Goal: Task Accomplishment & Management: Use online tool/utility

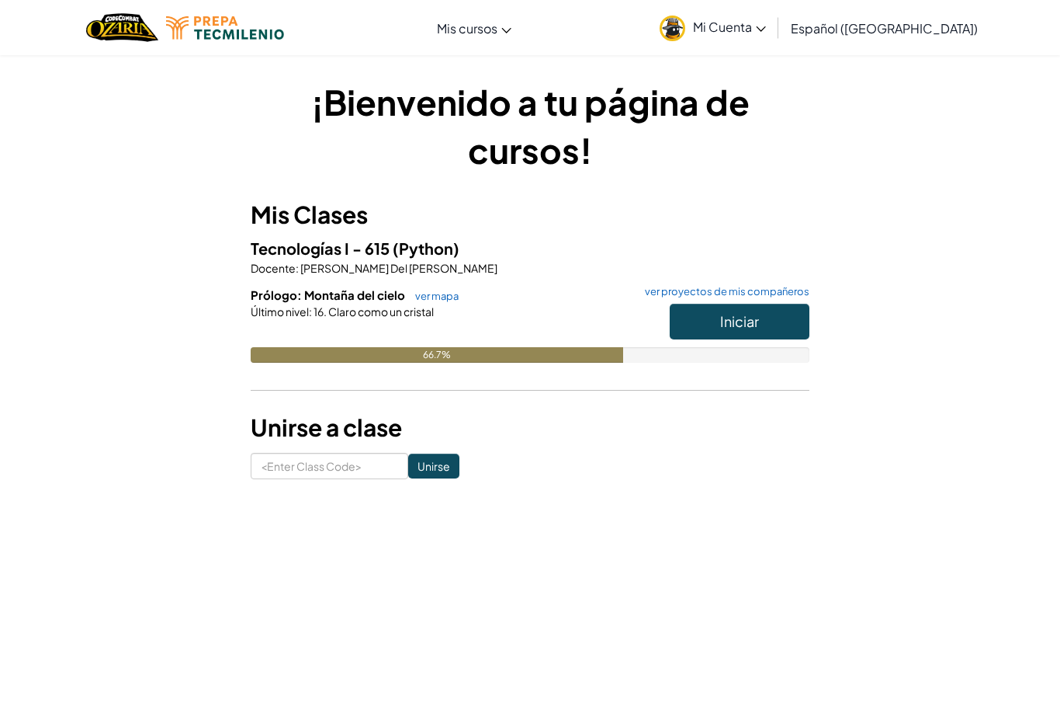
click at [697, 309] on button "Iniciar" at bounding box center [740, 322] width 140 height 36
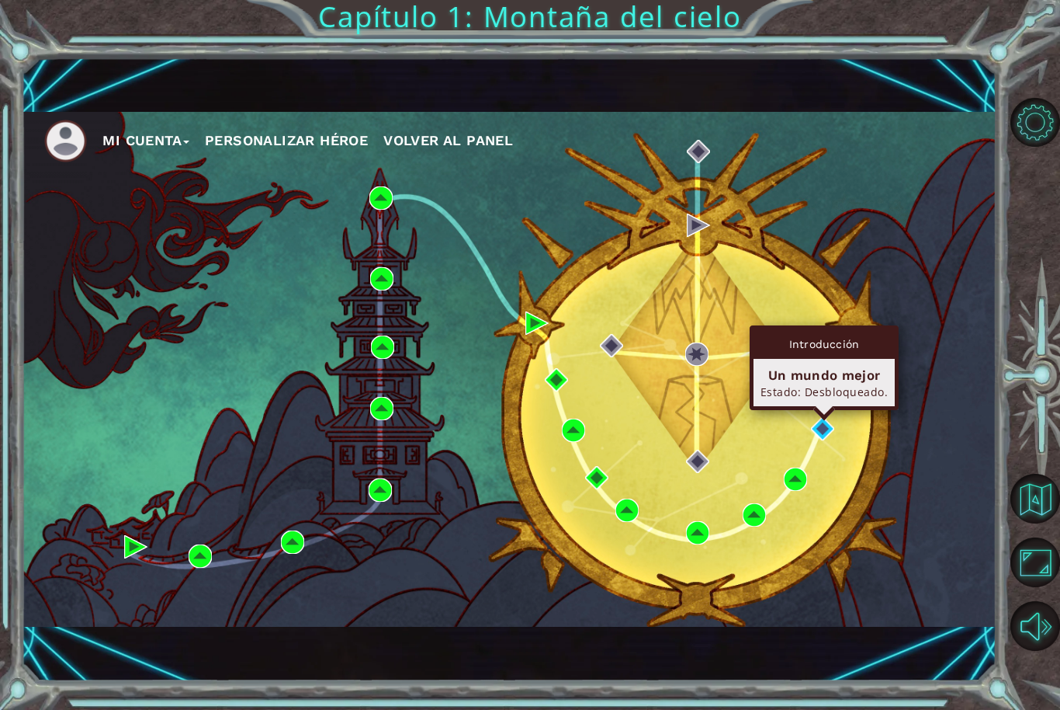
click at [928, 383] on div "Mi Cuenta Personalizar héroe Volver al panel" at bounding box center [509, 369] width 976 height 515
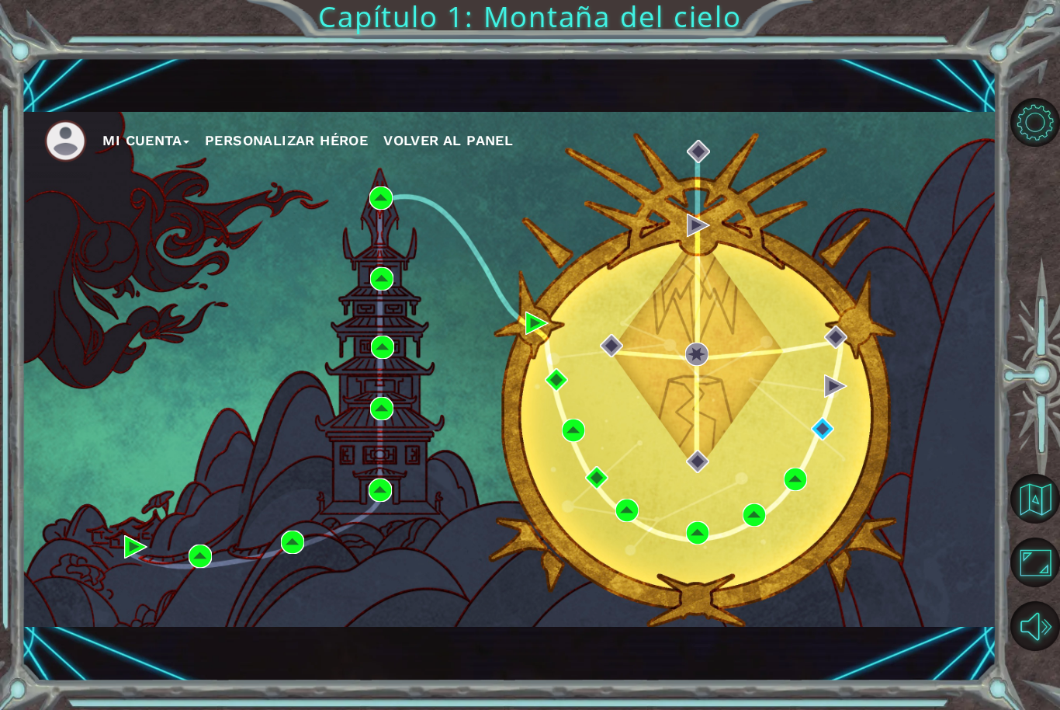
click at [862, 367] on div "Mi Cuenta Personalizar héroe Volver al panel" at bounding box center [509, 369] width 976 height 515
click at [946, 377] on div "Mi Cuenta Personalizar héroe Volver al panel" at bounding box center [509, 369] width 976 height 515
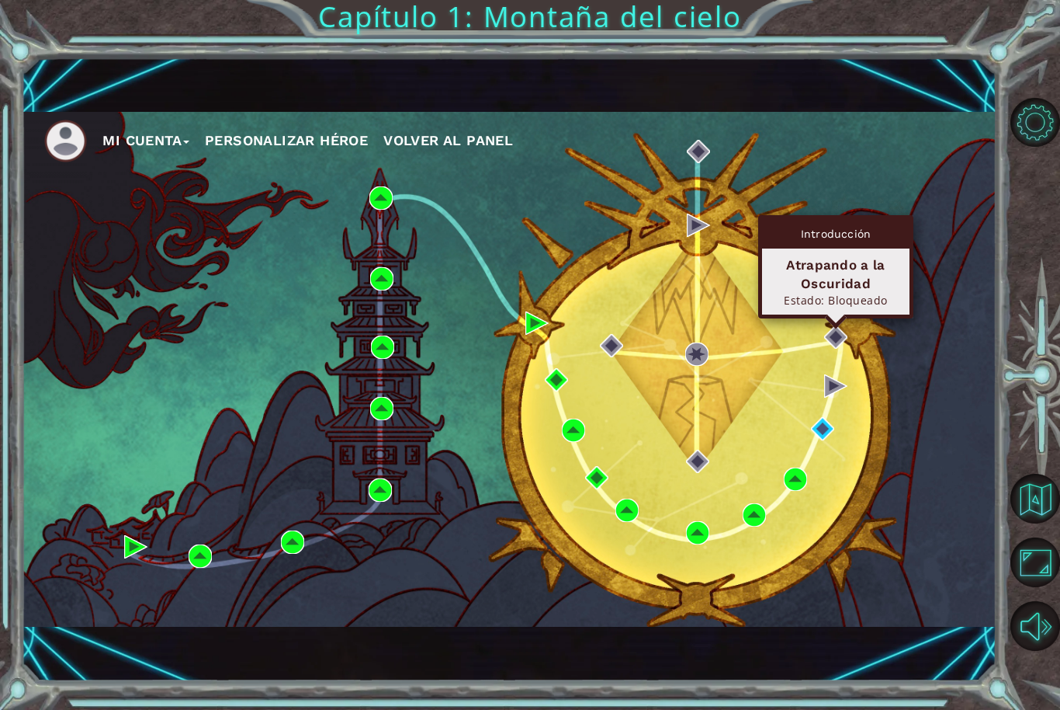
click at [907, 372] on div "Mi Cuenta Personalizar héroe Volver al panel" at bounding box center [509, 369] width 976 height 515
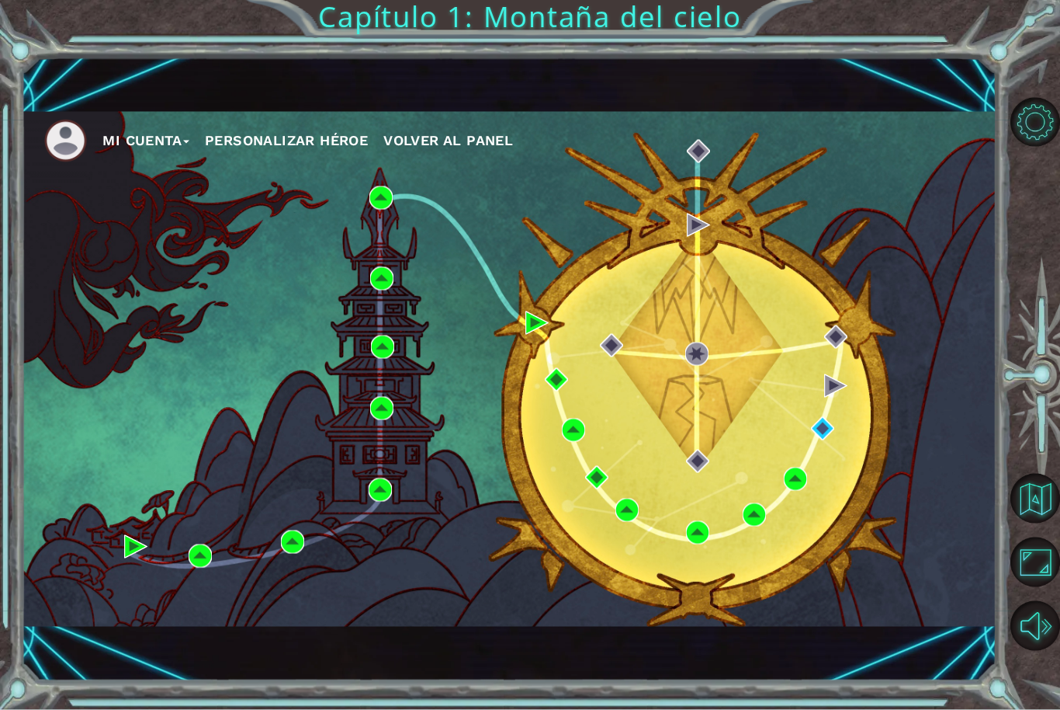
scroll to position [51, 0]
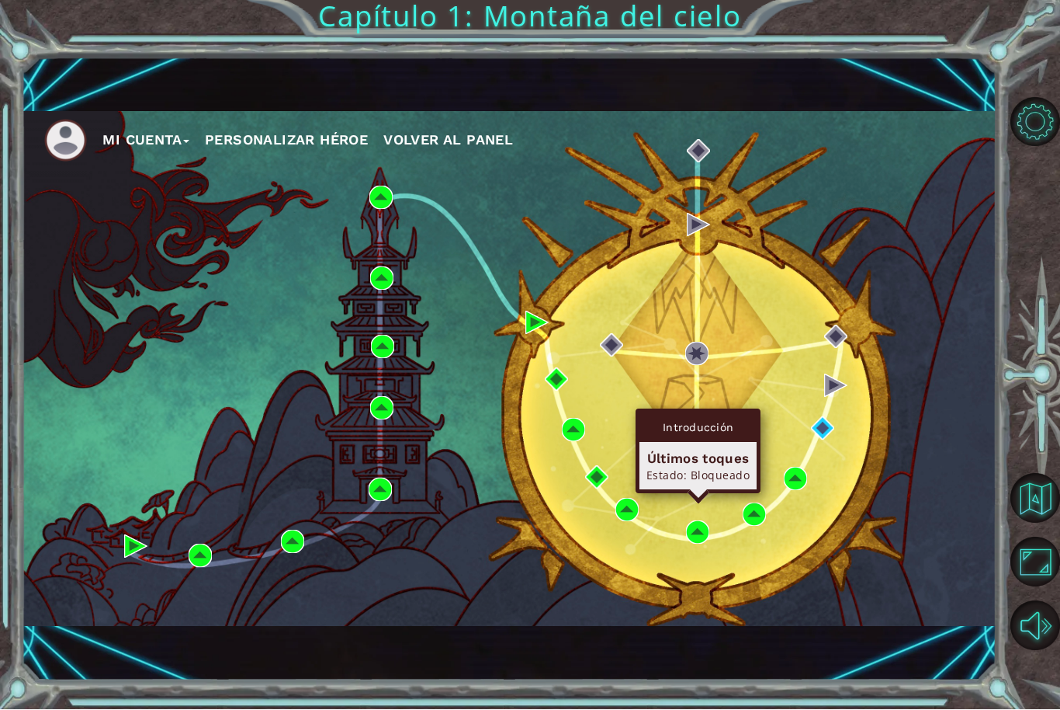
click at [627, 337] on div "Mi Cuenta Personalizar héroe Volver al panel" at bounding box center [509, 369] width 976 height 515
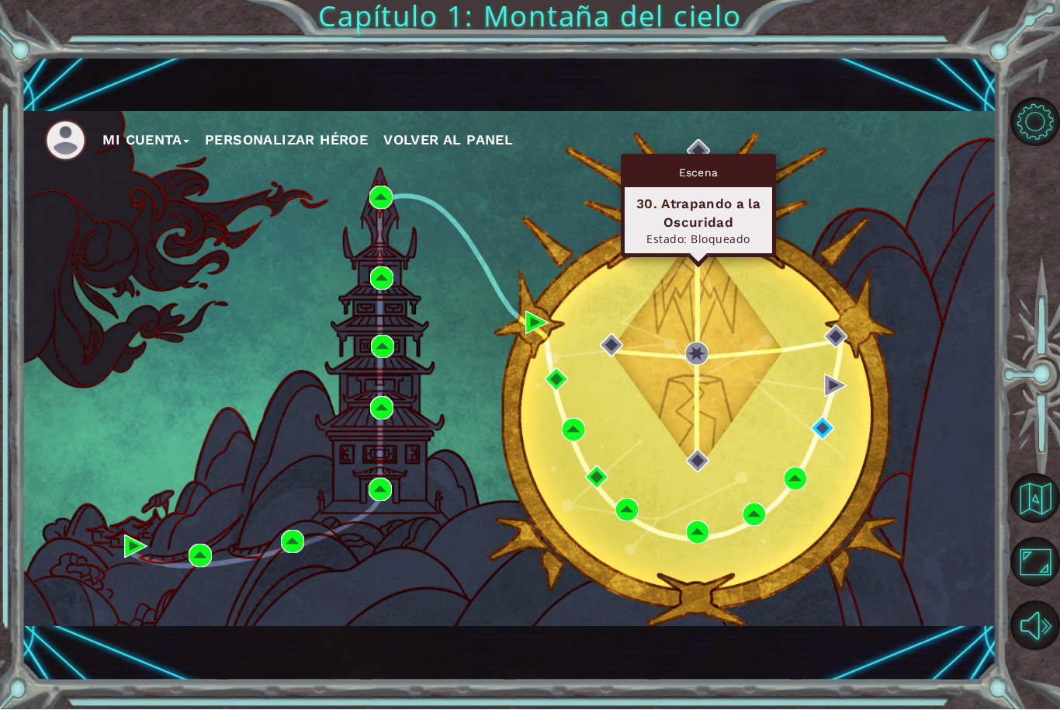
click at [813, 230] on div "Mi Cuenta Personalizar héroe Volver al panel" at bounding box center [509, 369] width 976 height 515
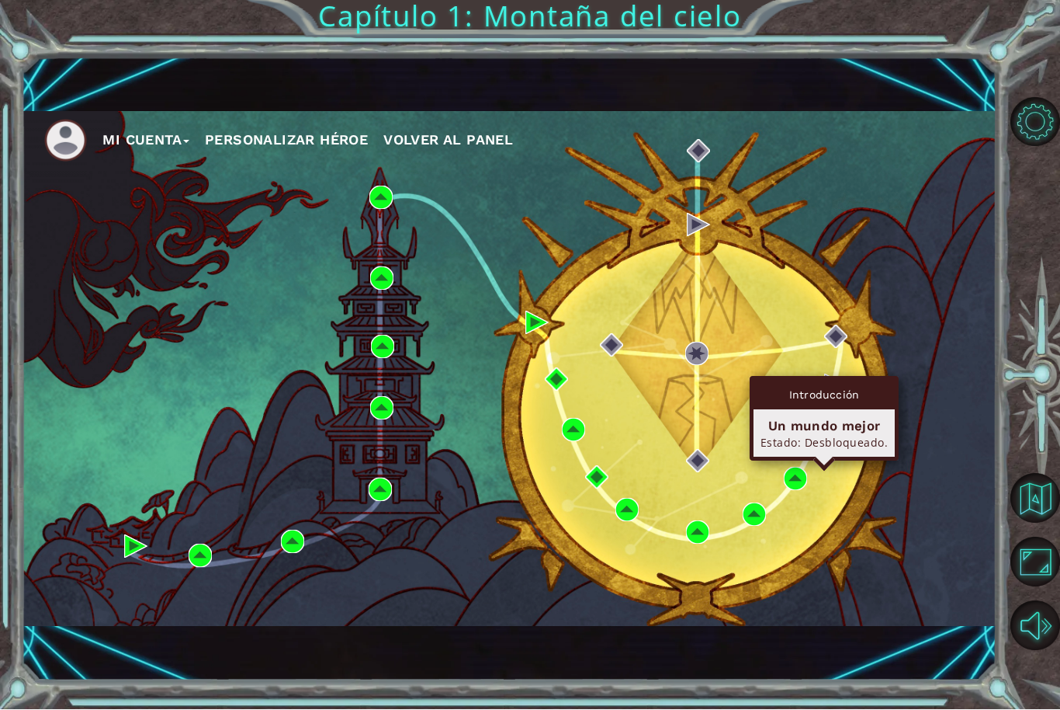
click at [844, 417] on div "Un mundo mejor" at bounding box center [824, 426] width 127 height 19
click at [816, 430] on img at bounding box center [822, 428] width 23 height 23
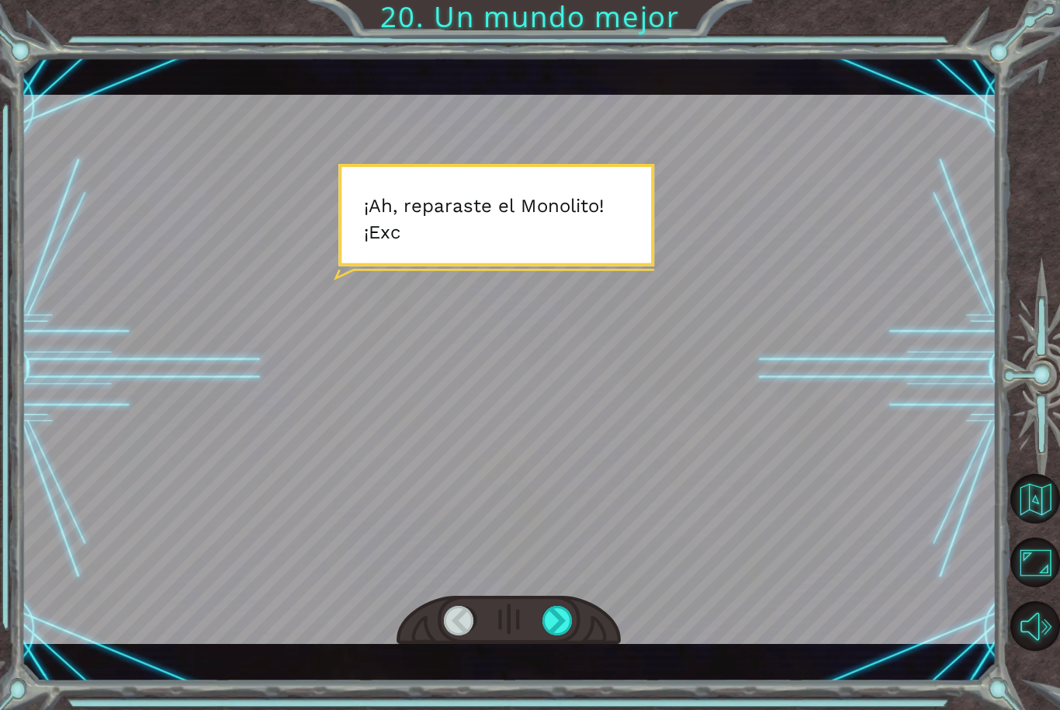
click at [932, 434] on div at bounding box center [509, 369] width 976 height 549
click at [588, 671] on div "Temporary Text ¡ A h , r e p a r a s t e e l M o n o l i t o ! ¡ E x c e l e n …" at bounding box center [509, 369] width 976 height 624
click at [575, 665] on div "Temporary Text ¡ A h , r e p a r a s t e e l M o n o l i t o ! ¡ E x c e l e n …" at bounding box center [509, 369] width 976 height 624
click at [571, 671] on div "Temporary Text ¡ A h , r e p a r a s t e e l M o n o l i t o ! ¡ E x c e l e n …" at bounding box center [509, 369] width 976 height 624
click at [571, 682] on div "Temporary Text ¡ A h , r e p a r a s t e e l M o n o l i t o ! ¡ E x c e l e n …" at bounding box center [530, 355] width 1060 height 710
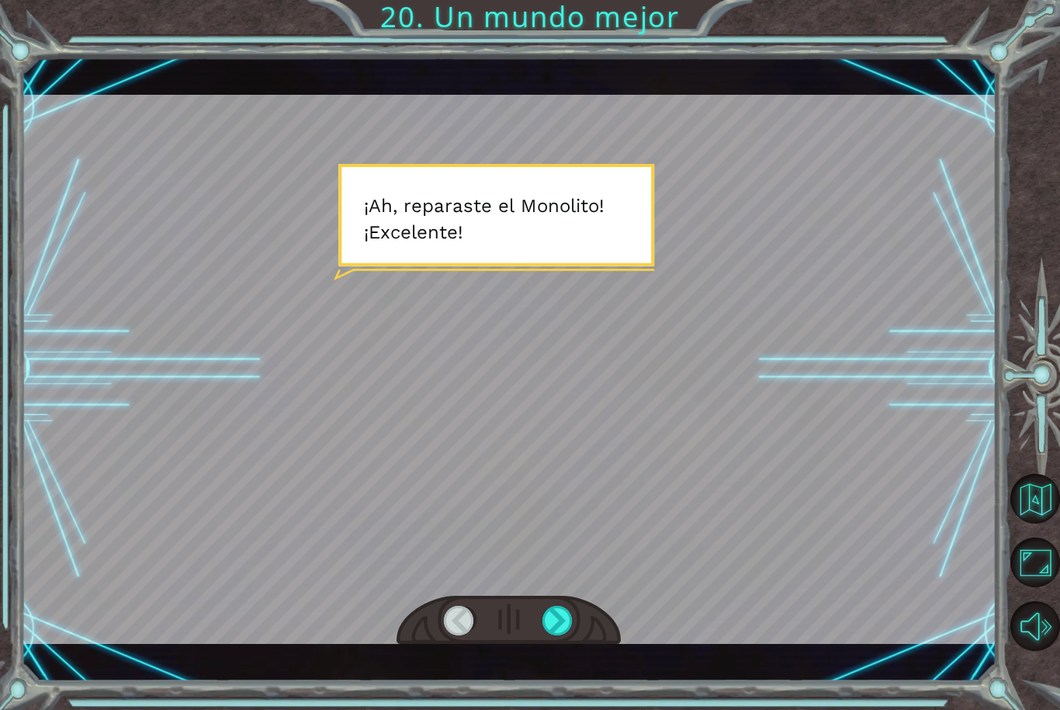
click at [574, 671] on div "Temporary Text ¡ A h , r e p a r a s t e e l M o n o l i t o ! ¡ E x c e l e n …" at bounding box center [509, 369] width 976 height 624
click at [554, 705] on div "Temporary Text ¡ A h , r e p a r a s t e e l M o n o l i t o ! ¡ E x c e l e n …" at bounding box center [530, 355] width 1060 height 710
click at [579, 645] on div at bounding box center [509, 620] width 224 height 50
click at [572, 664] on div "Temporary Text ¡ A h , r e p a r a s t e e l M o n o l i t o ! ¡ E x c e l e n …" at bounding box center [509, 369] width 976 height 624
click at [568, 685] on div "Temporary Text ¡ A h , r e p a r a s t e e l M o n o l i t o ! ¡ E x c e l e n …" at bounding box center [530, 355] width 1060 height 710
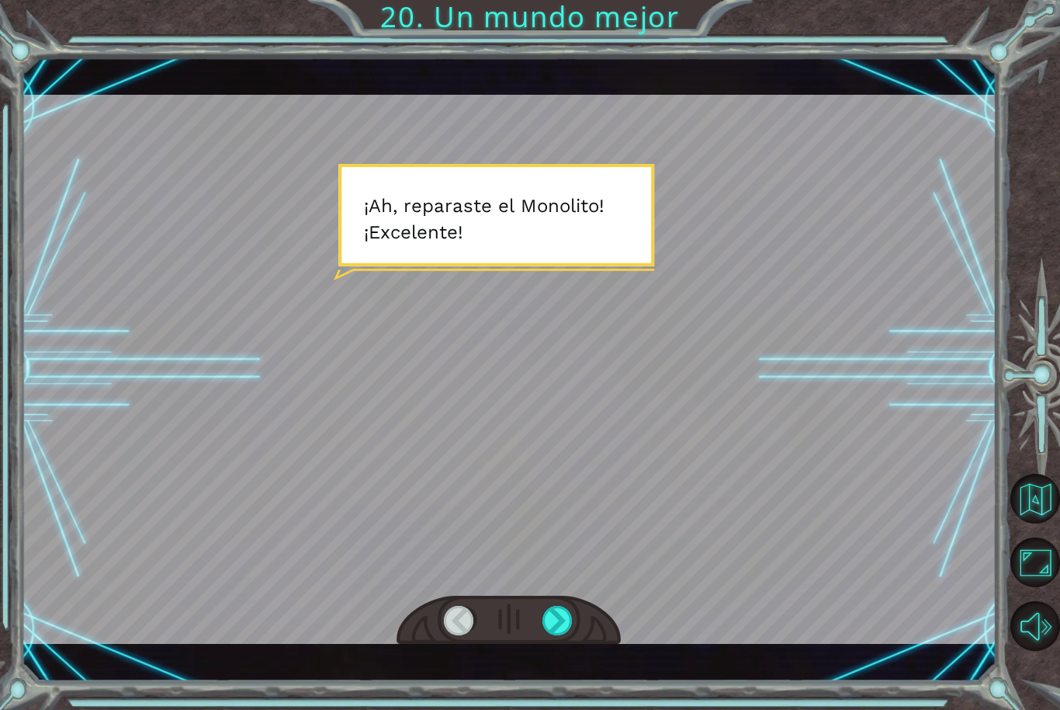
click at [562, 696] on div "Temporary Text ¡ A h , r e p a r a s t e e l M o n o l i t o ! ¡ E x c e l e n …" at bounding box center [530, 355] width 1060 height 710
click at [562, 682] on div "Temporary Text ¡ A h , r e p a r a s t e e l M o n o l i t o ! ¡ E x c e l e n …" at bounding box center [530, 355] width 1060 height 710
click at [561, 667] on div "Temporary Text ¡ A h , r e p a r a s t e e l M o n o l i t o ! ¡ E x c e l e n …" at bounding box center [509, 369] width 976 height 624
click at [653, 451] on div at bounding box center [509, 369] width 976 height 549
click at [623, 512] on div at bounding box center [509, 369] width 976 height 549
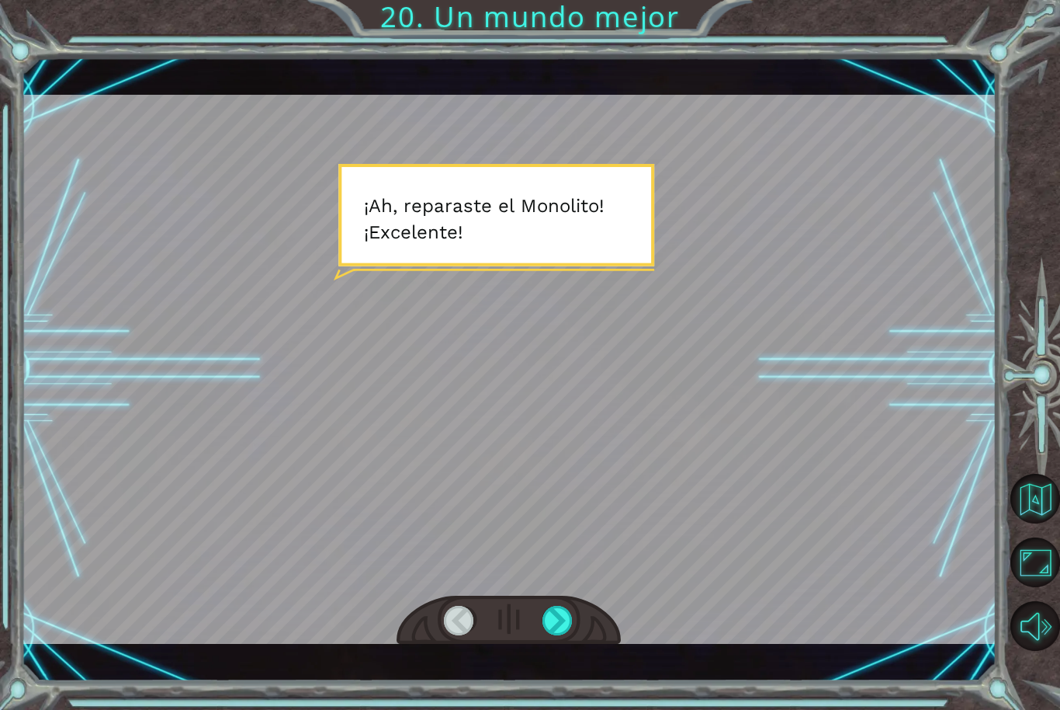
click at [635, 297] on div at bounding box center [509, 369] width 976 height 549
click at [567, 689] on div "Temporary Text ¡ A h , r e p a r a s t e e l M o n o l i t o ! ¡ E x c e l e n …" at bounding box center [530, 355] width 1060 height 710
click at [569, 678] on div "Temporary Text ¡ A h , r e p a r a s t e e l M o n o l i t o ! ¡ E x c e l e n …" at bounding box center [509, 369] width 976 height 624
click at [559, 671] on div "Temporary Text ¡ A h , r e p a r a s t e e l M o n o l i t o ! ¡ E x c e l e n …" at bounding box center [509, 369] width 976 height 624
click at [558, 682] on div "Temporary Text ¡ A h , r e p a r a s t e e l M o n o l i t o ! ¡ E x c e l e n …" at bounding box center [530, 355] width 1060 height 710
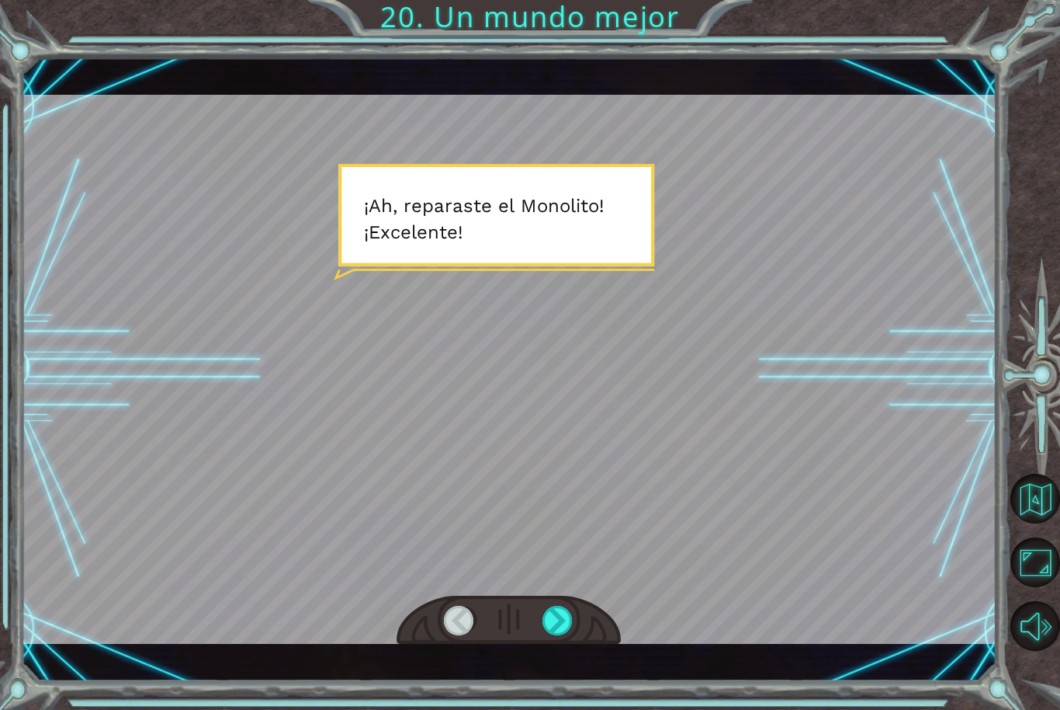
click at [543, 668] on div "Temporary Text ¡ A h , r e p a r a s t e e l M o n o l i t o ! ¡ E x c e l e n …" at bounding box center [509, 369] width 976 height 624
click at [449, 662] on div "Temporary Text ¡ A h , r e p a r a s t e e l M o n o l i t o ! ¡ E x c e l e n …" at bounding box center [509, 369] width 976 height 624
click at [1025, 523] on button "Volver al mapa" at bounding box center [1036, 499] width 50 height 50
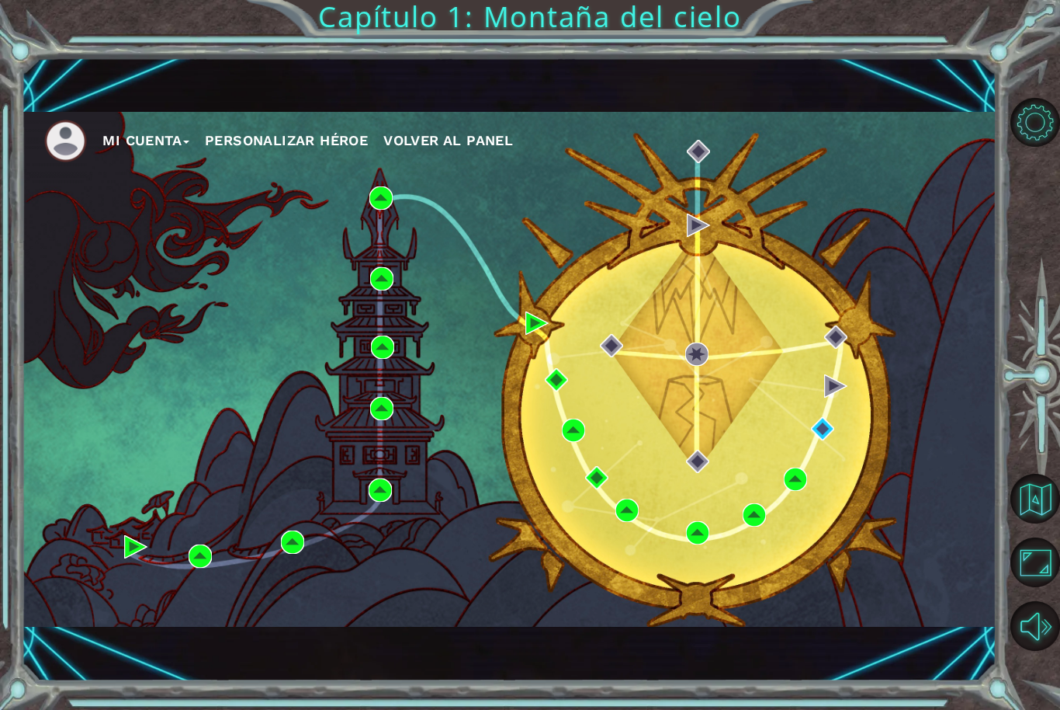
click at [817, 455] on div "Mi Cuenta Personalizar héroe Volver al panel" at bounding box center [509, 369] width 976 height 515
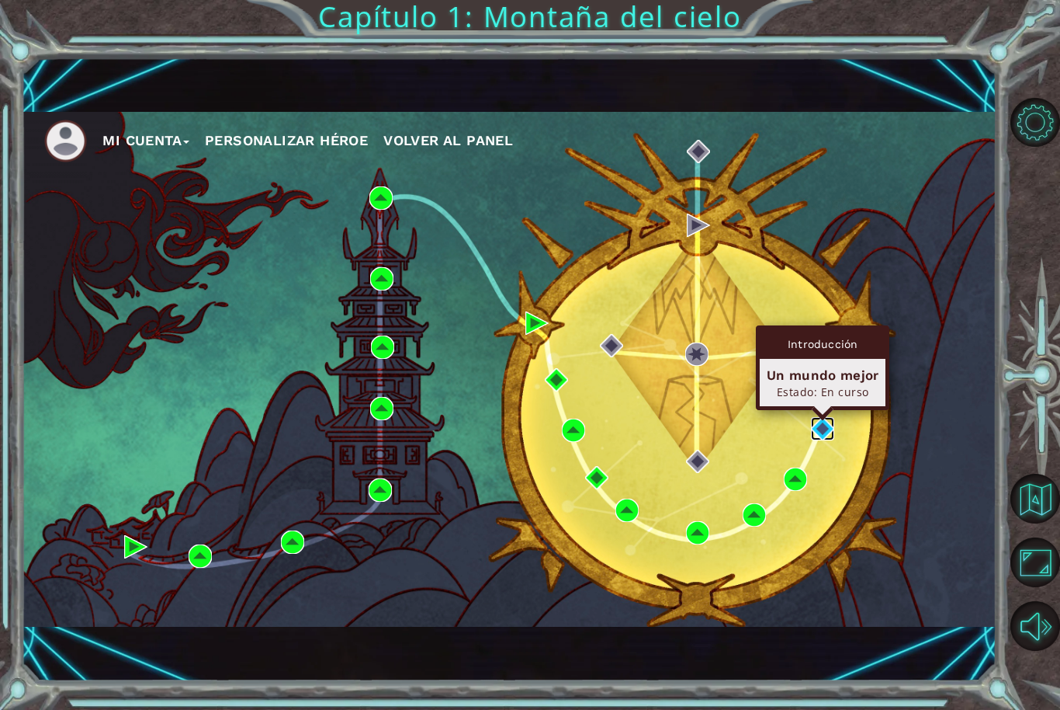
click at [831, 419] on img at bounding box center [822, 428] width 23 height 23
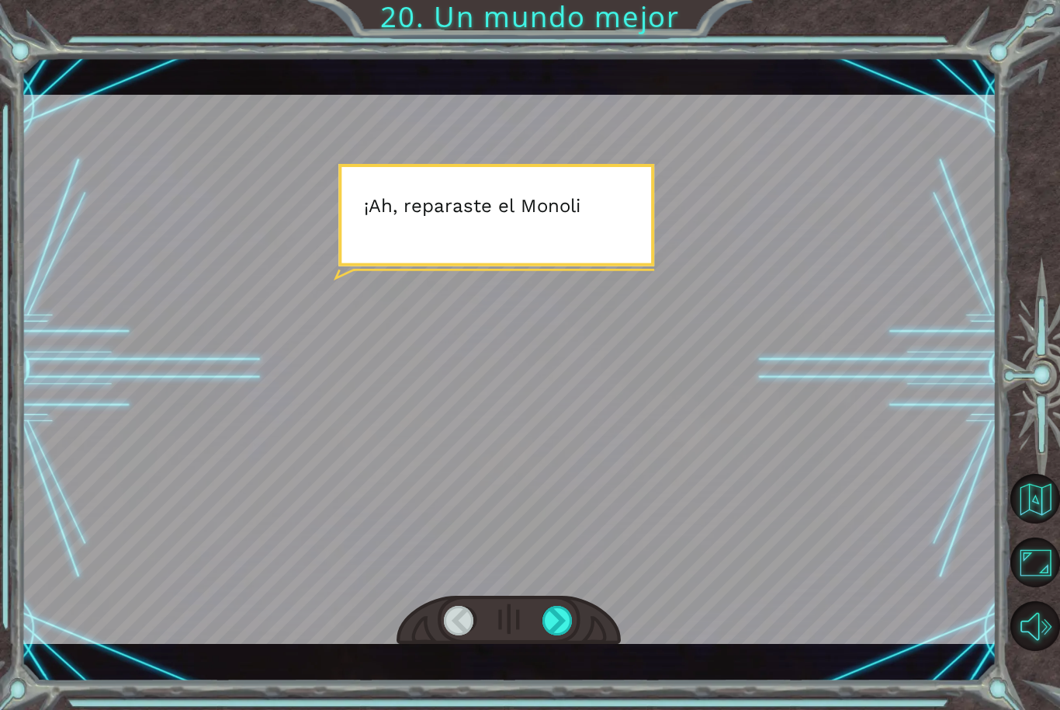
click at [584, 632] on div at bounding box center [509, 620] width 224 height 50
click at [566, 620] on div at bounding box center [558, 620] width 31 height 29
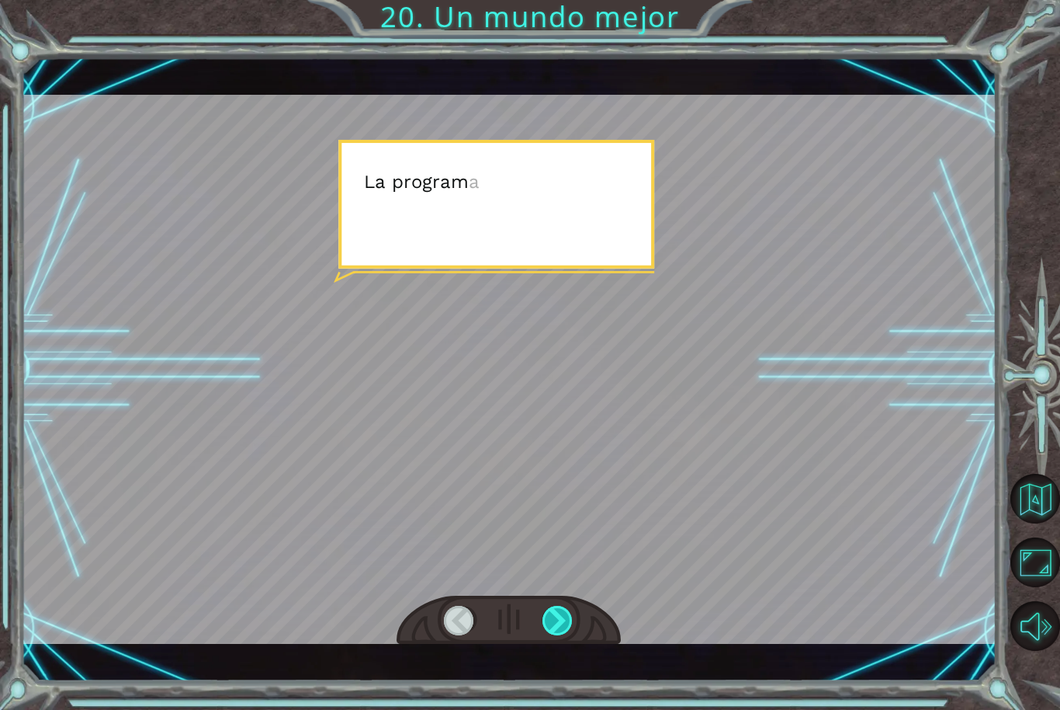
click at [566, 630] on div at bounding box center [558, 620] width 31 height 29
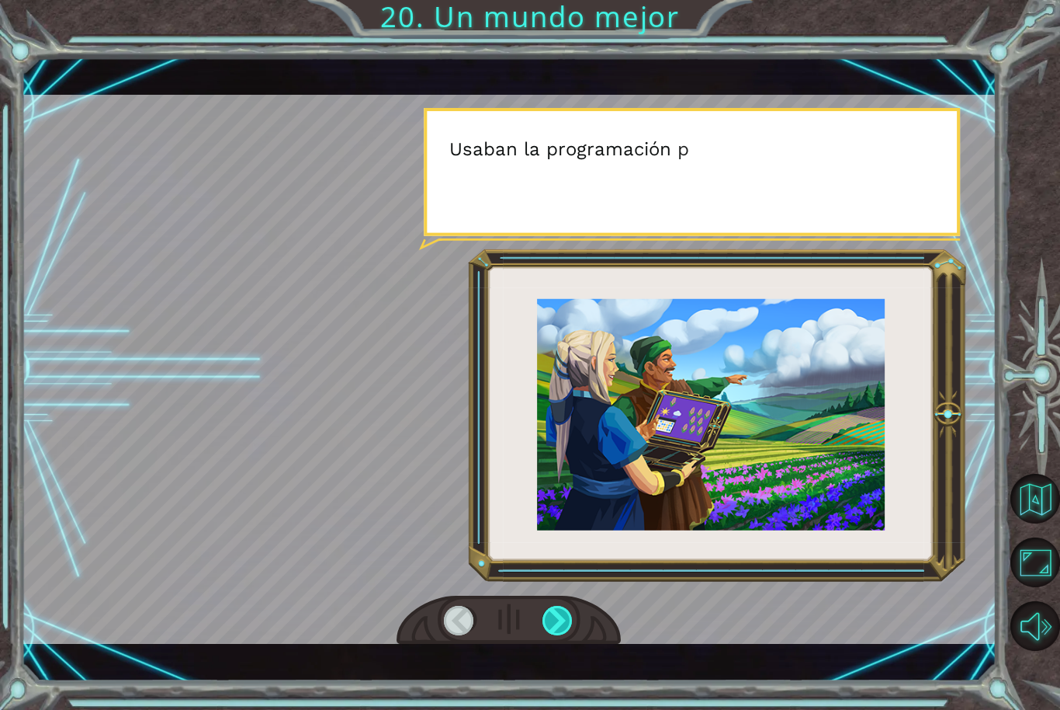
click at [567, 623] on div at bounding box center [558, 620] width 31 height 29
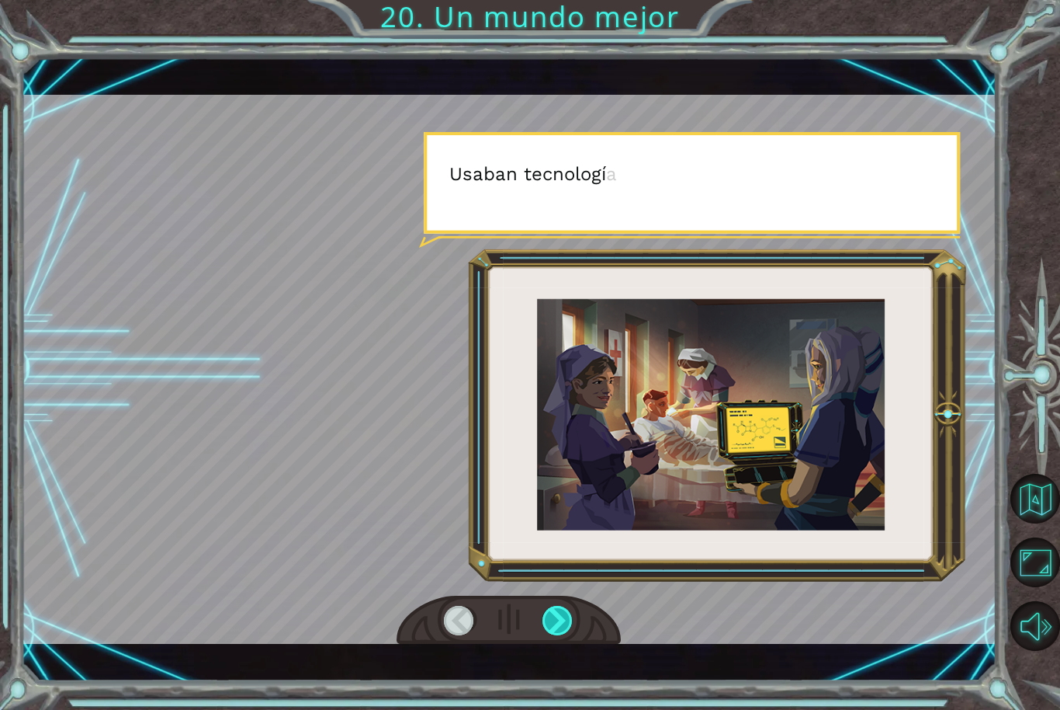
click at [569, 621] on div at bounding box center [558, 620] width 31 height 29
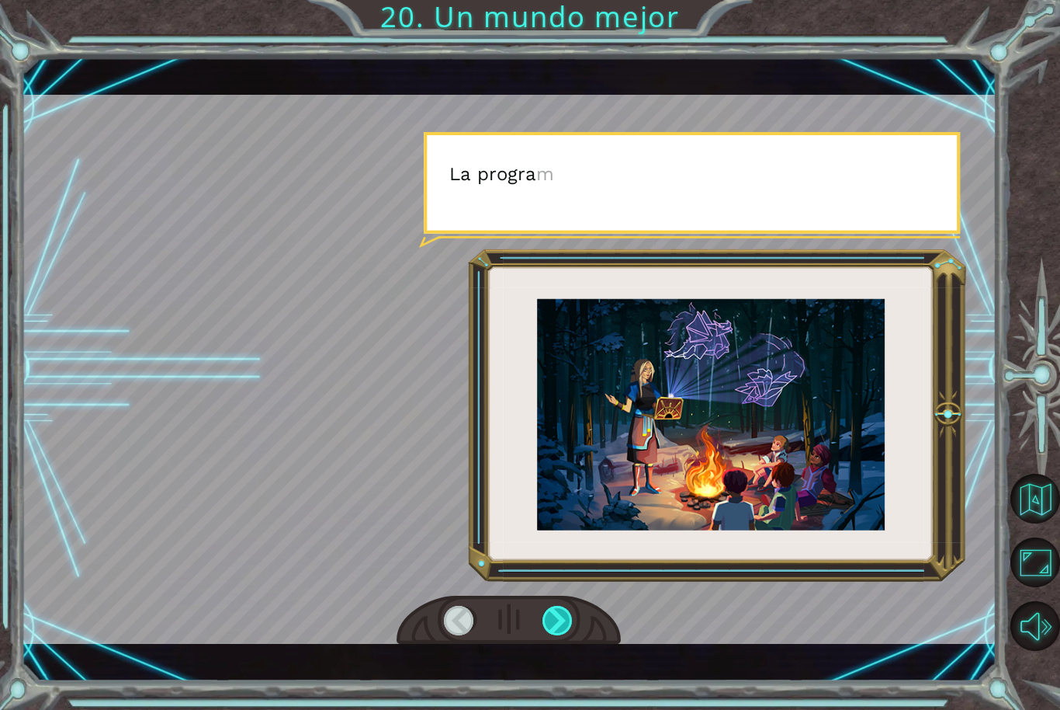
click at [562, 620] on div at bounding box center [558, 620] width 31 height 29
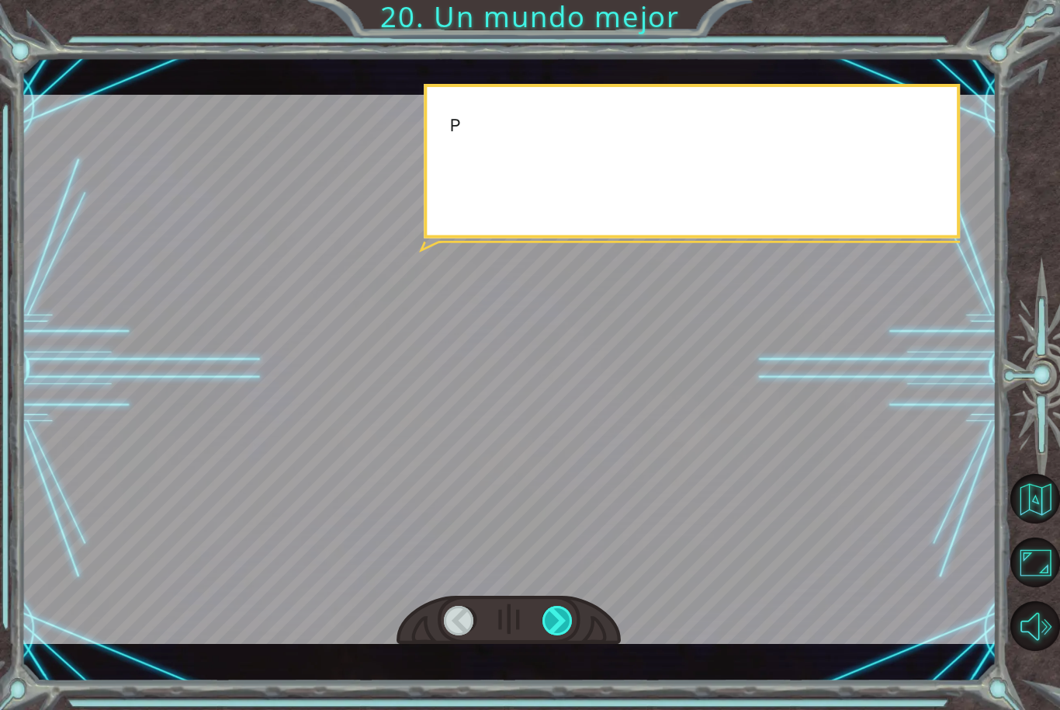
click at [567, 616] on div at bounding box center [558, 620] width 31 height 29
click at [568, 613] on div at bounding box center [558, 620] width 31 height 29
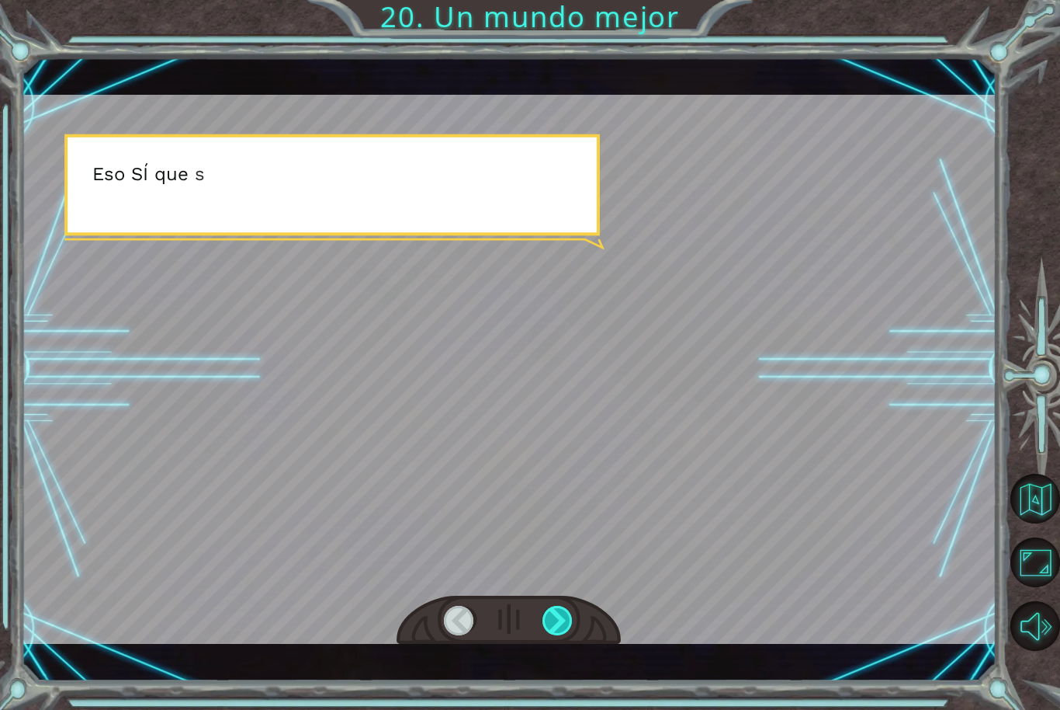
click at [562, 634] on div at bounding box center [558, 620] width 31 height 29
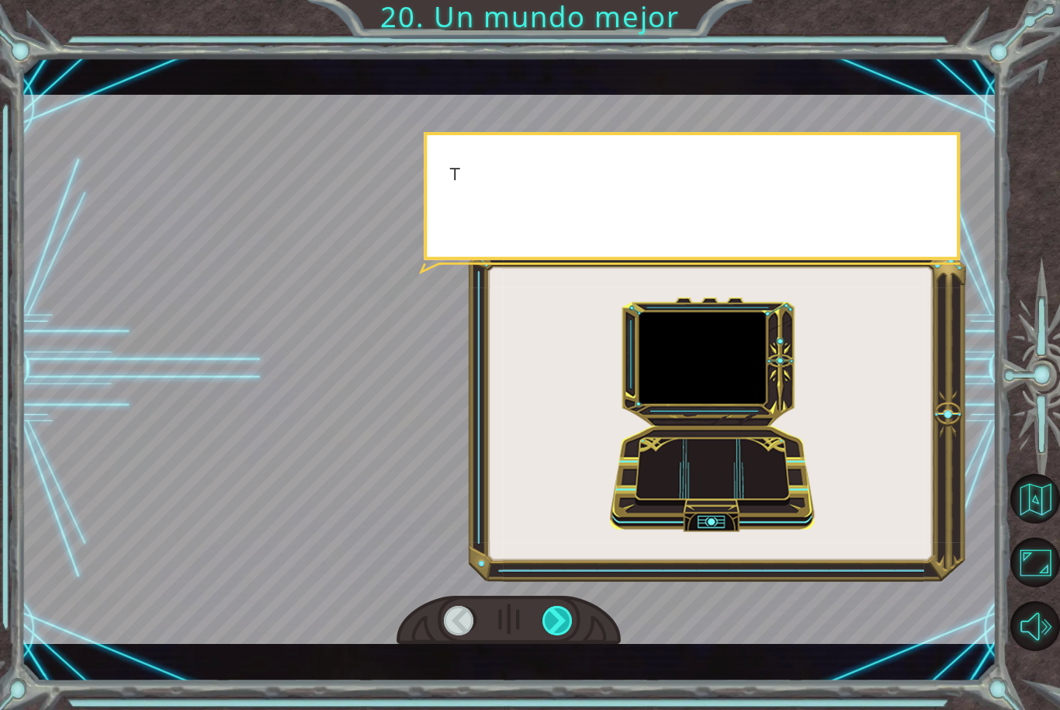
click at [574, 619] on div at bounding box center [558, 620] width 31 height 29
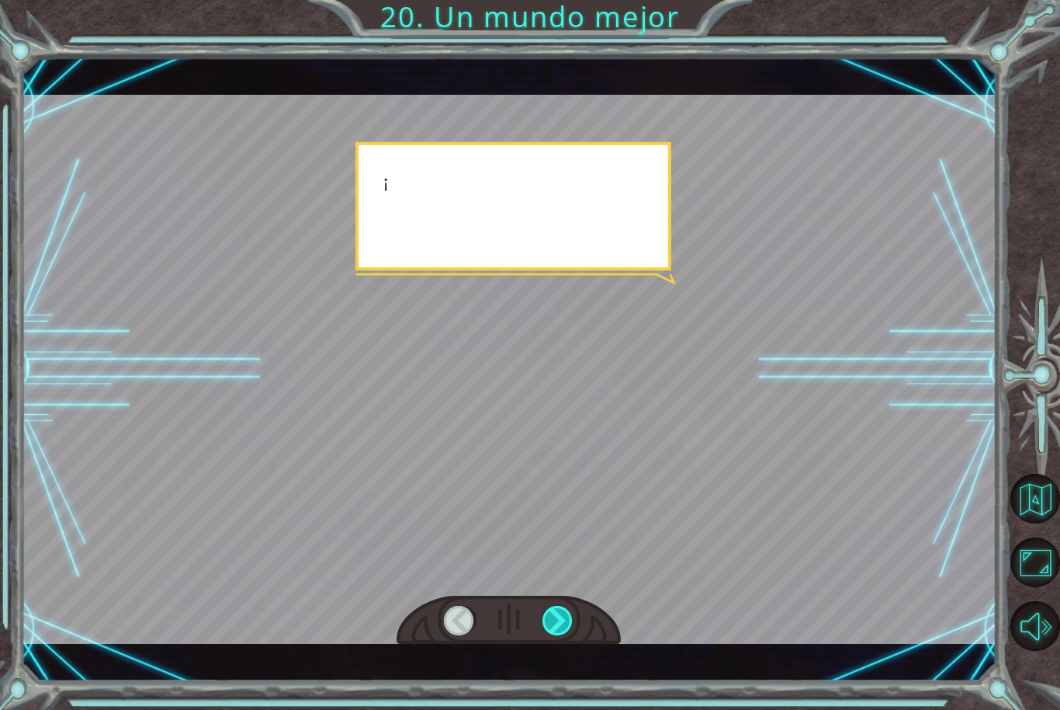
click at [569, 624] on div at bounding box center [558, 620] width 31 height 29
click at [568, 629] on div at bounding box center [558, 620] width 31 height 29
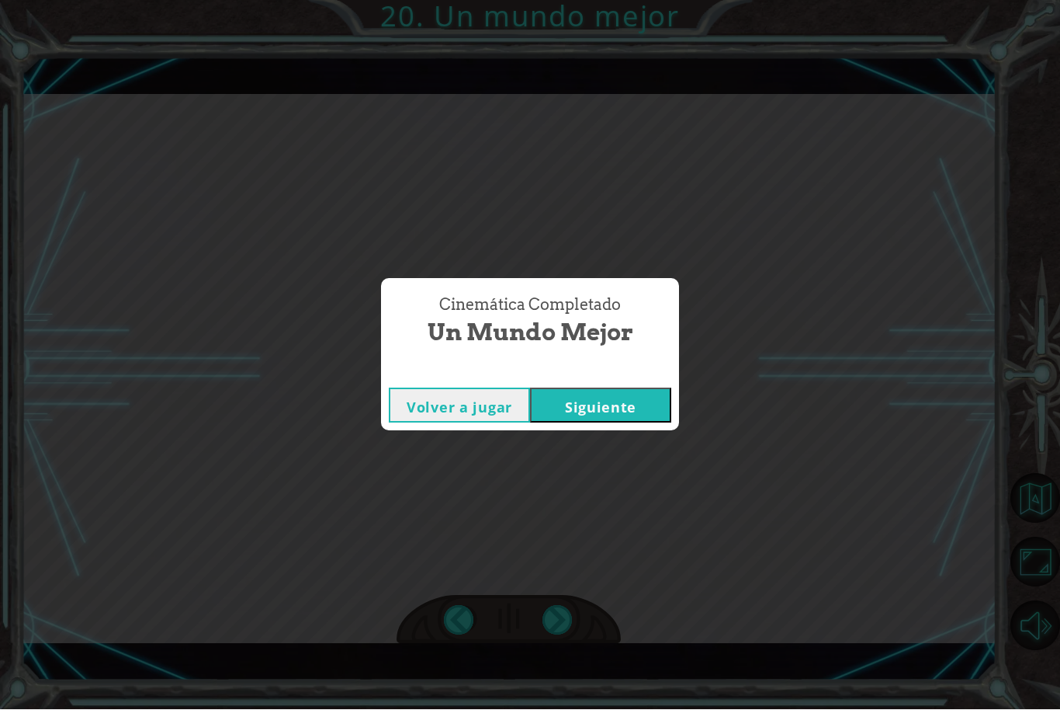
click at [640, 423] on button "Siguiente" at bounding box center [600, 405] width 141 height 35
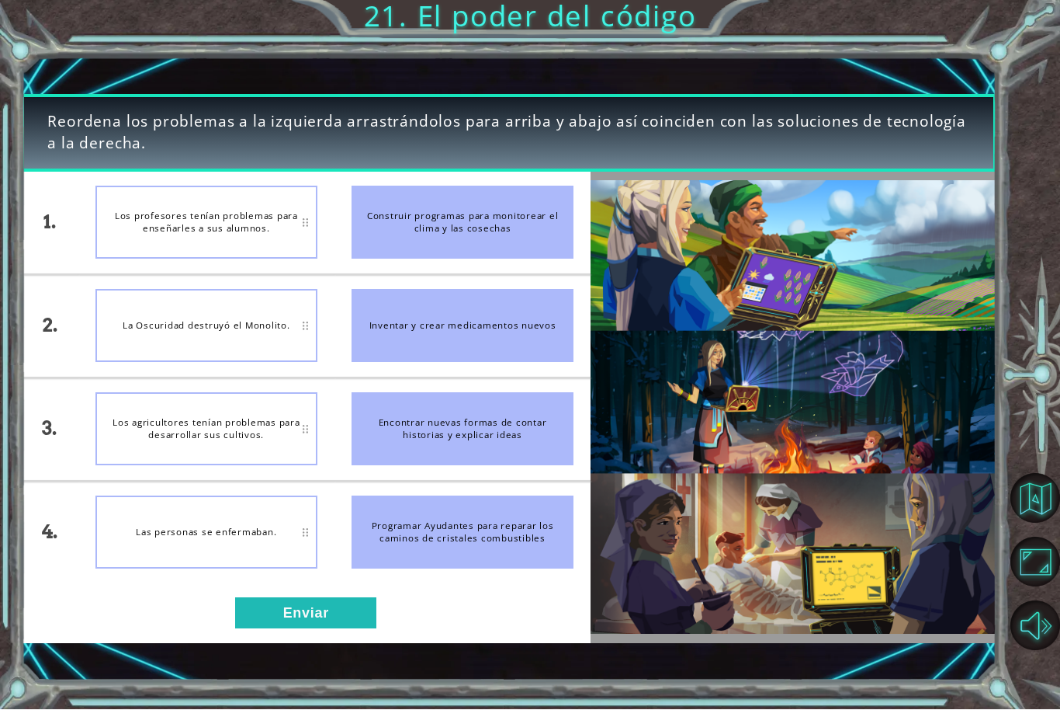
scroll to position [51, 0]
click at [277, 600] on button "Enviar" at bounding box center [305, 613] width 141 height 31
click at [276, 616] on button "Enviar" at bounding box center [305, 613] width 141 height 31
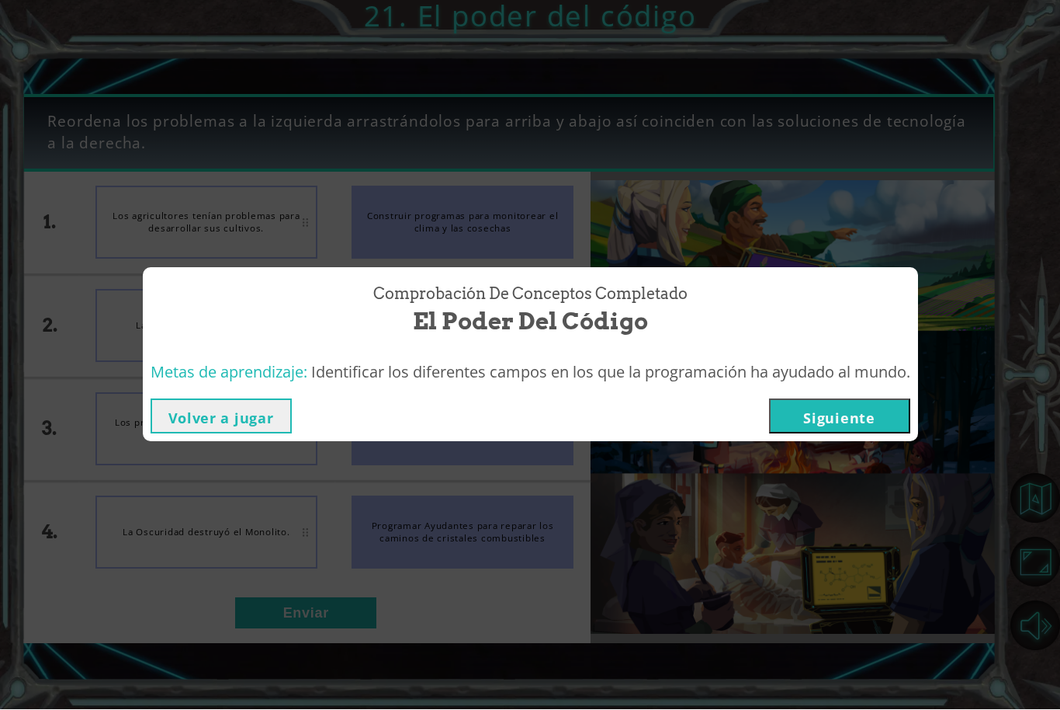
click at [836, 418] on button "Siguiente" at bounding box center [839, 416] width 141 height 35
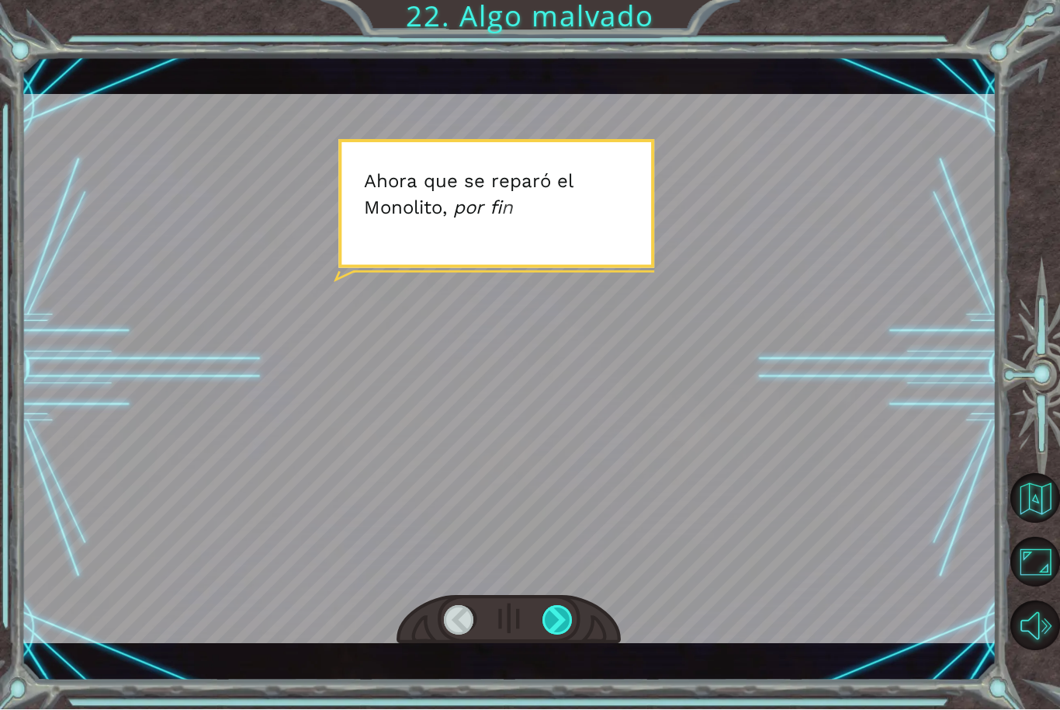
click at [557, 633] on div at bounding box center [558, 620] width 31 height 29
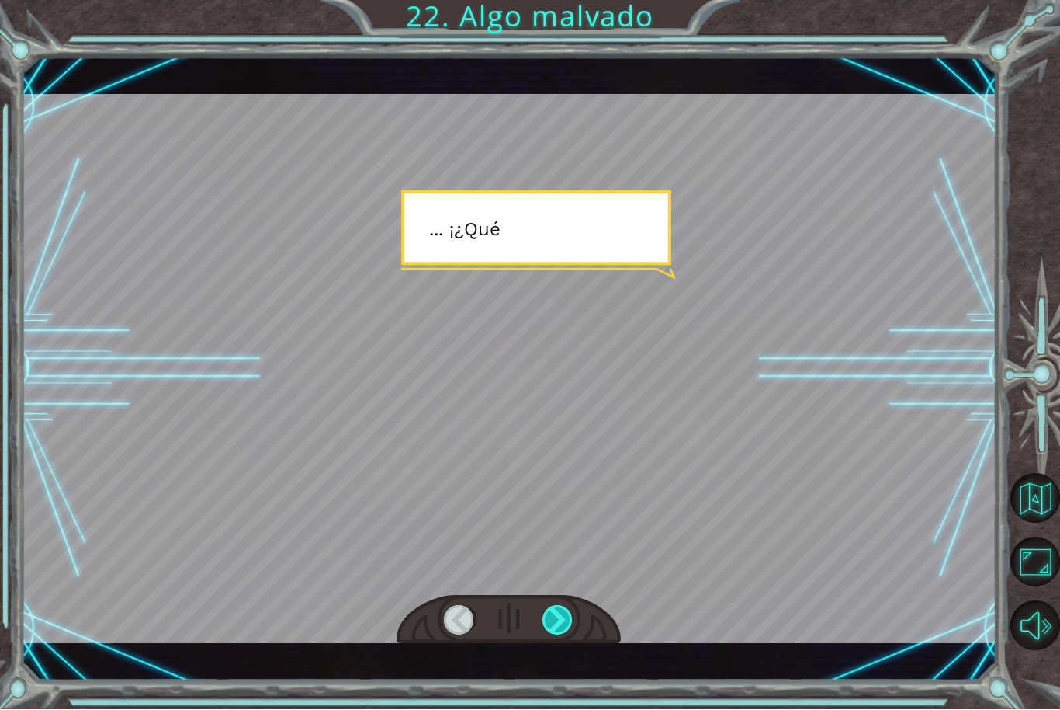
click at [573, 629] on div at bounding box center [558, 620] width 31 height 29
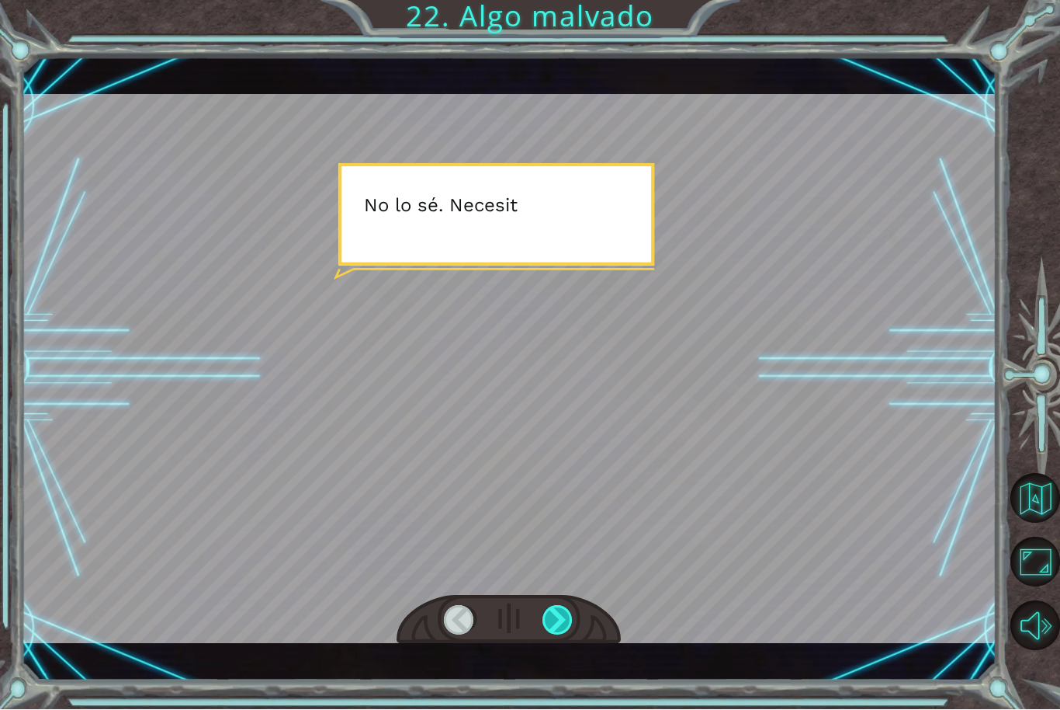
click at [564, 630] on div at bounding box center [558, 620] width 31 height 29
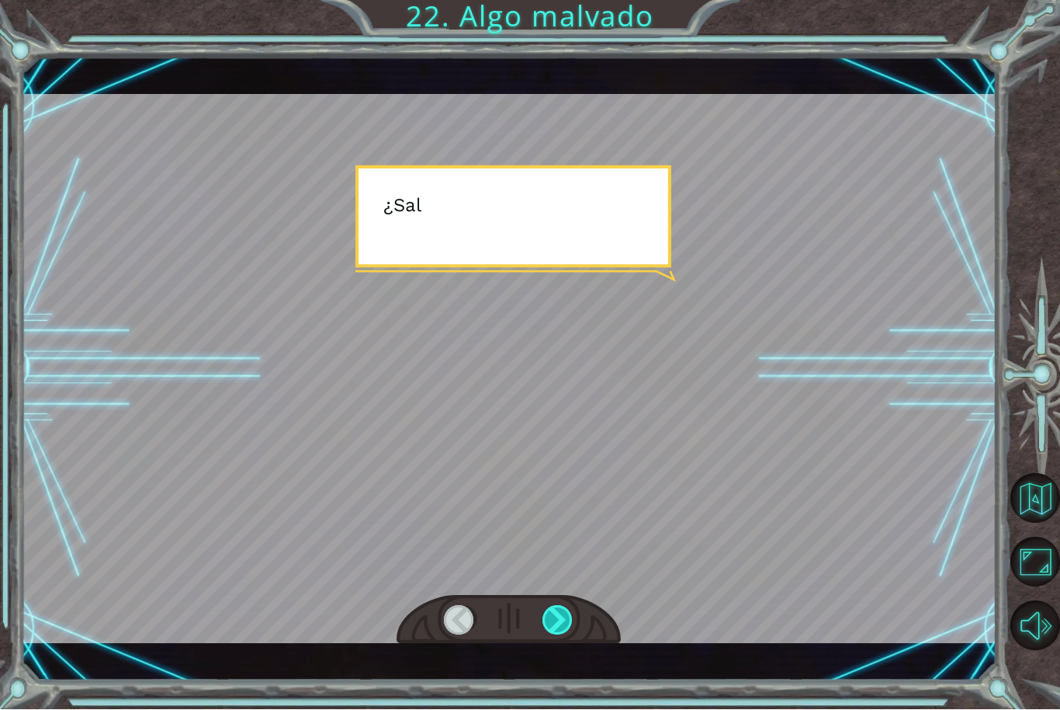
click at [574, 613] on div at bounding box center [558, 620] width 31 height 29
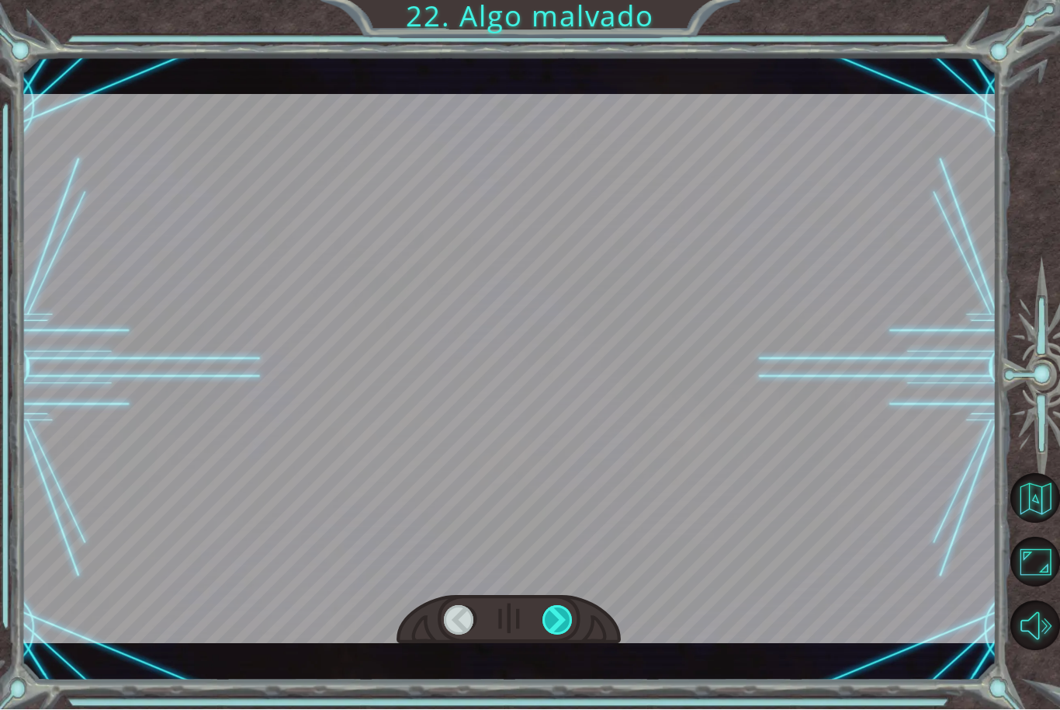
click at [571, 622] on div at bounding box center [558, 620] width 31 height 29
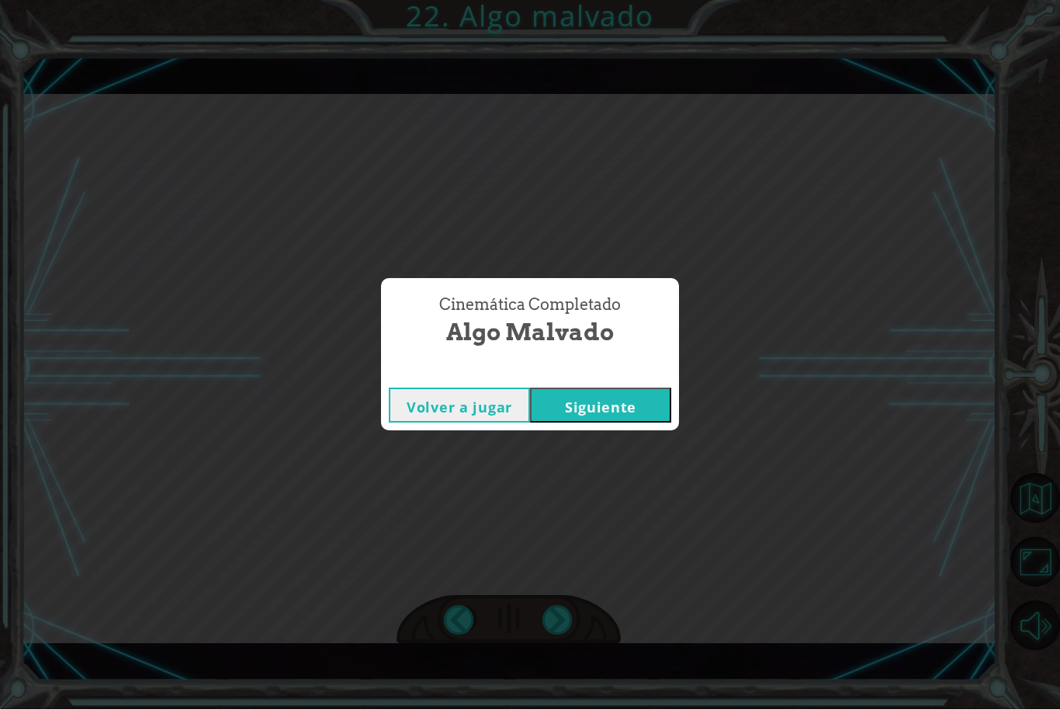
click at [633, 394] on button "Siguiente" at bounding box center [600, 405] width 141 height 35
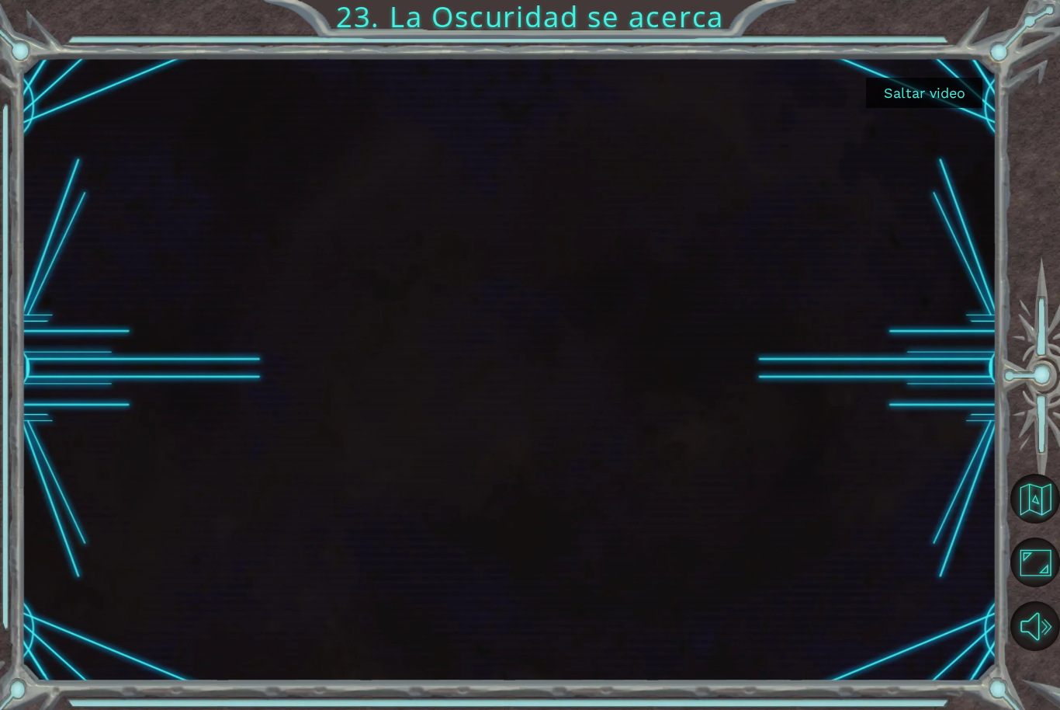
scroll to position [47, 0]
click at [921, 89] on button "Saltar video" at bounding box center [924, 93] width 116 height 30
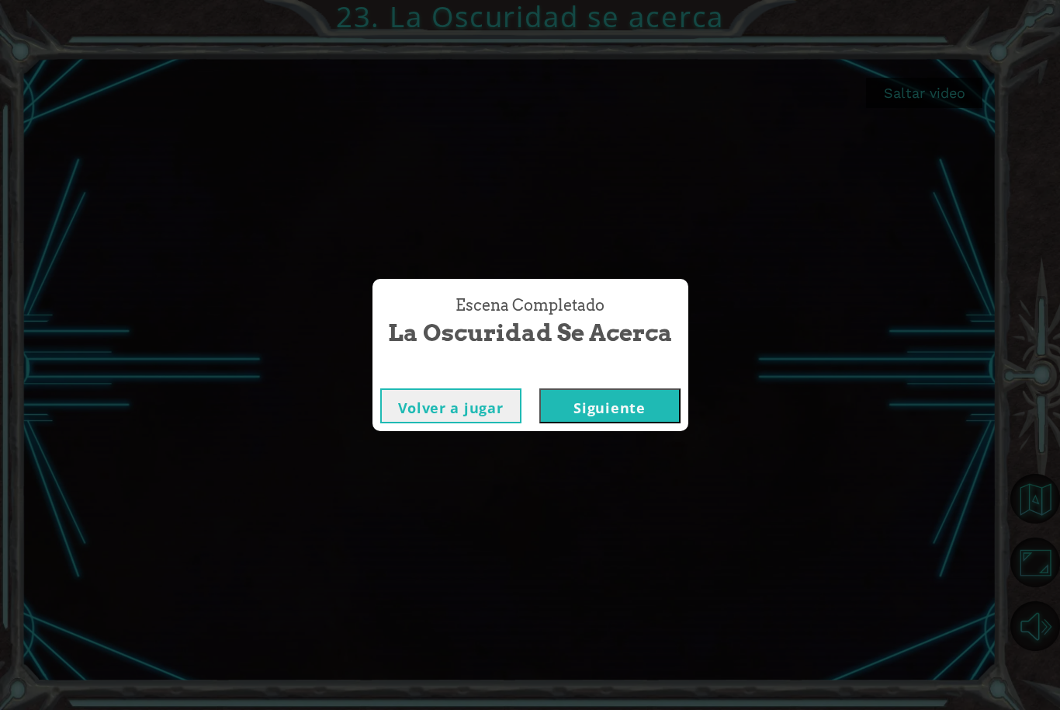
click at [925, 125] on div "Escena Completado La Oscuridad se acerca [PERSON_NAME] a jugar [GEOGRAPHIC_DATA]" at bounding box center [530, 355] width 1060 height 710
click at [648, 421] on button "Siguiente" at bounding box center [610, 405] width 141 height 35
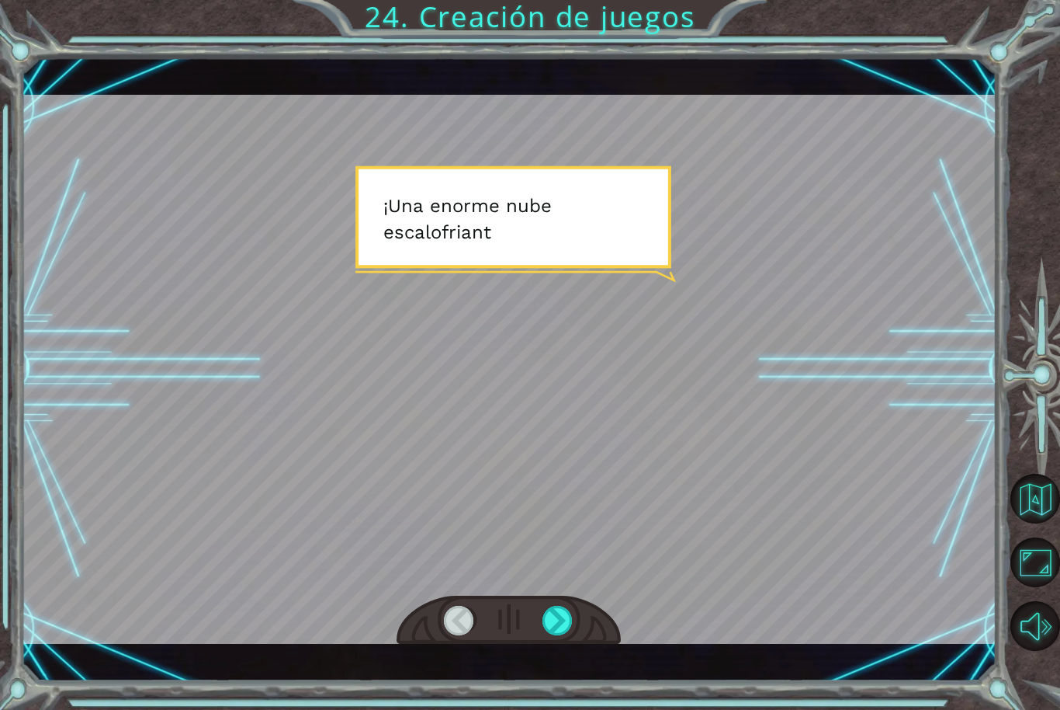
click at [576, 684] on div "Temporary Text ¡ U n a e n o r m e n u b e e s c a l o f r i a n t e s e a c e …" at bounding box center [530, 355] width 1060 height 710
click at [562, 674] on div "Temporary Text ¡ U n a e n o r m e n u b e e s c a l o f r i a n t e s e a c e …" at bounding box center [509, 369] width 976 height 624
click at [568, 668] on div "Temporary Text ¡ U n a e n o r m e n u b e e s c a l o f r i a n t e s e a c e …" at bounding box center [509, 369] width 976 height 624
click at [564, 667] on div "Temporary Text ¡ U n a e n o r m e n u b e e s c a l o f r i a n t e s e a c e …" at bounding box center [509, 369] width 976 height 624
click at [567, 675] on div "Temporary Text ¡ U n a e n o r m e n u b e e s c a l o f r i a n t e s e a c e …" at bounding box center [509, 369] width 976 height 624
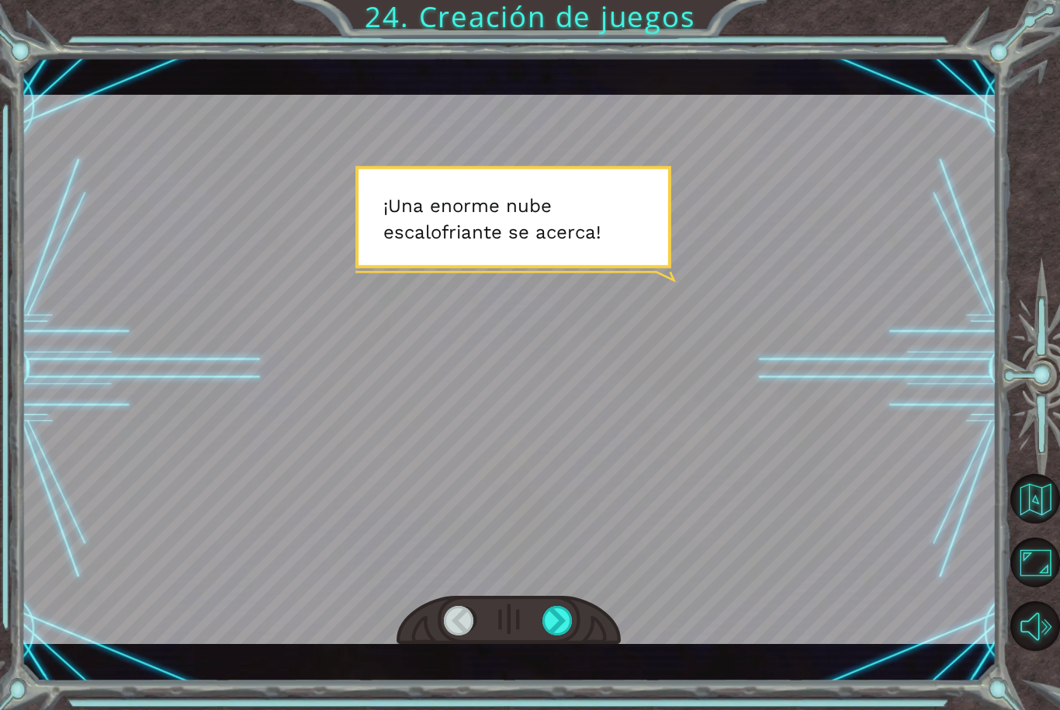
click at [560, 678] on div "Temporary Text ¡ U n a e n o r m e n u b e e s c a l o f r i a n t e s e a c e …" at bounding box center [509, 369] width 976 height 624
click at [573, 683] on div "Temporary Text ¡ U n a e n o r m e n u b e e s c a l o f r i a n t e s e a c e …" at bounding box center [530, 355] width 1060 height 710
click at [562, 660] on div "Temporary Text ¡ U n a e n o r m e n u b e e s c a l o f r i a n t e s e a c e …" at bounding box center [509, 369] width 976 height 624
click at [570, 635] on div at bounding box center [558, 620] width 31 height 29
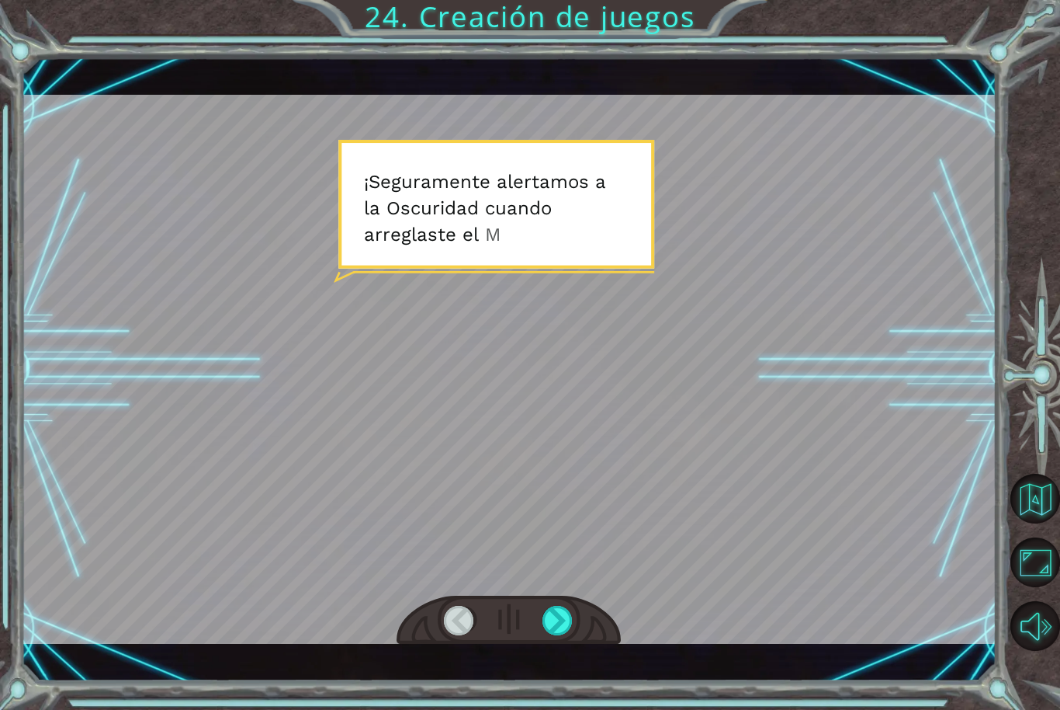
click at [554, 666] on div "Temporary Text ¡ U n a e n o r m e n u b e e s c a l o f r i a n t e s e a c e …" at bounding box center [509, 369] width 976 height 624
click at [571, 677] on div "Temporary Text ¡ U n a e n o r m e n u b e e s c a l o f r i a n t e s e a c e …" at bounding box center [509, 369] width 976 height 624
click at [556, 668] on div "Temporary Text ¡ U n a e n o r m e n u b e e s c a l o f r i a n t e s e a c e …" at bounding box center [509, 369] width 976 height 624
click at [559, 662] on div "Temporary Text ¡ U n a e n o r m e n u b e e s c a l o f r i a n t e s e a c e …" at bounding box center [509, 369] width 976 height 624
click at [567, 666] on div "Temporary Text ¡ U n a e n o r m e n u b e e s c a l o f r i a n t e s e a c e …" at bounding box center [509, 369] width 976 height 624
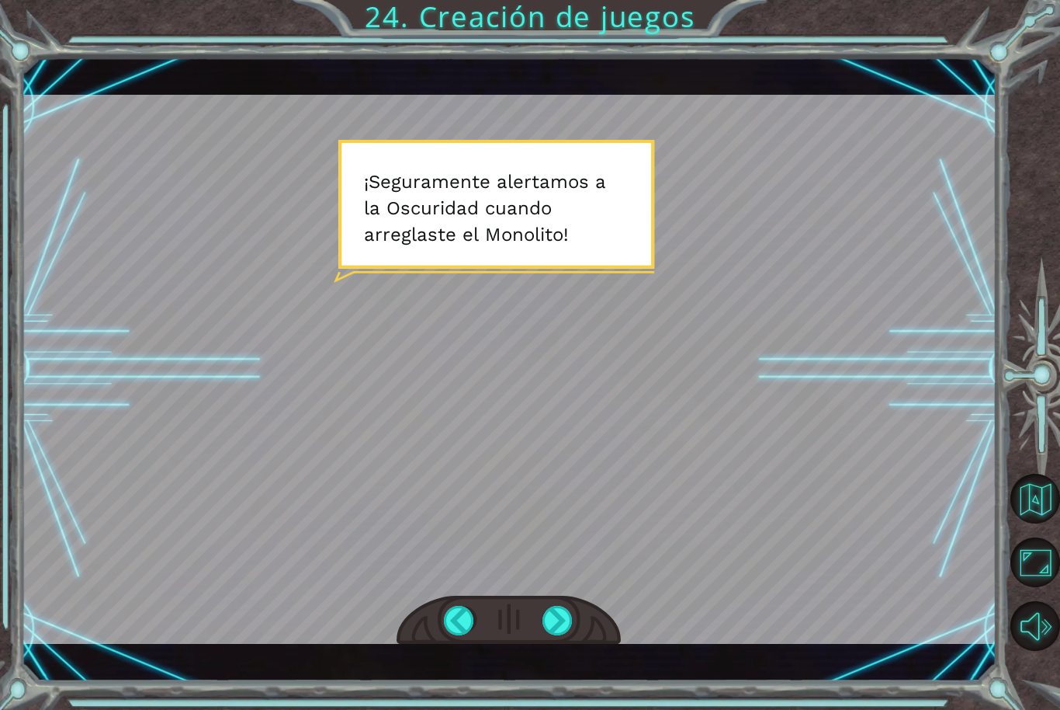
click at [562, 681] on div "Temporary Text ¡ U n a e n o r m e n u b e e s c a l o f r i a n t e s e a c e …" at bounding box center [530, 355] width 1060 height 710
click at [556, 665] on div "Temporary Text ¡ U n a e n o r m e n u b e e s c a l o f r i a n t e s e a c e …" at bounding box center [509, 369] width 976 height 624
click at [468, 661] on div "Temporary Text ¡ U n a e n o r m e n u b e e s c a l o f r i a n t e s e a c e …" at bounding box center [509, 369] width 976 height 624
click at [557, 686] on div "Temporary Text ¡ U n a e n o r m e n u b e e s c a l o f r i a n t e s e a c e …" at bounding box center [530, 355] width 1060 height 710
click at [560, 673] on div "Temporary Text ¡ U n a e n o r m e n u b e e s c a l o f r i a n t e s e a c e …" at bounding box center [509, 369] width 976 height 624
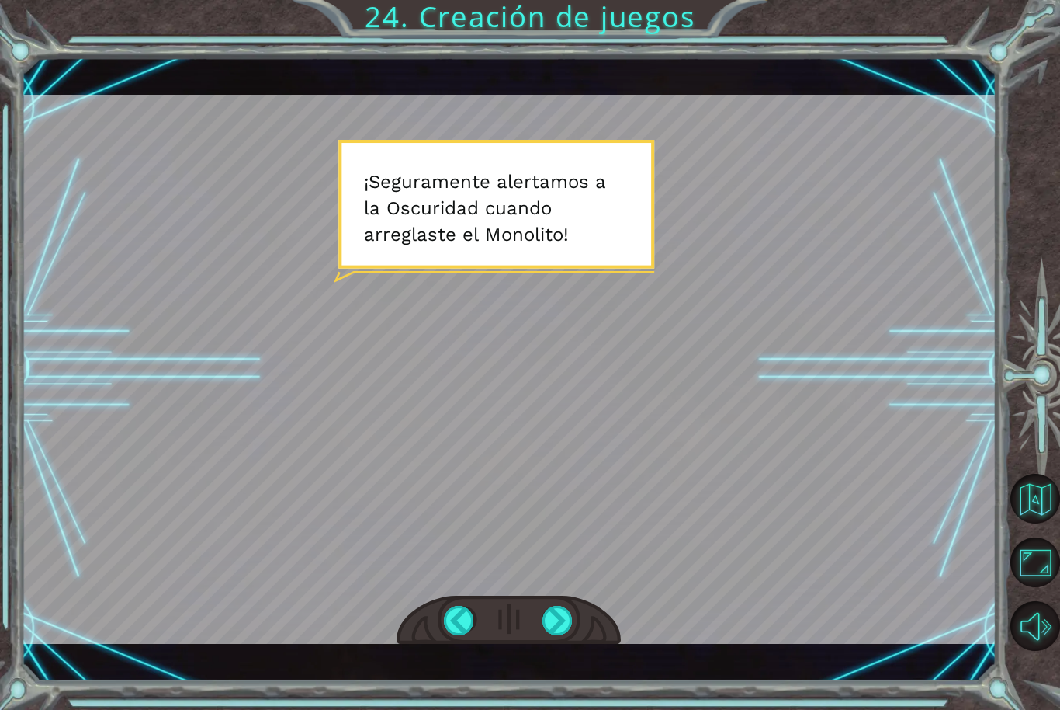
click at [571, 676] on div "Temporary Text ¡ U n a e n o r m e n u b e e s c a l o f r i a n t e s e a c e …" at bounding box center [509, 369] width 976 height 624
click at [558, 675] on div "Temporary Text ¡ U n a e n o r m e n u b e e s c a l o f r i a n t e s e a c e …" at bounding box center [509, 369] width 976 height 624
click at [564, 660] on div "Temporary Text ¡ U n a e n o r m e n u b e e s c a l o f r i a n t e s e a c e …" at bounding box center [509, 369] width 976 height 624
click at [566, 667] on div "Temporary Text ¡ U n a e n o r m e n u b e e s c a l o f r i a n t e s e a c e …" at bounding box center [509, 369] width 976 height 624
click at [583, 669] on div "Temporary Text ¡ U n a e n o r m e n u b e e s c a l o f r i a n t e s e a c e …" at bounding box center [509, 369] width 976 height 624
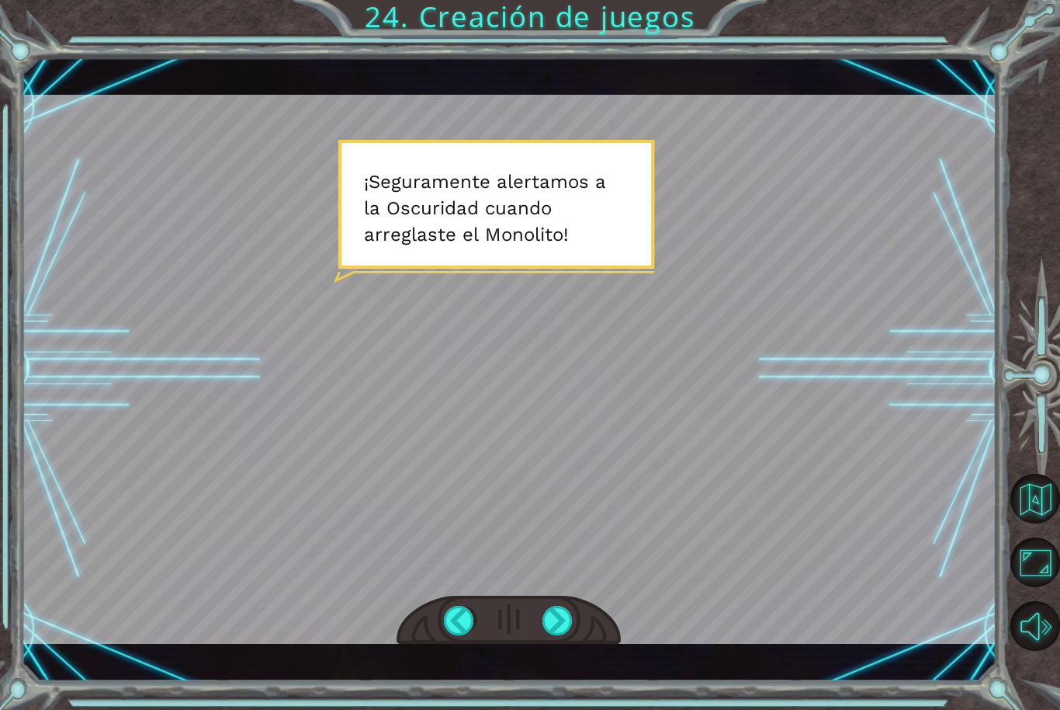
click at [572, 675] on div "Temporary Text ¡ U n a e n o r m e n u b e e s c a l o f r i a n t e s e a c e …" at bounding box center [509, 369] width 976 height 624
click at [568, 666] on div "Temporary Text ¡ U n a e n o r m e n u b e e s c a l o f r i a n t e s e a c e …" at bounding box center [509, 369] width 976 height 624
click at [566, 666] on div "Temporary Text ¡ U n a e n o r m e n u b e e s c a l o f r i a n t e s e a c e …" at bounding box center [509, 369] width 976 height 624
click at [572, 665] on div "Temporary Text ¡ U n a e n o r m e n u b e e s c a l o f r i a n t e s e a c e …" at bounding box center [509, 369] width 976 height 624
click at [564, 676] on div "Temporary Text ¡ U n a e n o r m e n u b e e s c a l o f r i a n t e s e a c e …" at bounding box center [509, 369] width 976 height 624
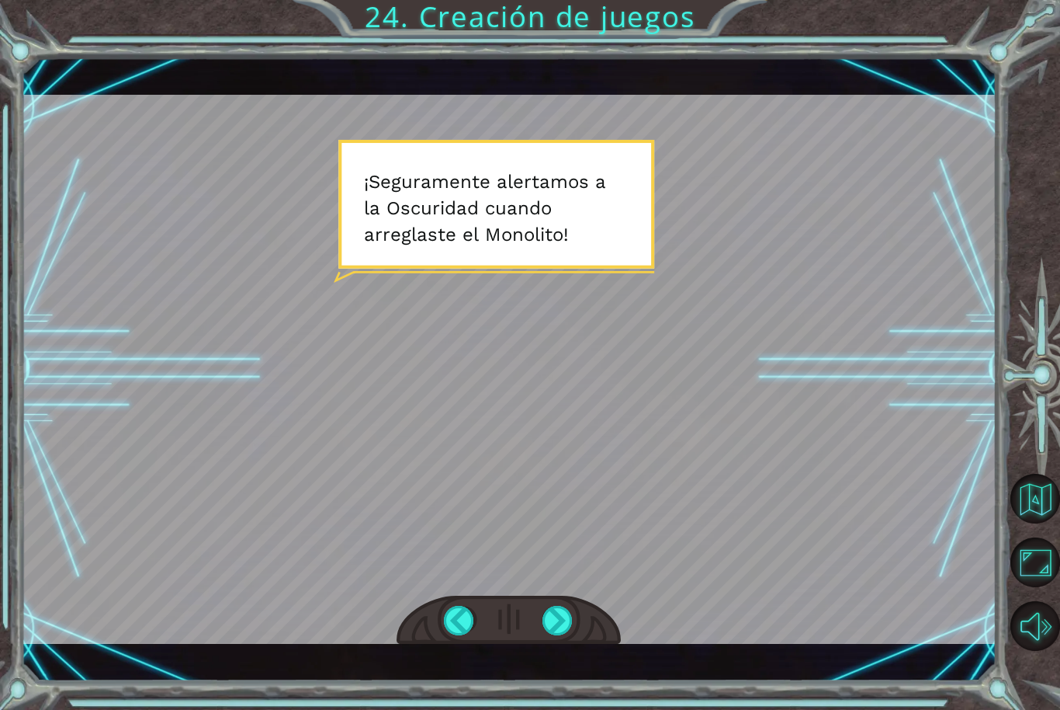
click at [566, 689] on div "Temporary Text ¡ U n a e n o r m e n u b e e s c a l o f r i a n t e s e a c e …" at bounding box center [530, 355] width 1060 height 710
click at [564, 677] on div "Temporary Text ¡ U n a e n o r m e n u b e e s c a l o f r i a n t e s e a c e …" at bounding box center [509, 369] width 976 height 624
click at [465, 679] on div "Temporary Text ¡ U n a e n o r m e n u b e e s c a l o f r i a n t e s e a c e …" at bounding box center [530, 355] width 1060 height 710
click at [467, 673] on div "Temporary Text ¡ U n a e n o r m e n u b e e s c a l o f r i a n t e s e a c e …" at bounding box center [509, 369] width 976 height 624
click at [544, 654] on div "Temporary Text ¡ U n a e n o r m e n u b e e s c a l o f r i a n t e s e a c e …" at bounding box center [509, 369] width 976 height 624
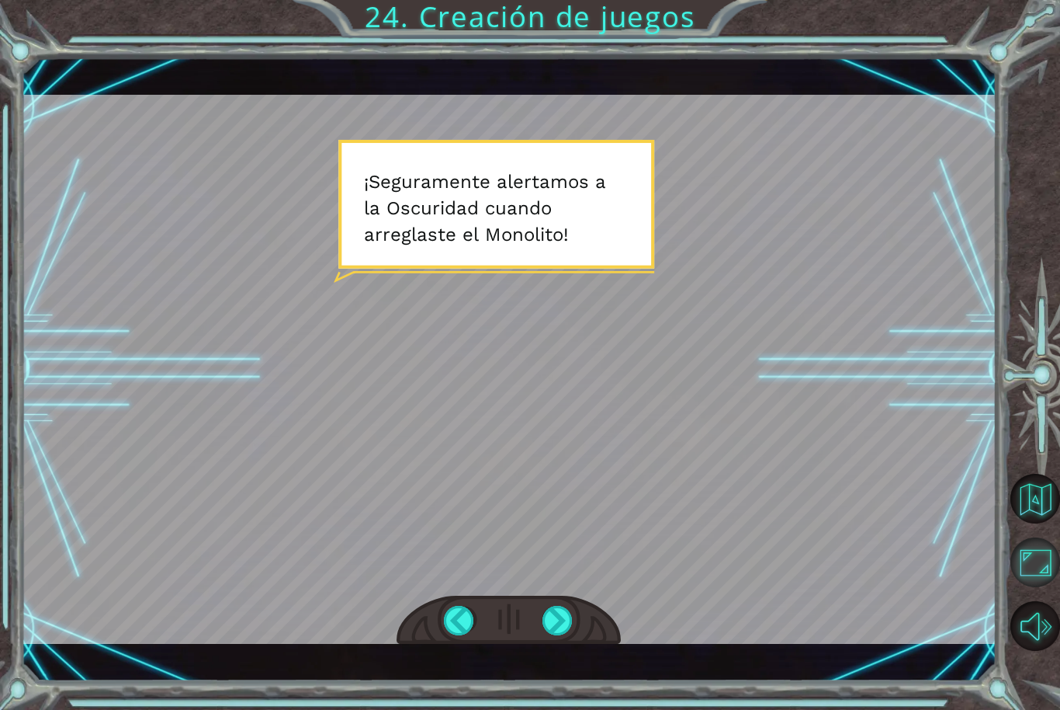
click at [1046, 585] on button "Maximizar navegador" at bounding box center [1036, 562] width 50 height 50
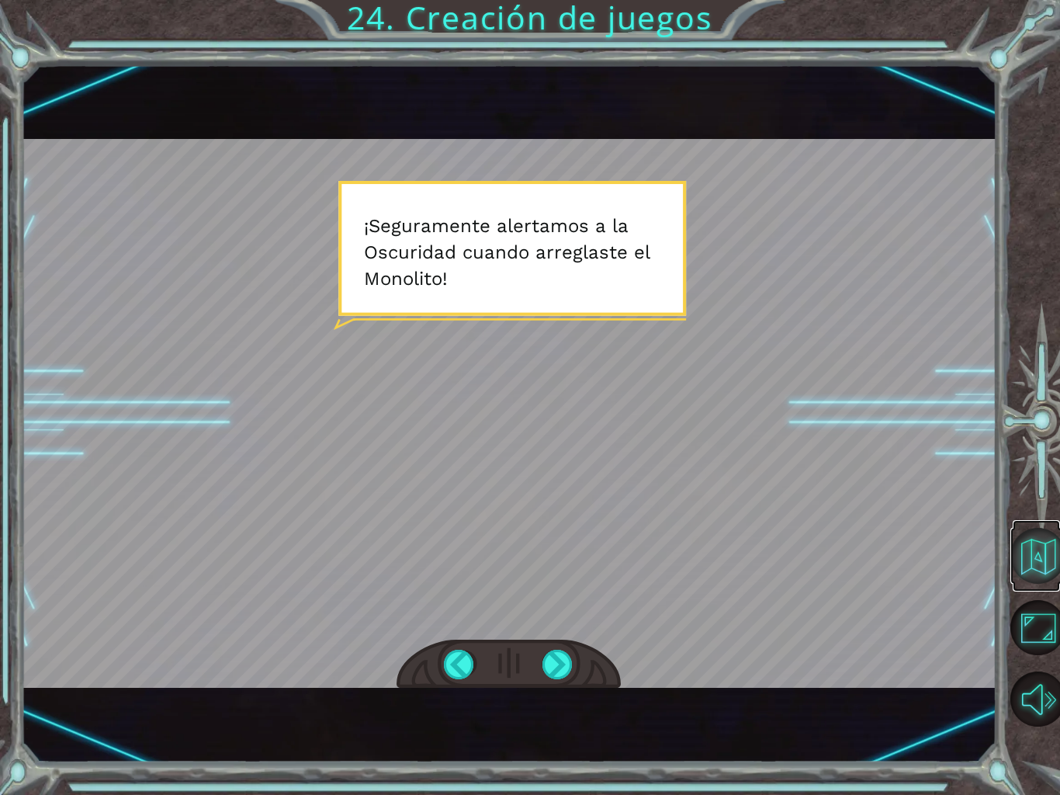
click at [1039, 579] on button "Volver al mapa" at bounding box center [1039, 556] width 56 height 56
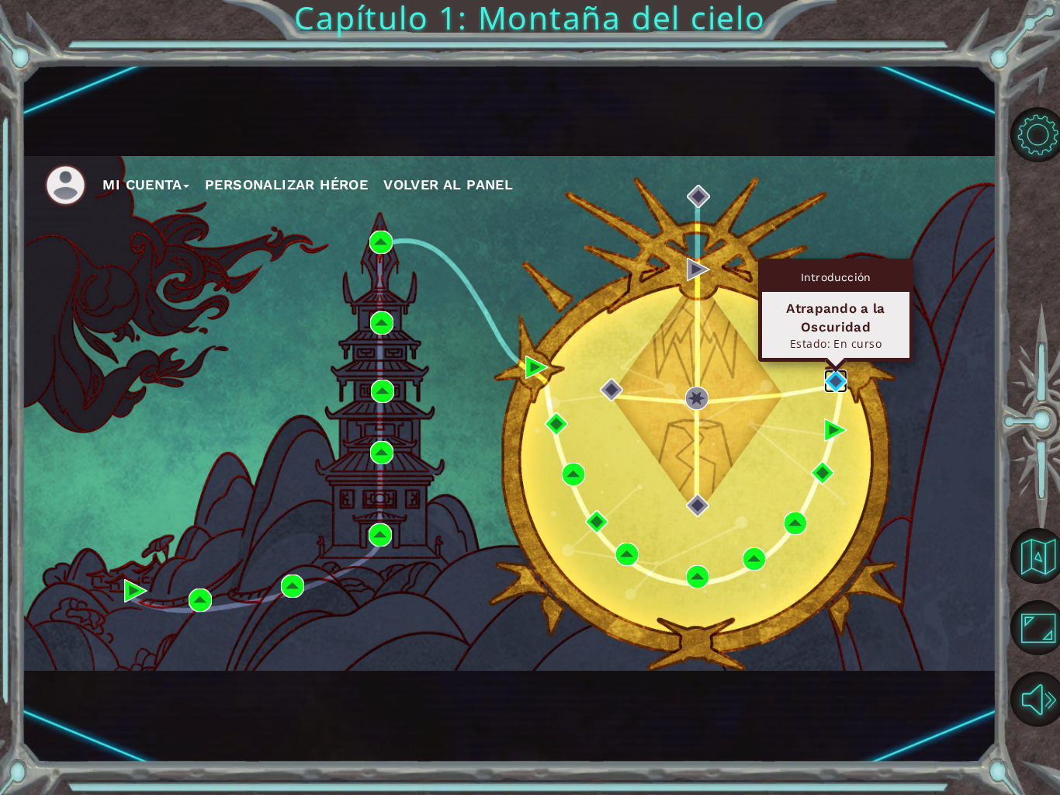
click at [844, 378] on img at bounding box center [835, 381] width 23 height 23
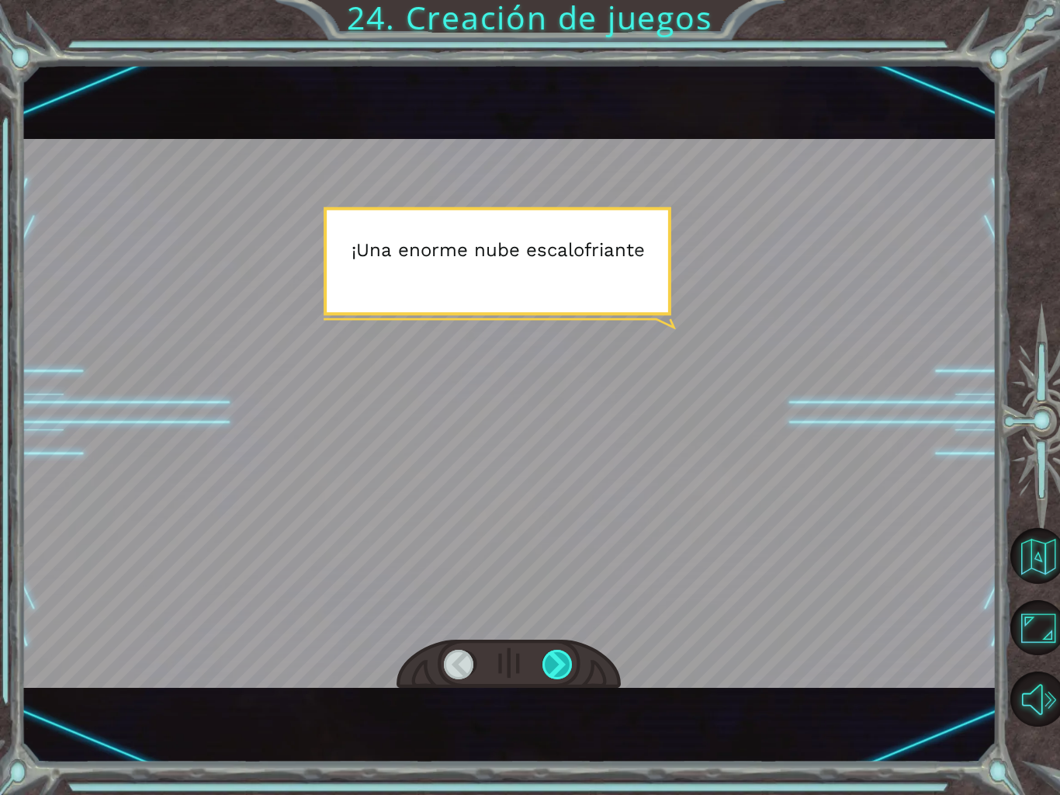
click at [552, 672] on div at bounding box center [558, 664] width 31 height 29
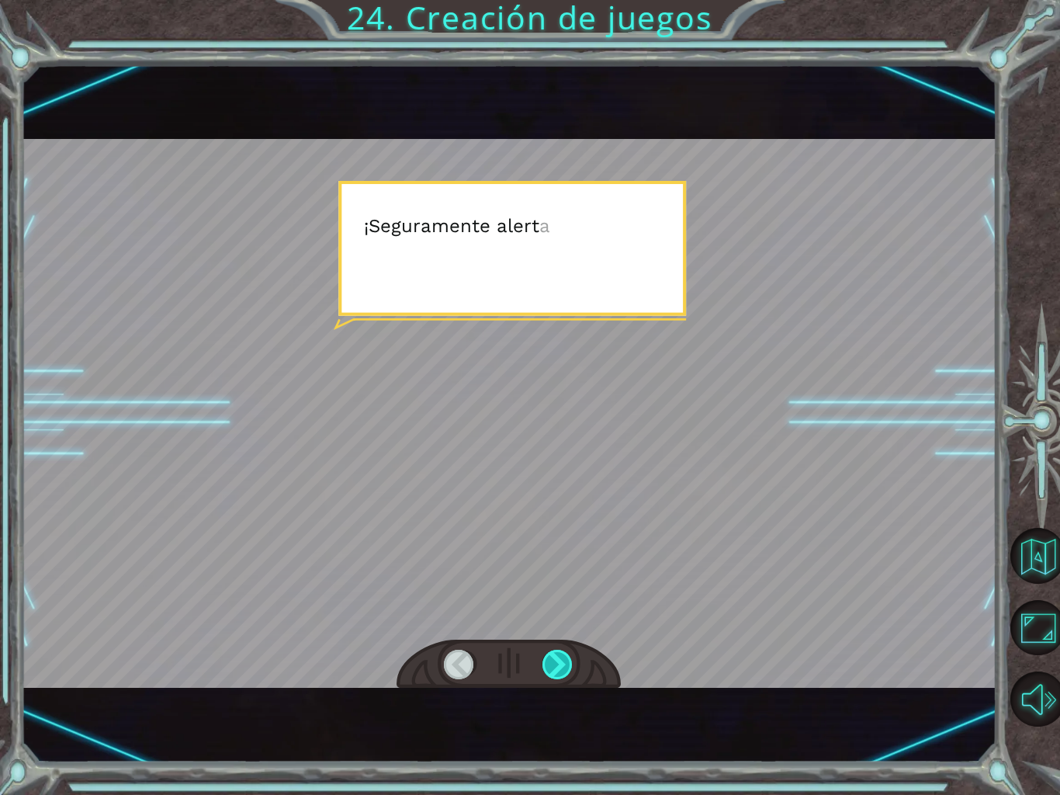
click at [560, 665] on div at bounding box center [558, 664] width 31 height 29
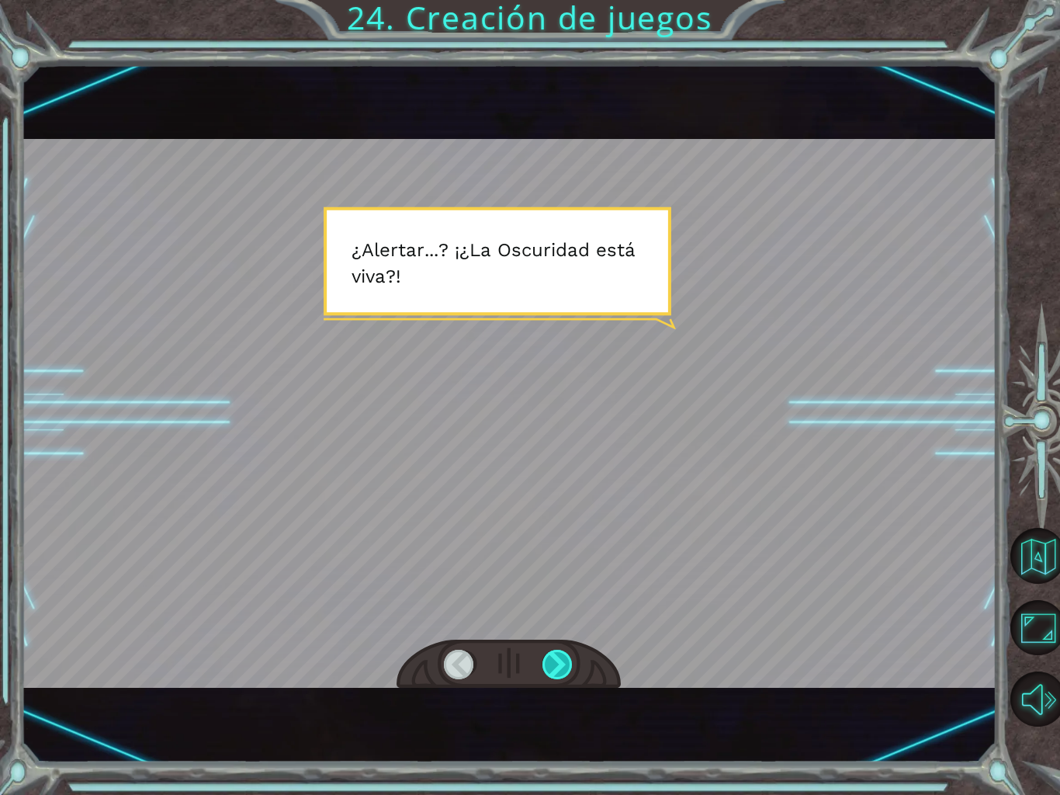
click at [570, 675] on div at bounding box center [558, 664] width 31 height 29
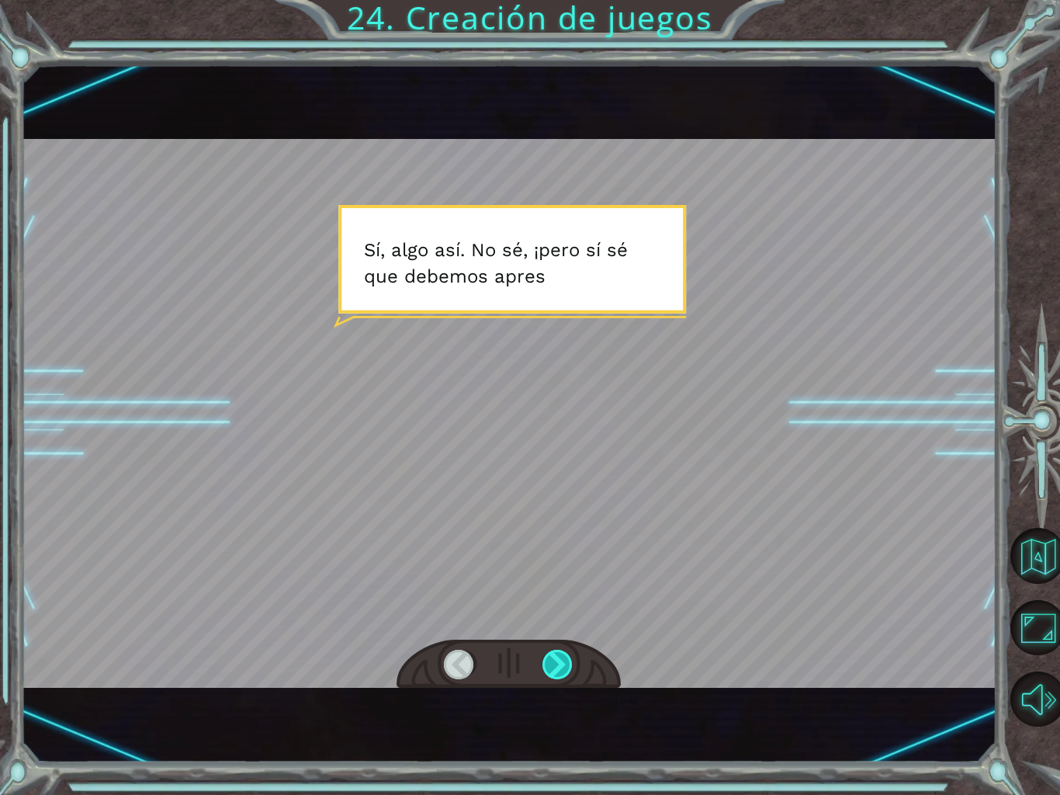
click at [556, 665] on div at bounding box center [558, 664] width 31 height 29
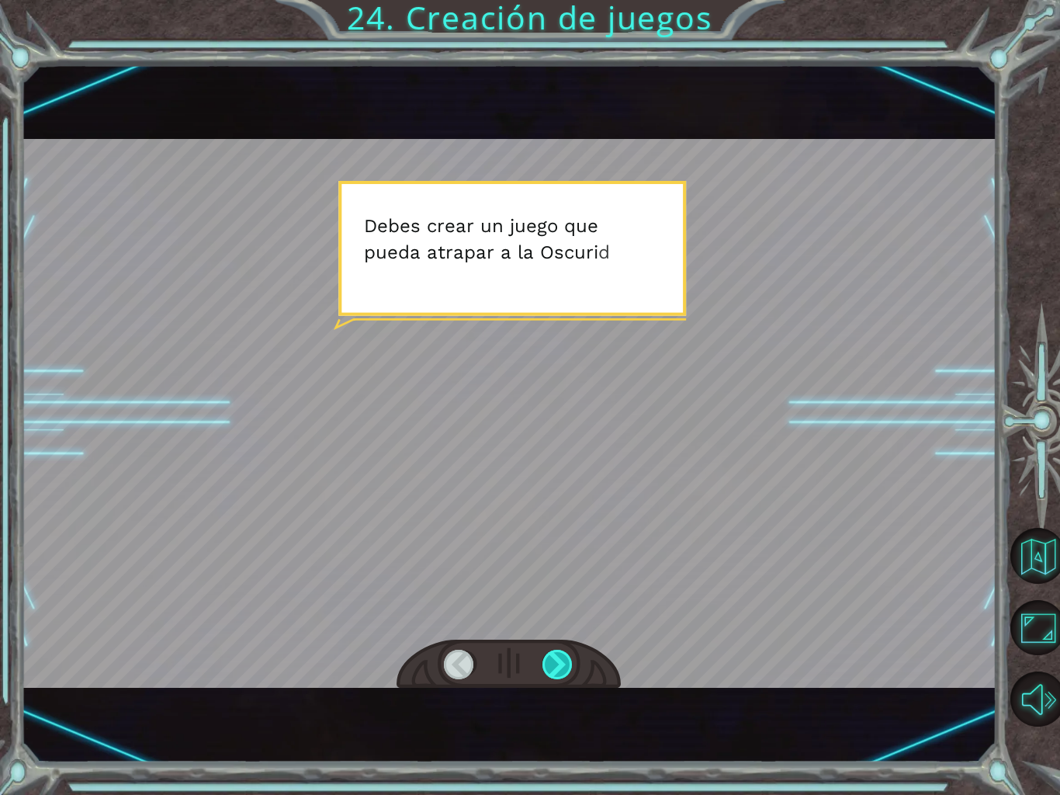
click at [561, 671] on div at bounding box center [558, 664] width 31 height 29
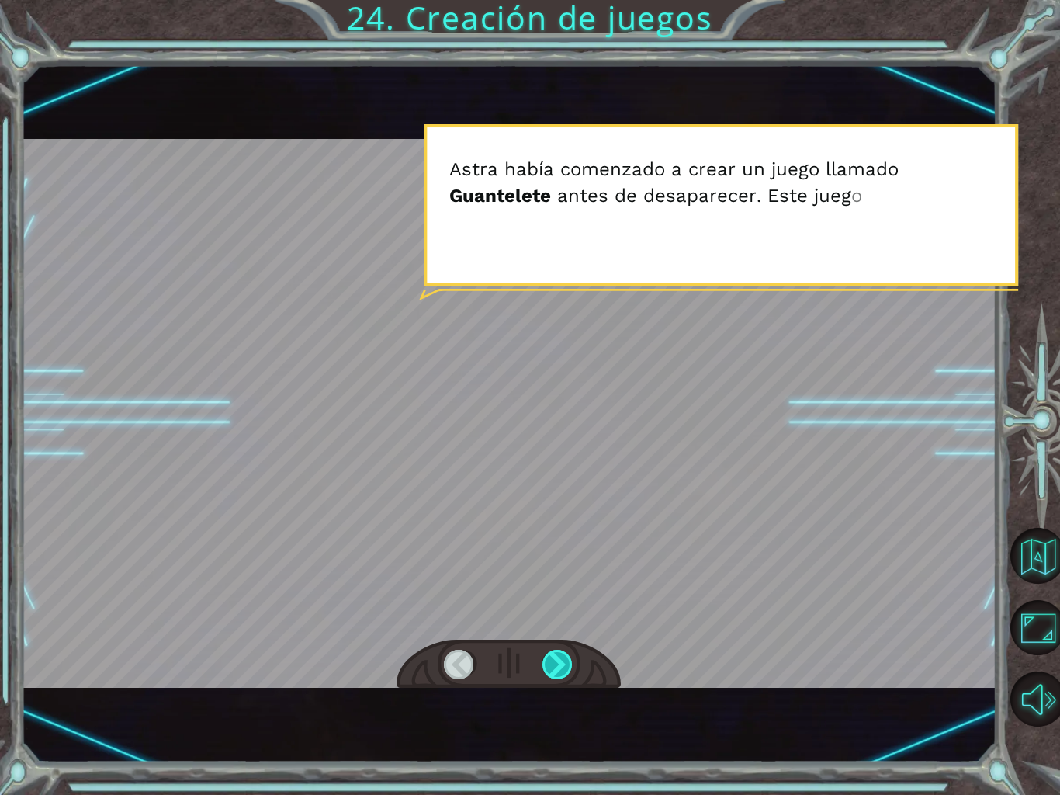
click at [565, 661] on div at bounding box center [558, 664] width 31 height 29
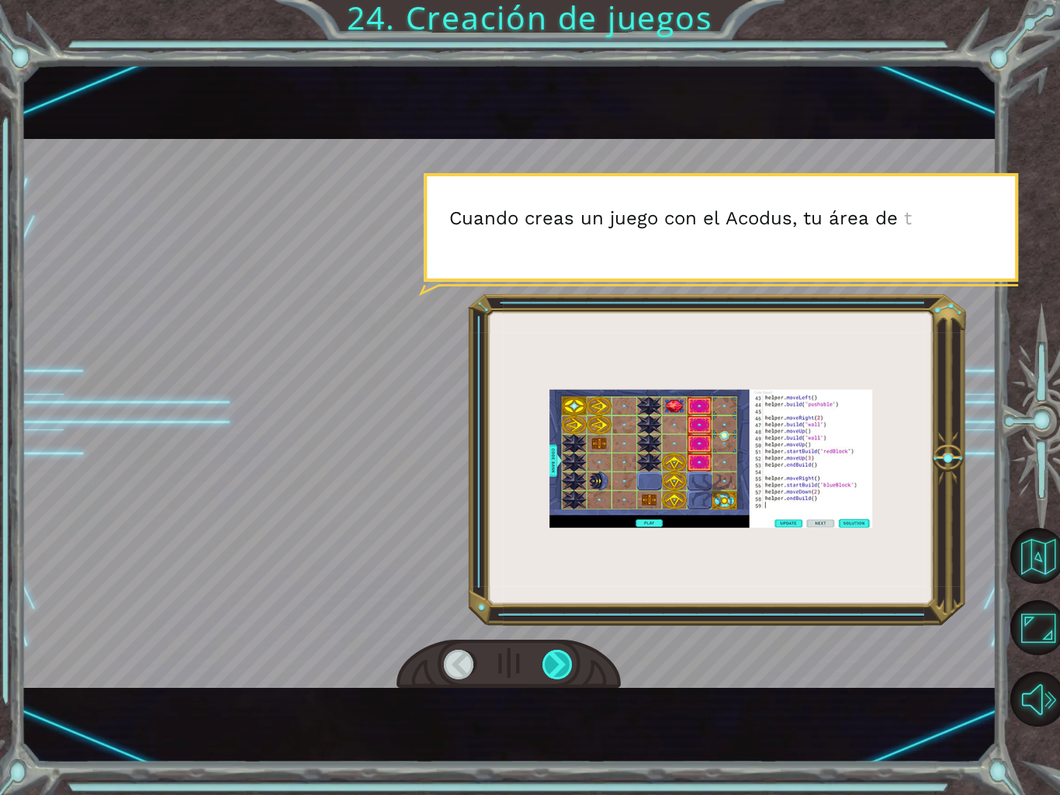
click at [571, 665] on div at bounding box center [558, 664] width 31 height 29
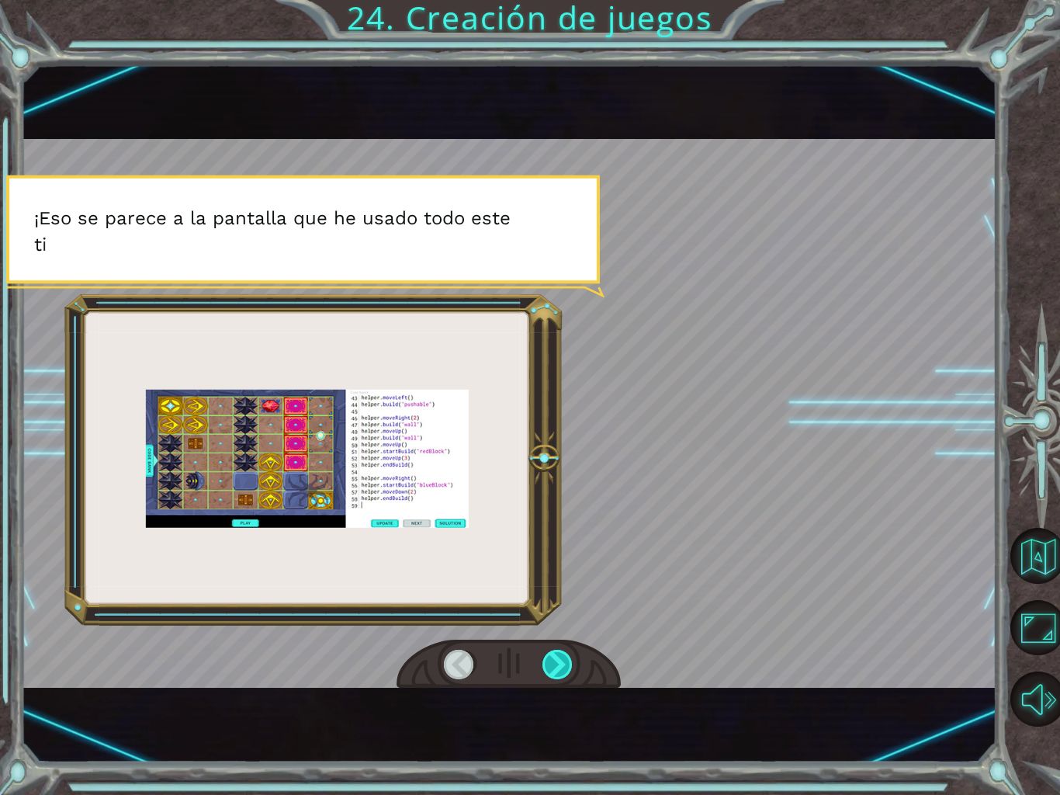
click at [547, 671] on div at bounding box center [558, 664] width 31 height 29
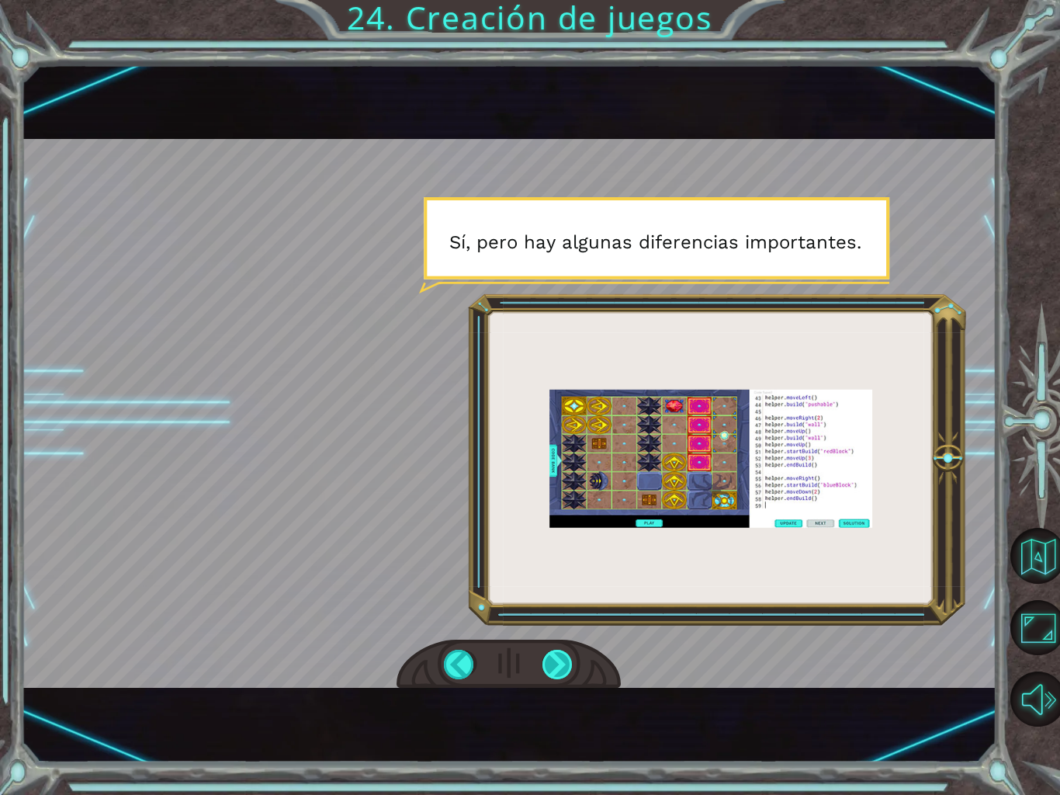
click at [573, 671] on div at bounding box center [558, 664] width 31 height 29
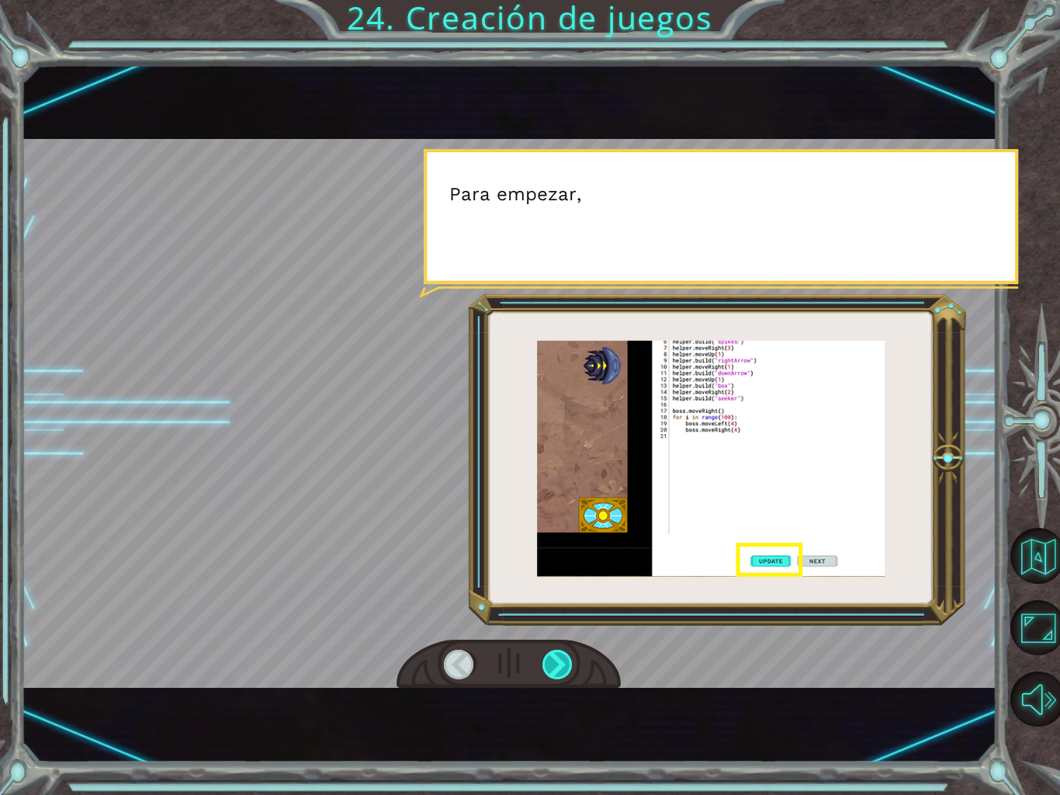
click at [563, 665] on div at bounding box center [558, 664] width 31 height 29
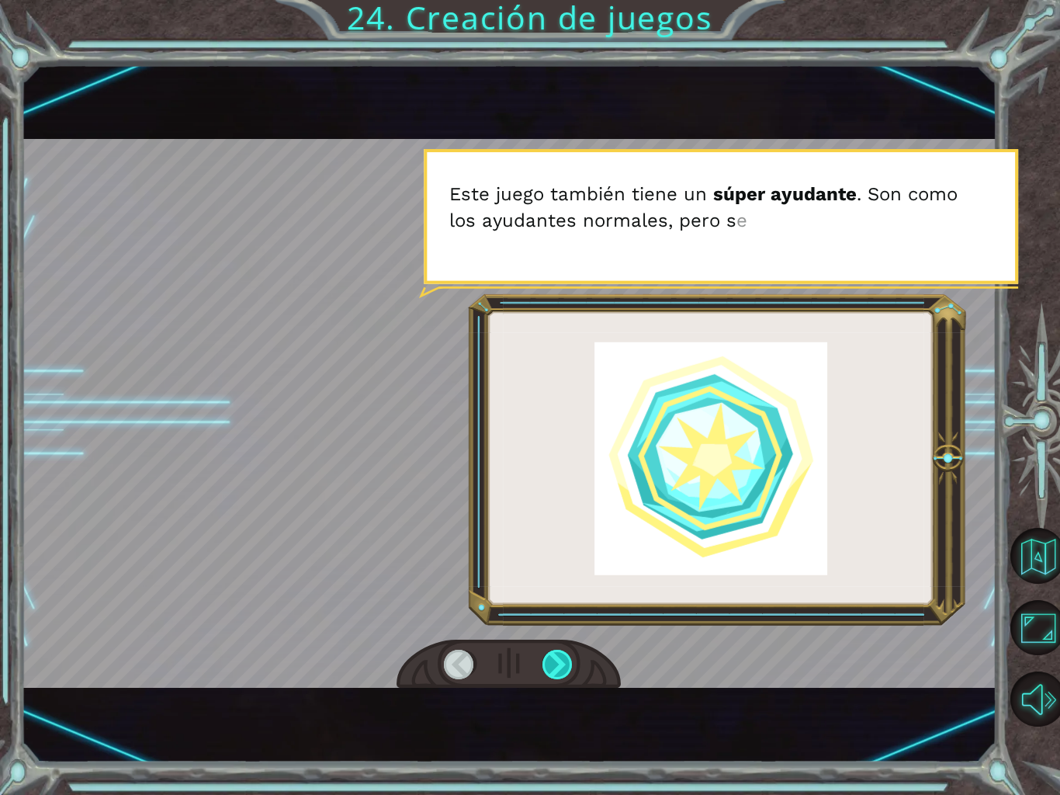
click at [565, 673] on div at bounding box center [558, 664] width 31 height 29
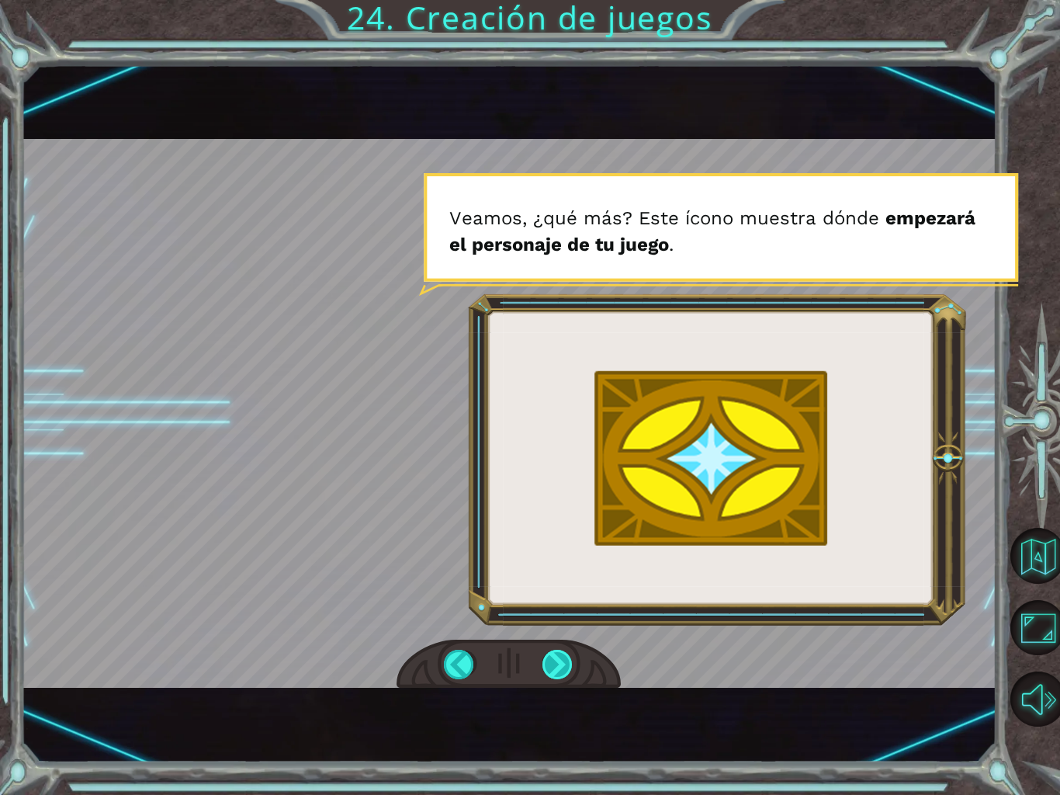
click at [562, 667] on div at bounding box center [558, 664] width 31 height 29
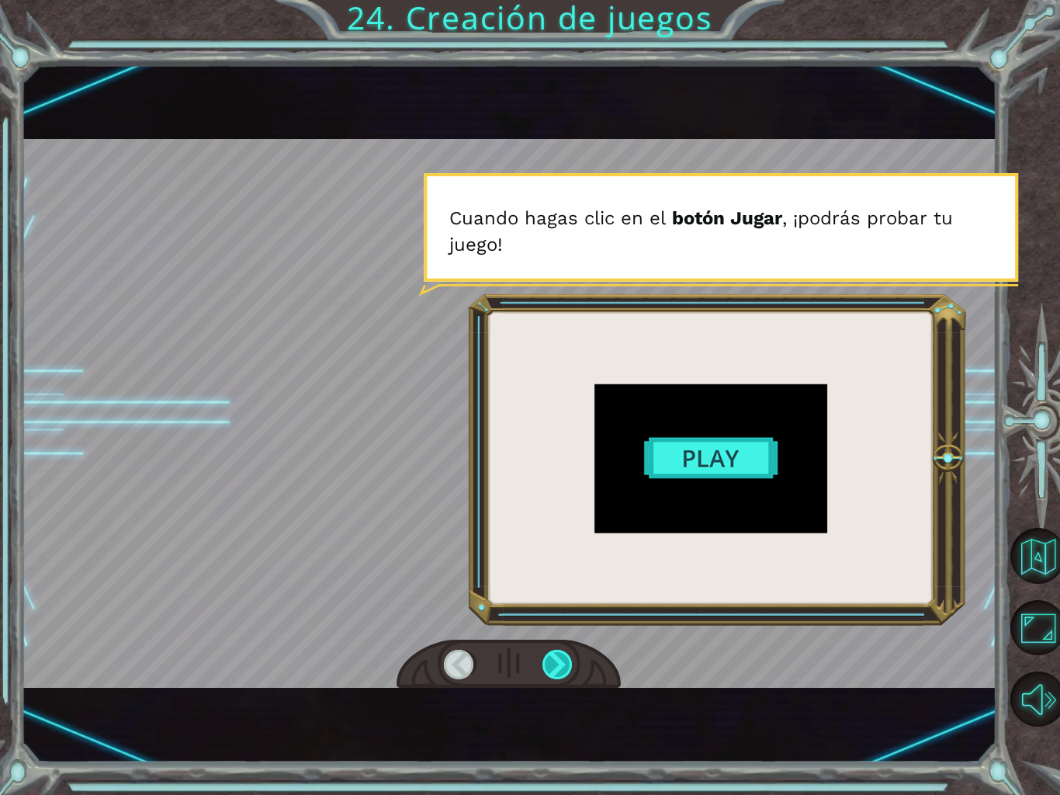
click at [557, 677] on div at bounding box center [558, 664] width 31 height 29
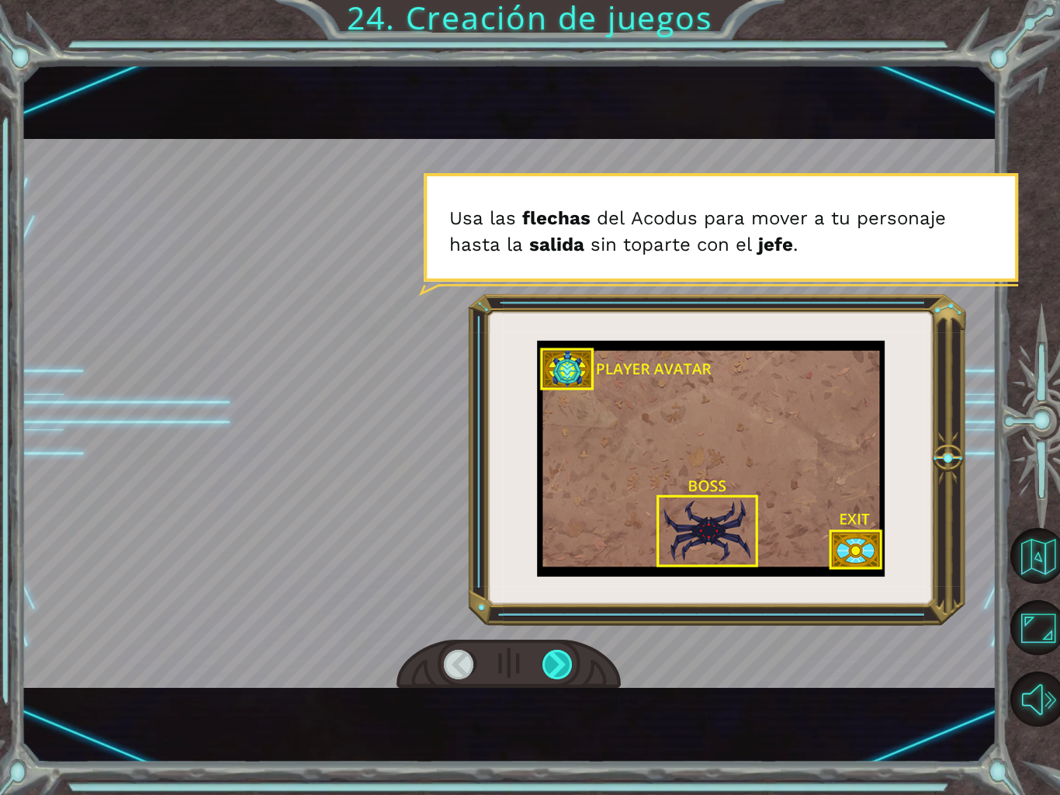
click at [574, 678] on div at bounding box center [558, 664] width 31 height 29
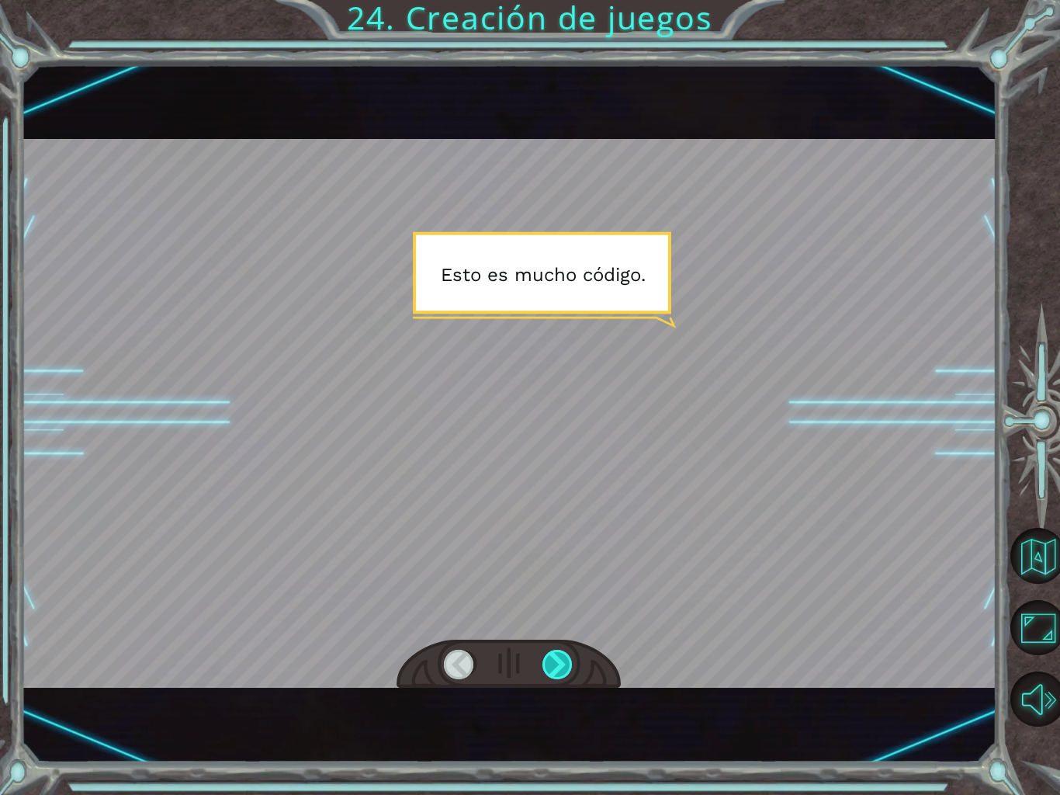
click at [567, 665] on div at bounding box center [558, 664] width 31 height 29
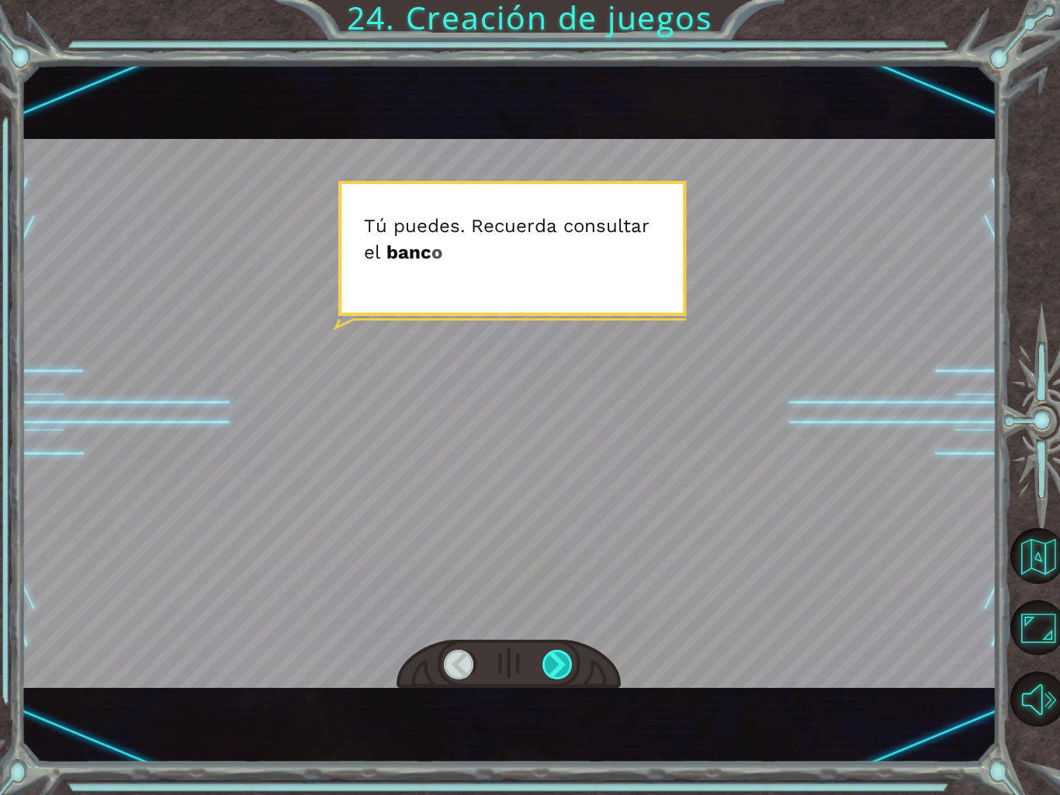
click at [570, 668] on div at bounding box center [558, 664] width 31 height 29
click at [554, 676] on div at bounding box center [558, 664] width 31 height 29
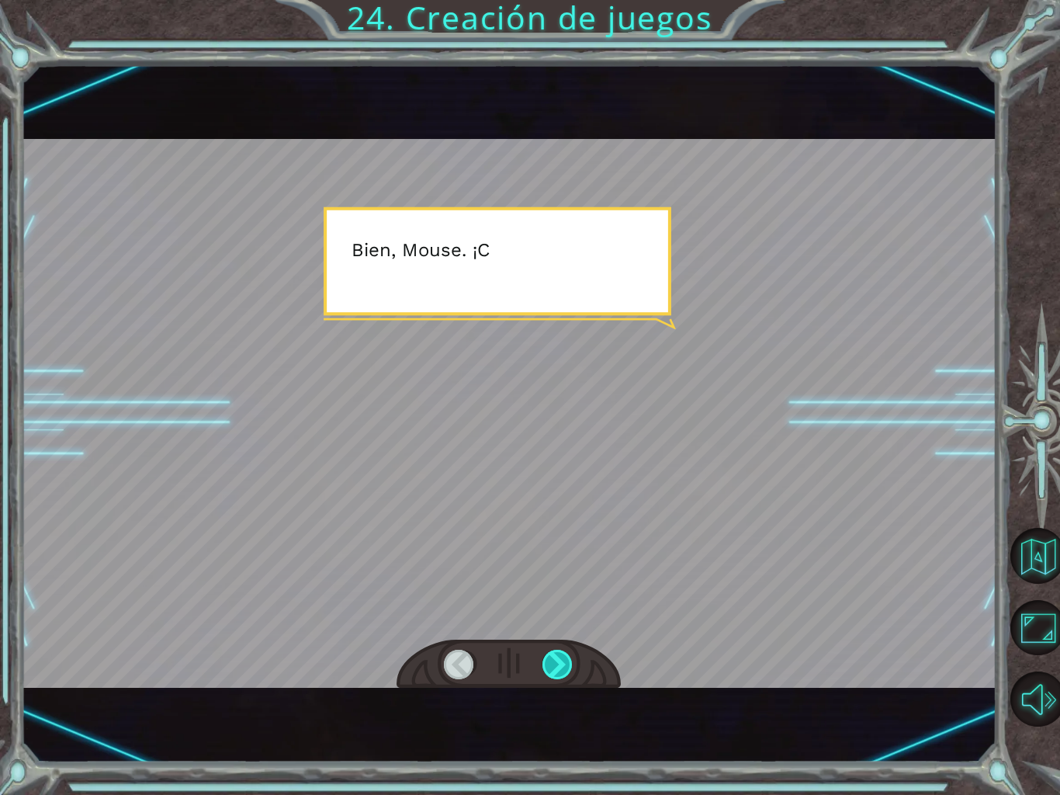
click at [569, 670] on div at bounding box center [558, 664] width 31 height 29
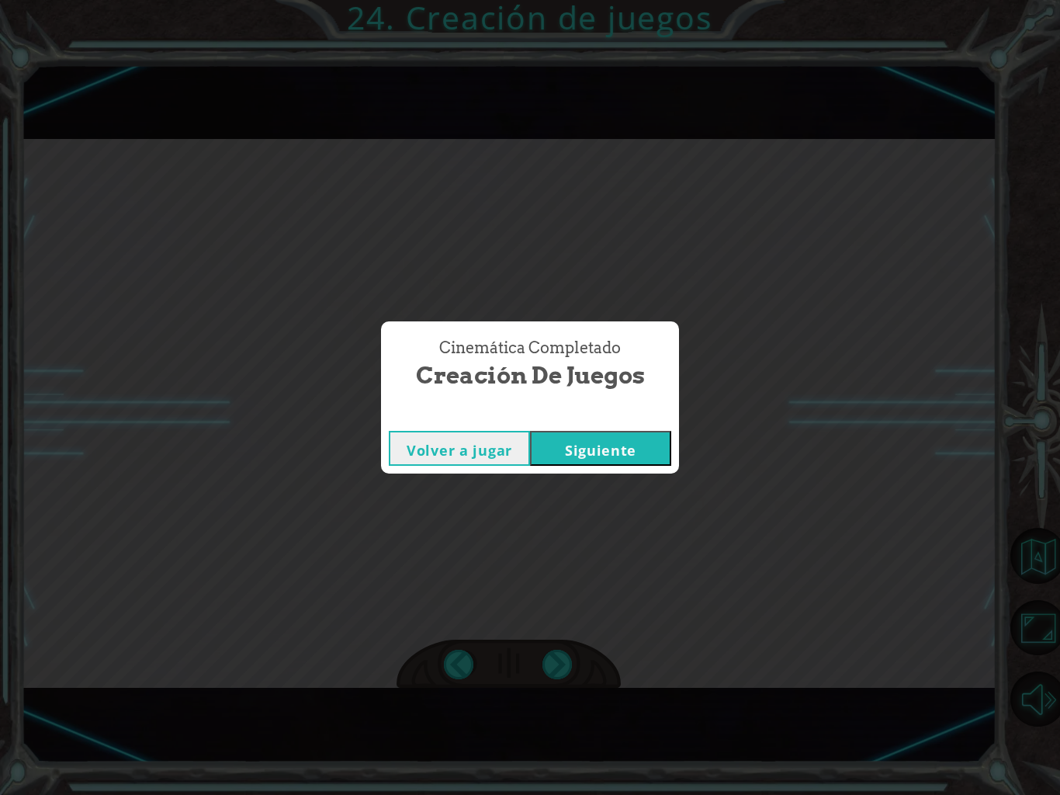
click at [578, 480] on div "Cinemática Completado Creación de juegos Volver a jugar [GEOGRAPHIC_DATA]" at bounding box center [530, 397] width 1060 height 795
click at [639, 455] on button "Siguiente" at bounding box center [600, 448] width 141 height 35
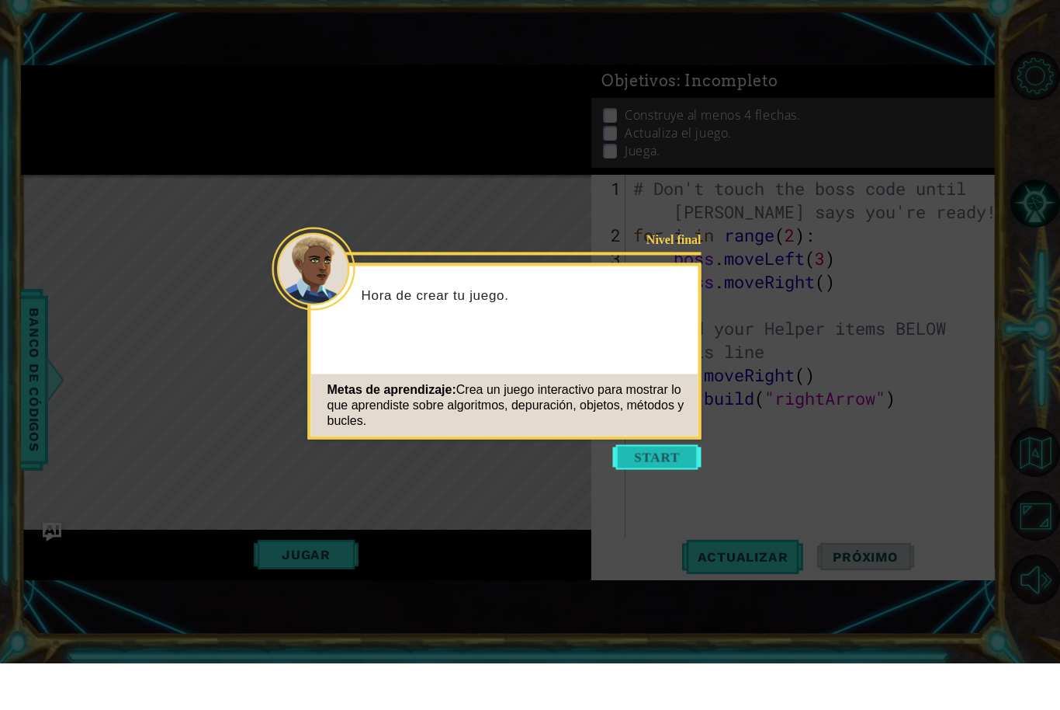
click at [663, 491] on button "Start" at bounding box center [657, 503] width 88 height 25
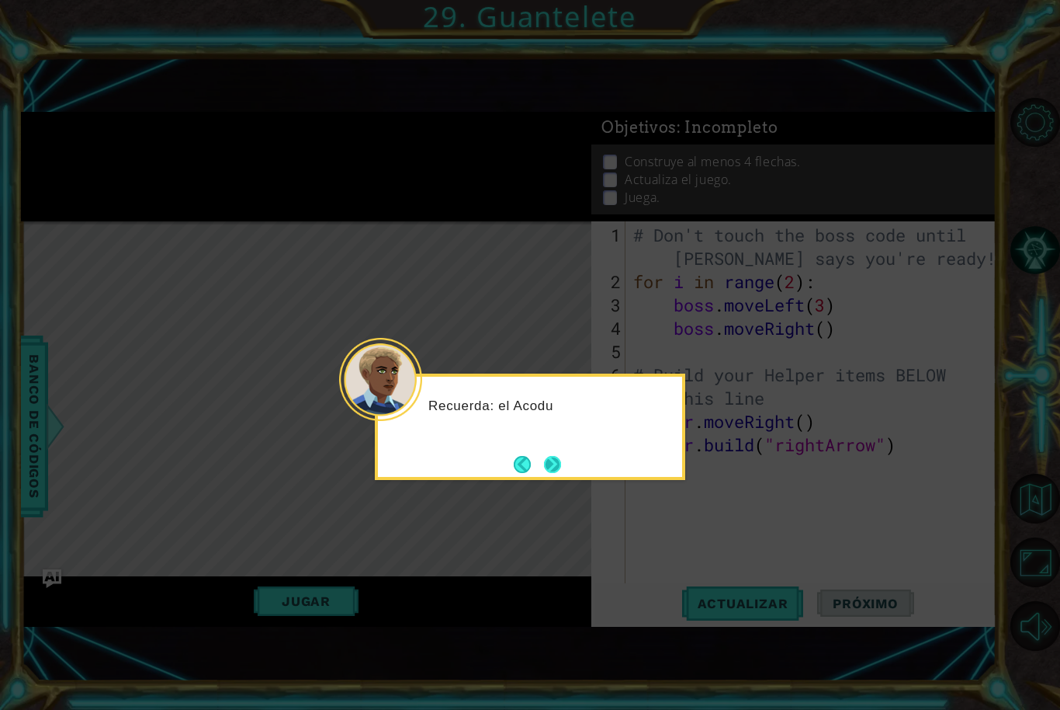
click at [554, 455] on button "Next" at bounding box center [552, 464] width 19 height 19
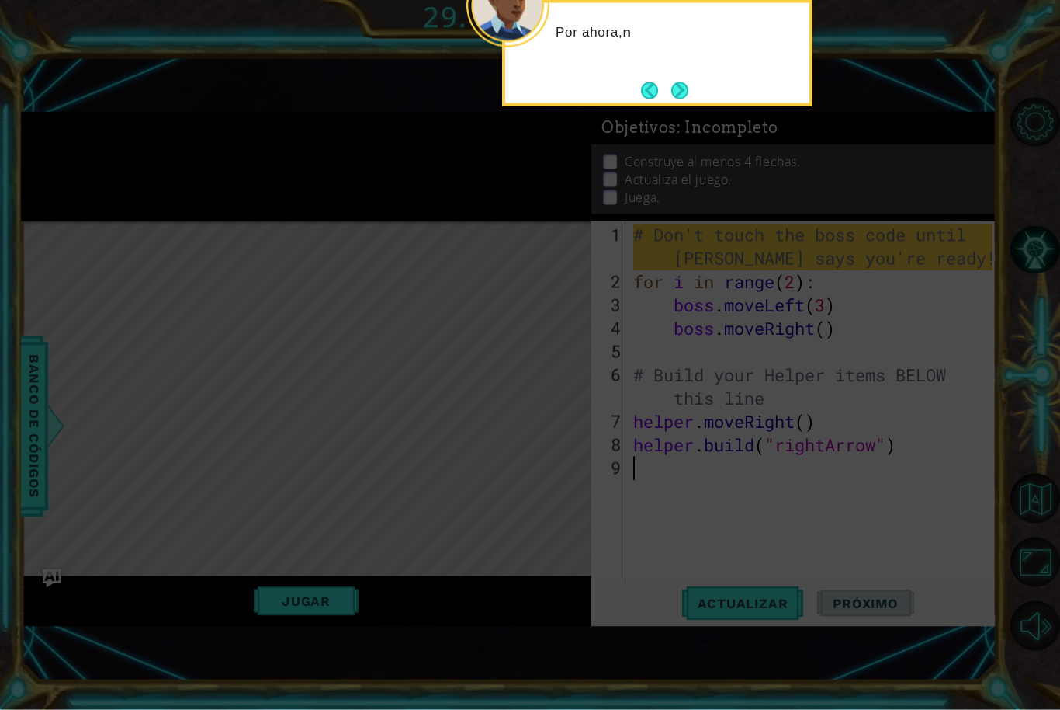
click at [706, 43] on div "Por ahora, n" at bounding box center [657, 53] width 311 height 106
click at [689, 82] on button "Next" at bounding box center [680, 91] width 18 height 18
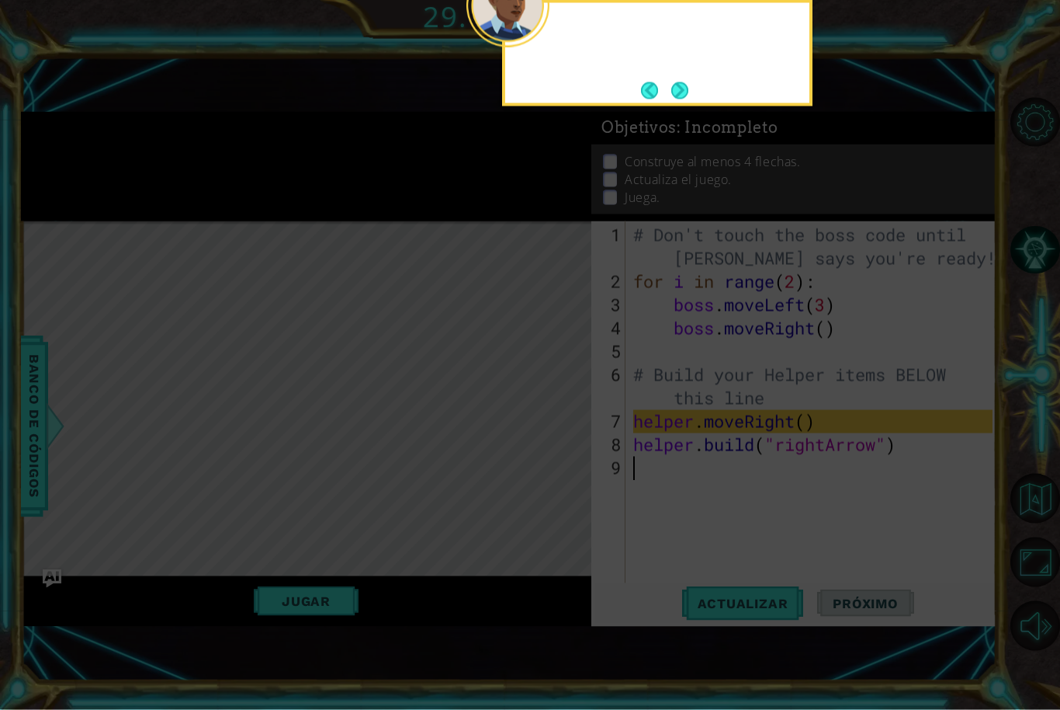
scroll to position [0, 0]
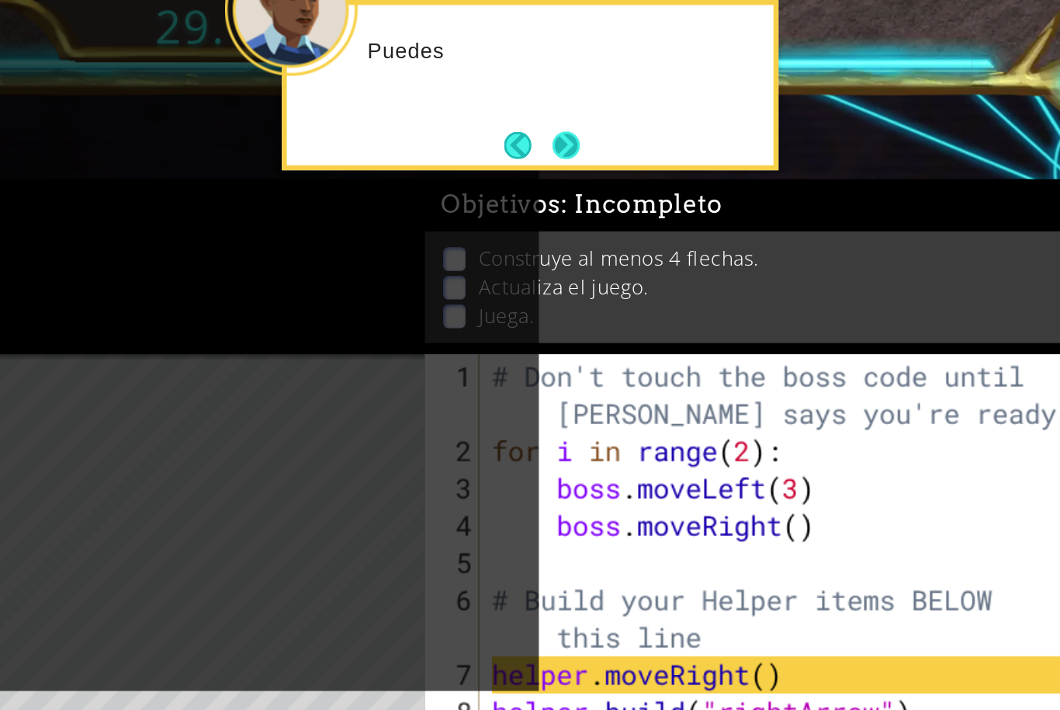
click at [671, 82] on button "Next" at bounding box center [679, 90] width 17 height 17
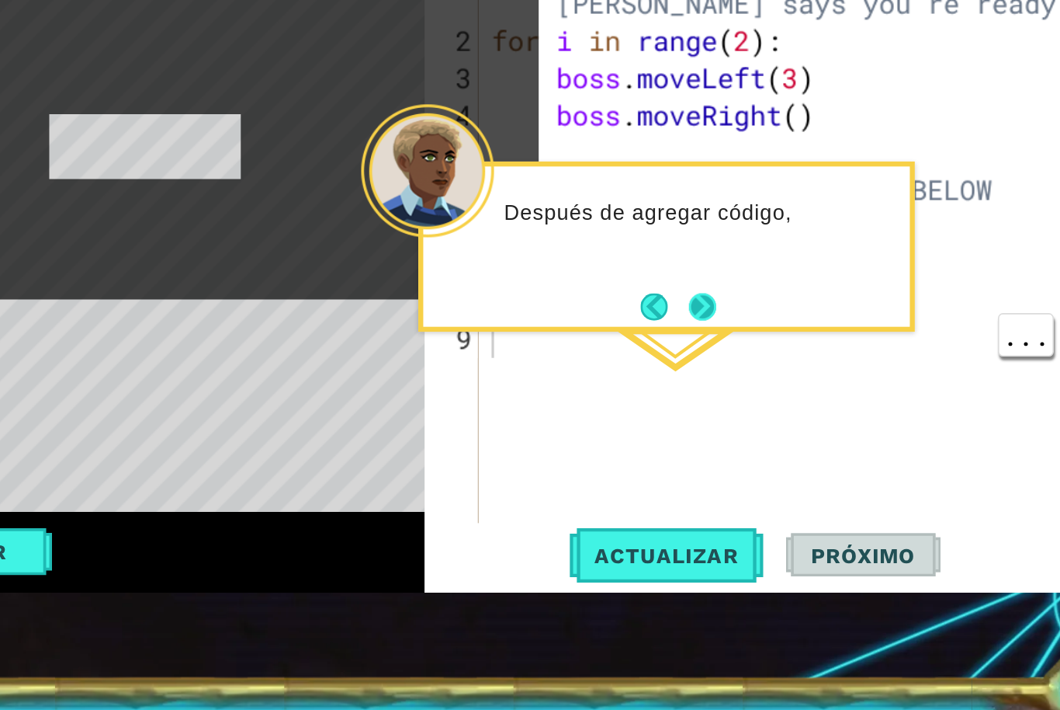
click at [757, 439] on button "Next" at bounding box center [766, 448] width 18 height 18
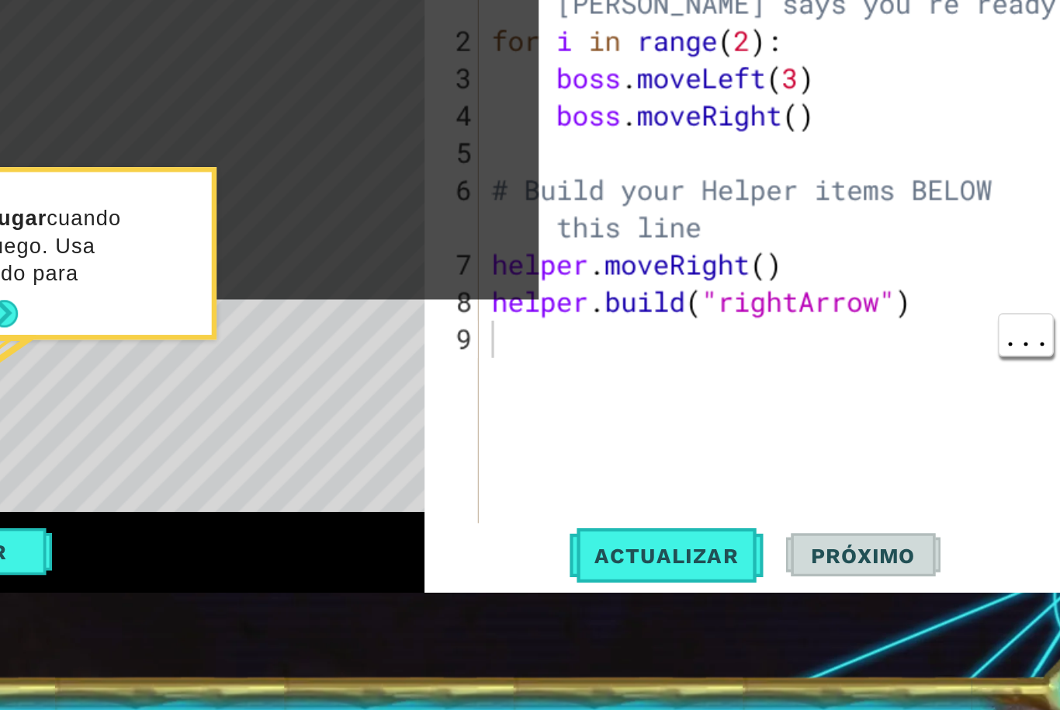
click at [154, 370] on div "Presiona el botón Jugar cuando quieras probar el juego. Usa las flechas del tec…" at bounding box center [306, 417] width 304 height 95
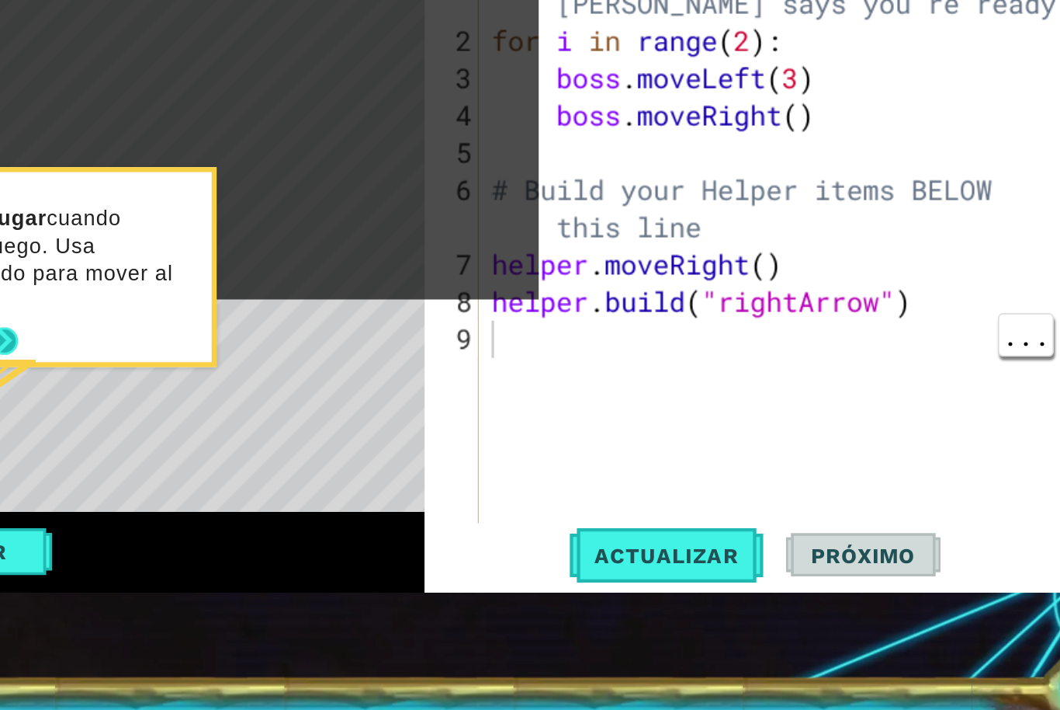
click at [321, 461] on button "Next" at bounding box center [329, 469] width 17 height 17
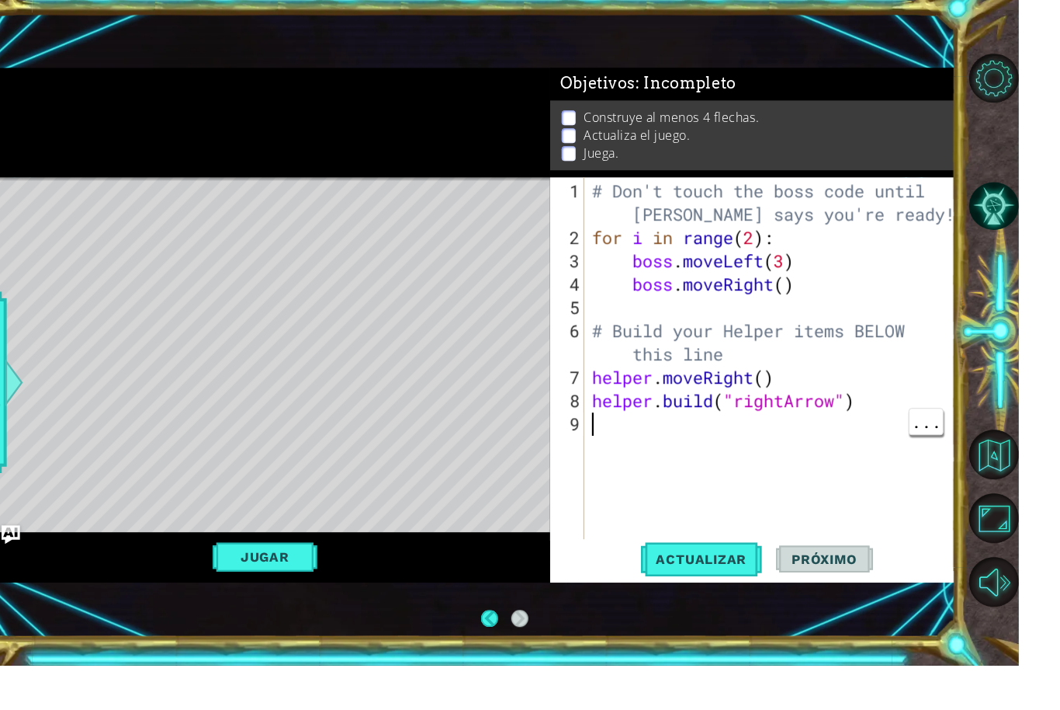
scroll to position [52, 0]
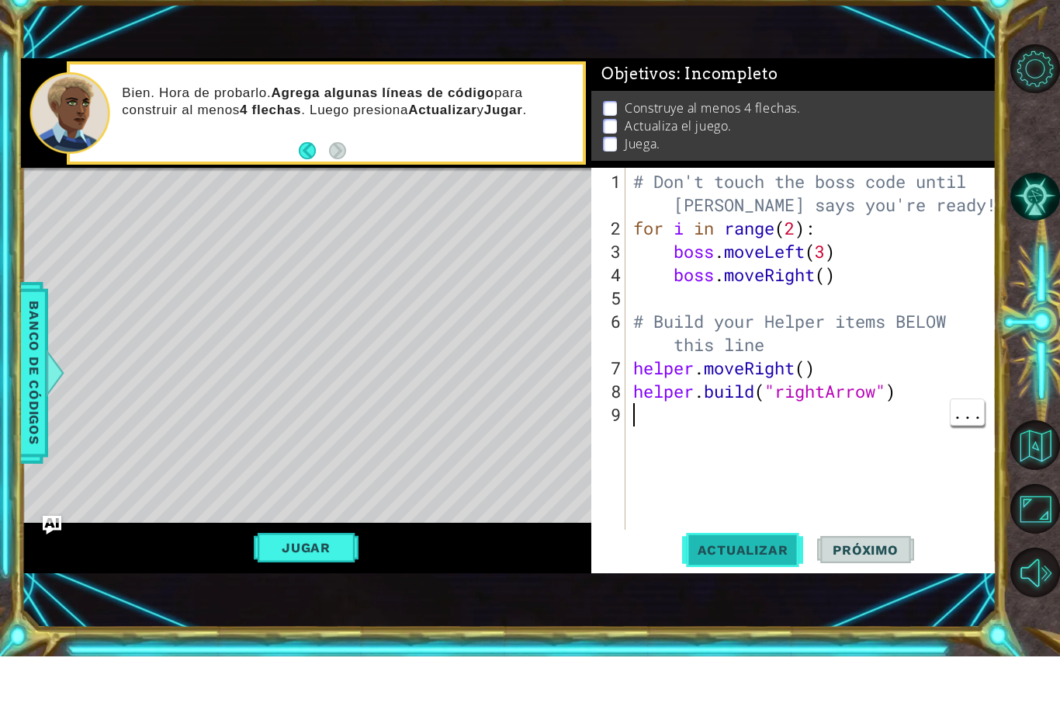
click at [741, 595] on span "Actualizar" at bounding box center [743, 603] width 122 height 16
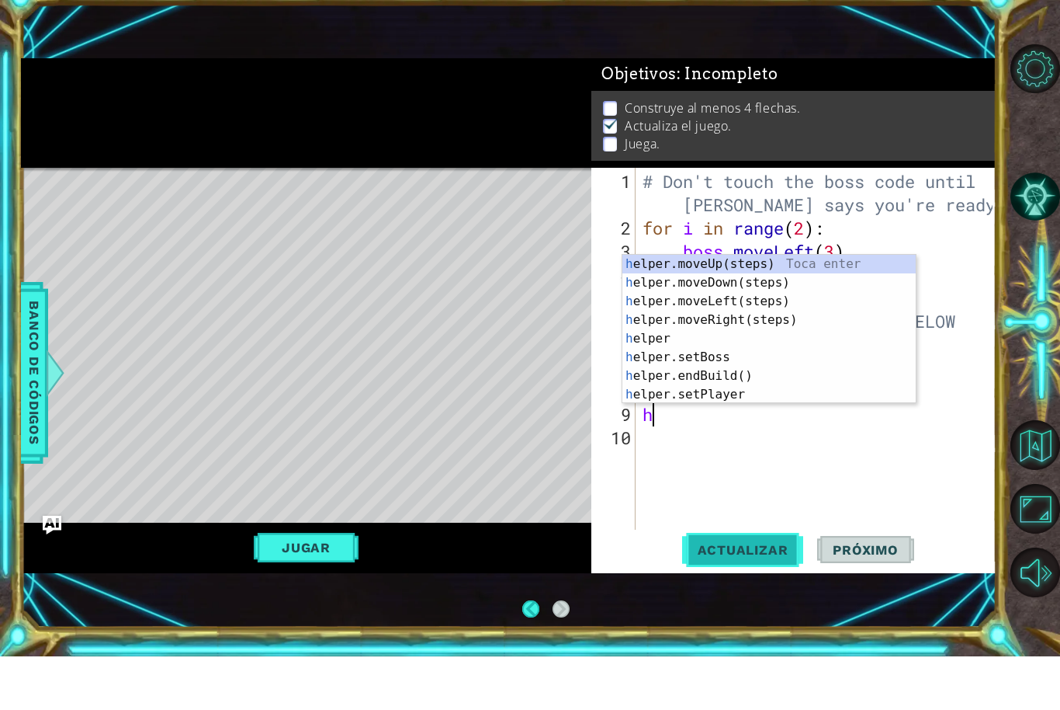
scroll to position [51, 0]
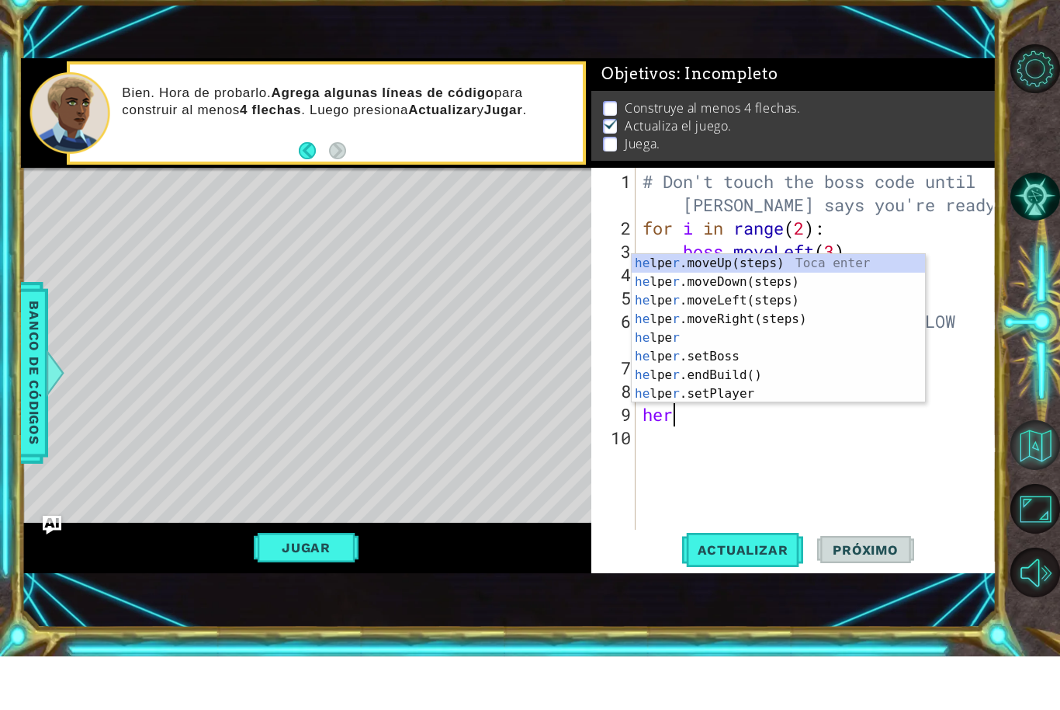
type textarea "her"
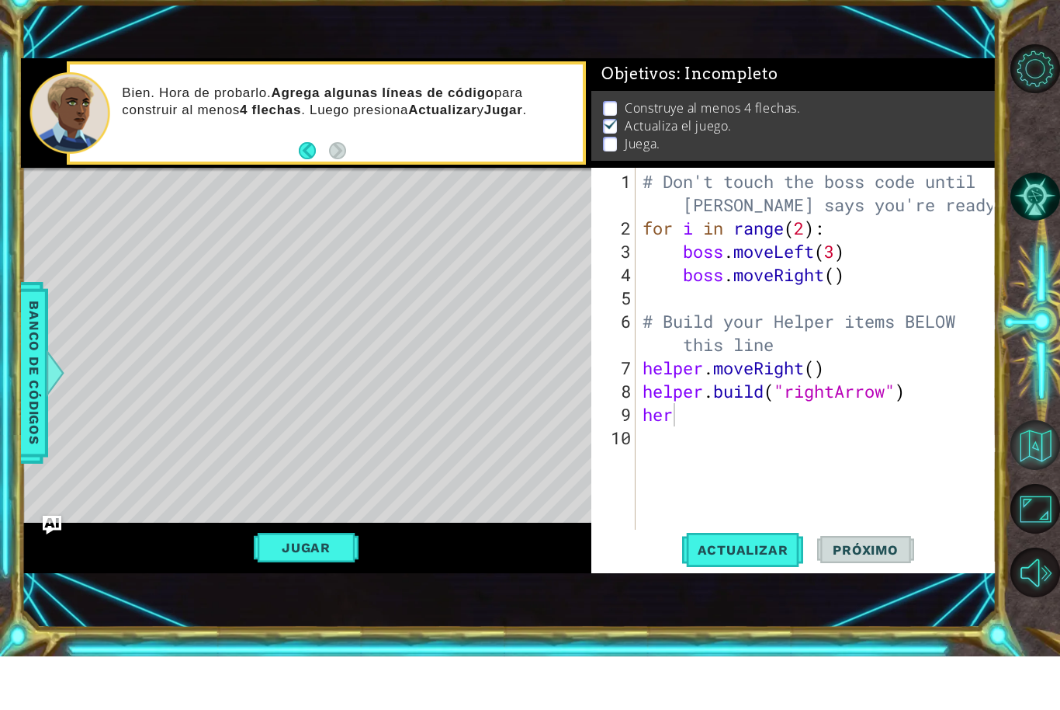
scroll to position [52, 0]
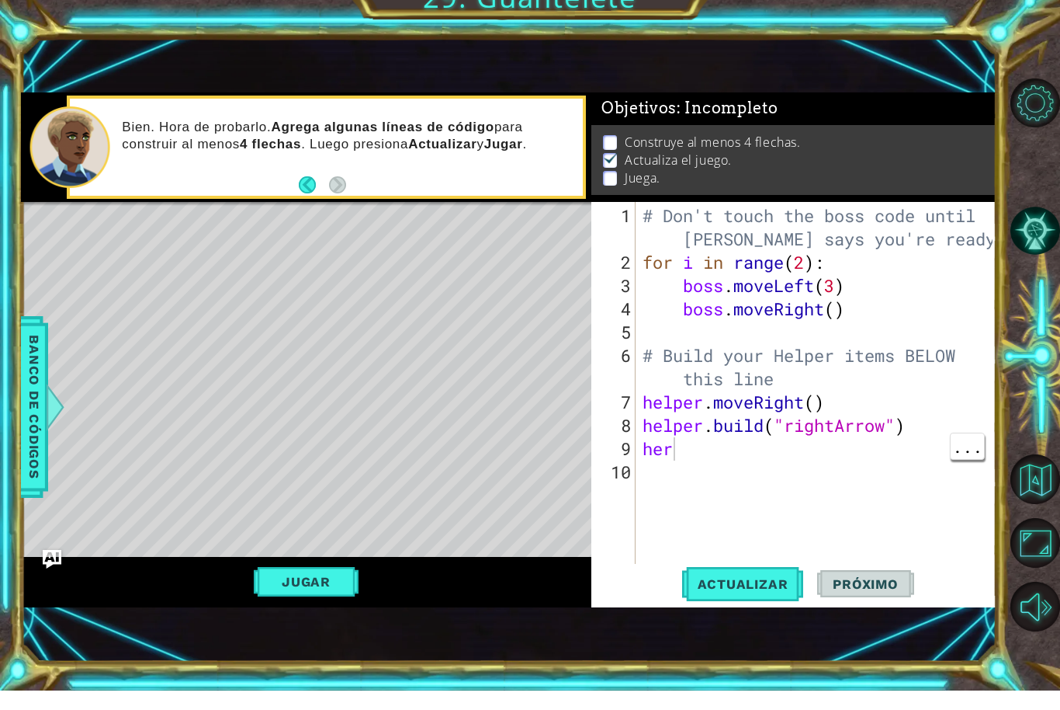
click at [783, 481] on div "# Don't touch the boss code until [PERSON_NAME] says you're ready! for i in ran…" at bounding box center [820, 445] width 361 height 442
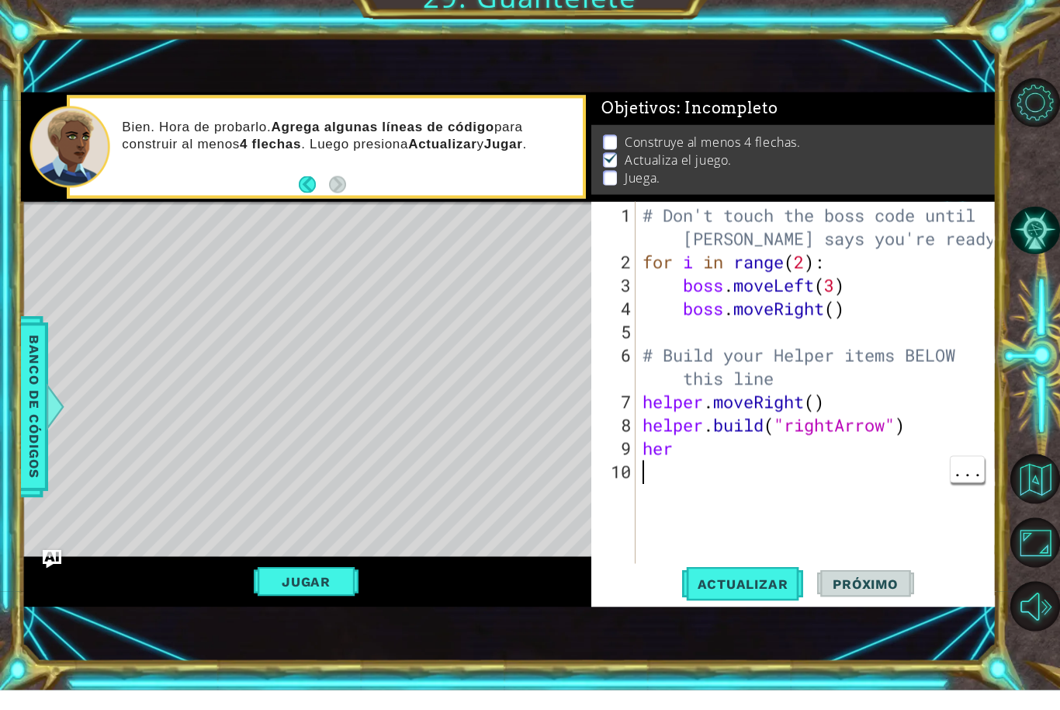
click at [751, 456] on div "# Don't touch the boss code until [PERSON_NAME] says you're ready! for i in ran…" at bounding box center [820, 445] width 361 height 442
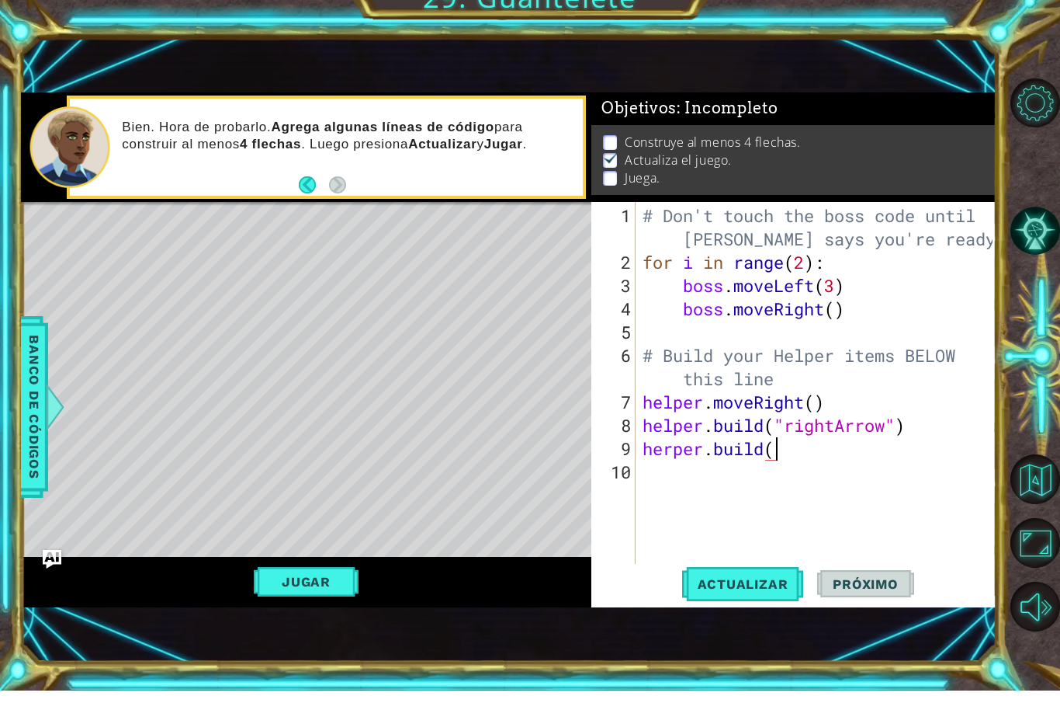
scroll to position [0, 5]
click at [935, 438] on div "" rightArrow" Toca enter" at bounding box center [911, 466] width 293 height 56
click at [758, 595] on span "Actualizar" at bounding box center [743, 603] width 122 height 16
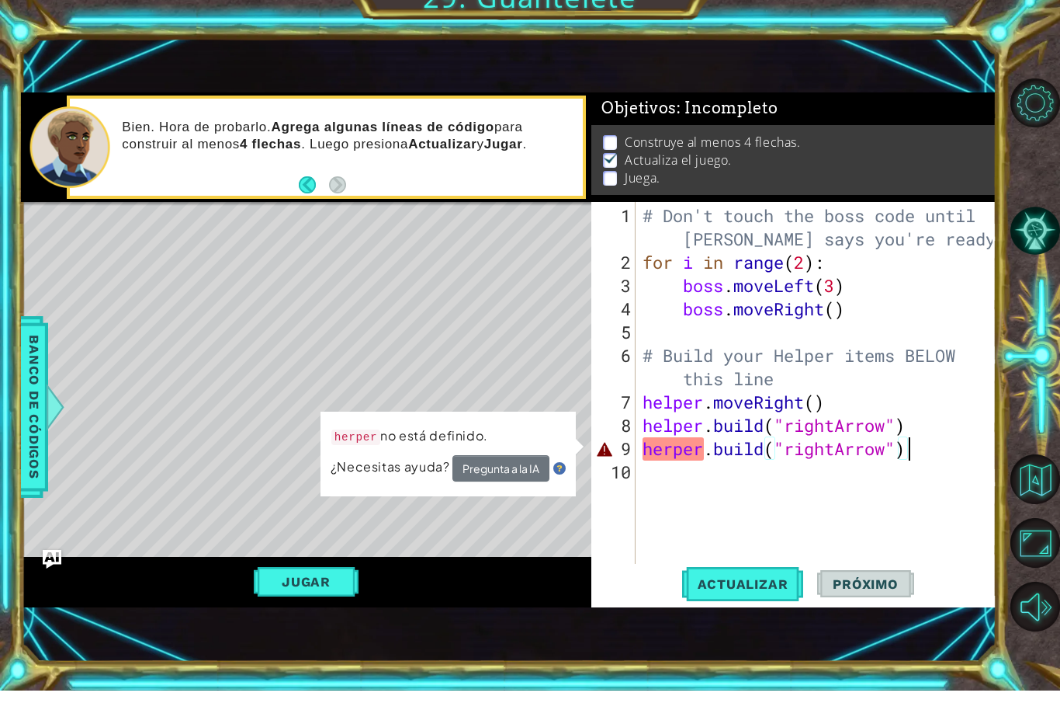
click at [514, 481] on button "Pregunta a la IA" at bounding box center [501, 487] width 97 height 26
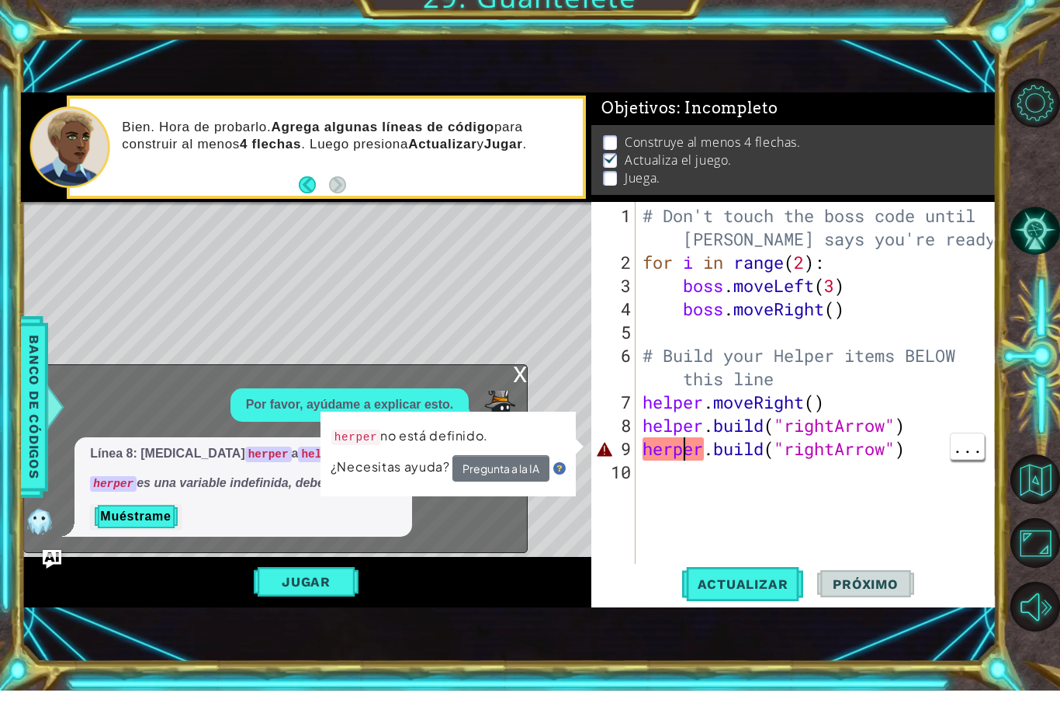
click at [674, 447] on div "# Don't touch the boss code until [PERSON_NAME] says you're ready! for i in ran…" at bounding box center [820, 445] width 361 height 442
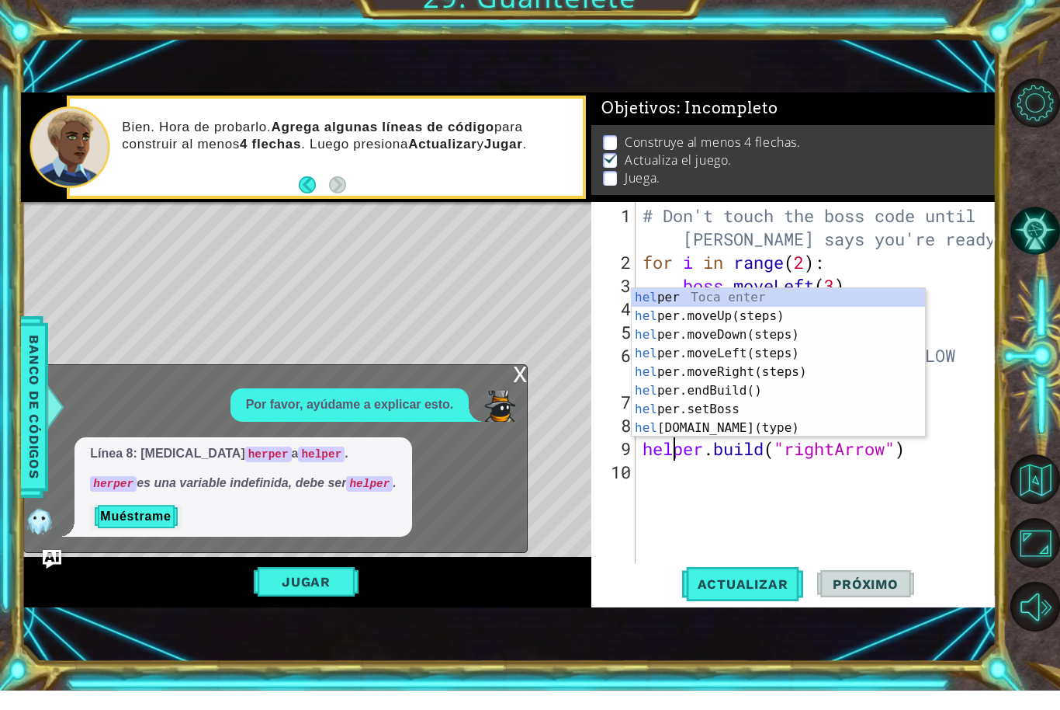
scroll to position [0, 2]
type textarea "[DOMAIN_NAME]("rightArrow")"
click at [760, 583] on button "Actualizar" at bounding box center [743, 603] width 122 height 40
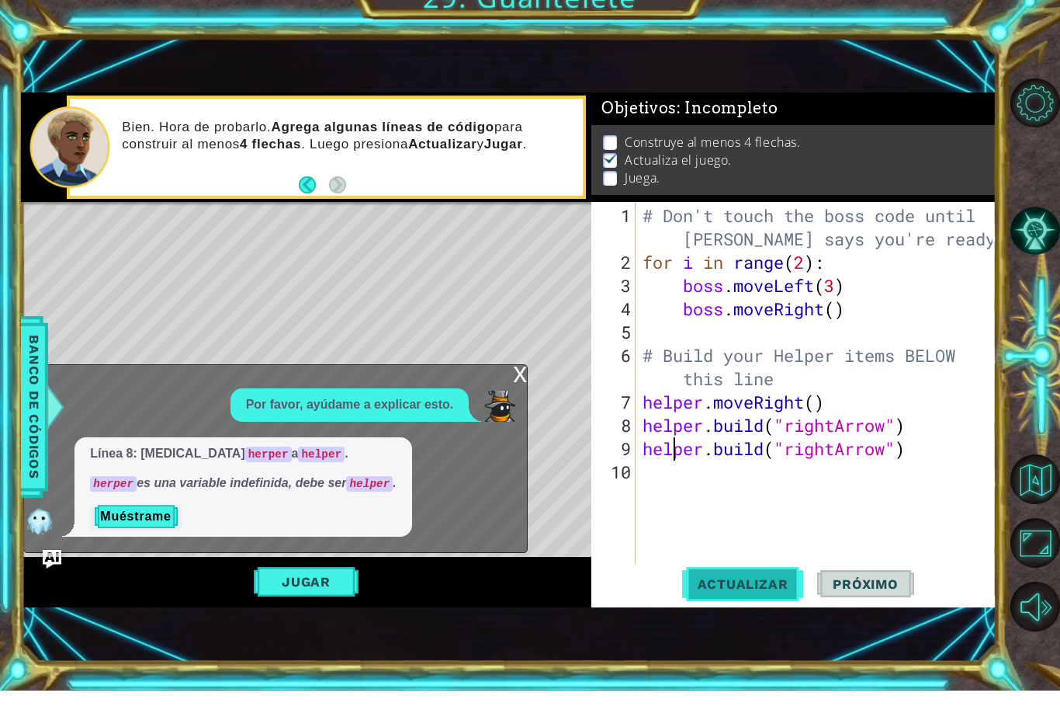
click at [783, 595] on button "Actualizar" at bounding box center [743, 603] width 122 height 40
click at [515, 387] on div "x" at bounding box center [520, 392] width 14 height 16
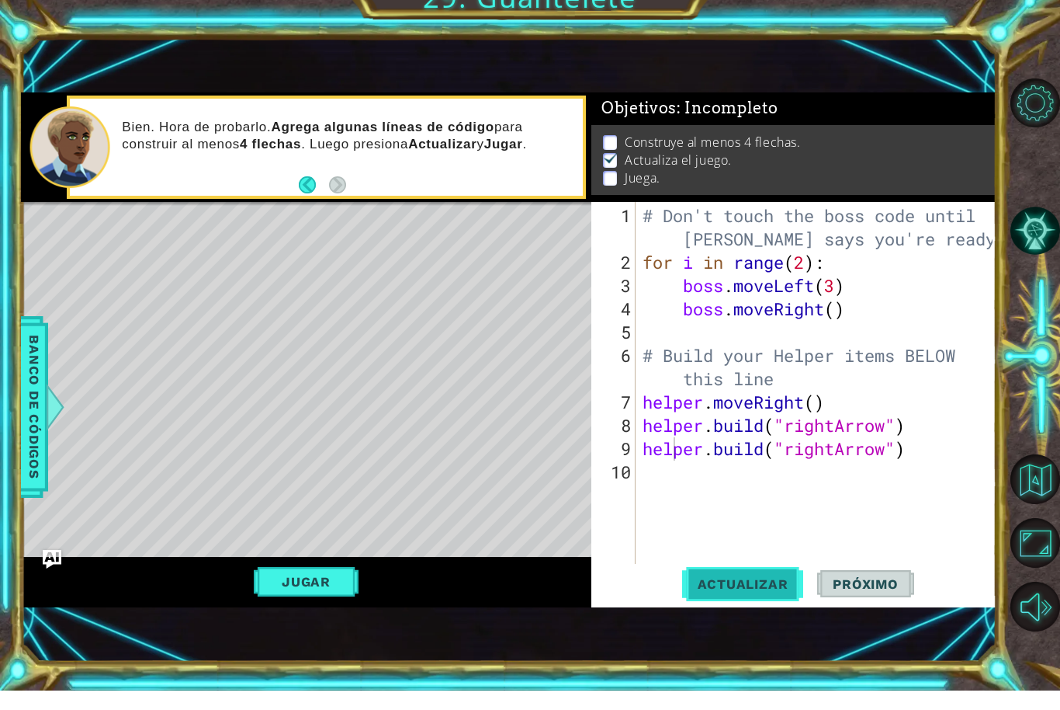
click at [767, 601] on button "Actualizar" at bounding box center [743, 603] width 122 height 40
click at [773, 595] on span "Actualizar" at bounding box center [743, 603] width 122 height 16
click at [784, 595] on span "Actualizar" at bounding box center [743, 603] width 122 height 16
click at [777, 595] on span "Actualizar" at bounding box center [743, 603] width 122 height 16
click at [774, 595] on span "Actualizar" at bounding box center [743, 603] width 122 height 16
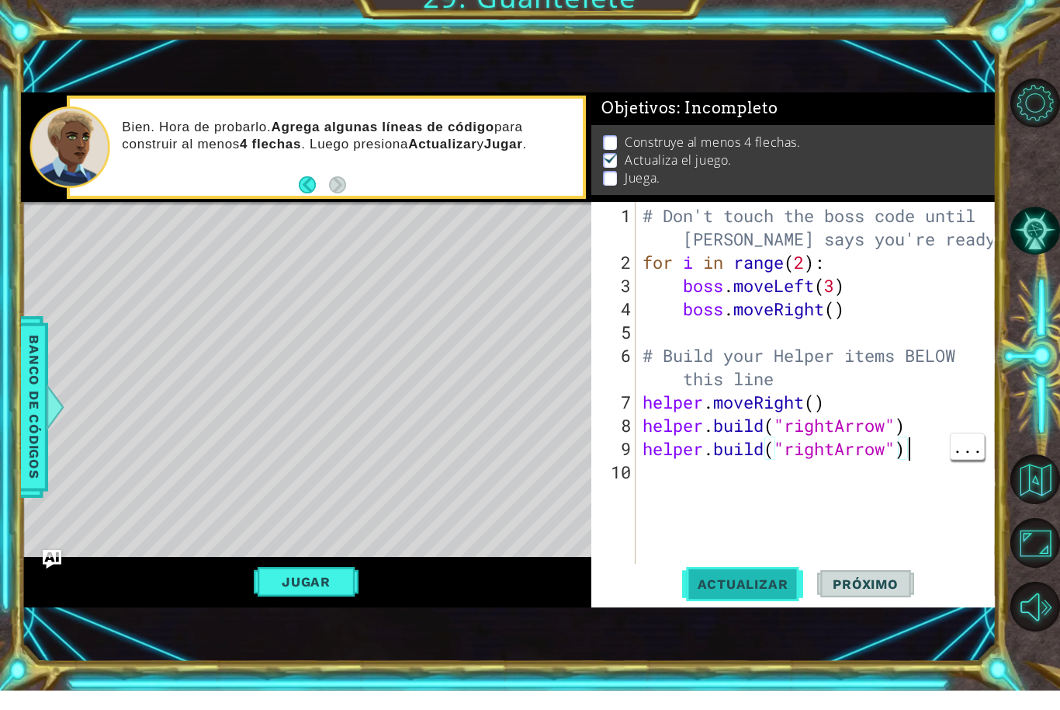
click at [776, 595] on span "Actualizar" at bounding box center [743, 603] width 122 height 16
click at [773, 595] on span "Actualizar" at bounding box center [743, 603] width 122 height 16
click at [776, 595] on span "Actualizar" at bounding box center [743, 603] width 122 height 16
click at [784, 595] on button "Actualizar" at bounding box center [743, 603] width 122 height 40
click at [291, 596] on button "Jugar" at bounding box center [306, 600] width 105 height 29
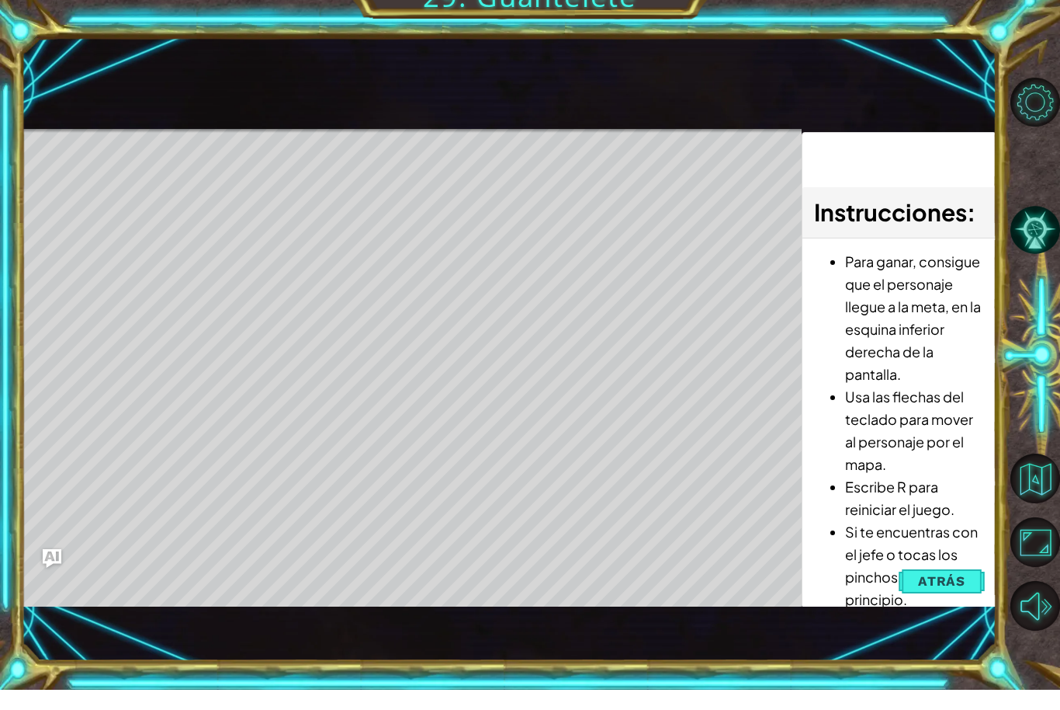
scroll to position [52, 0]
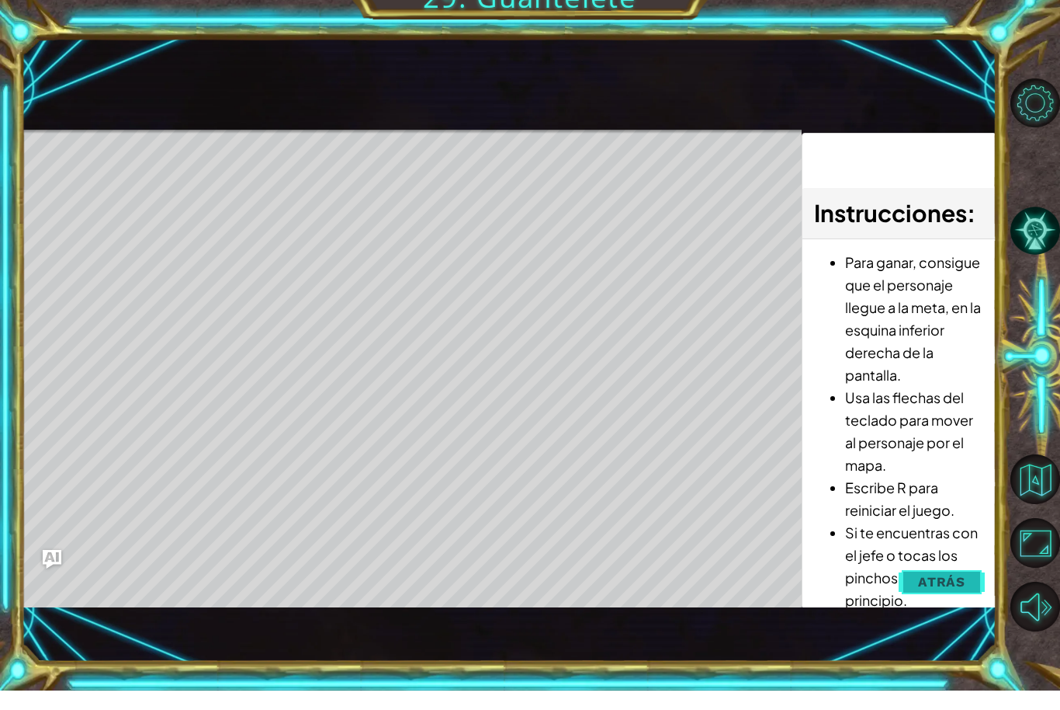
click at [945, 593] on span "Atrás" at bounding box center [941, 601] width 47 height 16
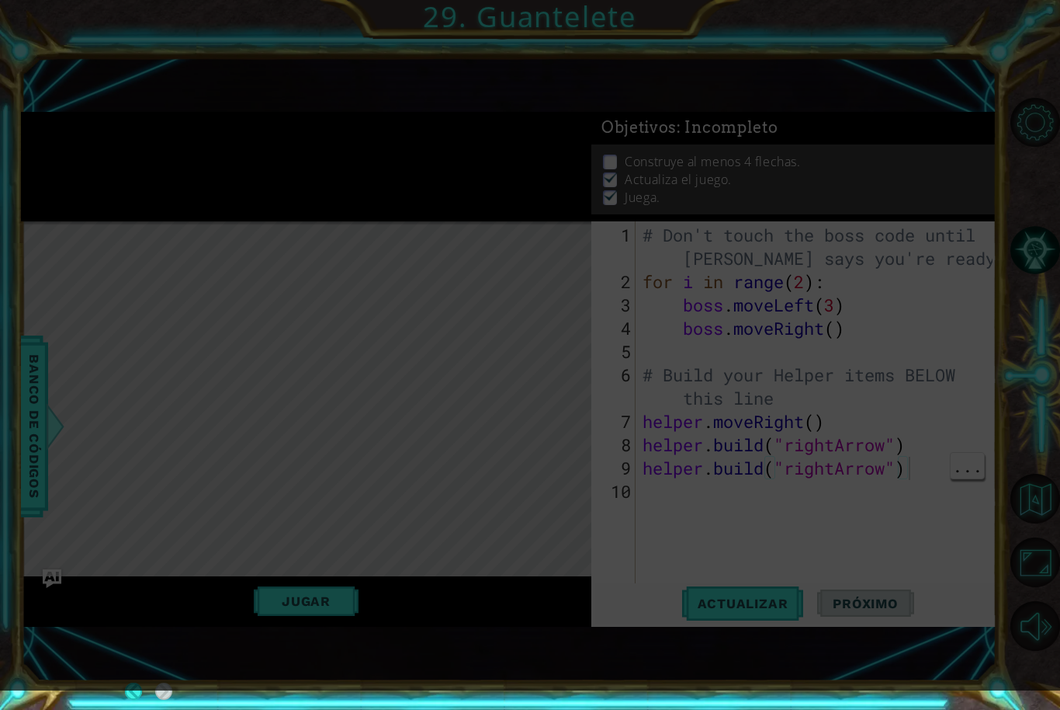
scroll to position [51, 0]
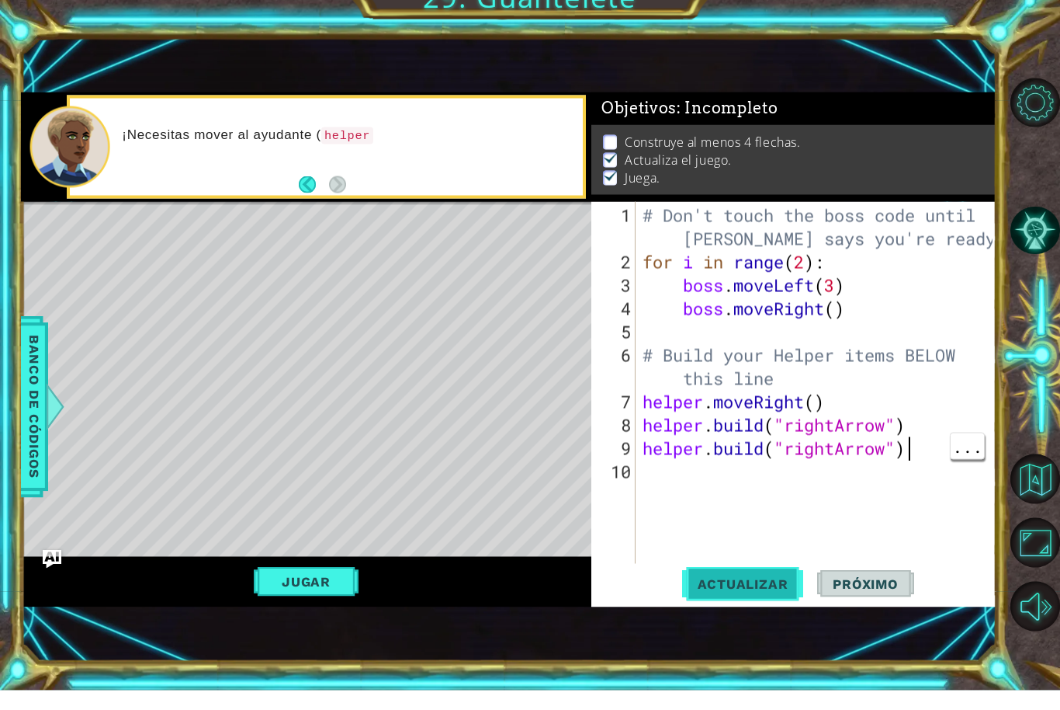
click at [766, 595] on span "Actualizar" at bounding box center [743, 603] width 122 height 16
click at [779, 595] on span "Actualizar" at bounding box center [743, 603] width 122 height 16
click at [907, 521] on div "# Don't touch the boss code until [PERSON_NAME] says you're ready! for i in ran…" at bounding box center [820, 445] width 361 height 442
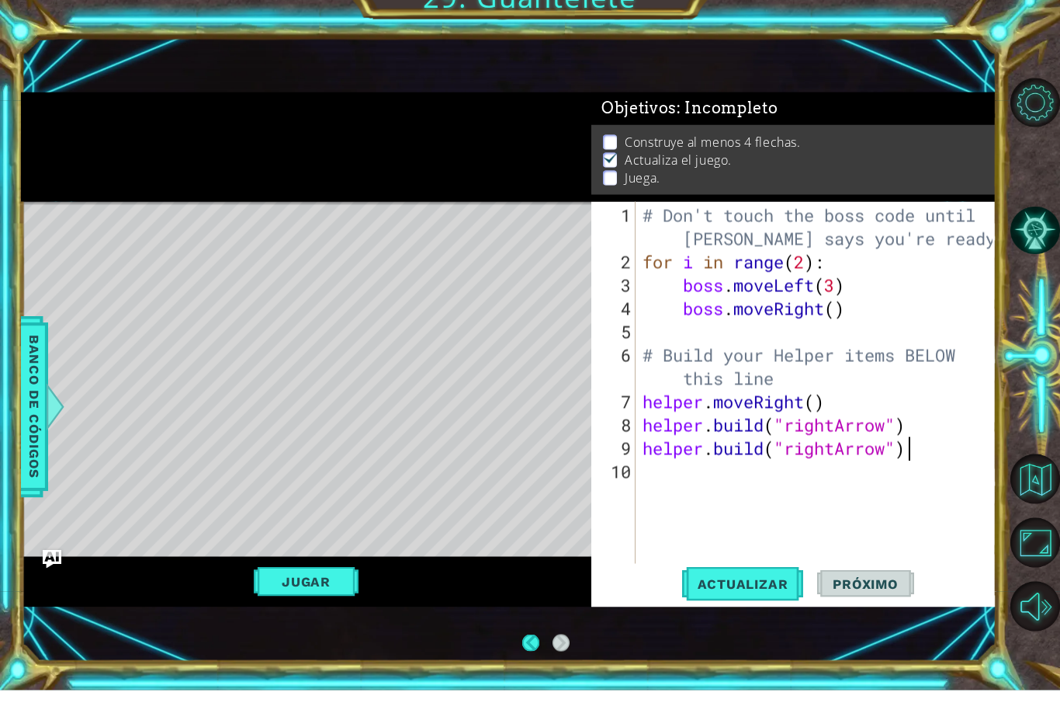
scroll to position [0, 0]
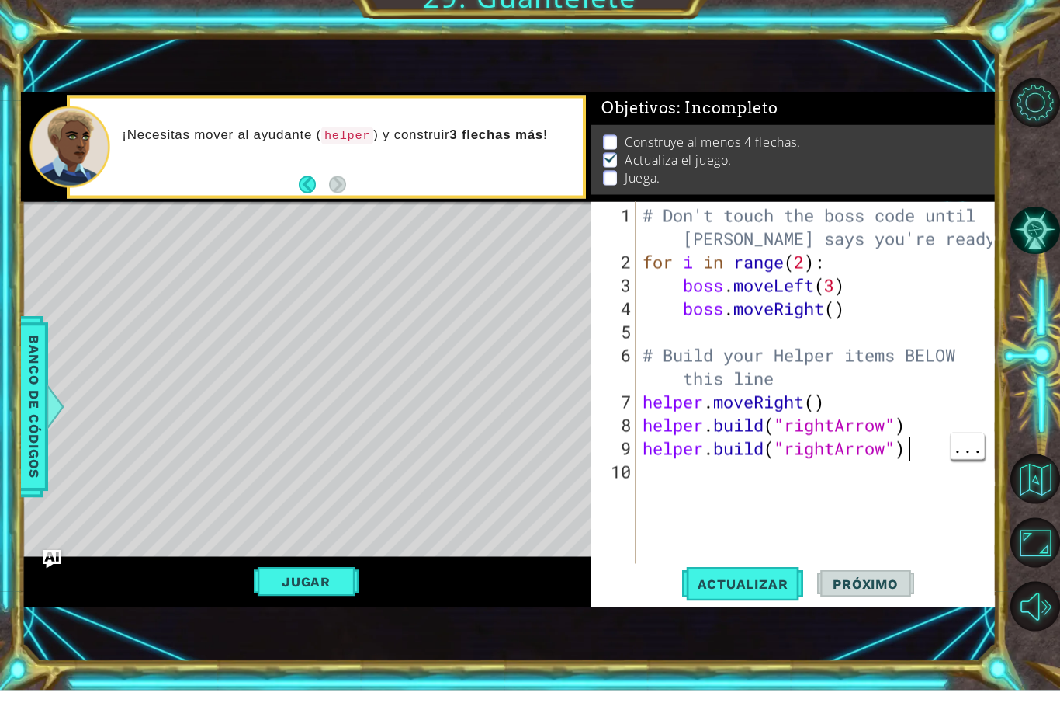
click at [925, 445] on div "# Don't touch the boss code until [PERSON_NAME] says you're ready! for i in ran…" at bounding box center [820, 445] width 361 height 442
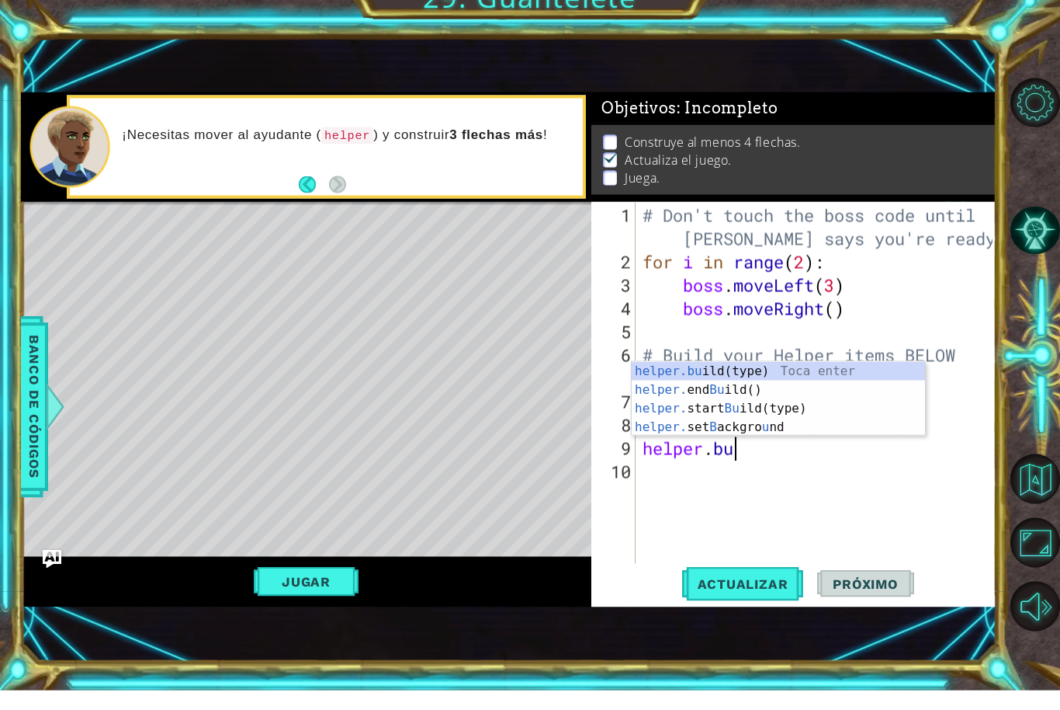
type textarea "helper."
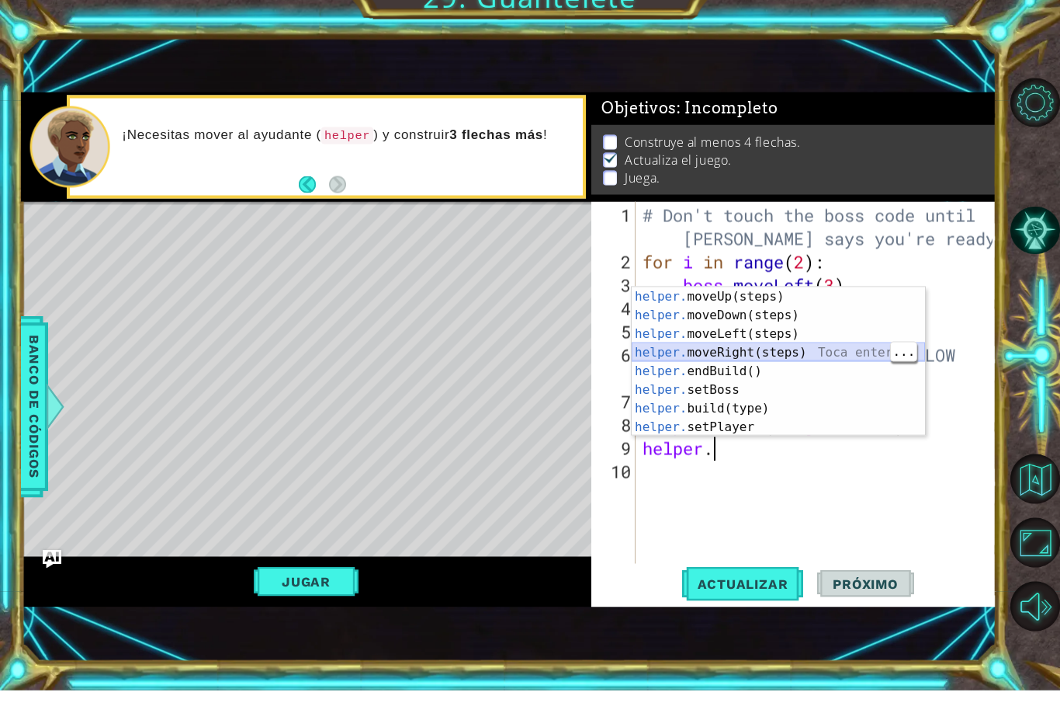
click at [795, 351] on div "helper. moveUp(steps) Toca enter helper. moveDown(steps) Toca enter helper. mov…" at bounding box center [778, 400] width 293 height 186
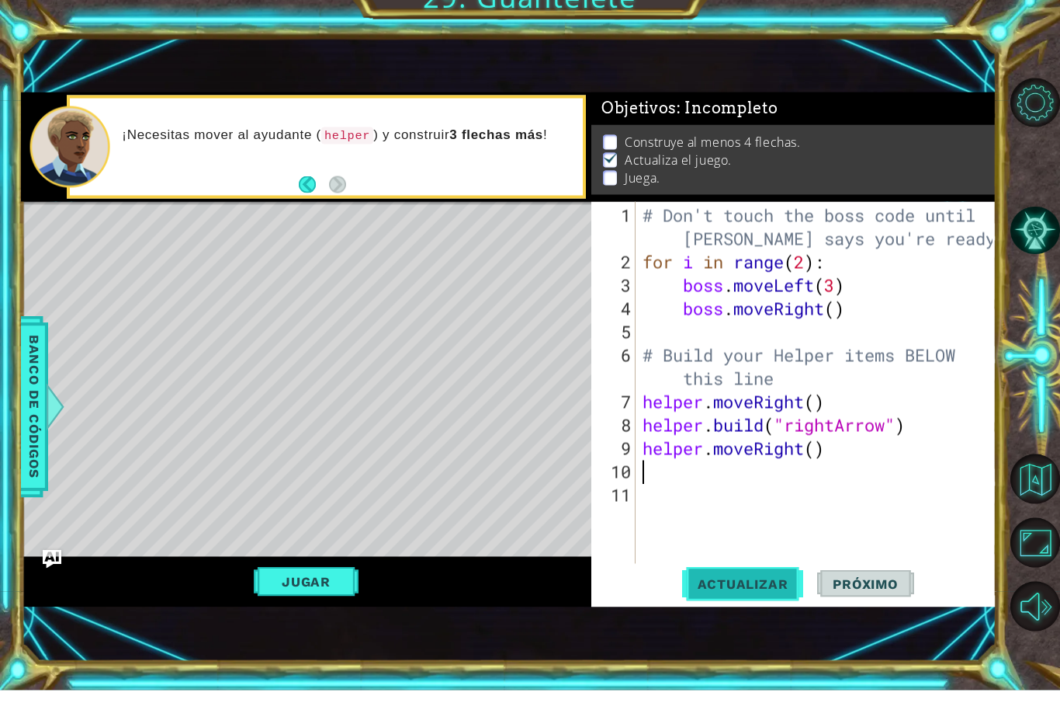
click at [727, 604] on button "Actualizar" at bounding box center [743, 603] width 122 height 40
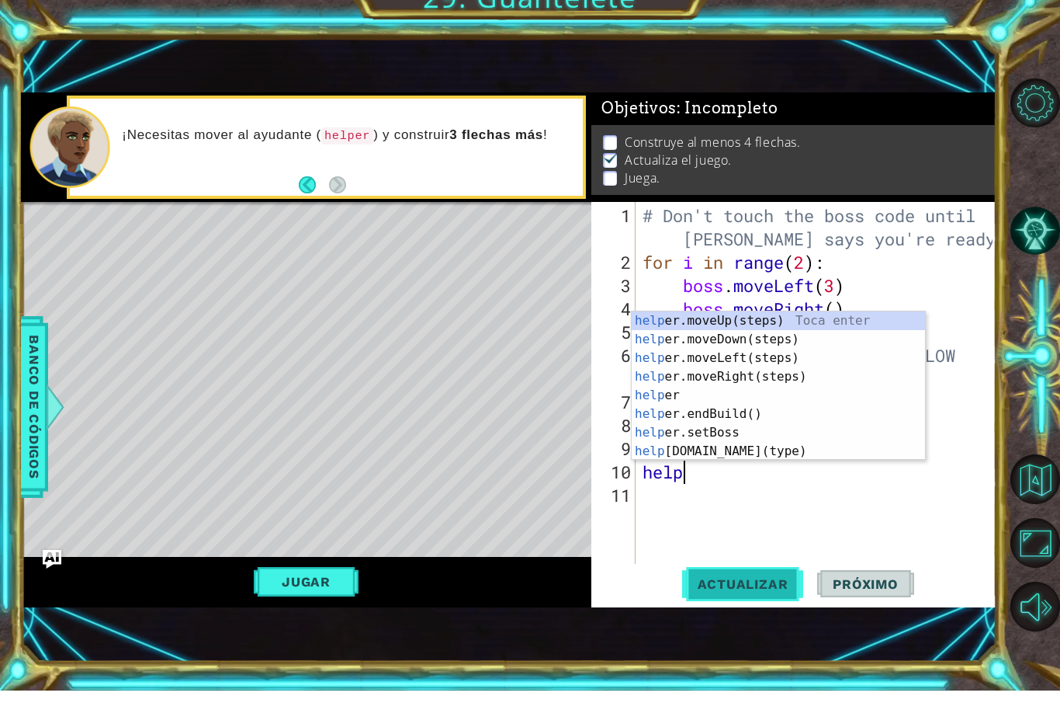
scroll to position [0, 2]
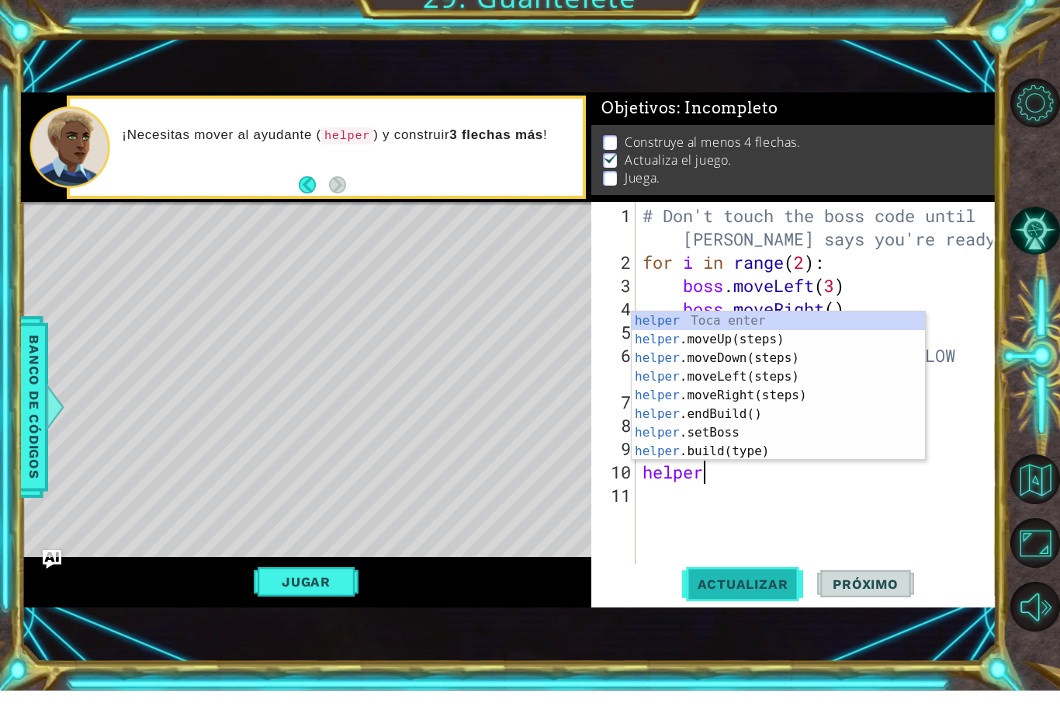
type textarea "helper."
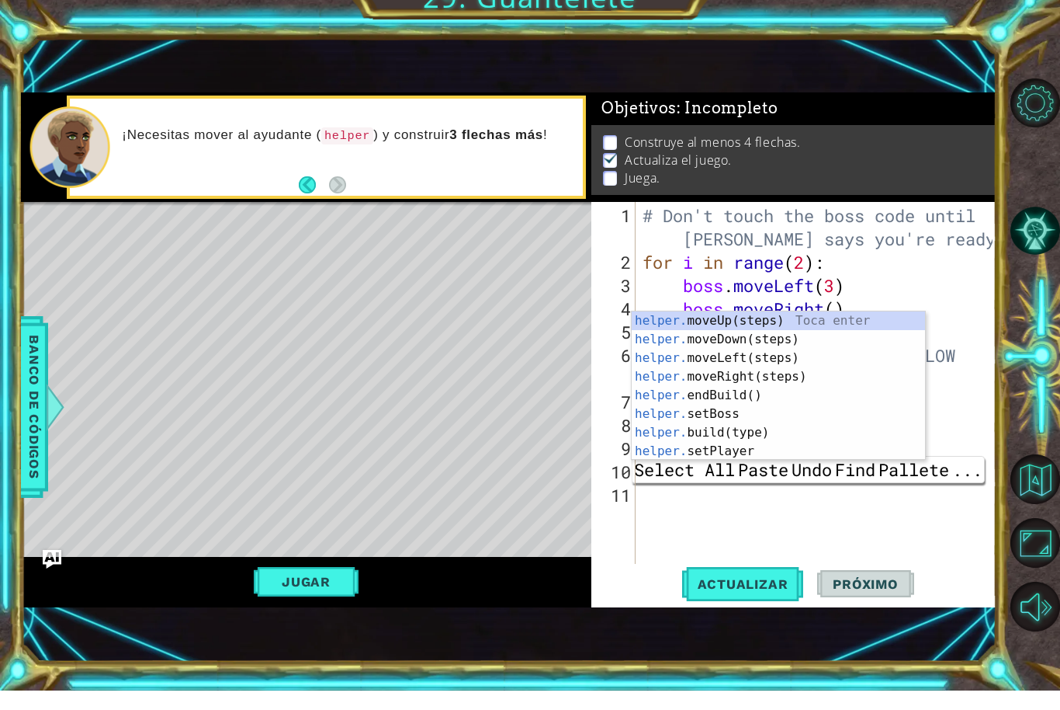
scroll to position [0, 0]
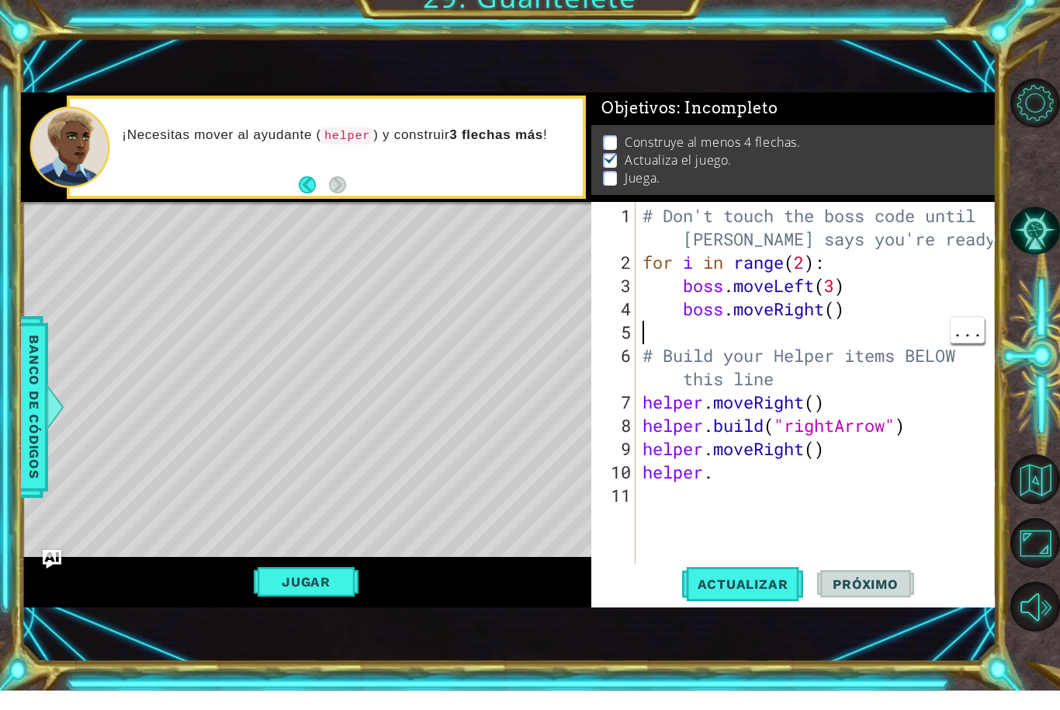
click at [936, 326] on div "# Don't touch the boss code until [PERSON_NAME] says you're ready! for i in ran…" at bounding box center [820, 445] width 361 height 442
click at [769, 489] on div "# Don't touch the boss code until [PERSON_NAME] says you're ready! for i in ran…" at bounding box center [820, 445] width 361 height 442
click at [786, 484] on div "# Don't touch the boss code until [PERSON_NAME] says you're ready! for i in ran…" at bounding box center [820, 445] width 361 height 442
type textarea "helper."
click at [760, 487] on div "# Don't touch the boss code until [PERSON_NAME] says you're ready! for i in ran…" at bounding box center [820, 445] width 361 height 442
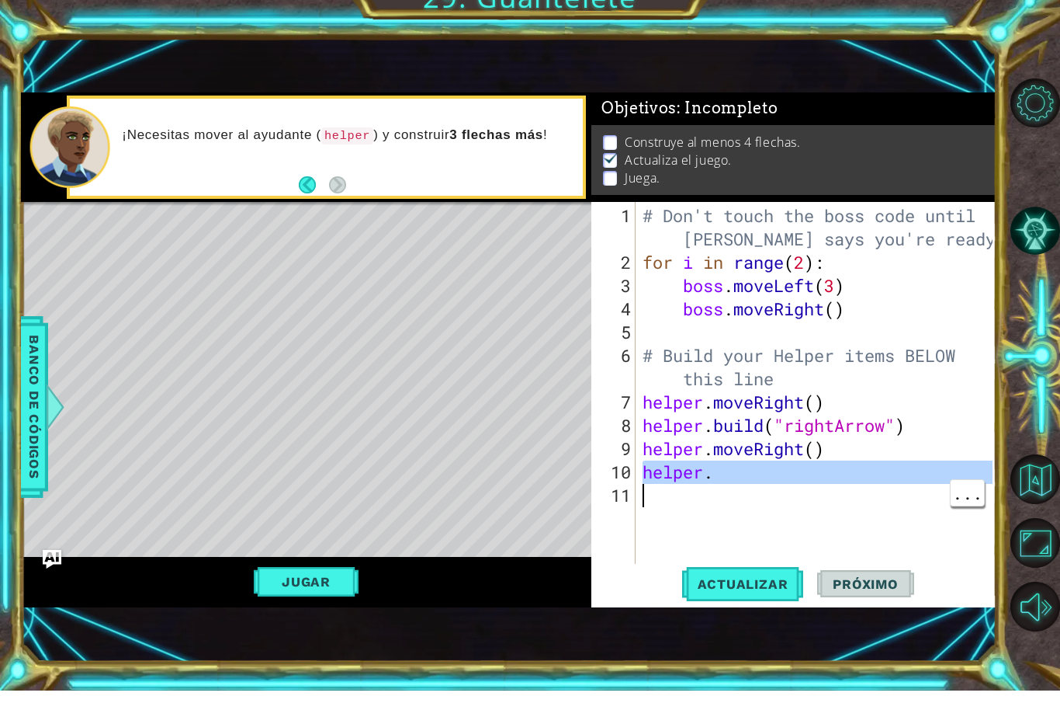
click at [731, 479] on div "# Don't touch the boss code until [PERSON_NAME] says you're ready! for i in ran…" at bounding box center [820, 445] width 361 height 442
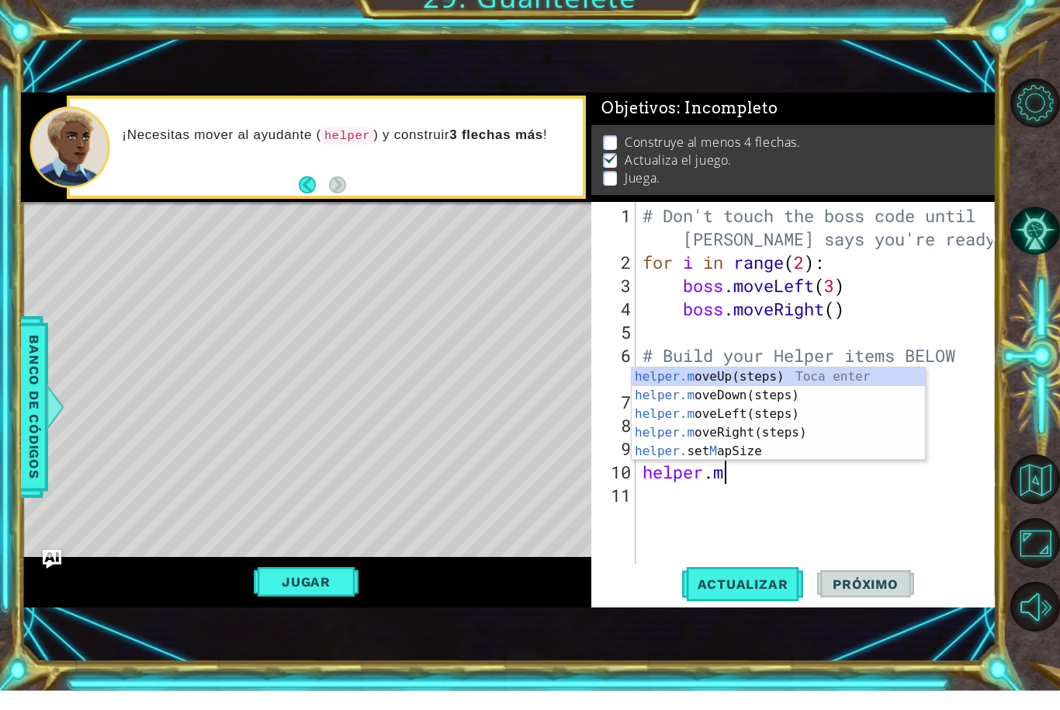
scroll to position [0, 2]
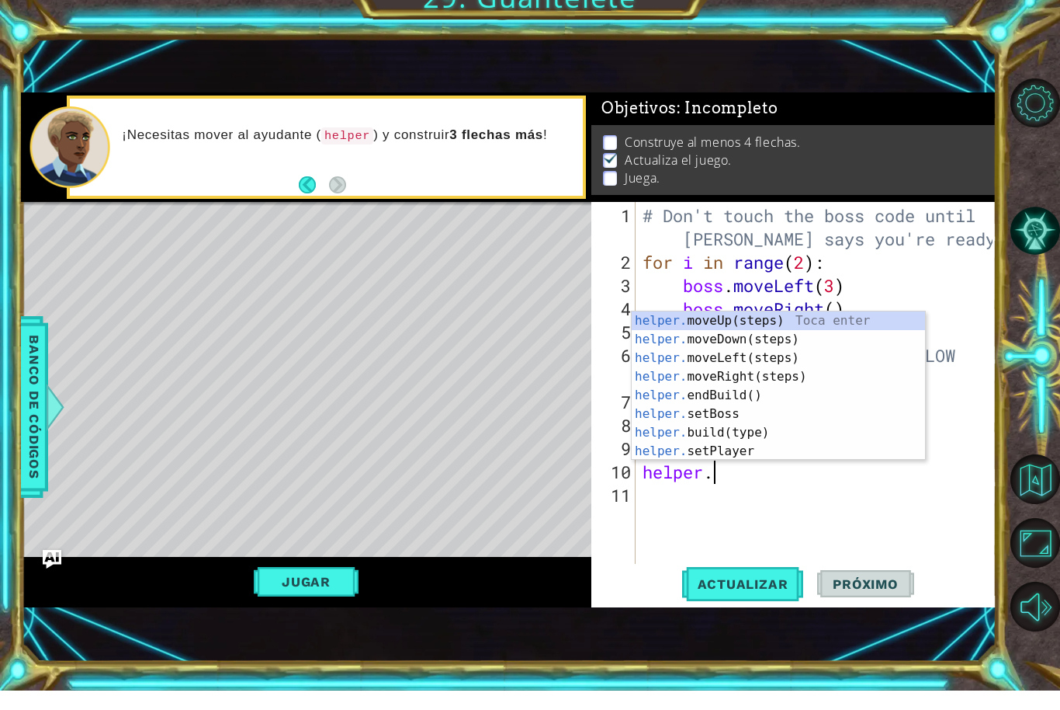
type textarea "# Build your Helper items BELOW this line"
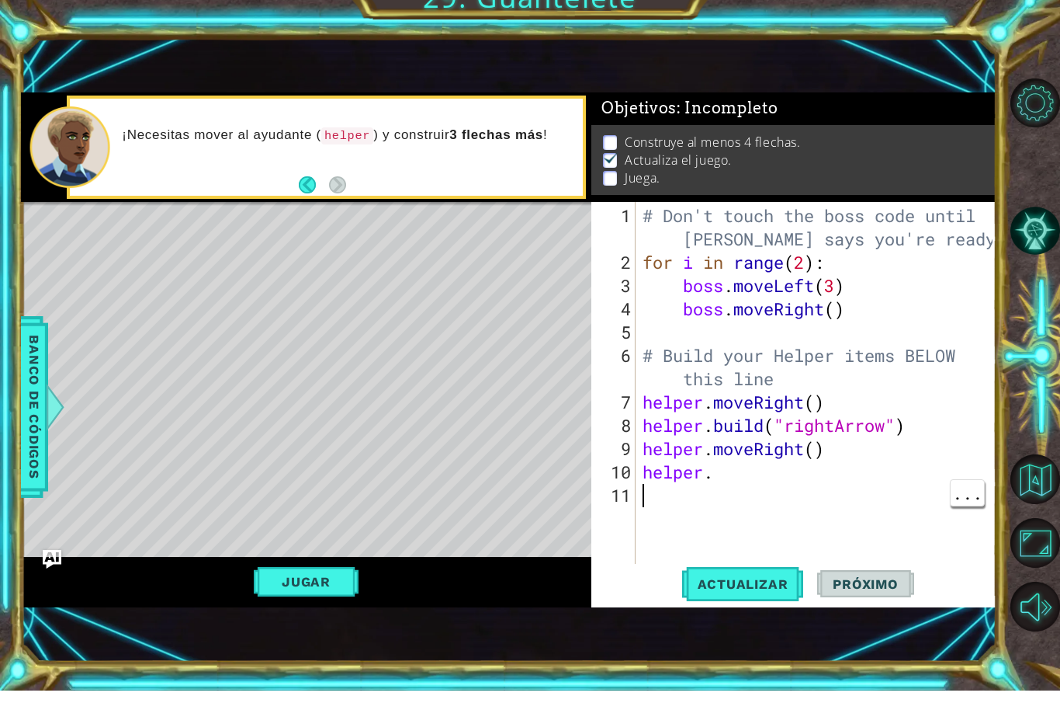
scroll to position [0, 0]
click at [813, 490] on div "# Don't touch the boss code until [PERSON_NAME] says you're ready! for i in ran…" at bounding box center [820, 445] width 361 height 442
click at [815, 496] on div "# Don't touch the boss code until [PERSON_NAME] says you're ready! for i in ran…" at bounding box center [820, 445] width 361 height 442
click at [800, 480] on div "# Don't touch the boss code until [PERSON_NAME] says you're ready! for i in ran…" at bounding box center [820, 445] width 361 height 442
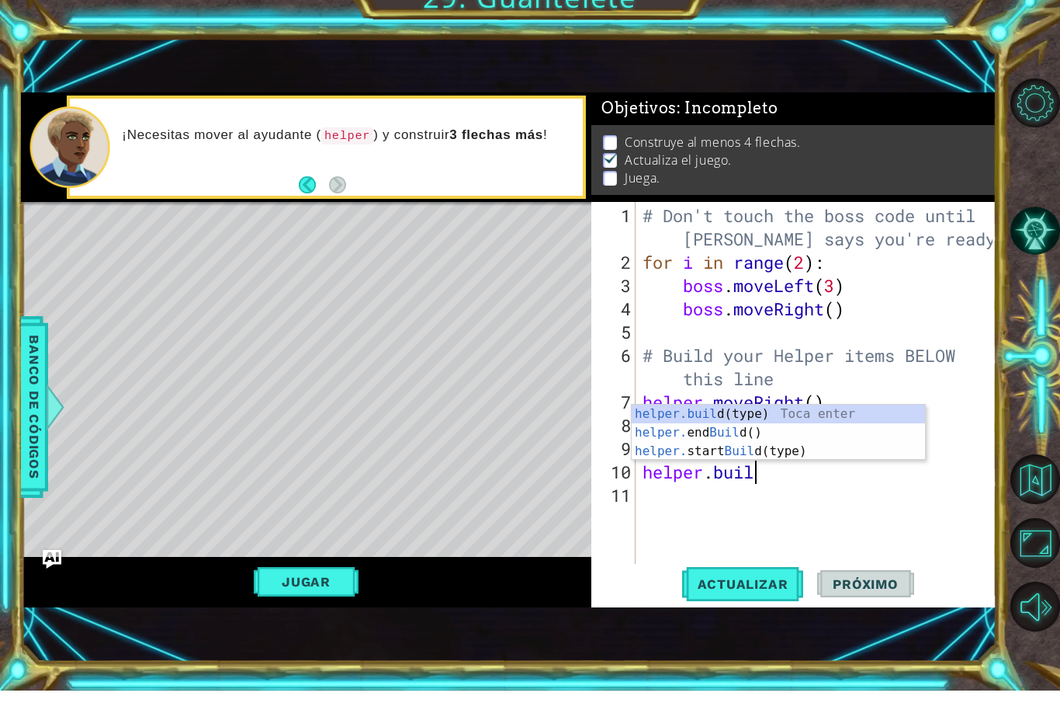
type textarea "[DOMAIN_NAME]"
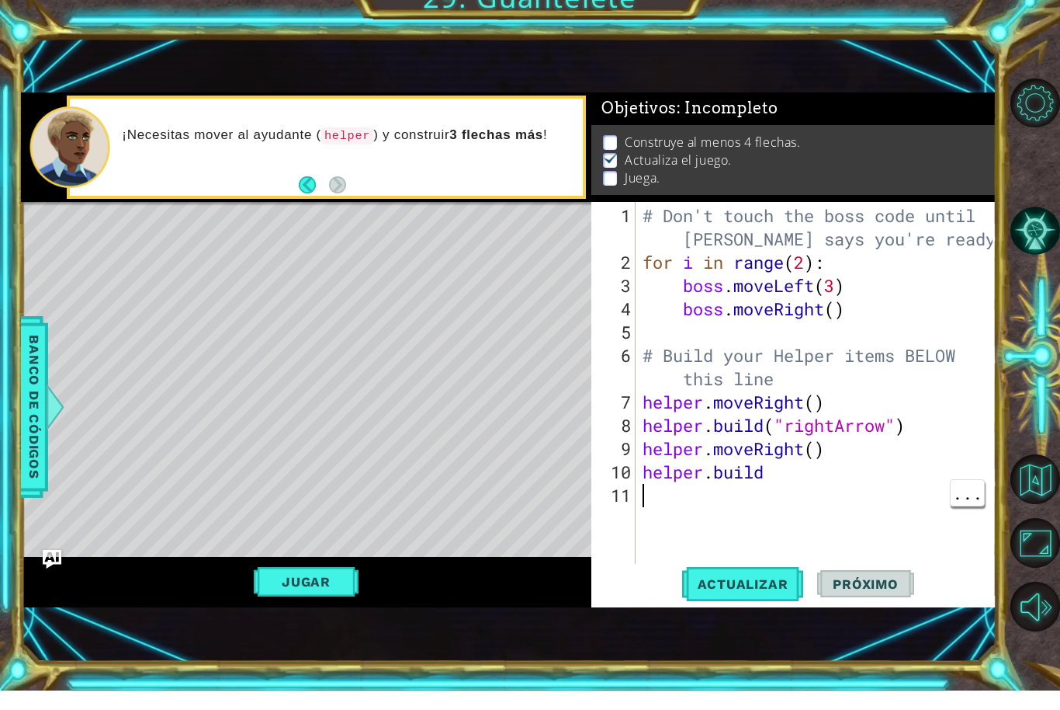
click at [844, 497] on div "# Don't touch the boss code until [PERSON_NAME] says you're ready! for i in ran…" at bounding box center [820, 445] width 361 height 442
click at [837, 494] on div "# Don't touch the boss code until [PERSON_NAME] says you're ready! for i in ran…" at bounding box center [820, 445] width 361 height 442
click at [796, 491] on div "# Don't touch the boss code until [PERSON_NAME] says you're ready! for i in ran…" at bounding box center [820, 445] width 361 height 442
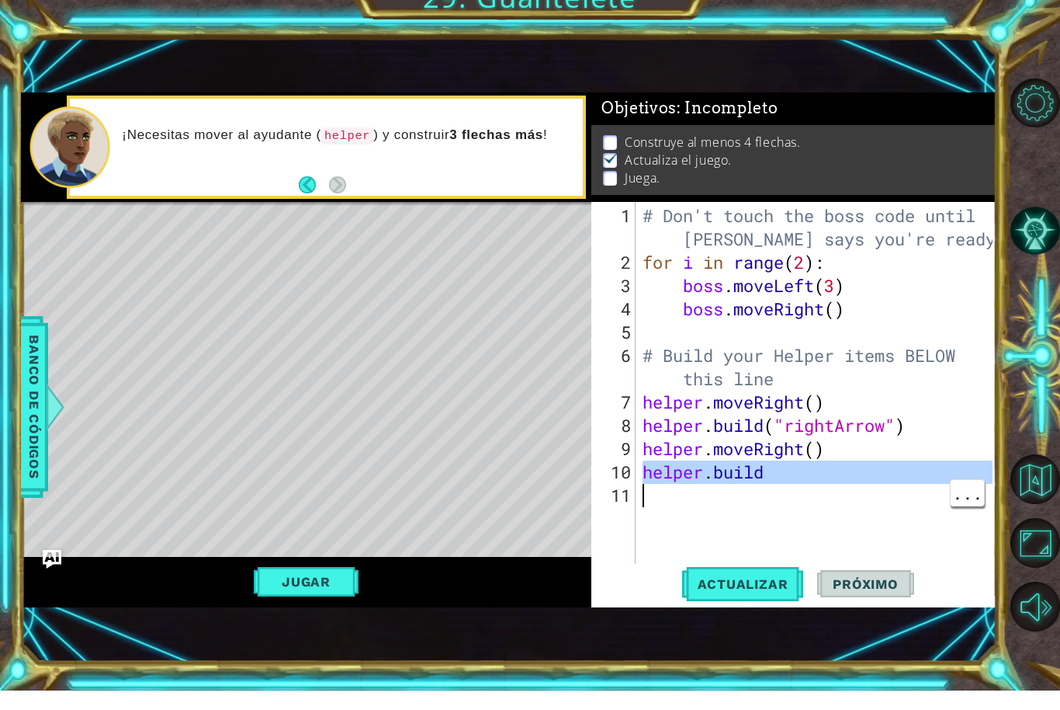
click at [845, 472] on div "# Don't touch the boss code until [PERSON_NAME] says you're ready! for i in ran…" at bounding box center [820, 445] width 361 height 442
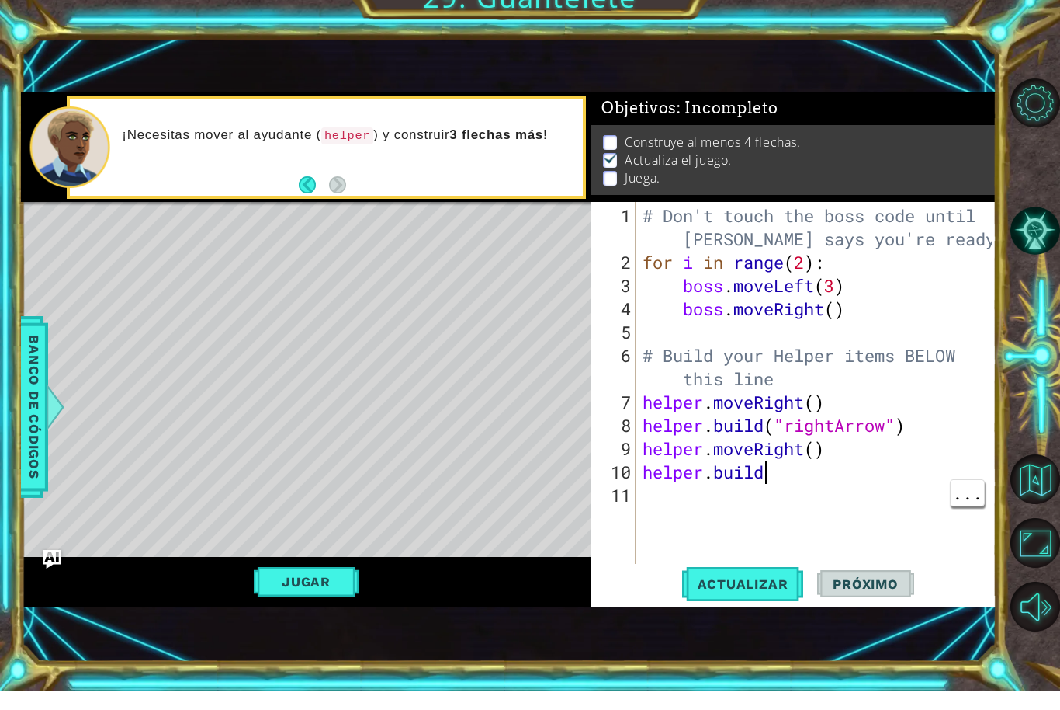
scroll to position [0, 5]
click at [998, 461] on div "" rightArrow" Toca enter" at bounding box center [911, 489] width 293 height 56
type textarea "[DOMAIN_NAME]("rightArrow")"
click at [748, 602] on button "Actualizar" at bounding box center [743, 603] width 122 height 40
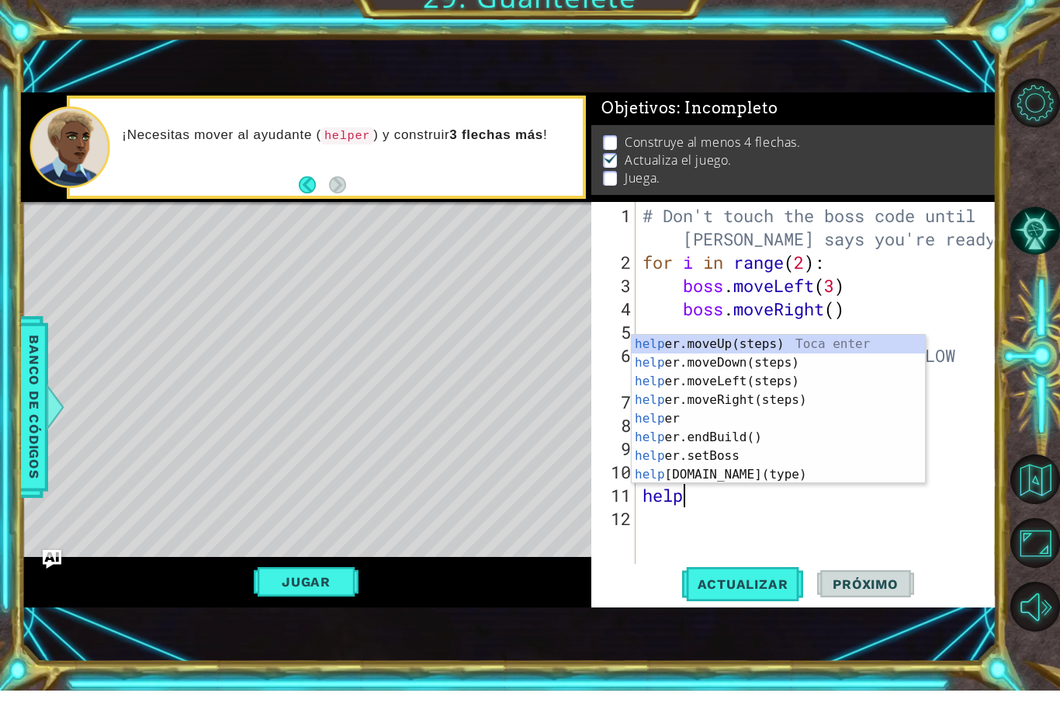
scroll to position [0, 2]
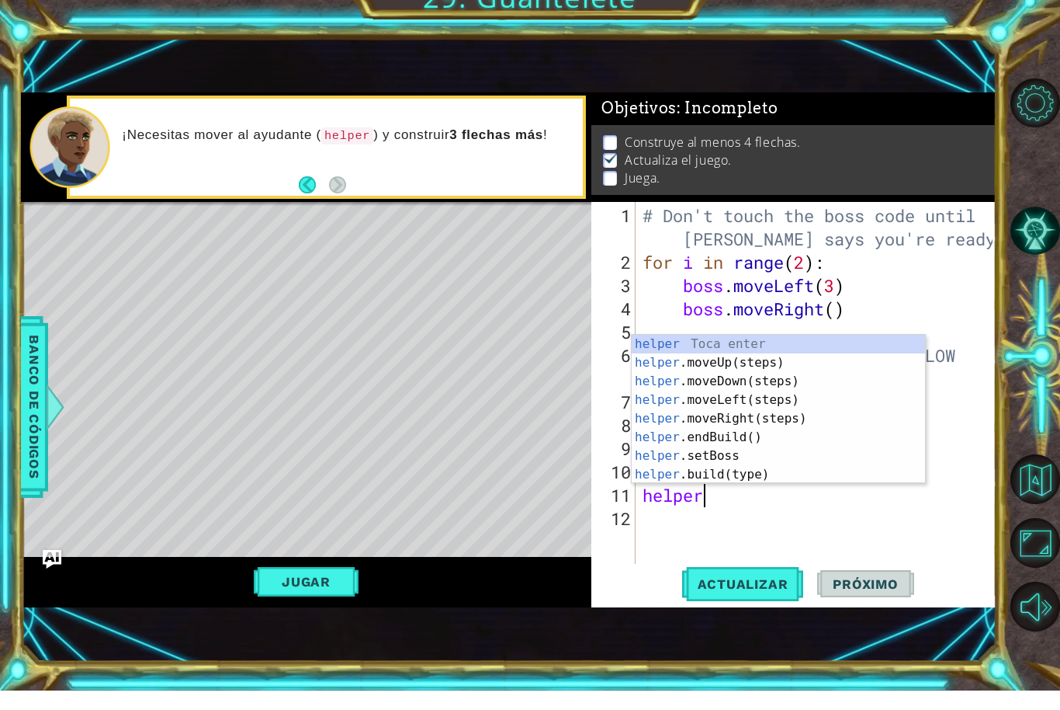
type textarea "helper."
click at [1053, 479] on link at bounding box center [1036, 499] width 47 height 64
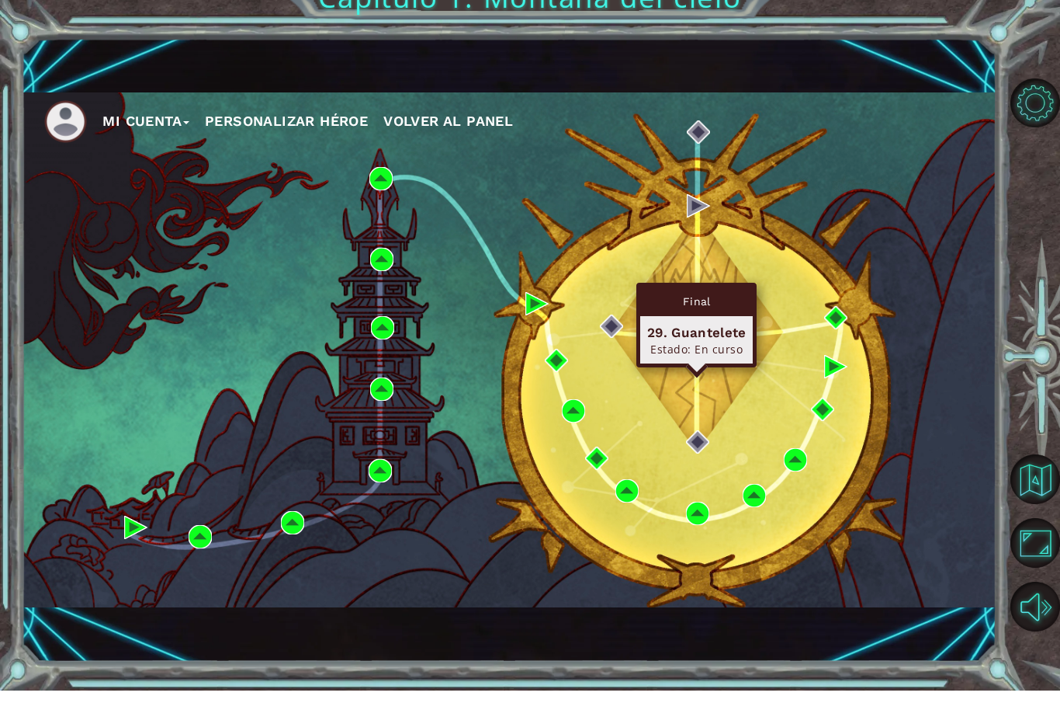
click at [707, 342] on img at bounding box center [696, 353] width 23 height 23
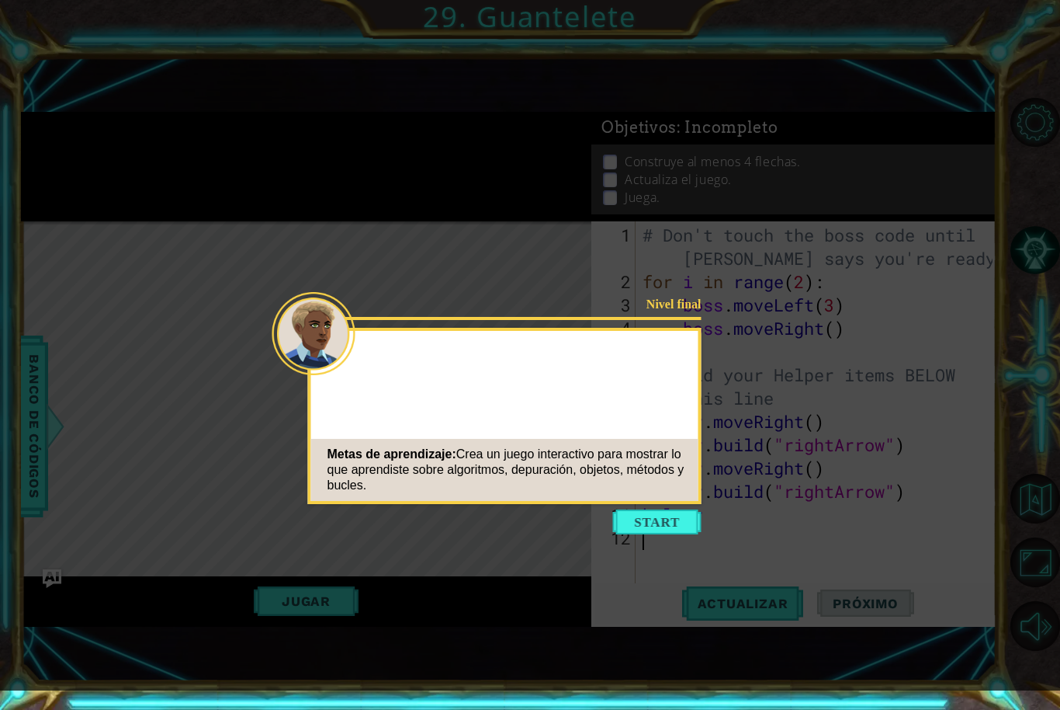
scroll to position [51, 0]
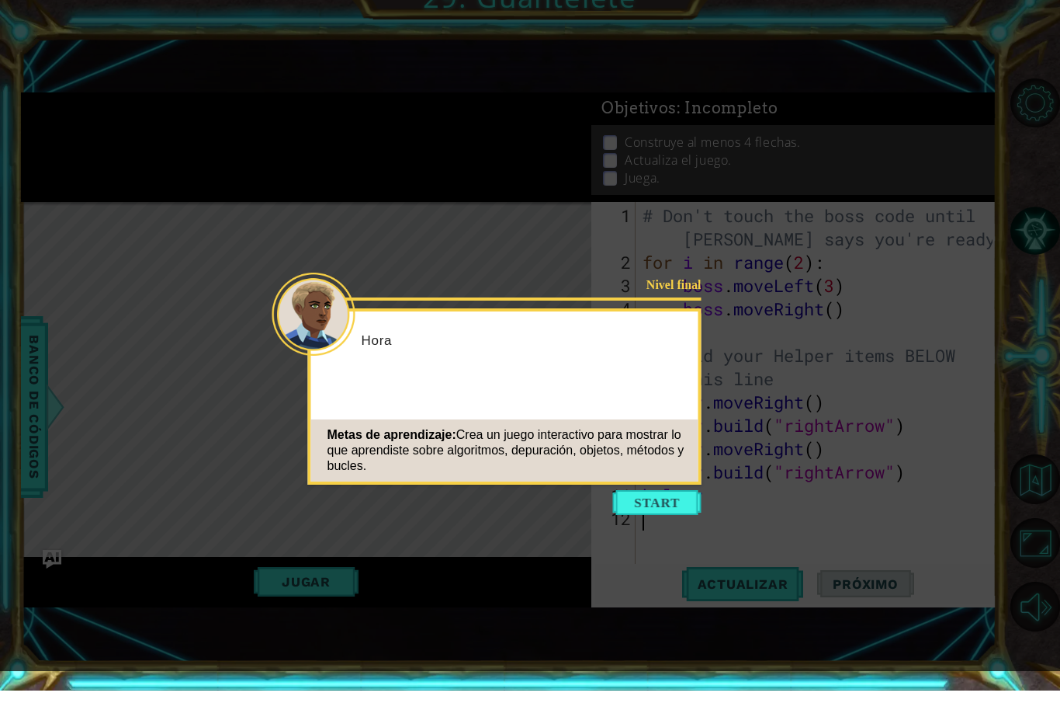
click at [692, 439] on div "Metas de aprendizaje: Crea un juego interactivo para mostrar lo que aprendiste …" at bounding box center [504, 470] width 387 height 62
click at [682, 509] on button "Start" at bounding box center [657, 521] width 88 height 25
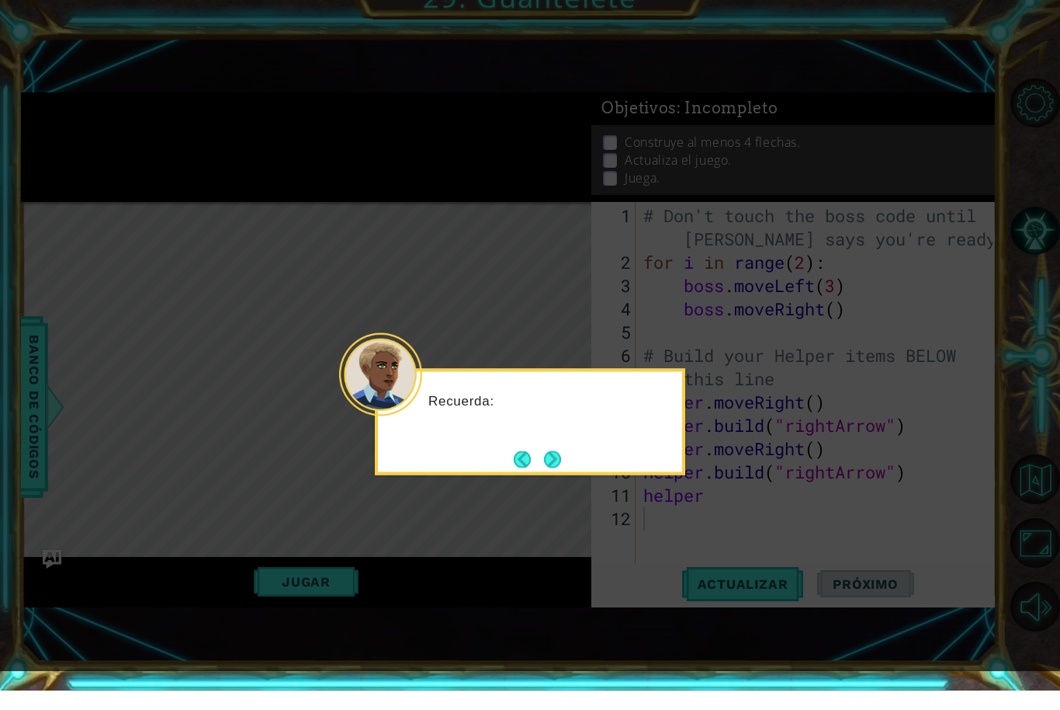
click at [685, 432] on icon at bounding box center [530, 345] width 1060 height 690
click at [561, 470] on button "Next" at bounding box center [552, 478] width 17 height 17
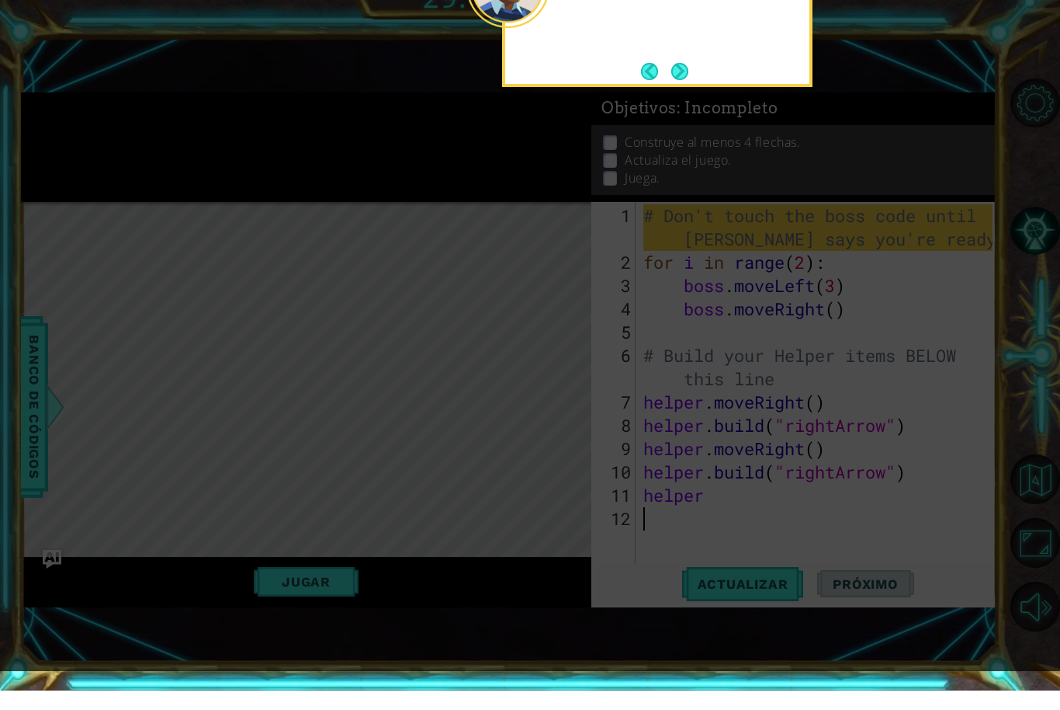
click at [573, 421] on icon at bounding box center [530, 163] width 1060 height 1053
click at [704, 20] on div "Por ahora, n" at bounding box center [657, 53] width 311 height 106
click at [680, 82] on button "Next" at bounding box center [679, 90] width 17 height 17
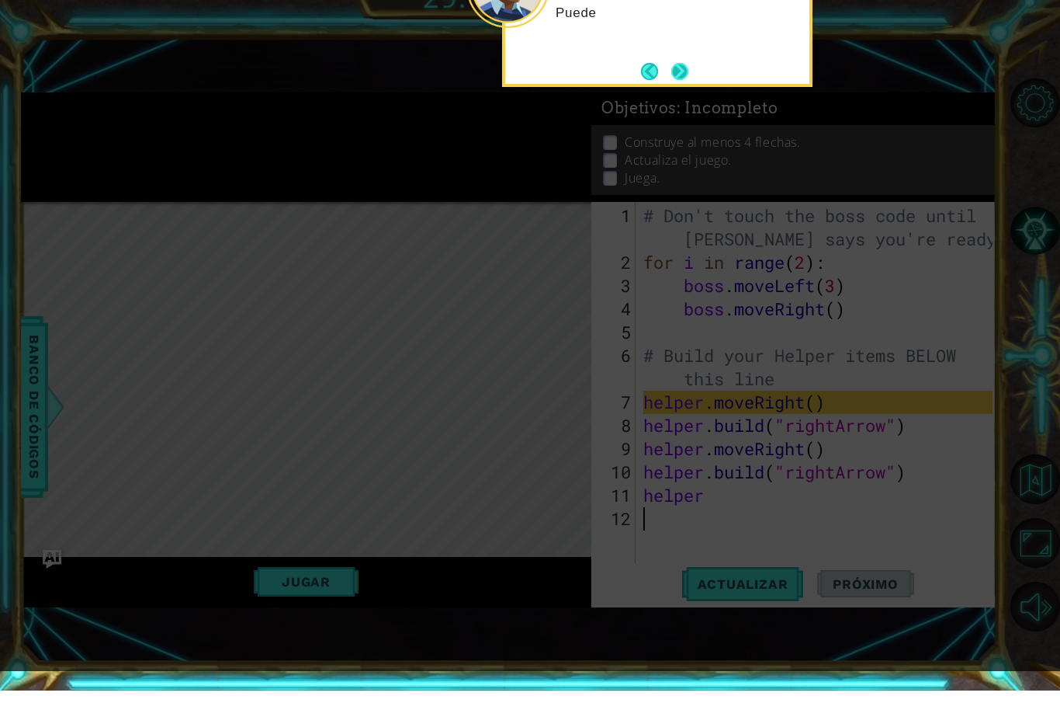
click at [682, 82] on button "Next" at bounding box center [679, 90] width 17 height 17
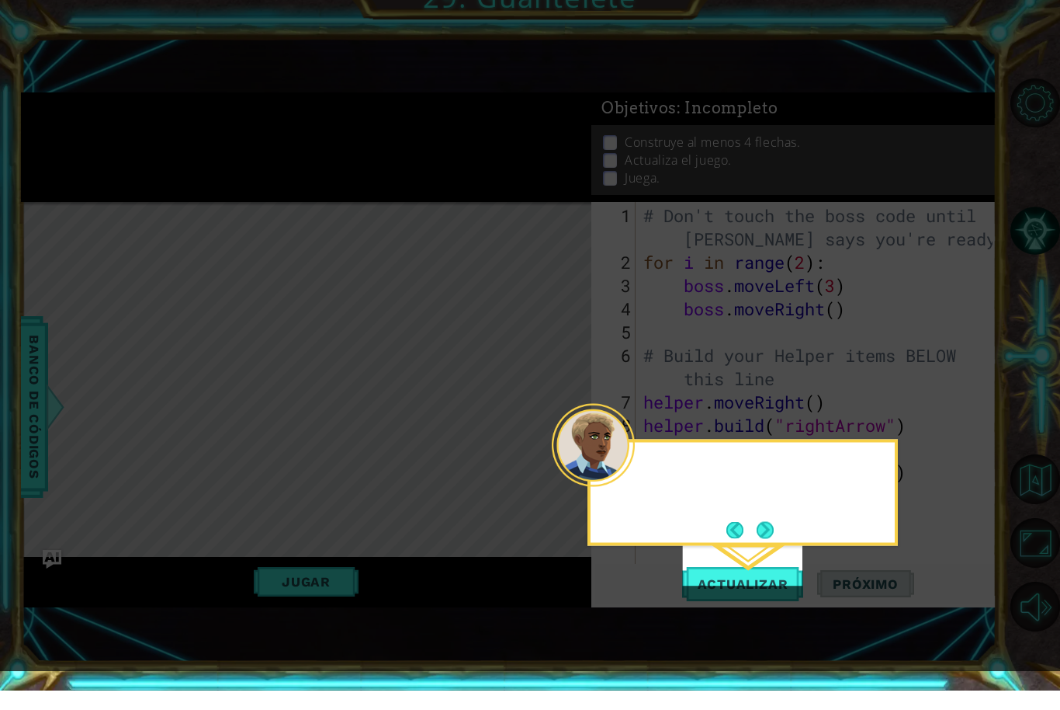
click at [685, 18] on icon at bounding box center [530, 345] width 1060 height 690
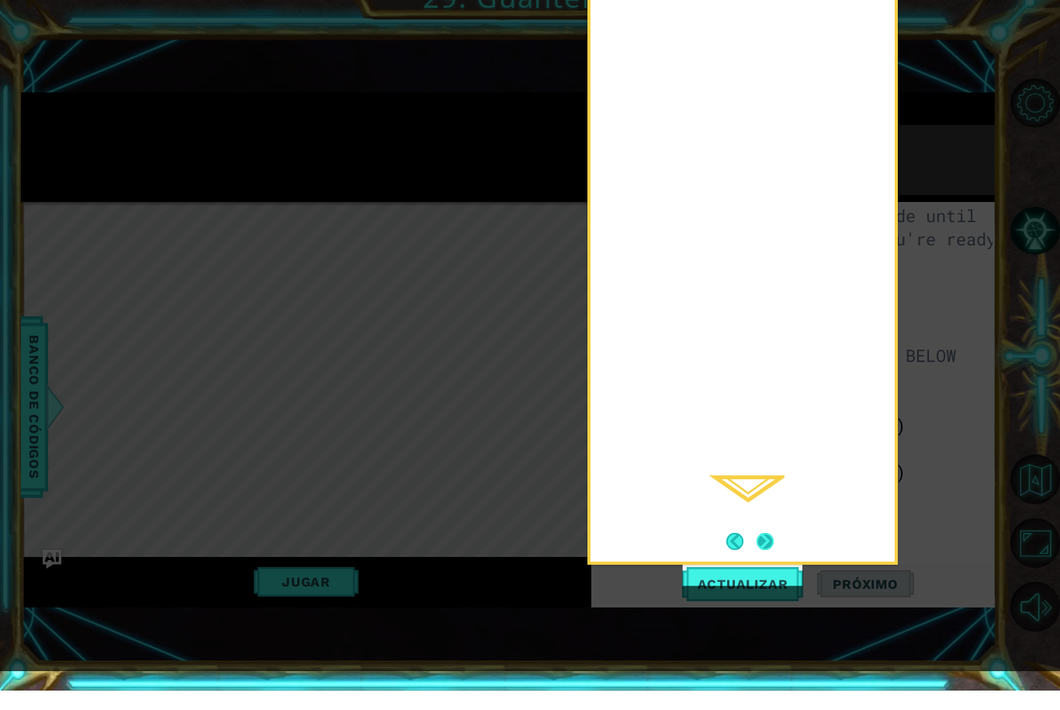
click at [764, 552] on button "Next" at bounding box center [765, 560] width 17 height 17
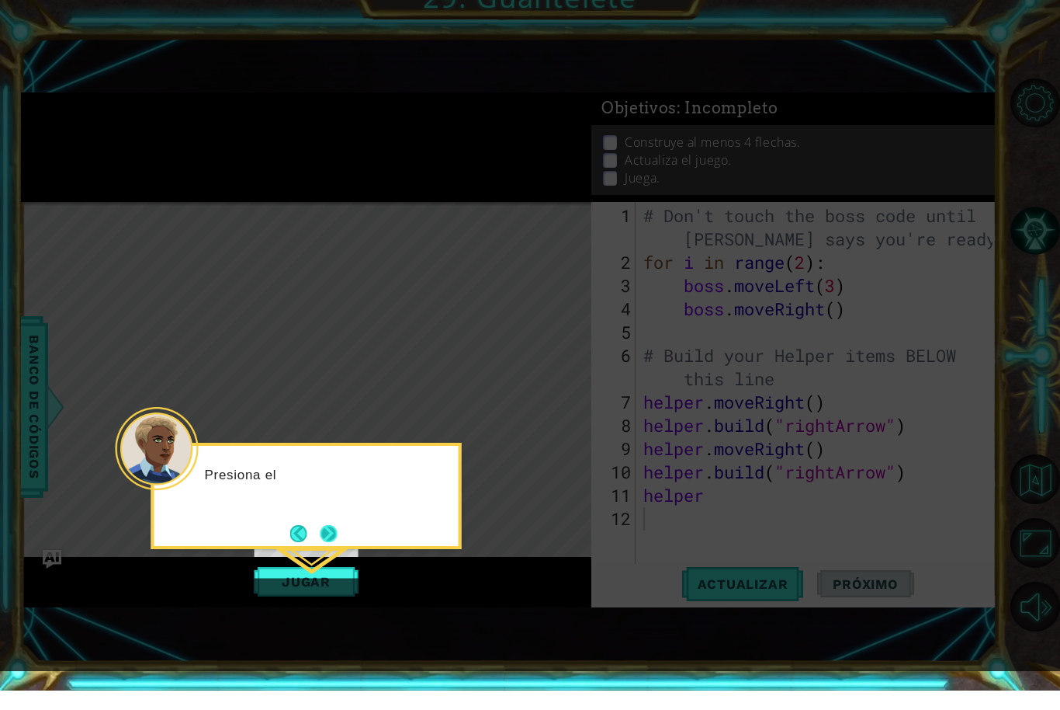
click at [331, 544] on button "Next" at bounding box center [328, 552] width 17 height 17
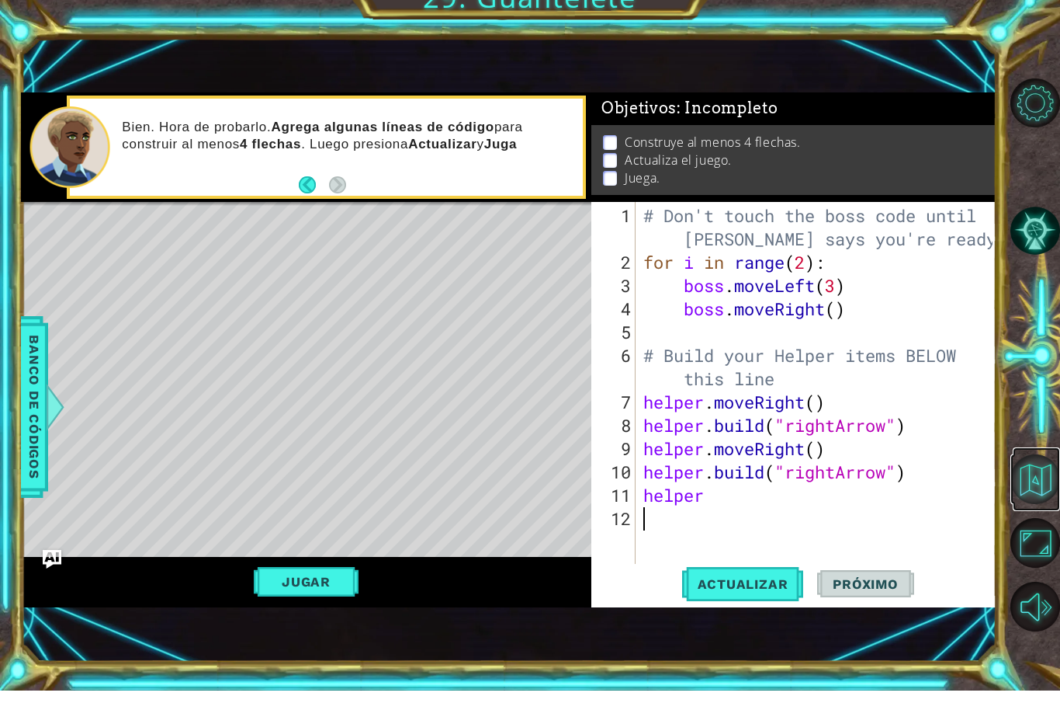
click at [1050, 521] on button "Volver al mapa" at bounding box center [1036, 499] width 50 height 50
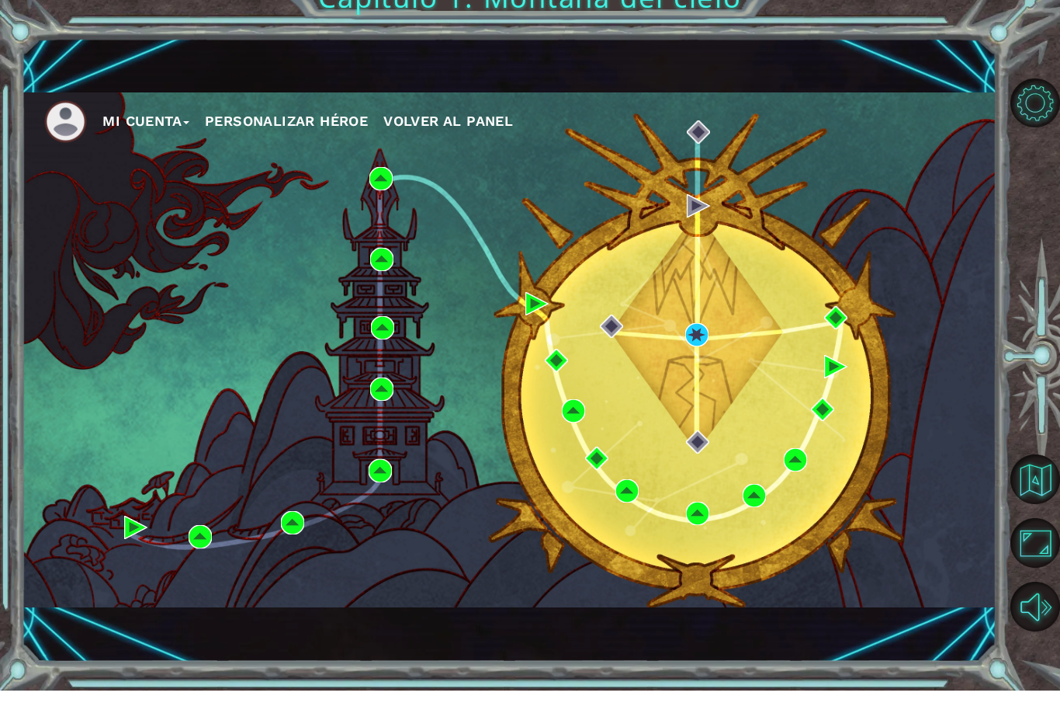
click at [857, 309] on div "Mi Cuenta Personalizar héroe Volver al panel" at bounding box center [509, 369] width 976 height 515
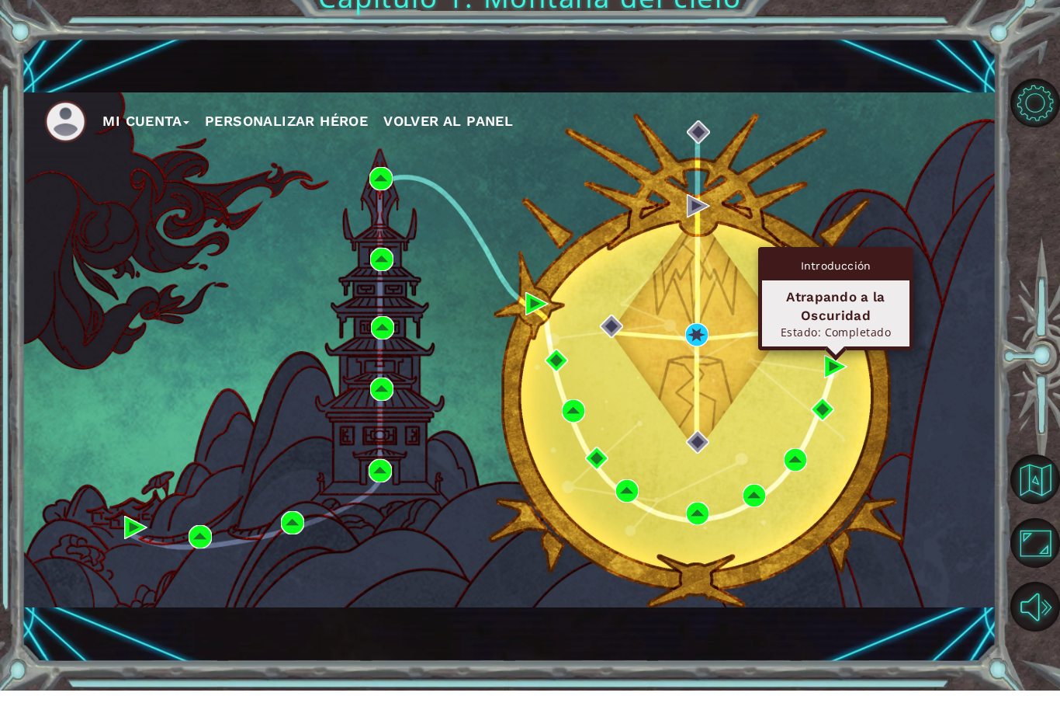
click at [834, 326] on img at bounding box center [835, 336] width 23 height 23
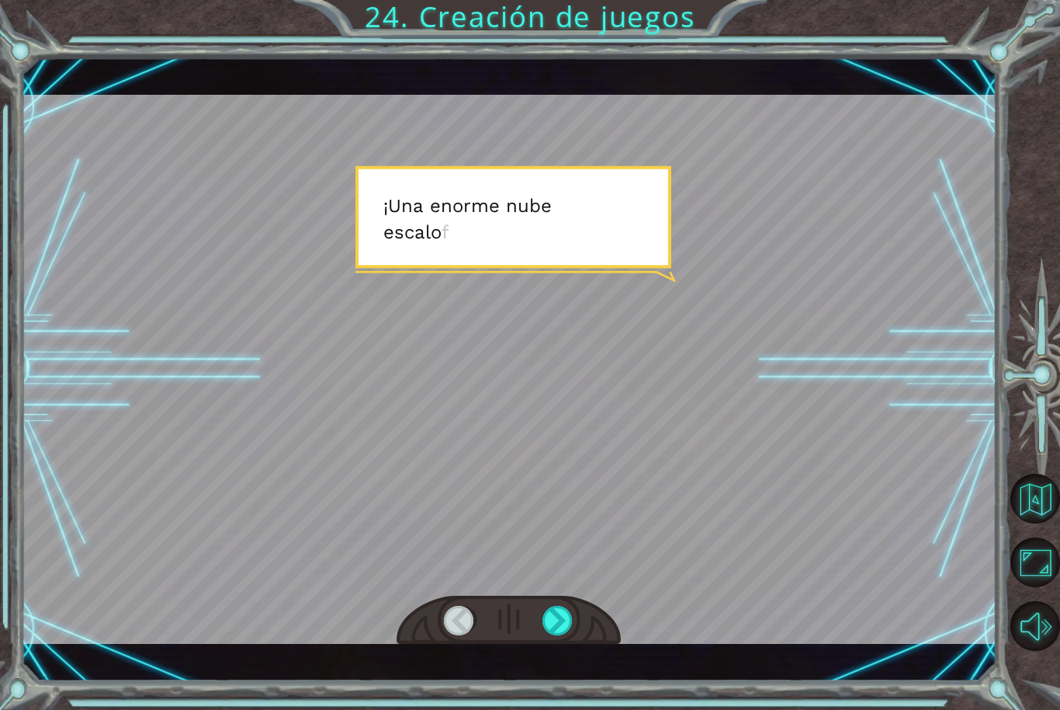
click at [910, 410] on div at bounding box center [509, 369] width 976 height 549
click at [585, 685] on div "Temporary Text ¡ U n a e n o r m e n u b e e s c a l o f r i a n t e s e a c e …" at bounding box center [530, 355] width 1060 height 710
click at [564, 688] on div "Temporary Text ¡ U n a e n o r m e n u b e e s c a l o f r i a n t e s e a c e …" at bounding box center [530, 355] width 1060 height 710
click at [553, 689] on div "Temporary Text ¡ U n a e n o r m e n u b e e s c a l o f r i a n t e s e a c e …" at bounding box center [530, 355] width 1060 height 710
click at [560, 678] on div "Temporary Text ¡ U n a e n o r m e n u b e e s c a l o f r i a n t e s e a c e …" at bounding box center [509, 369] width 976 height 624
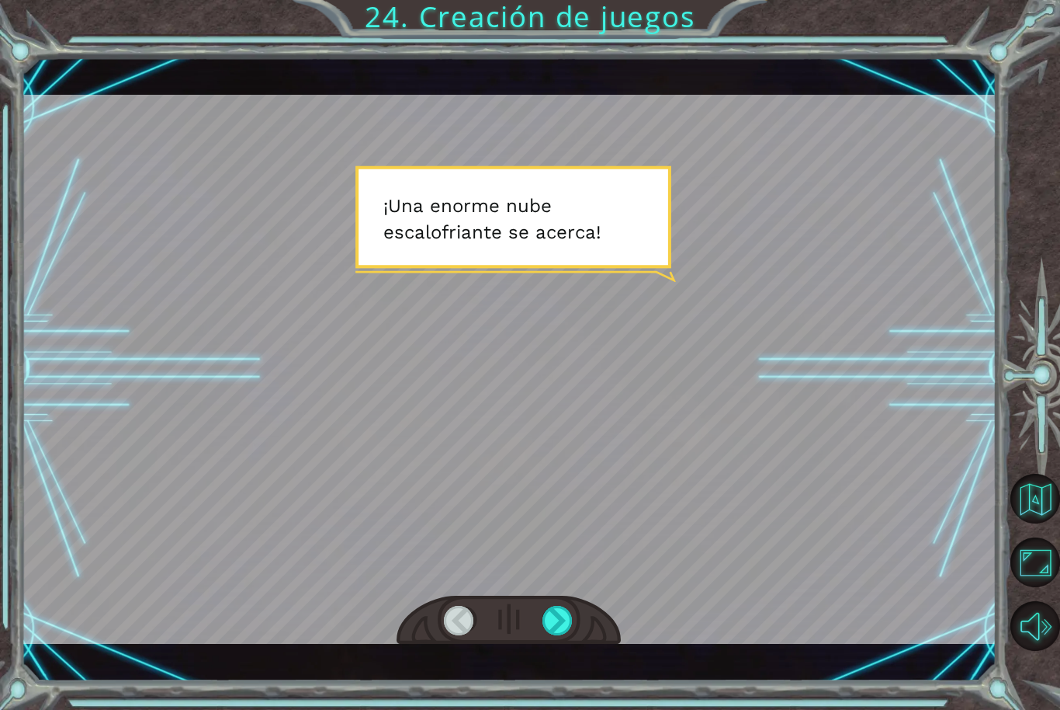
click at [567, 665] on div "Temporary Text ¡ U n a e n o r m e n u b e e s c a l o f r i a n t e s e a c e …" at bounding box center [509, 369] width 976 height 624
click at [567, 670] on div "Temporary Text ¡ U n a e n o r m e n u b e e s c a l o f r i a n t e s e a c e …" at bounding box center [509, 369] width 976 height 624
click at [573, 665] on div "Temporary Text ¡ U n a e n o r m e n u b e e s c a l o f r i a n t e s e a c e …" at bounding box center [509, 369] width 976 height 624
click at [563, 671] on div "Temporary Text ¡ U n a e n o r m e n u b e e s c a l o f r i a n t e s e a c e …" at bounding box center [509, 369] width 976 height 624
click at [570, 675] on div "Temporary Text ¡ U n a e n o r m e n u b e e s c a l o f r i a n t e s e a c e …" at bounding box center [509, 369] width 976 height 624
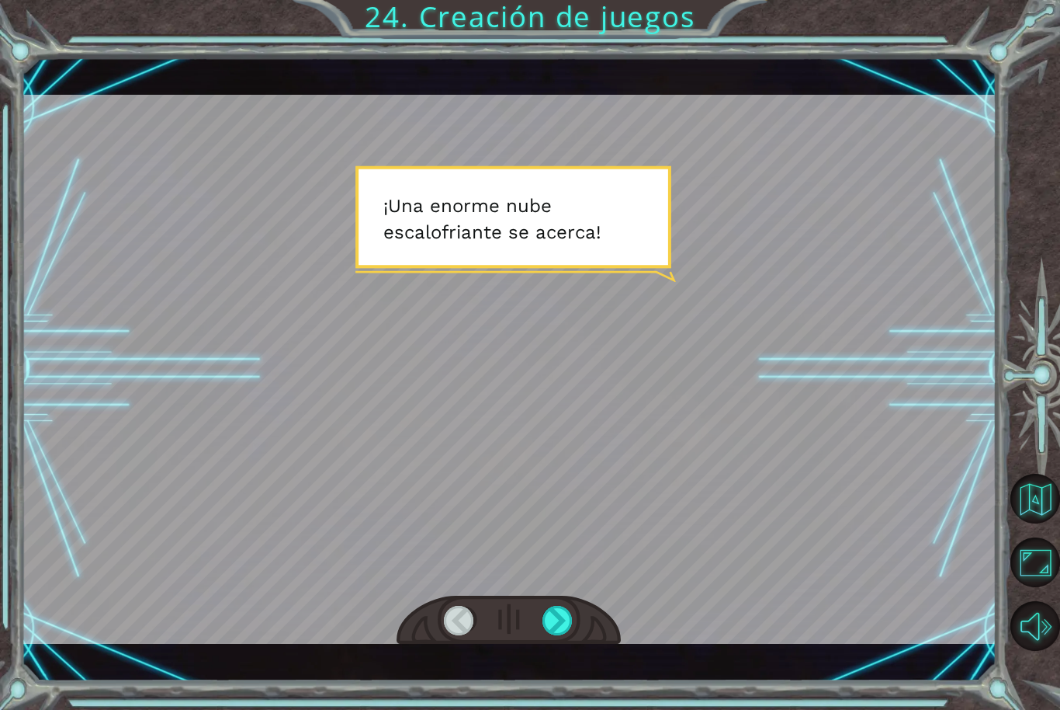
click at [560, 677] on div "Temporary Text ¡ U n a e n o r m e n u b e e s c a l o f r i a n t e s e a c e …" at bounding box center [509, 369] width 976 height 624
click at [1039, 587] on button "Maximizar navegador" at bounding box center [1036, 562] width 50 height 50
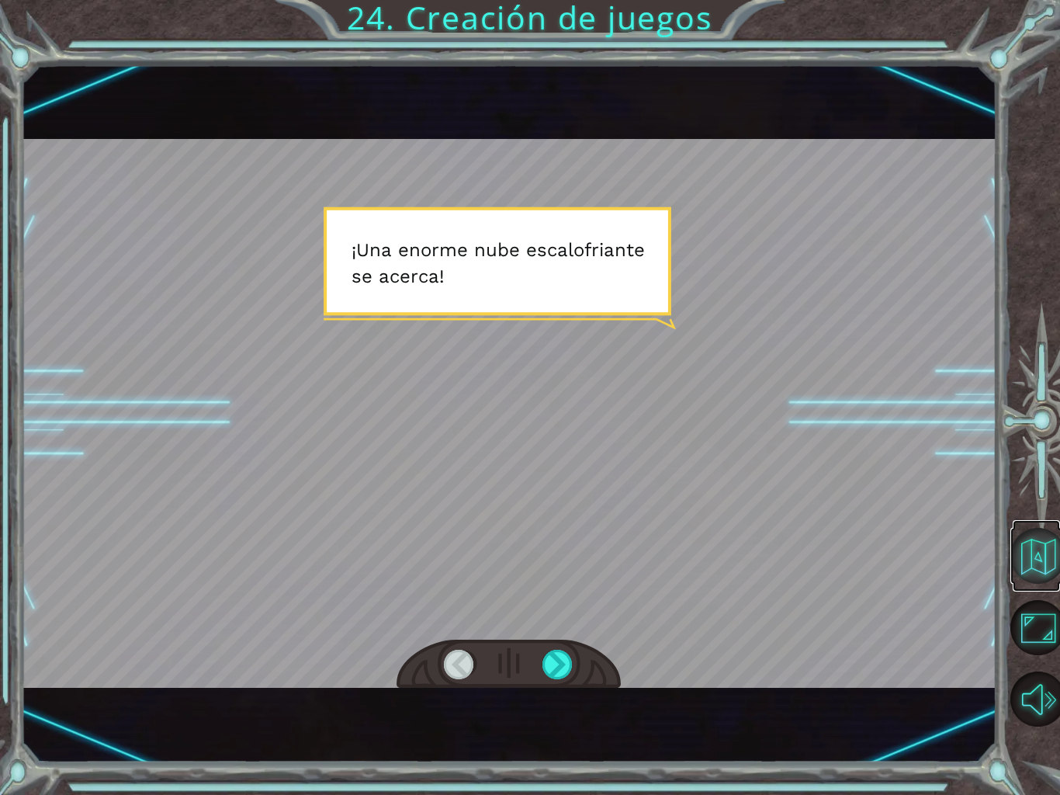
click at [1053, 564] on button "Volver al mapa" at bounding box center [1039, 556] width 56 height 56
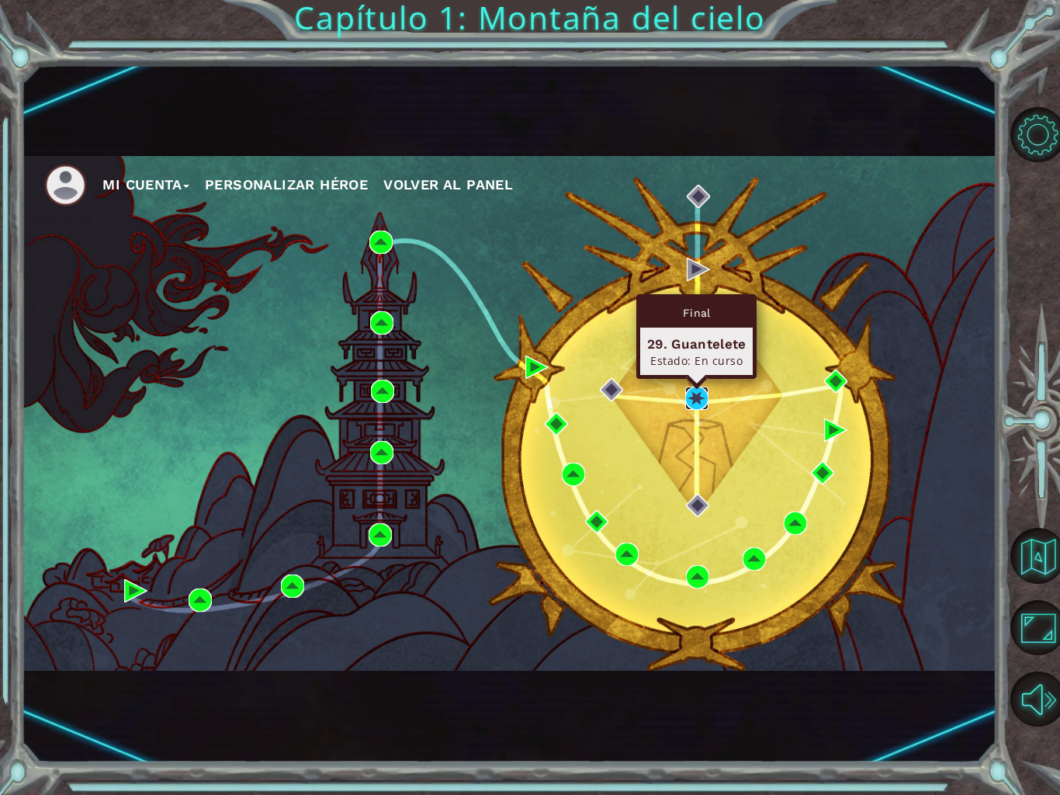
click at [701, 397] on img at bounding box center [696, 398] width 23 height 23
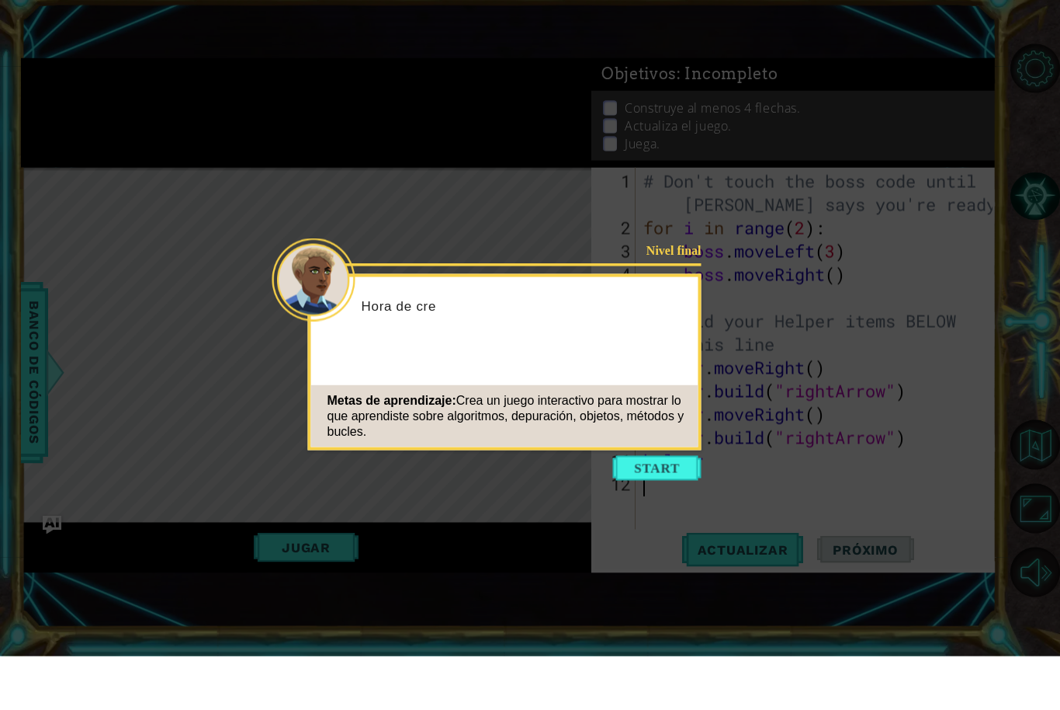
click at [677, 491] on icon at bounding box center [530, 397] width 1060 height 795
click at [674, 509] on button "Start" at bounding box center [657, 521] width 88 height 25
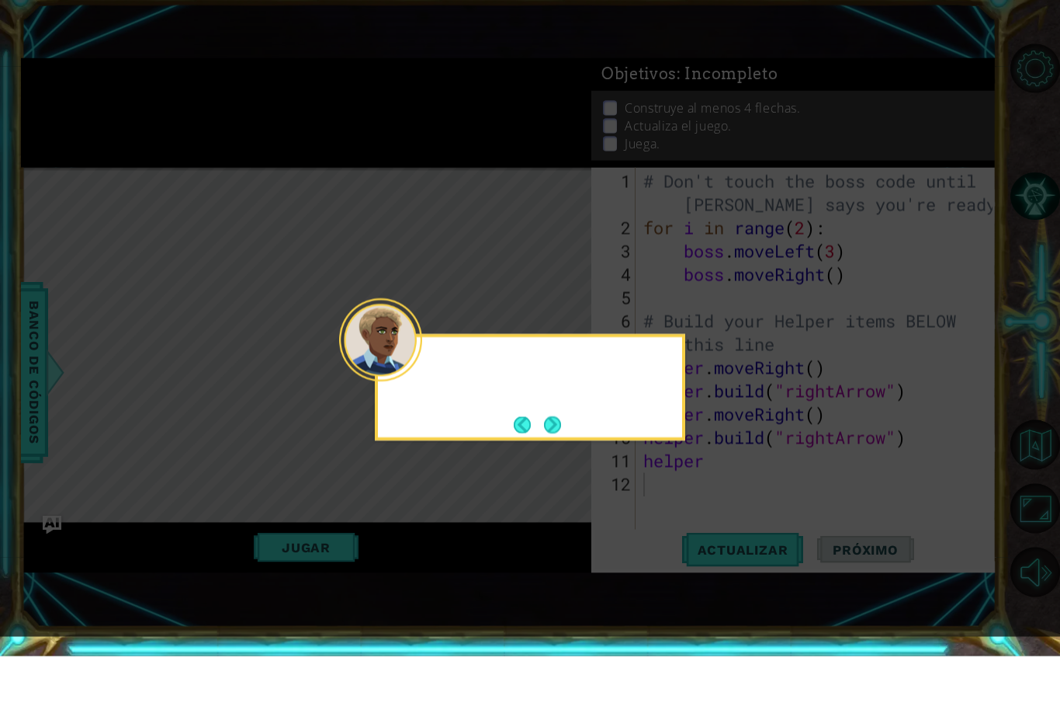
scroll to position [51, 0]
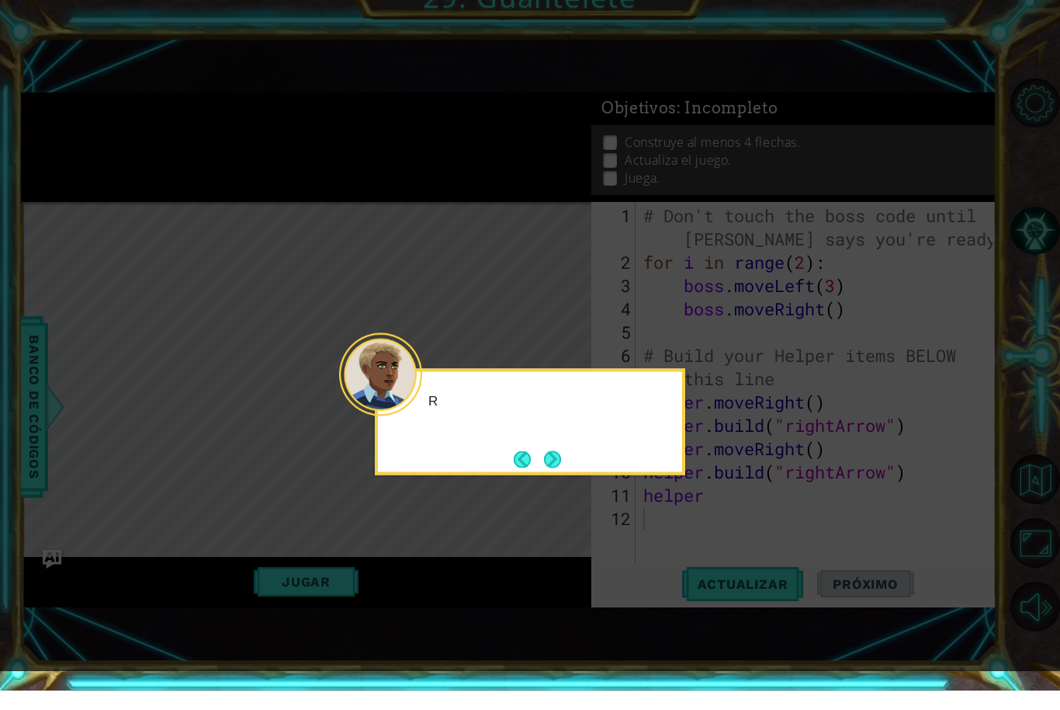
click at [663, 451] on icon at bounding box center [530, 345] width 1060 height 690
click at [686, 461] on icon at bounding box center [530, 345] width 1060 height 690
click at [696, 456] on icon at bounding box center [530, 345] width 1060 height 690
click at [580, 422] on div "Recuerda: el Acodus funciona un poco" at bounding box center [530, 441] width 311 height 106
click at [562, 470] on button "Next" at bounding box center [553, 479] width 18 height 18
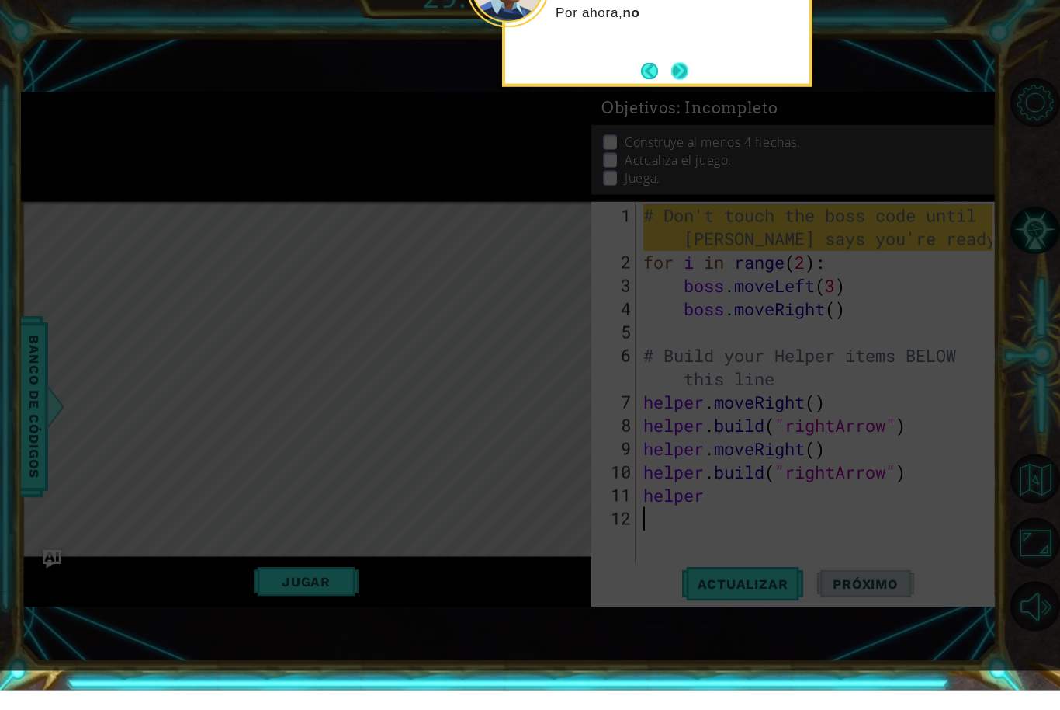
click at [686, 82] on button "Next" at bounding box center [679, 90] width 17 height 17
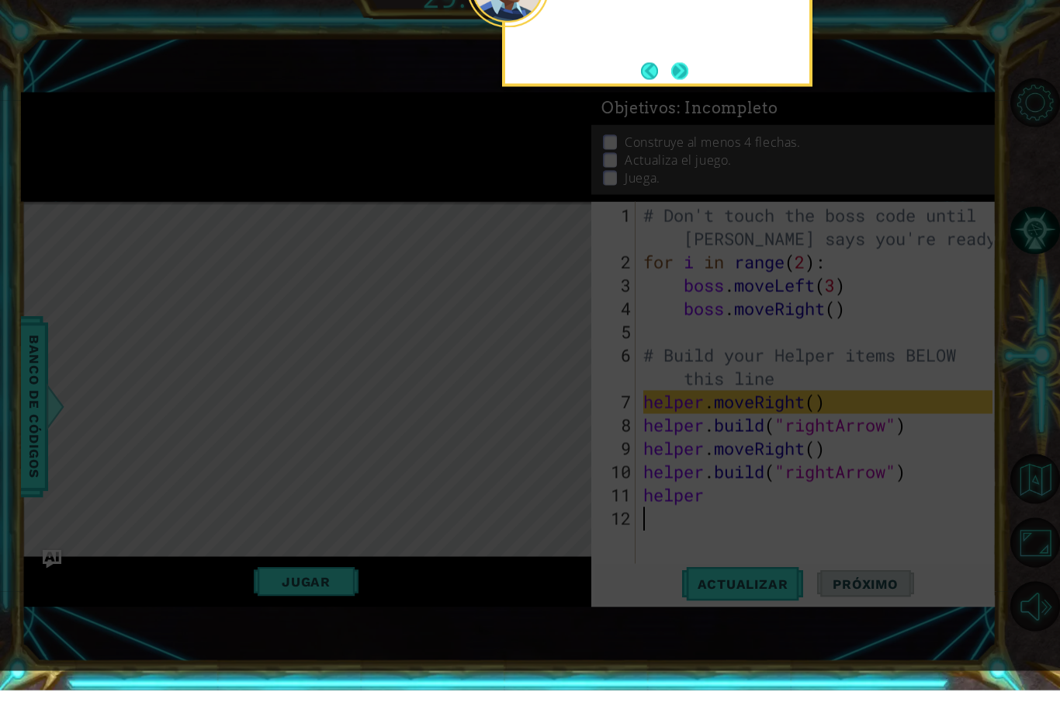
click at [682, 82] on button "Next" at bounding box center [679, 90] width 17 height 17
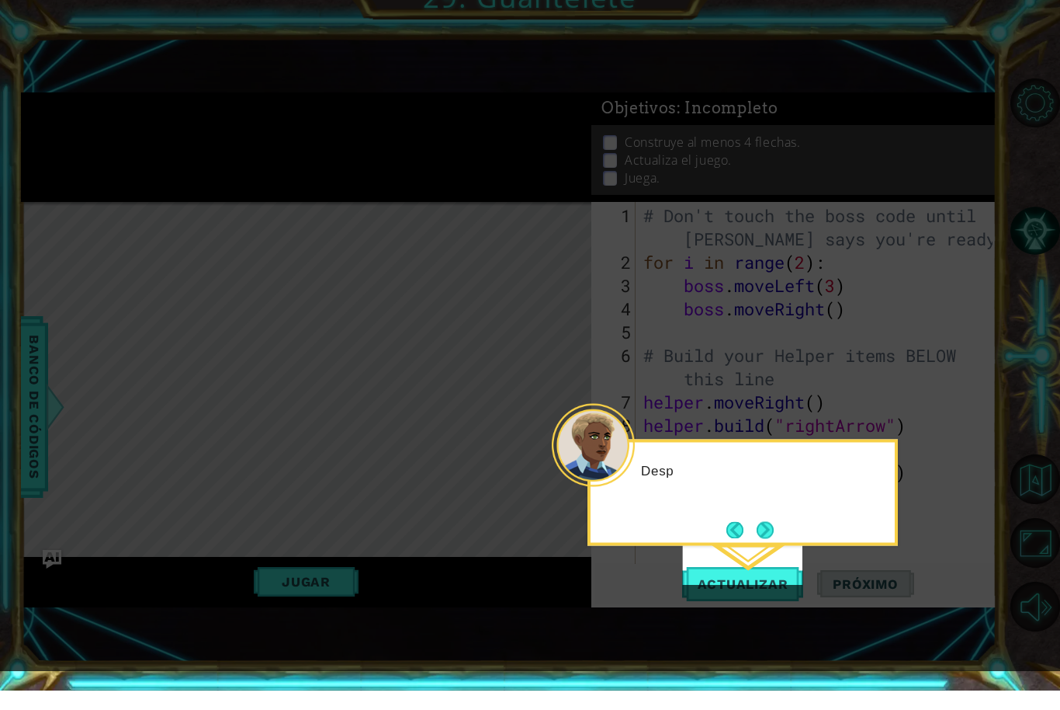
scroll to position [52, 0]
click at [774, 540] on button "Next" at bounding box center [765, 548] width 17 height 17
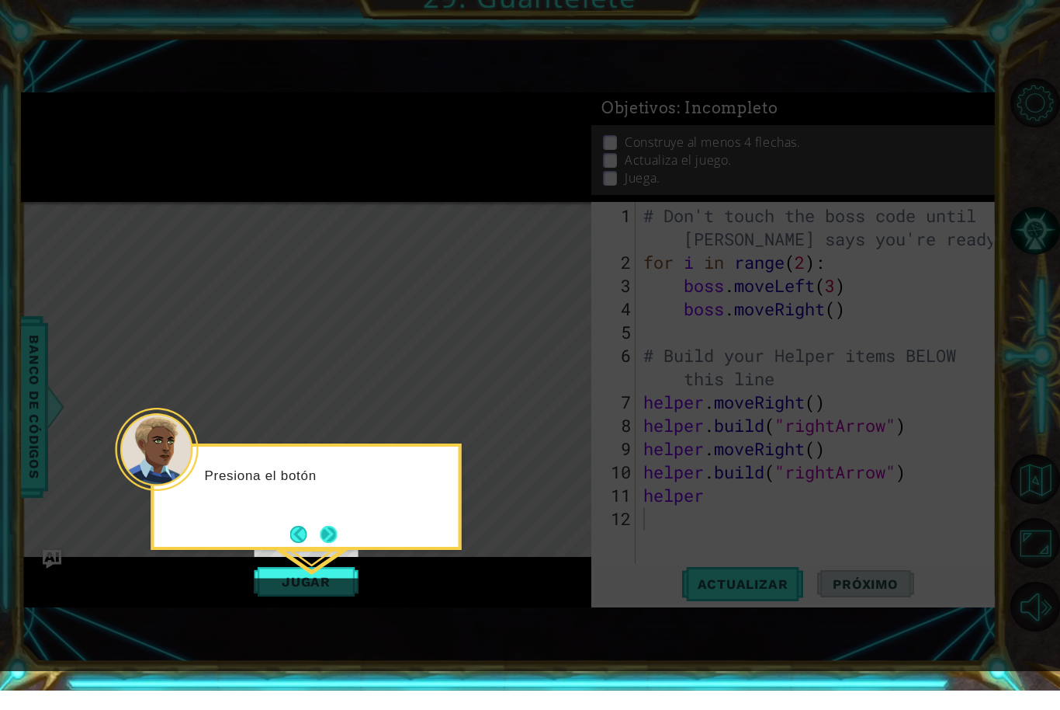
click at [336, 545] on button "Next" at bounding box center [328, 553] width 17 height 17
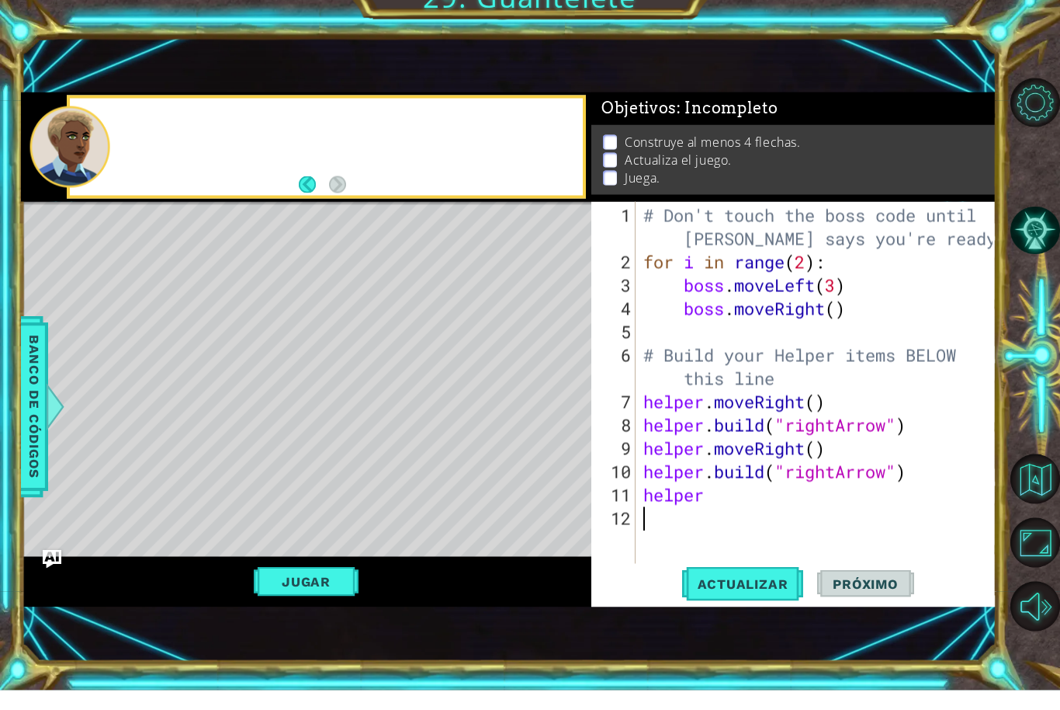
click at [342, 489] on div "Level Map" at bounding box center [379, 449] width 717 height 457
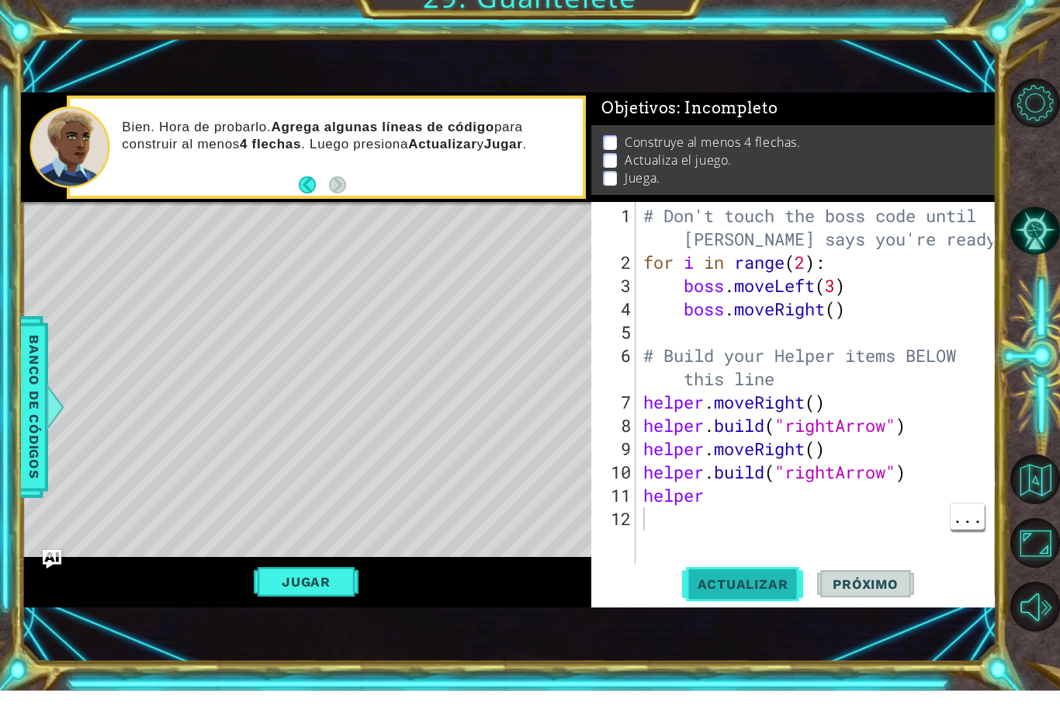
click at [769, 595] on span "Actualizar" at bounding box center [743, 603] width 122 height 16
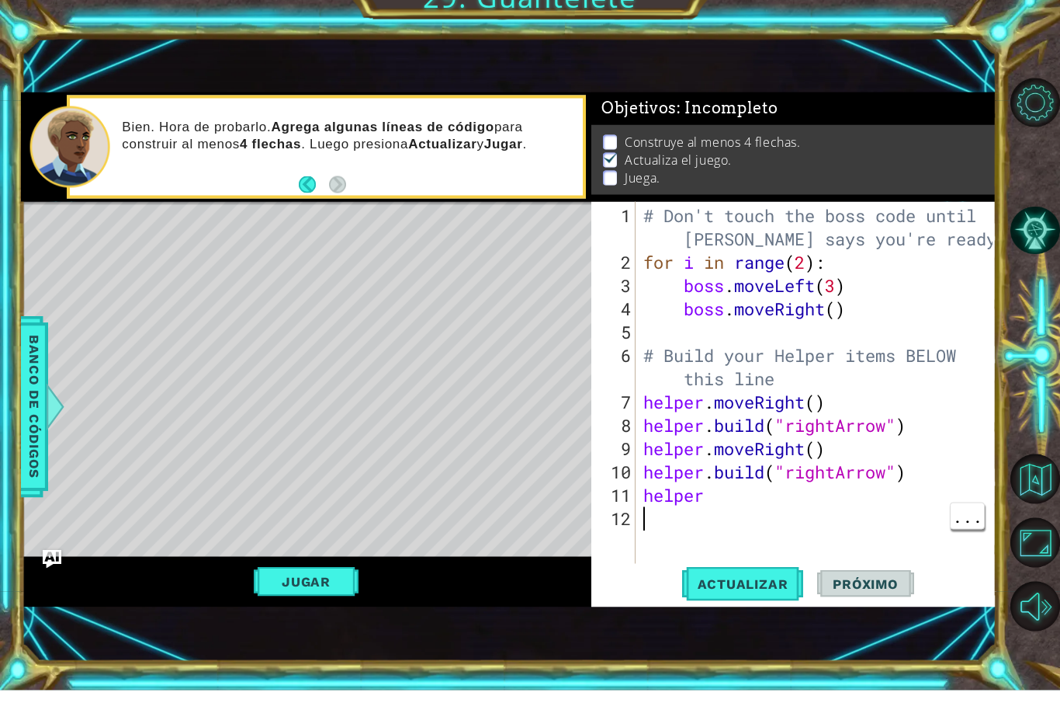
click at [755, 505] on div "# Don't touch the boss code until [PERSON_NAME] says you're ready! for i in ran…" at bounding box center [820, 445] width 360 height 442
click at [726, 497] on div "# Don't touch the boss code until [PERSON_NAME] says you're ready! for i in ran…" at bounding box center [820, 445] width 360 height 442
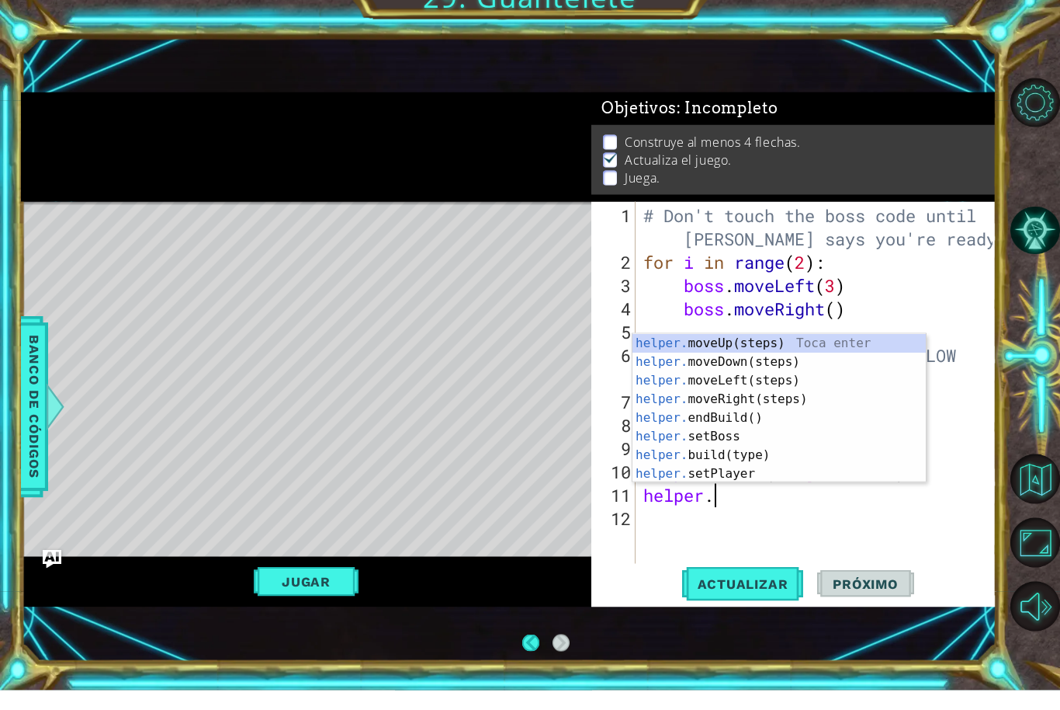
scroll to position [0, 2]
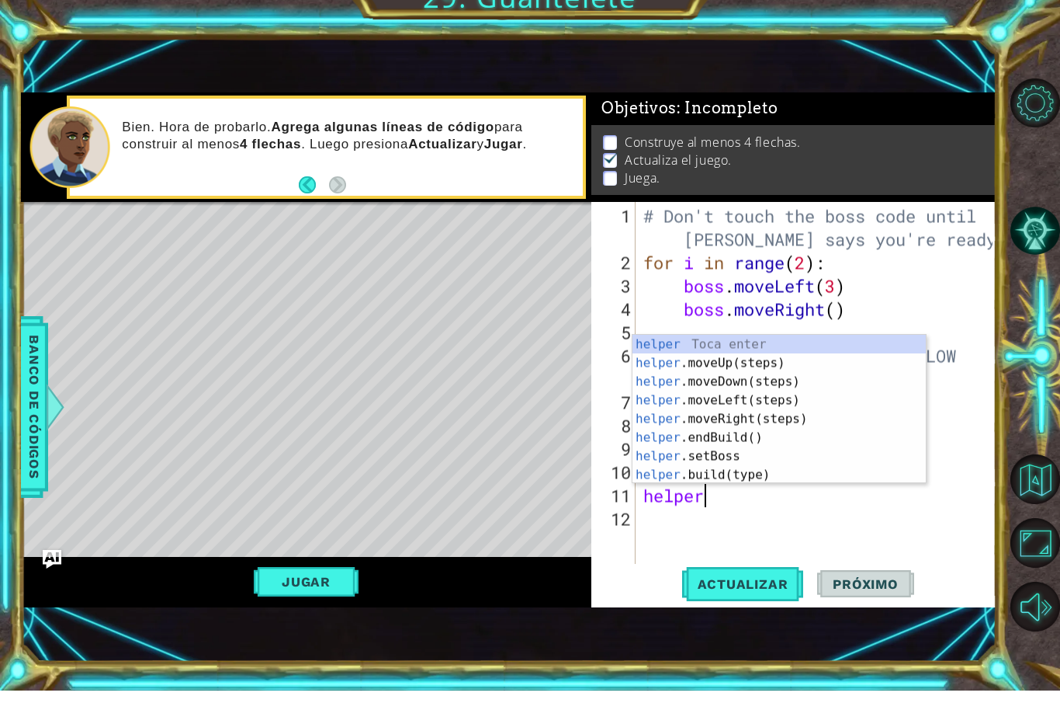
type textarea "[DOMAIN_NAME]("rightArrow")"
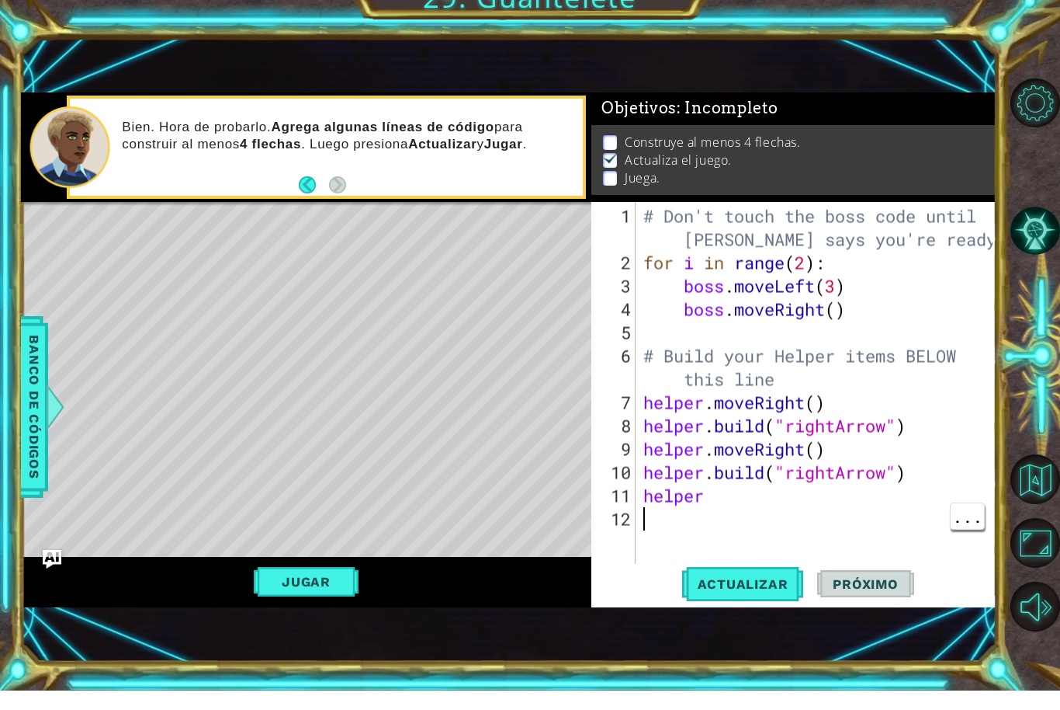
scroll to position [0, 0]
click at [885, 521] on div "# Don't touch the boss code until [PERSON_NAME] says you're ready! for i in ran…" at bounding box center [820, 445] width 360 height 442
click at [848, 519] on div "# Don't touch the boss code until [PERSON_NAME] says you're ready! for i in ran…" at bounding box center [820, 445] width 360 height 442
click at [850, 497] on div "# Don't touch the boss code until [PERSON_NAME] says you're ready! for i in ran…" at bounding box center [820, 445] width 360 height 442
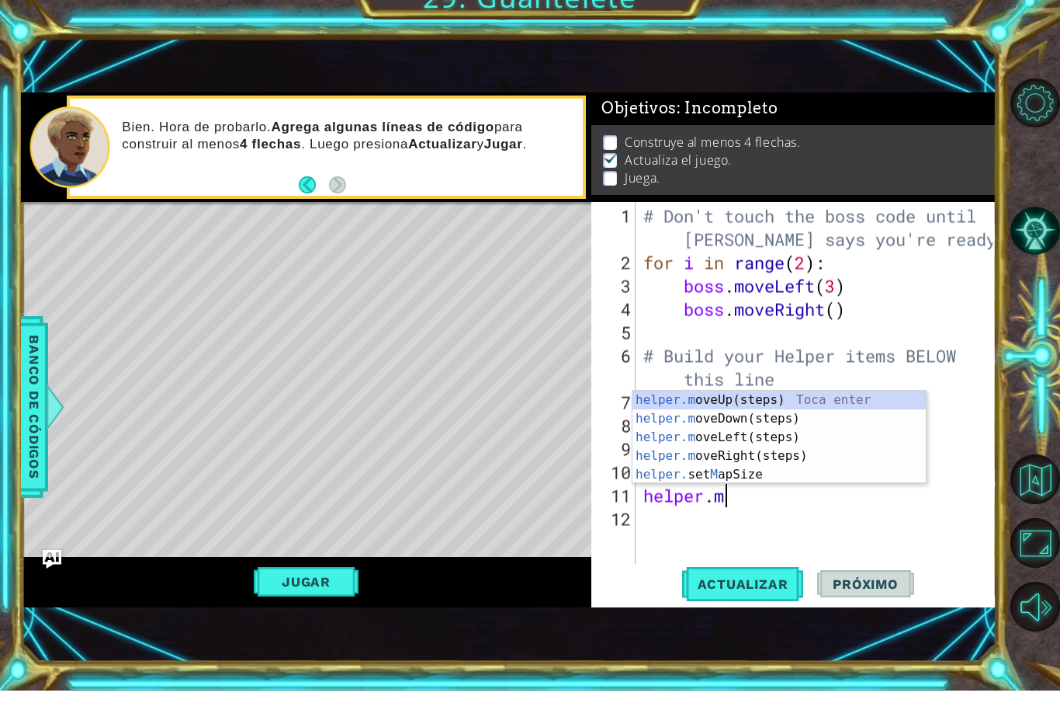
type textarea "[DOMAIN_NAME]"
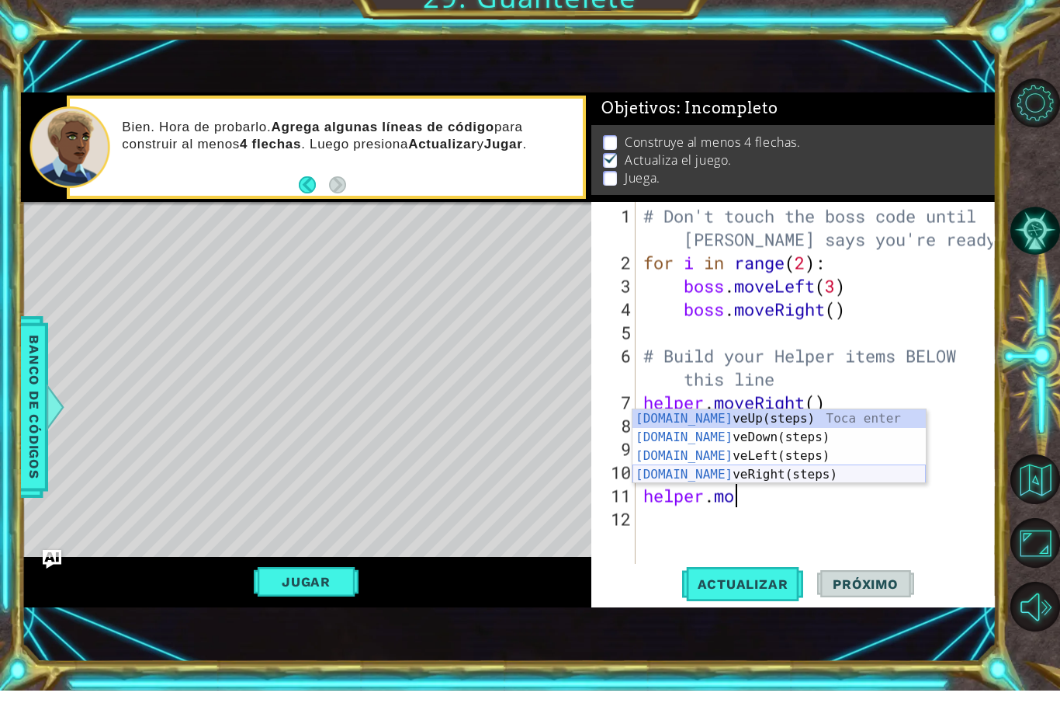
click at [772, 469] on div "[DOMAIN_NAME] veUp(steps) Toca enter [DOMAIN_NAME] veDown(steps) Toca enter [DO…" at bounding box center [779, 485] width 293 height 112
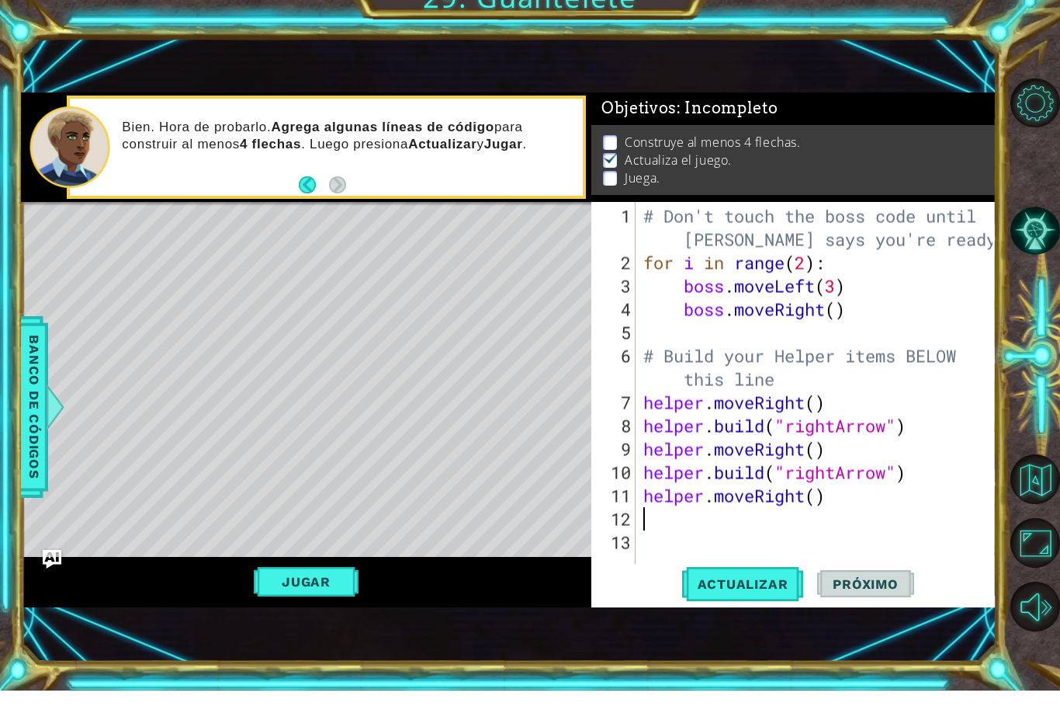
scroll to position [0, 0]
click at [747, 607] on div "1 2 3 4 5 6 7 8 9 10 11 12 13 # Don't touch the boss code until [PERSON_NAME] s…" at bounding box center [794, 423] width 405 height 405
click at [750, 595] on span "Actualizar" at bounding box center [743, 603] width 122 height 16
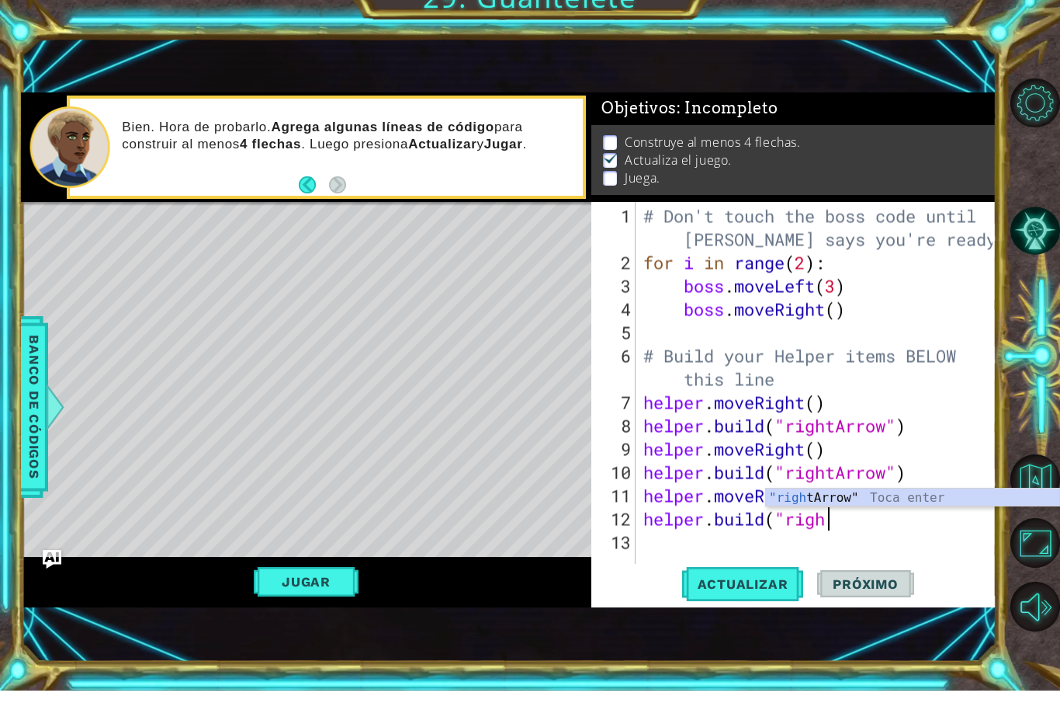
scroll to position [0, 8]
click at [845, 508] on div ""right Arrow" Toca enter" at bounding box center [912, 536] width 293 height 56
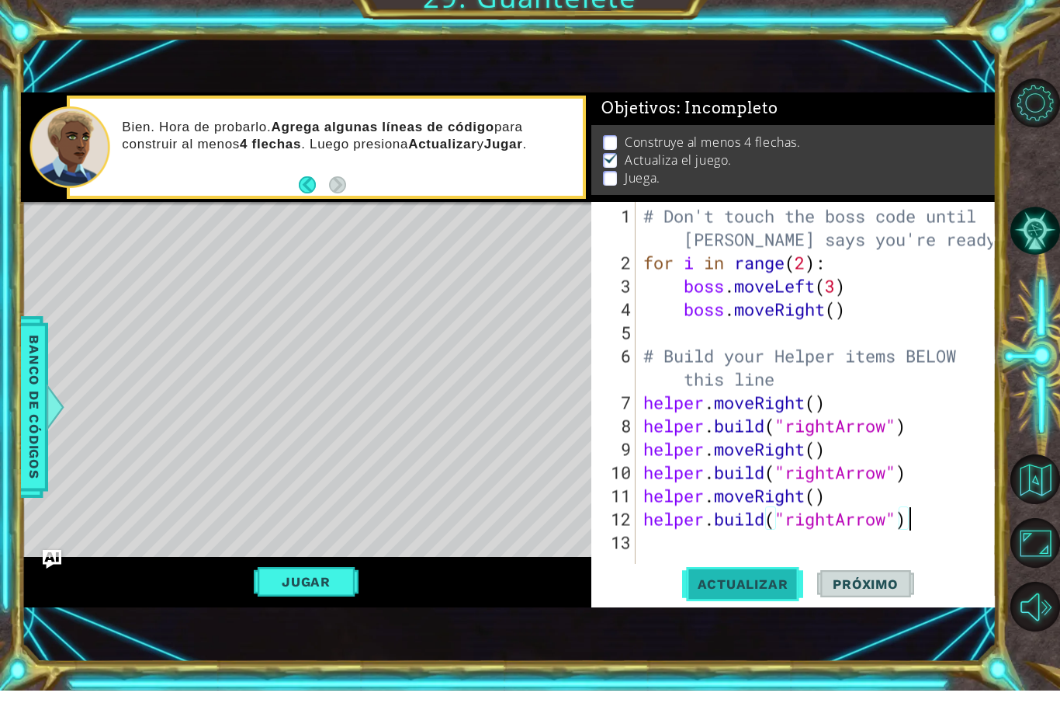
type textarea "[DOMAIN_NAME]("rightArrow")"
click at [774, 595] on span "Actualizar" at bounding box center [743, 603] width 122 height 16
click at [304, 586] on button "Jugar" at bounding box center [306, 600] width 105 height 29
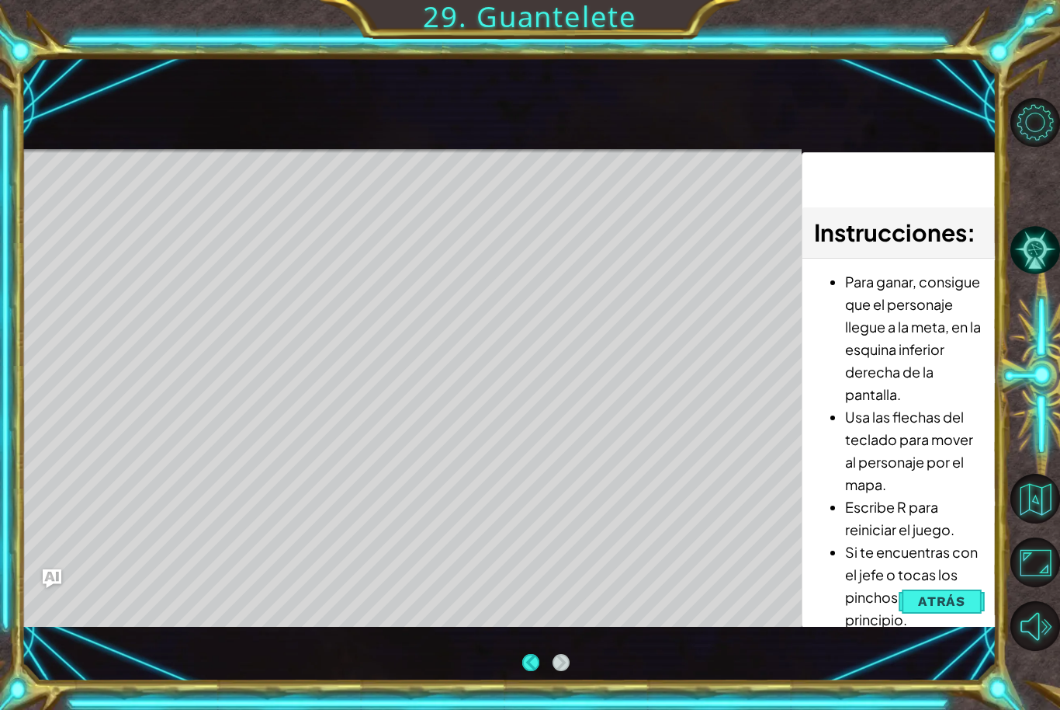
scroll to position [1, 0]
click at [919, 626] on li "Si te encuentras con el jefe o tocas los pinchos, volverás al principio." at bounding box center [914, 585] width 139 height 90
click at [930, 609] on span "Atrás" at bounding box center [941, 601] width 47 height 16
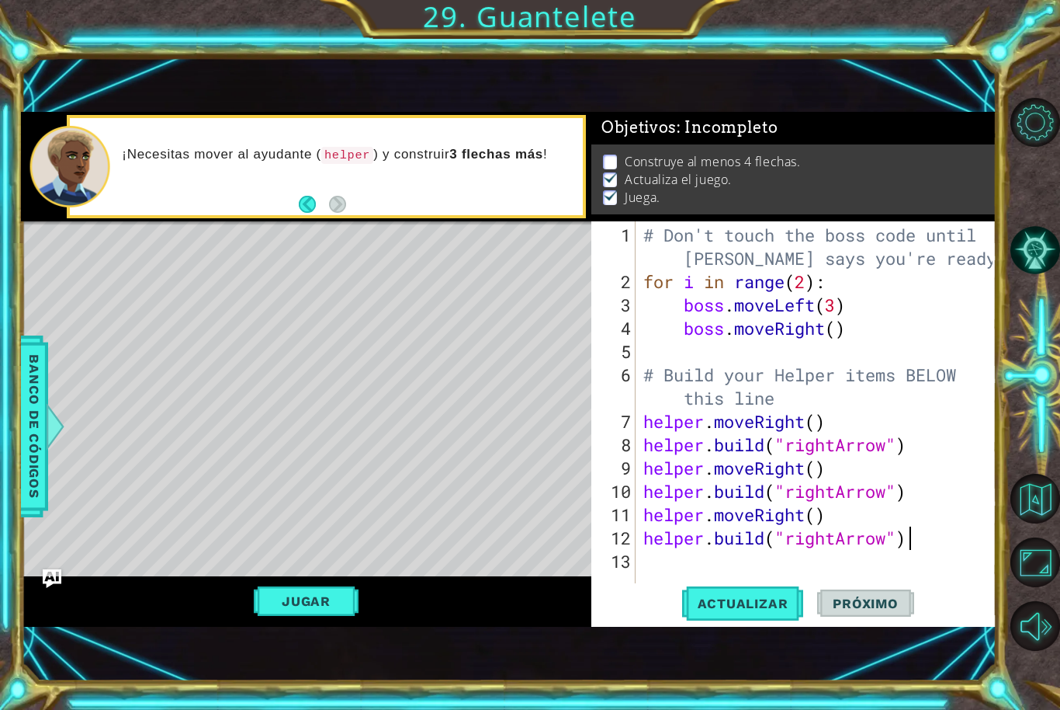
click at [672, 572] on div "# Don't touch the boss code until [PERSON_NAME] says you're ready! for i in ran…" at bounding box center [820, 445] width 360 height 442
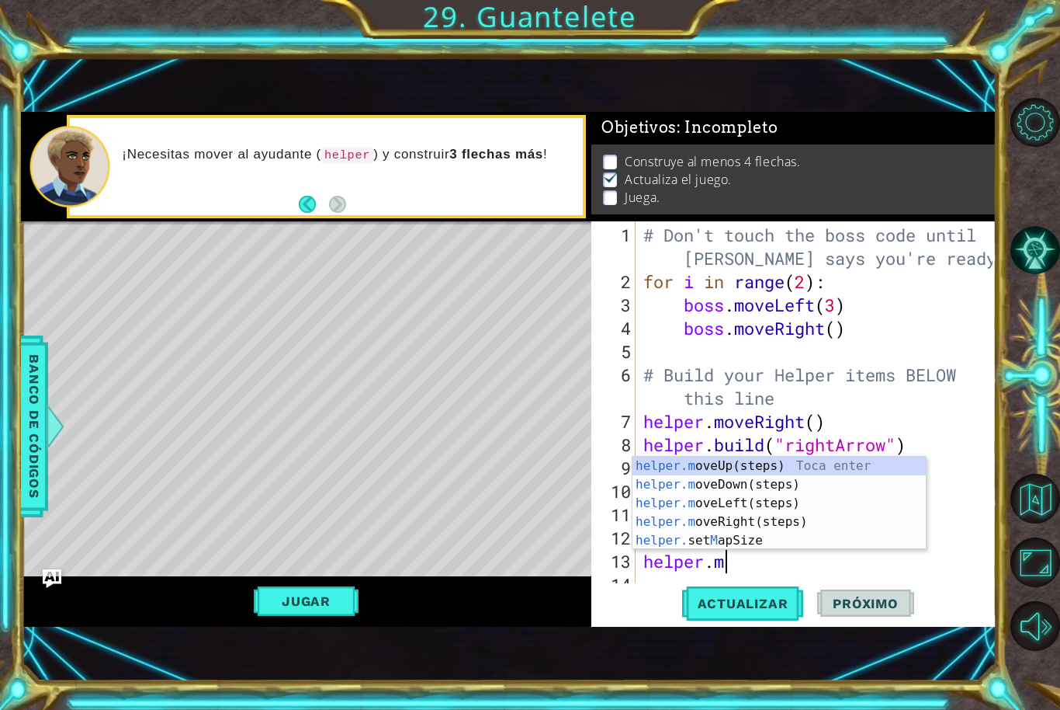
scroll to position [0, 3]
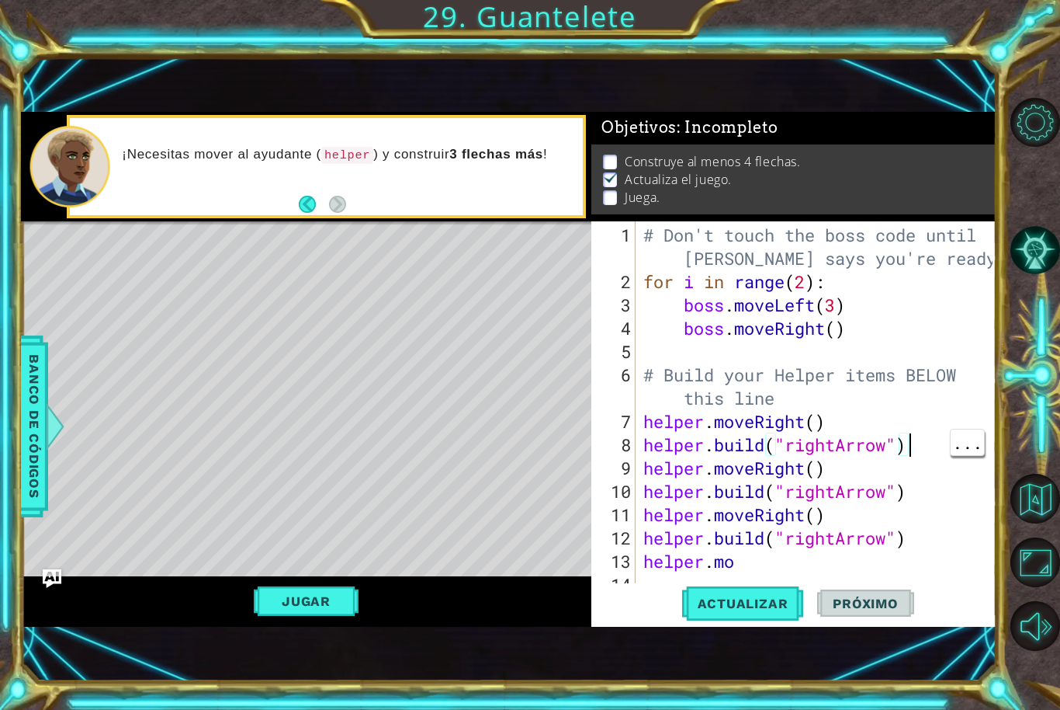
click at [855, 552] on div "# Don't touch the boss code until [PERSON_NAME] says you're ready! for i in ran…" at bounding box center [820, 445] width 360 height 442
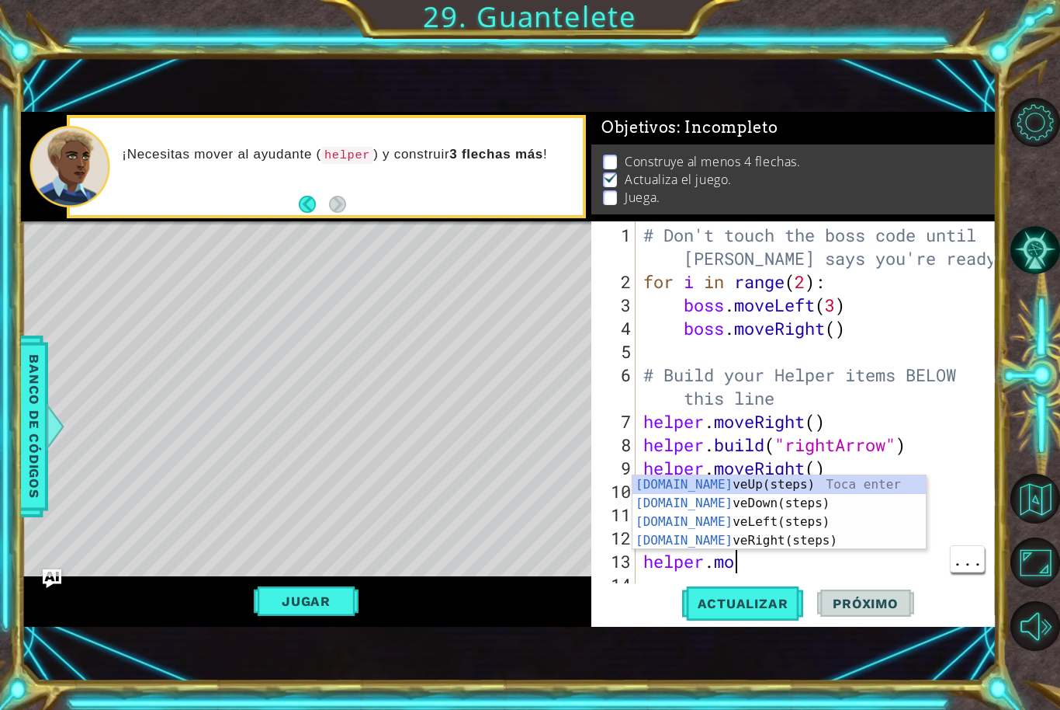
scroll to position [0, 4]
type textarea "helper.move"
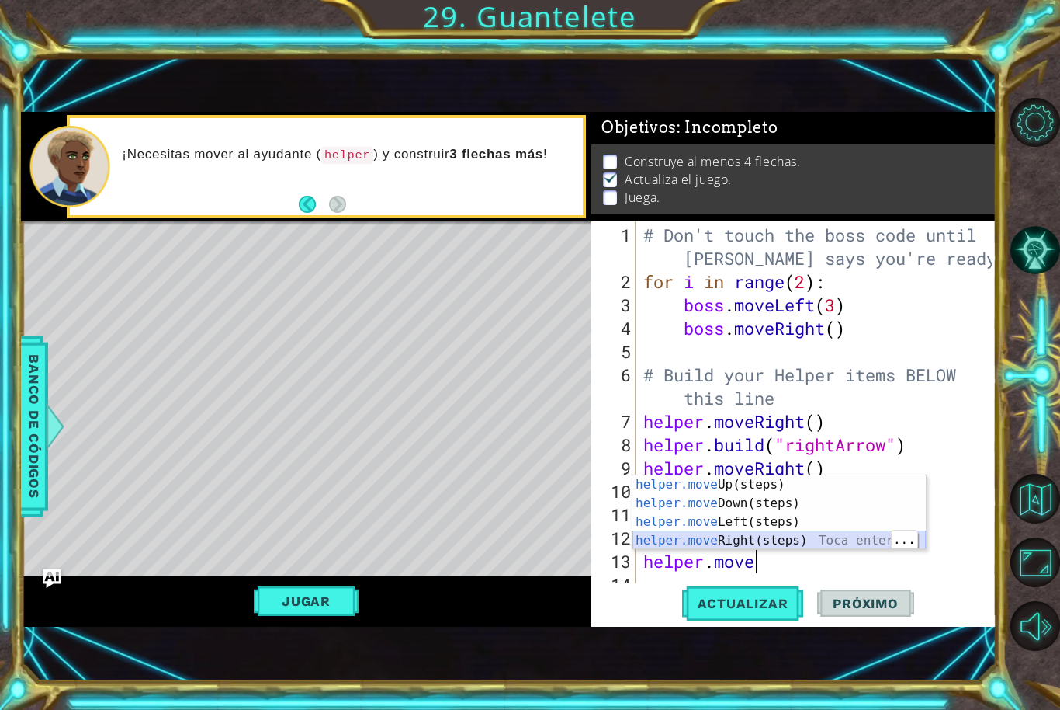
click at [868, 545] on div "helper.move Up(steps) Toca enter helper.move Down(steps) Toca enter helper.move…" at bounding box center [779, 531] width 293 height 112
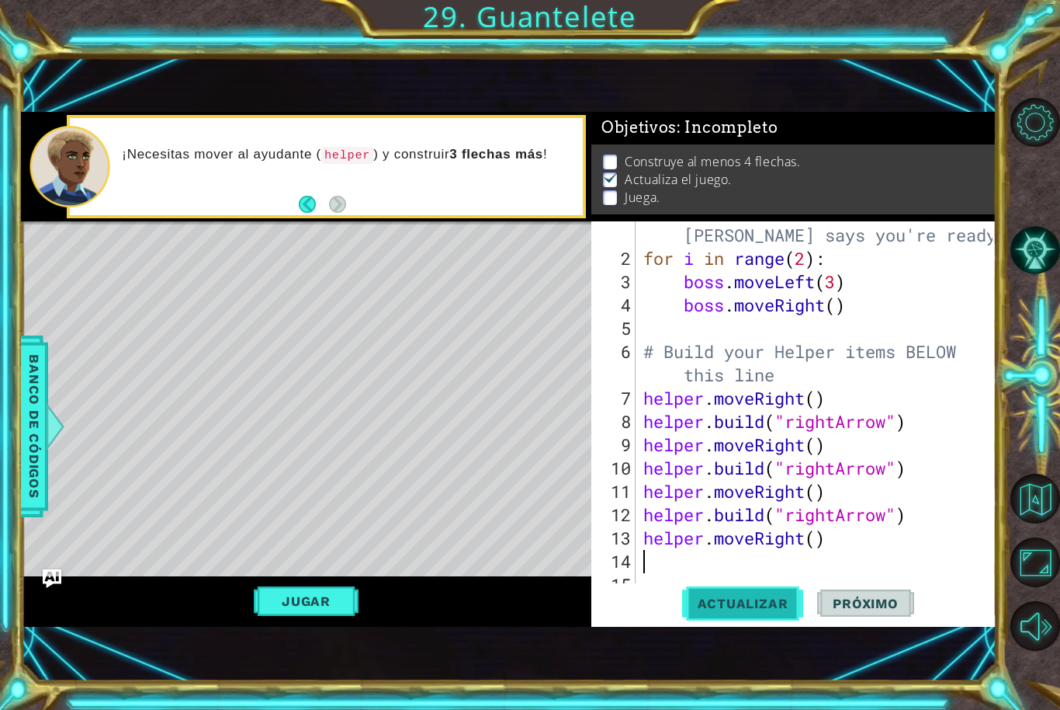
click at [794, 615] on button "Actualizar" at bounding box center [743, 603] width 122 height 40
click at [791, 609] on span "Actualizar" at bounding box center [743, 603] width 122 height 16
click at [293, 606] on button "Jugar" at bounding box center [306, 600] width 105 height 29
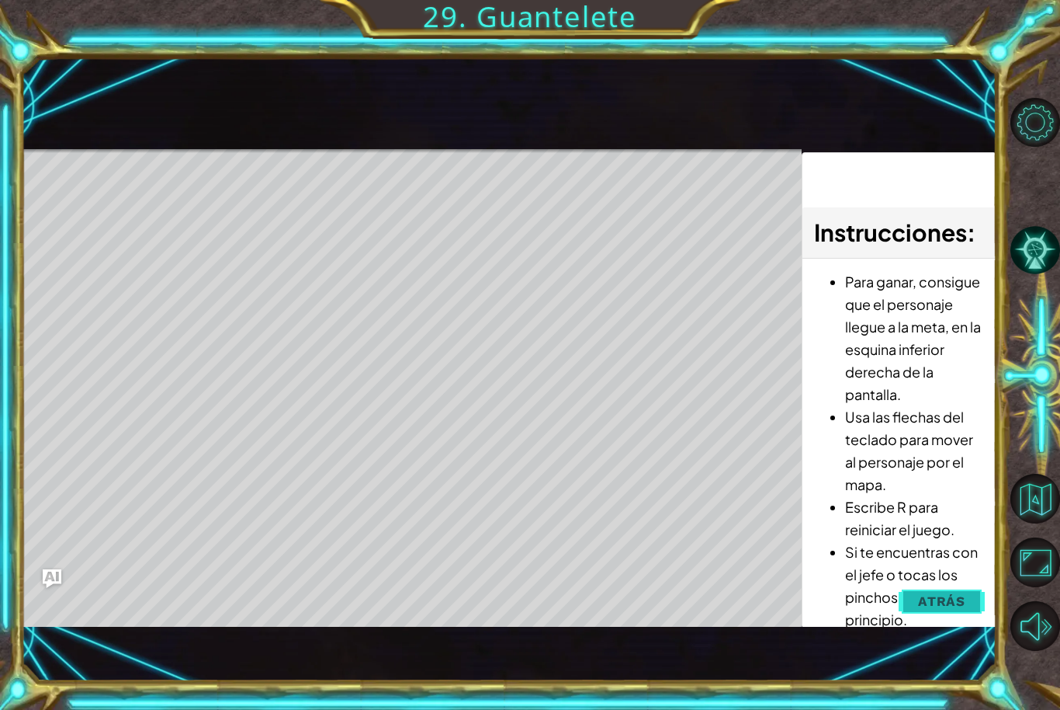
click at [936, 602] on span "Atrás" at bounding box center [941, 601] width 47 height 16
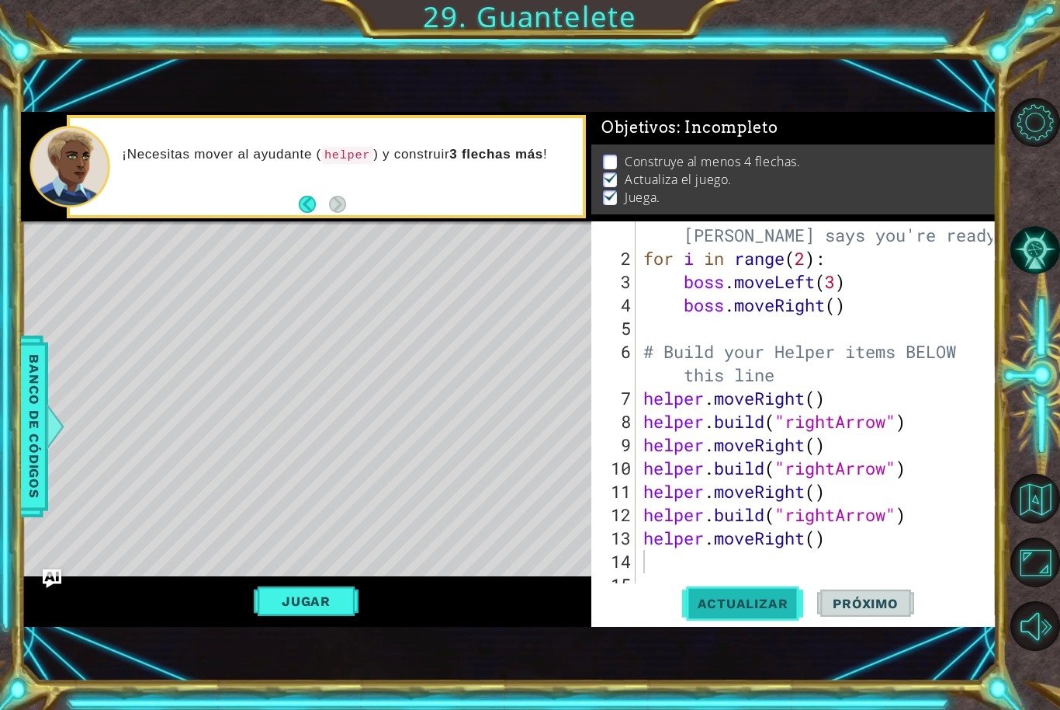
click at [791, 620] on button "Actualizar" at bounding box center [743, 603] width 122 height 40
click at [784, 616] on button "Actualizar" at bounding box center [743, 603] width 122 height 40
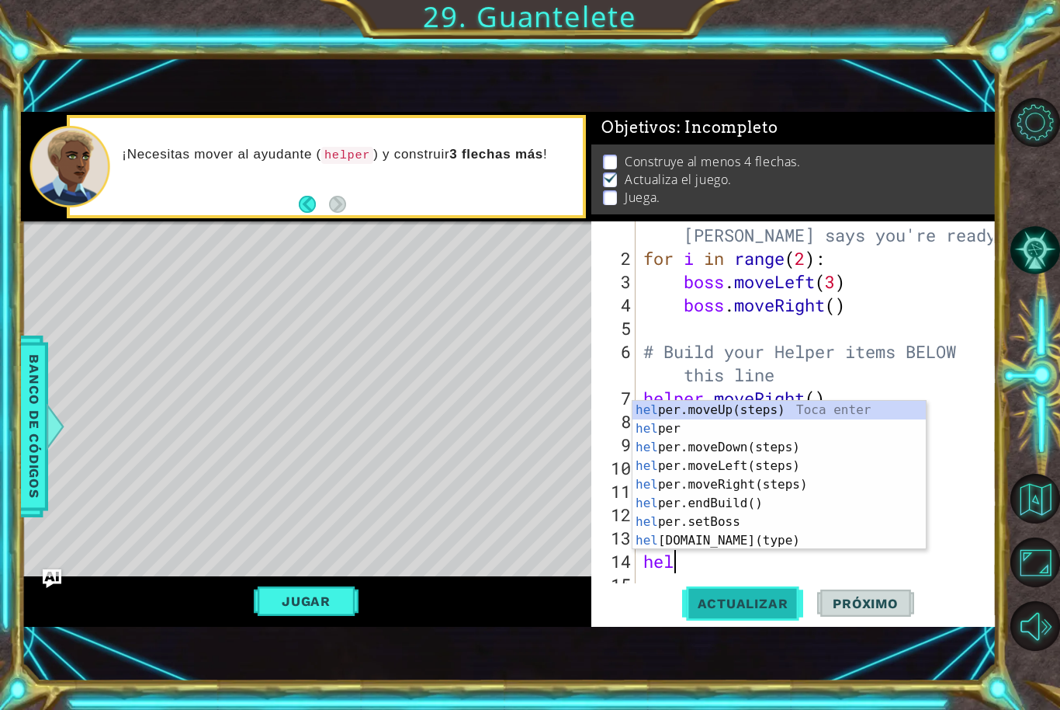
scroll to position [0, 2]
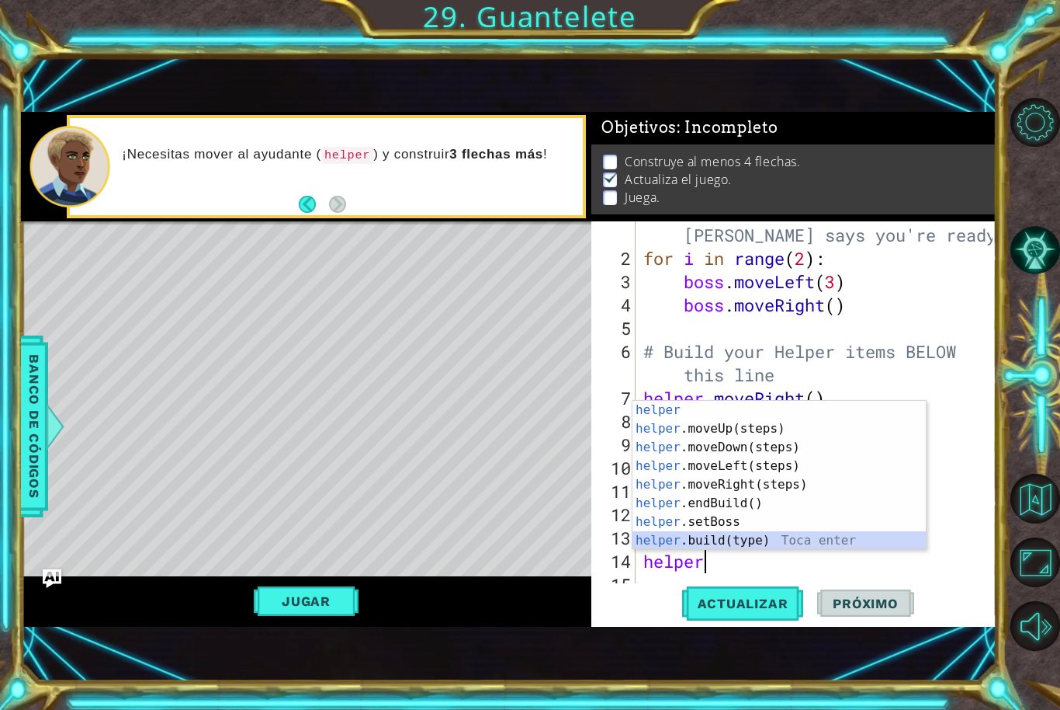
click at [835, 540] on div "helper Toca enter helper .moveUp(steps) Toca enter helper .moveDown(steps) Toca…" at bounding box center [779, 494] width 293 height 186
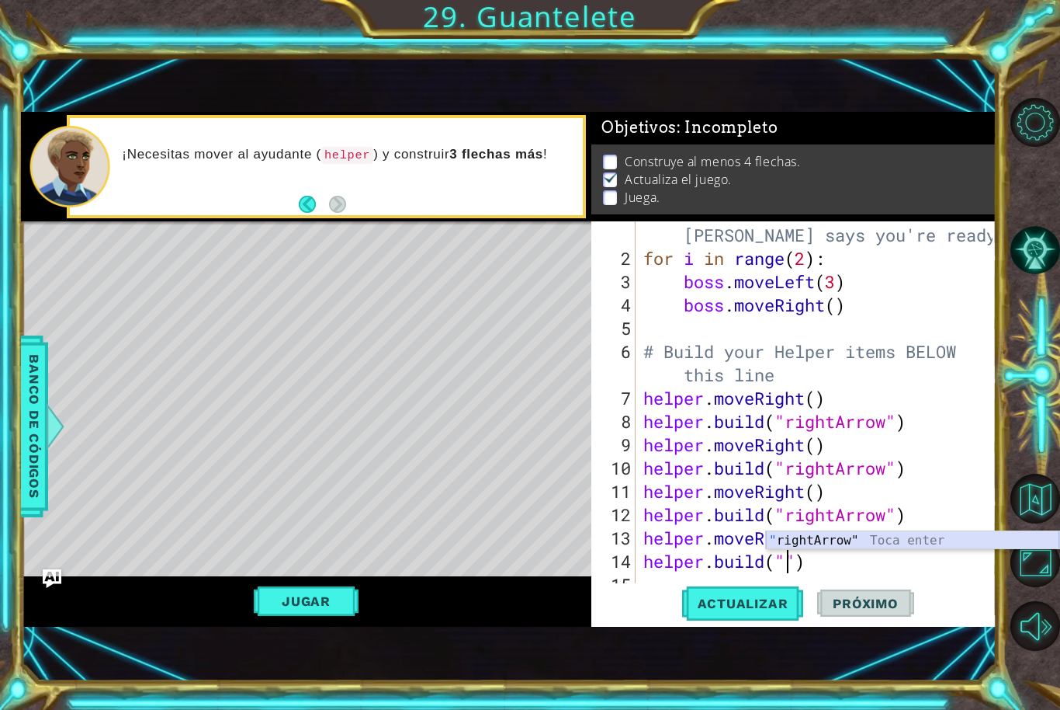
click at [862, 538] on div "" rightArrow" Toca enter" at bounding box center [912, 559] width 293 height 56
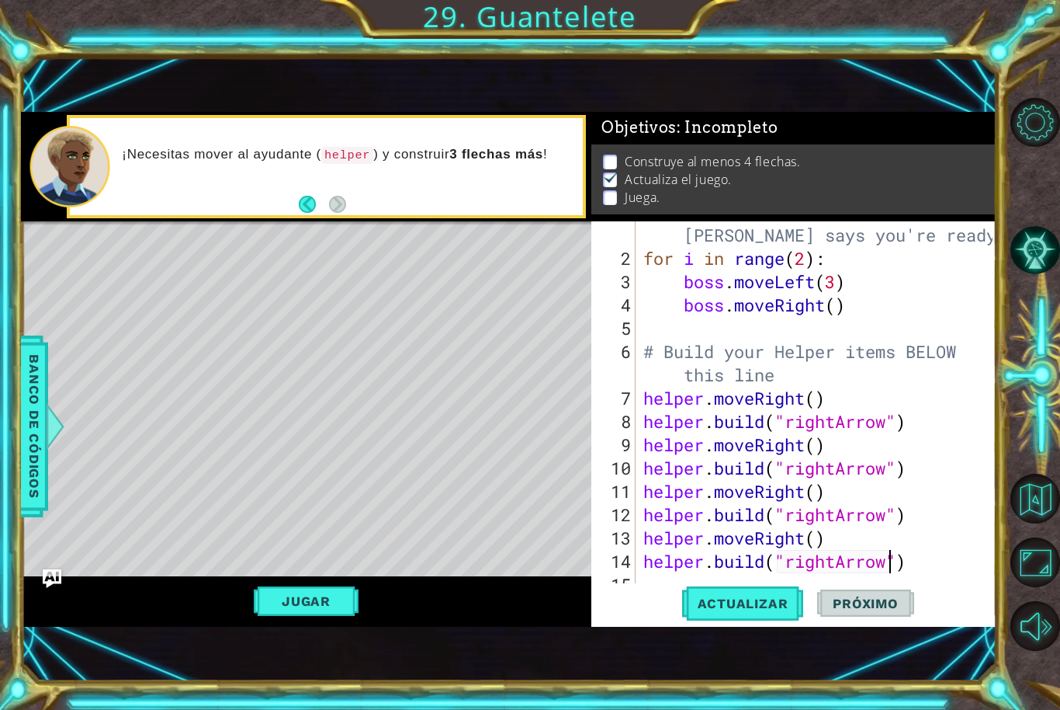
click at [741, 639] on div "1 ההההההההההההההההההההההההההההההההההההההההההההההההההההההההההההההההההההההההההההה…" at bounding box center [509, 369] width 976 height 624
click at [759, 606] on span "Actualizar" at bounding box center [743, 603] width 122 height 16
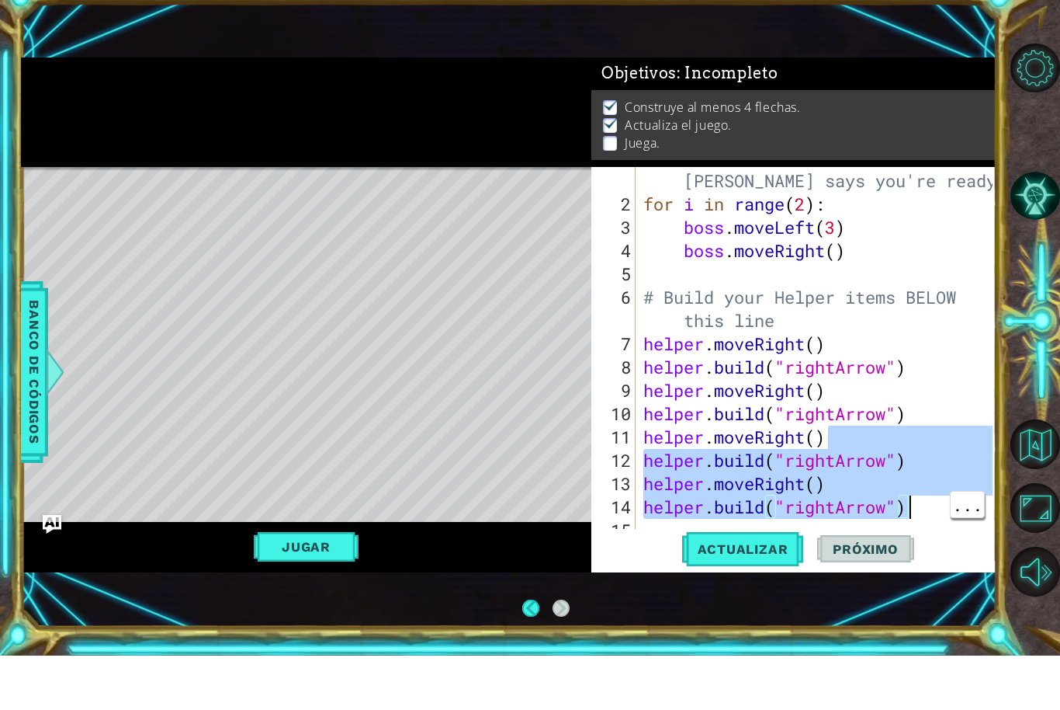
scroll to position [52, 0]
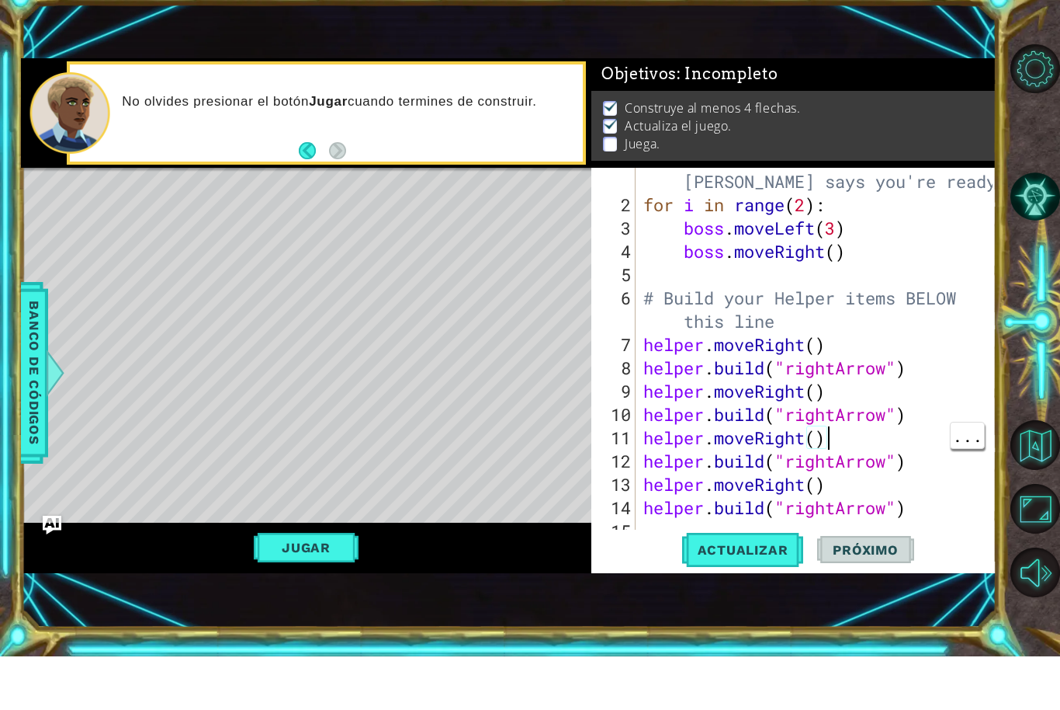
click at [939, 427] on div "# Don't touch the boss code until [PERSON_NAME] says you're ready! for i in ran…" at bounding box center [820, 421] width 360 height 442
type textarea "[DOMAIN_NAME]("rightArrow")"
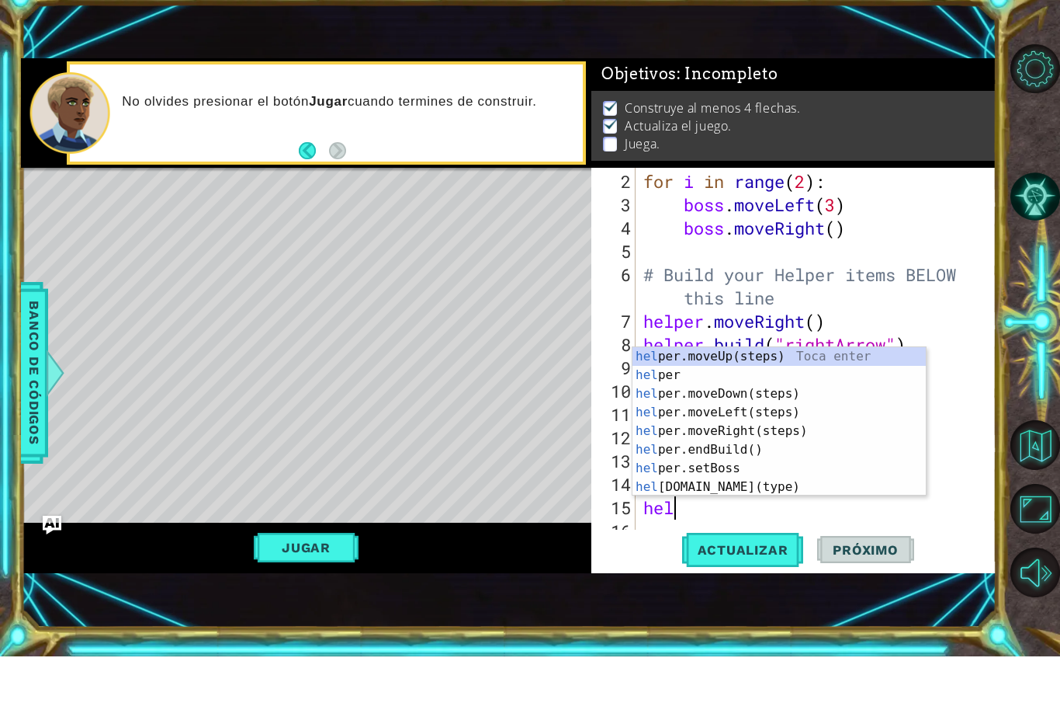
scroll to position [0, 2]
type textarea "helper"
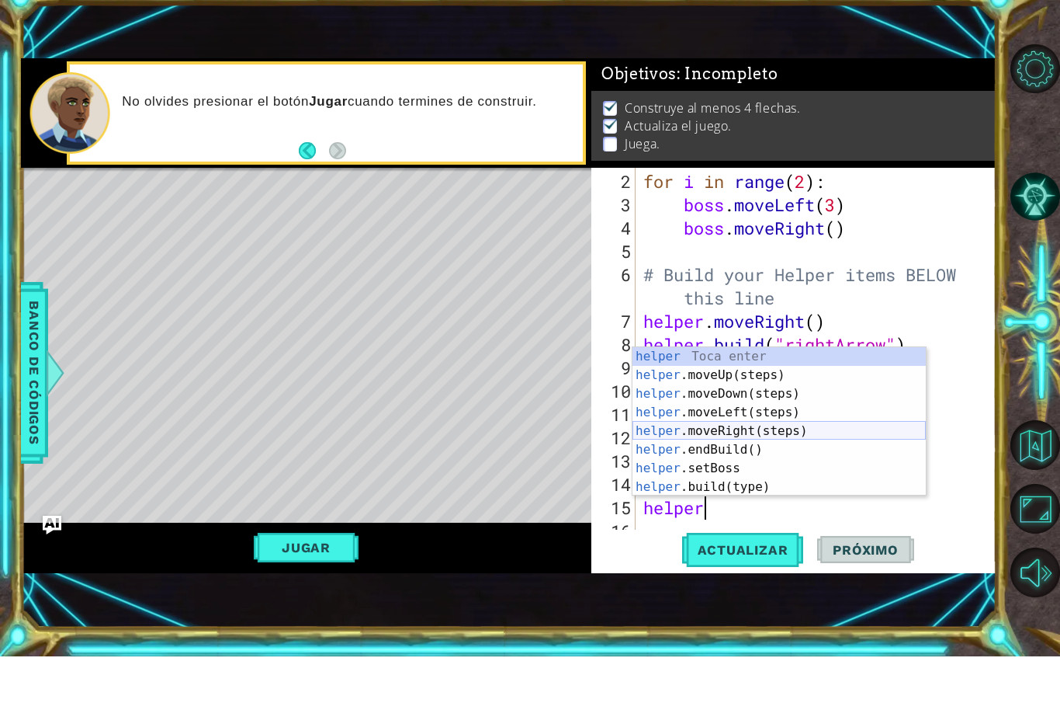
click at [733, 430] on div "helper Toca enter helper .moveUp(steps) Toca enter helper .moveDown(steps) Toca…" at bounding box center [779, 494] width 293 height 186
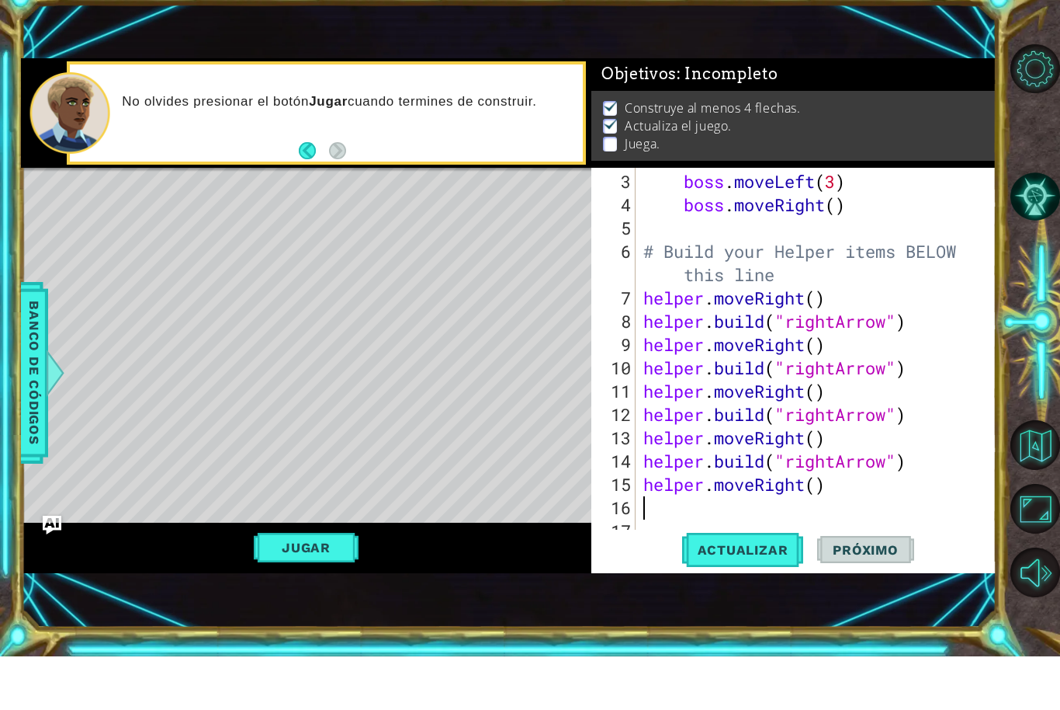
scroll to position [70, 0]
click at [786, 595] on span "Actualizar" at bounding box center [743, 603] width 122 height 16
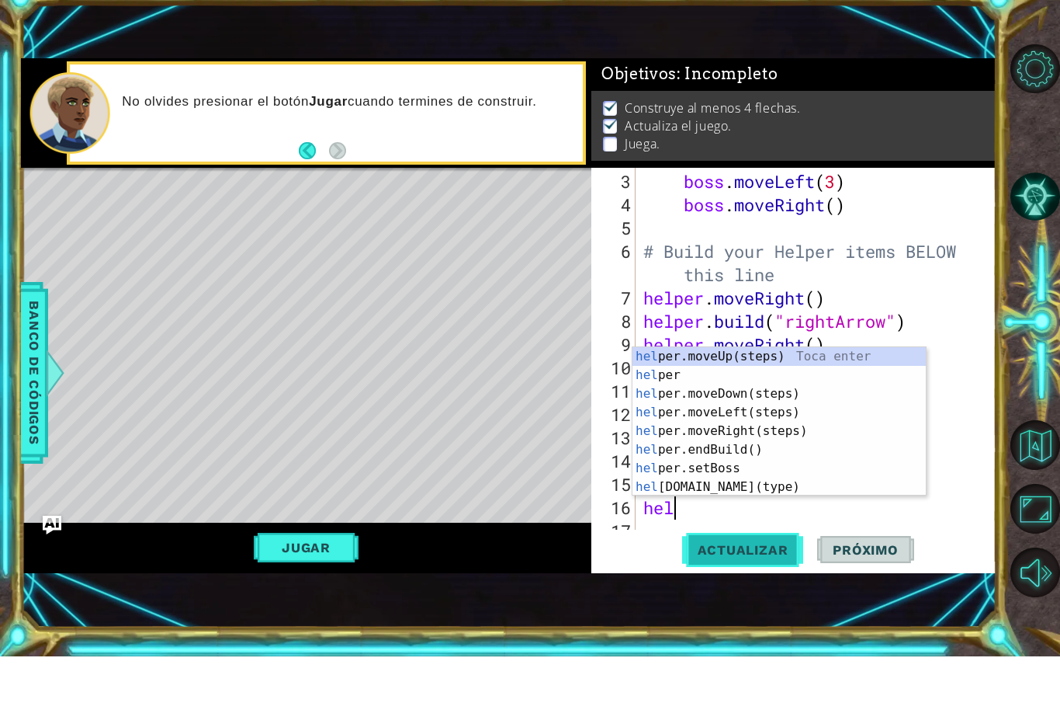
scroll to position [0, 2]
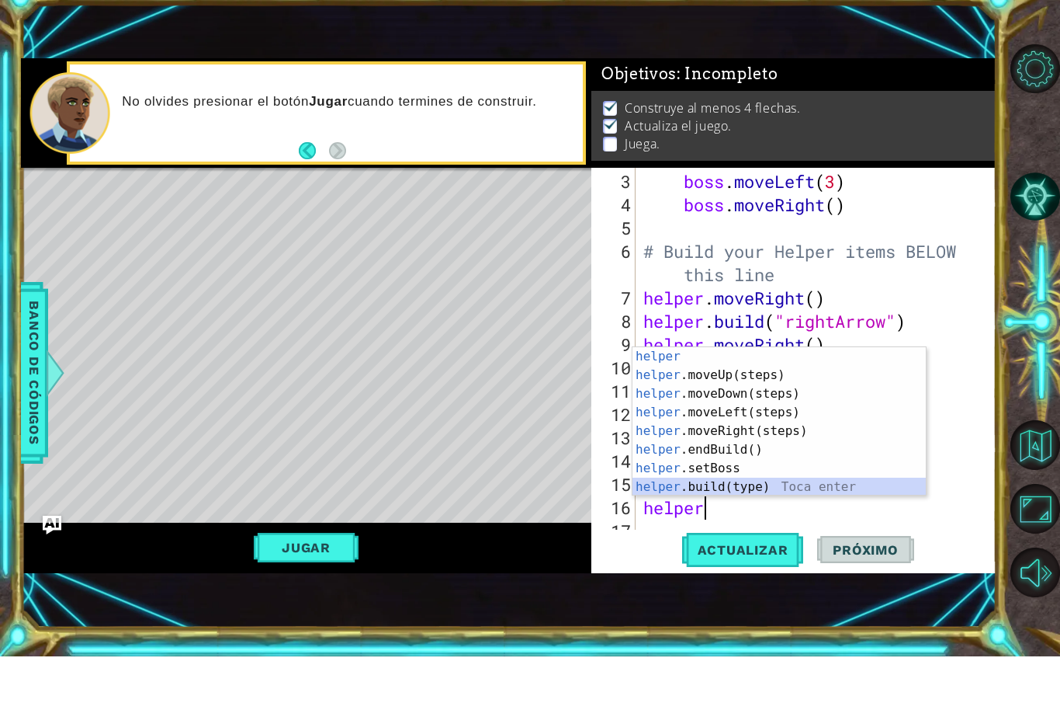
click at [848, 491] on div "helper Toca enter helper .moveUp(steps) Toca enter helper .moveDown(steps) Toca…" at bounding box center [779, 494] width 293 height 186
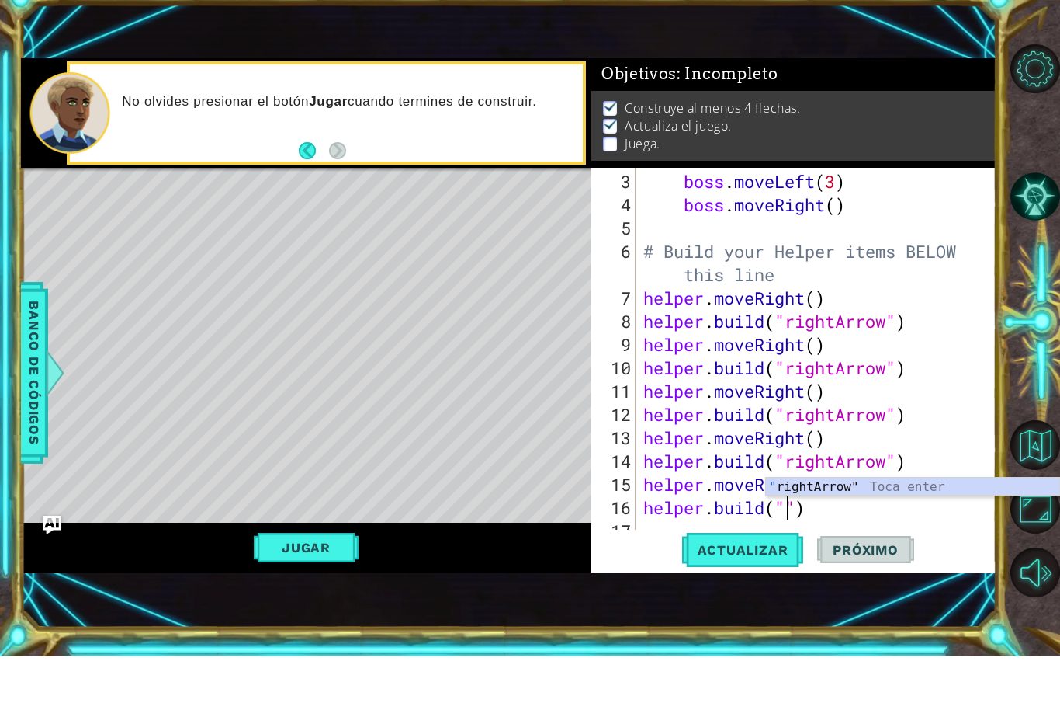
click at [848, 531] on div "" rightArrow" Toca enter" at bounding box center [912, 559] width 293 height 56
type textarea "[DOMAIN_NAME]("rightArrow")"
click at [911, 508] on div "boss . moveLeft ( 3 ) boss . moveRight ( ) # Build your Helper items BELOW this…" at bounding box center [820, 433] width 360 height 419
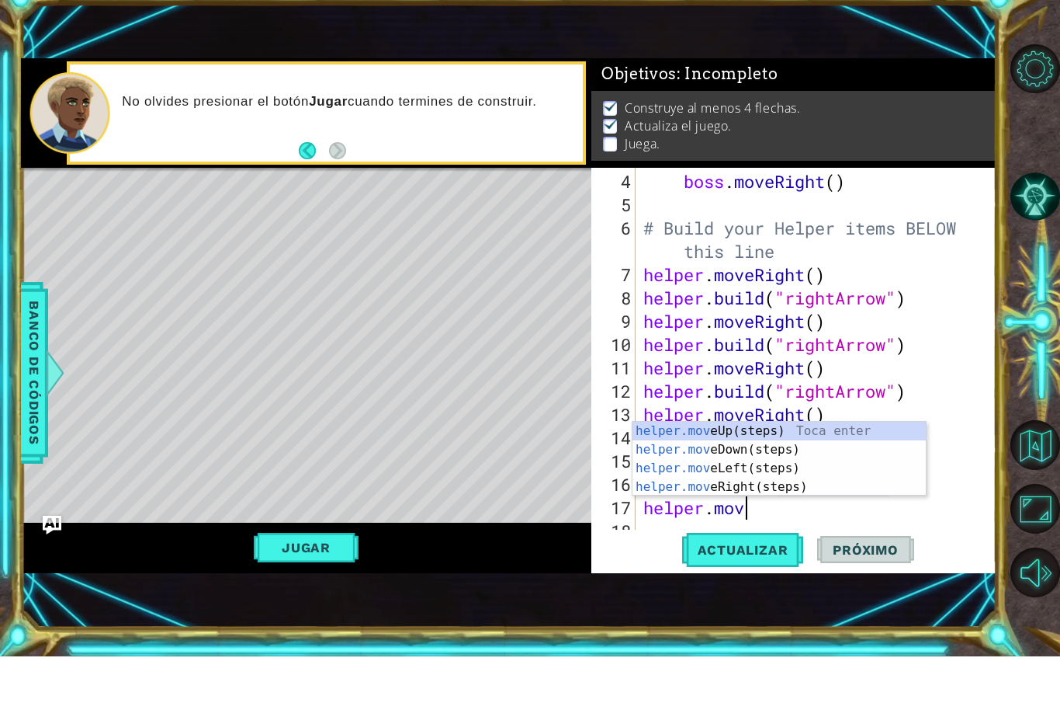
scroll to position [0, 4]
type textarea "helper.move"
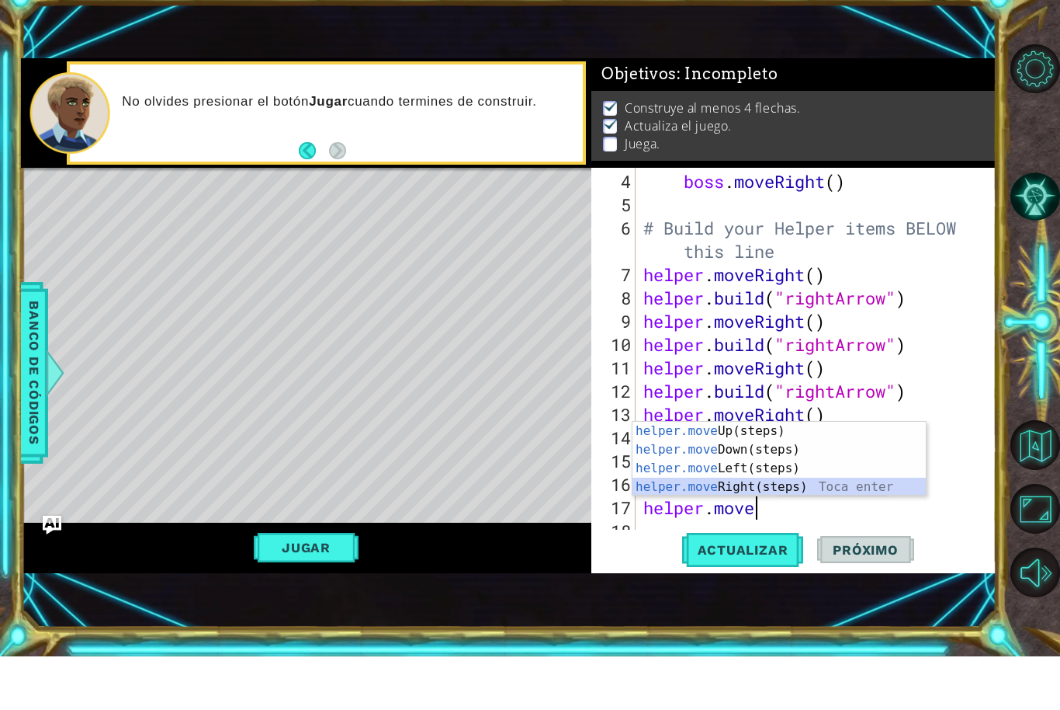
click at [827, 488] on div "helper.move Up(steps) Toca enter helper.move Down(steps) Toca enter helper.move…" at bounding box center [779, 531] width 293 height 112
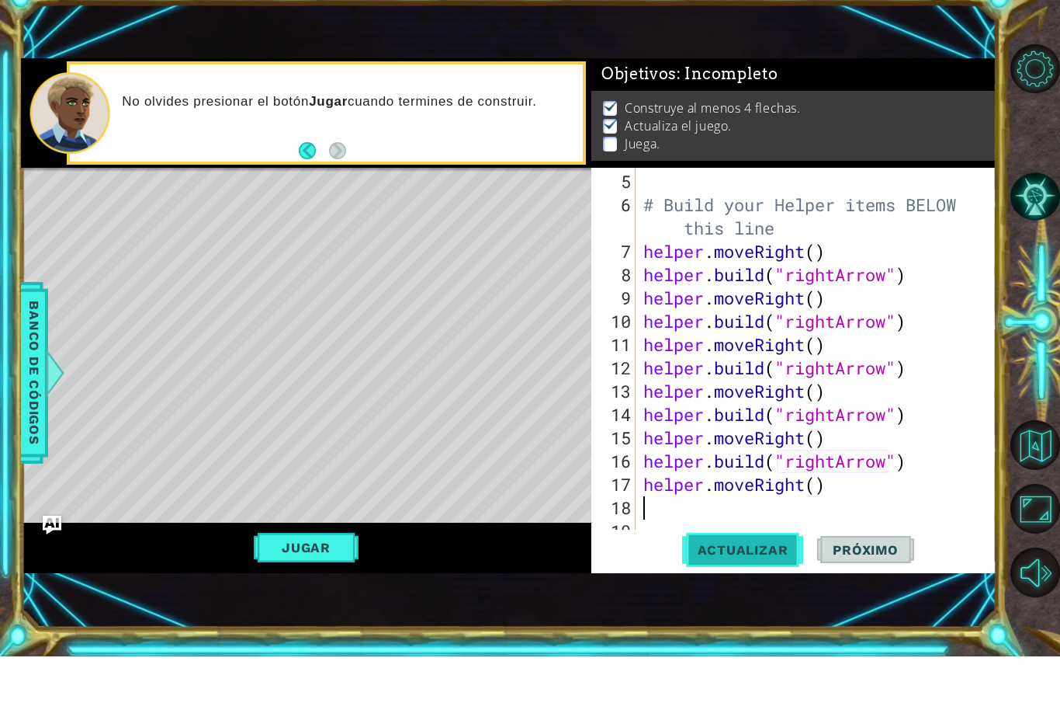
click at [758, 595] on span "Actualizar" at bounding box center [743, 603] width 122 height 16
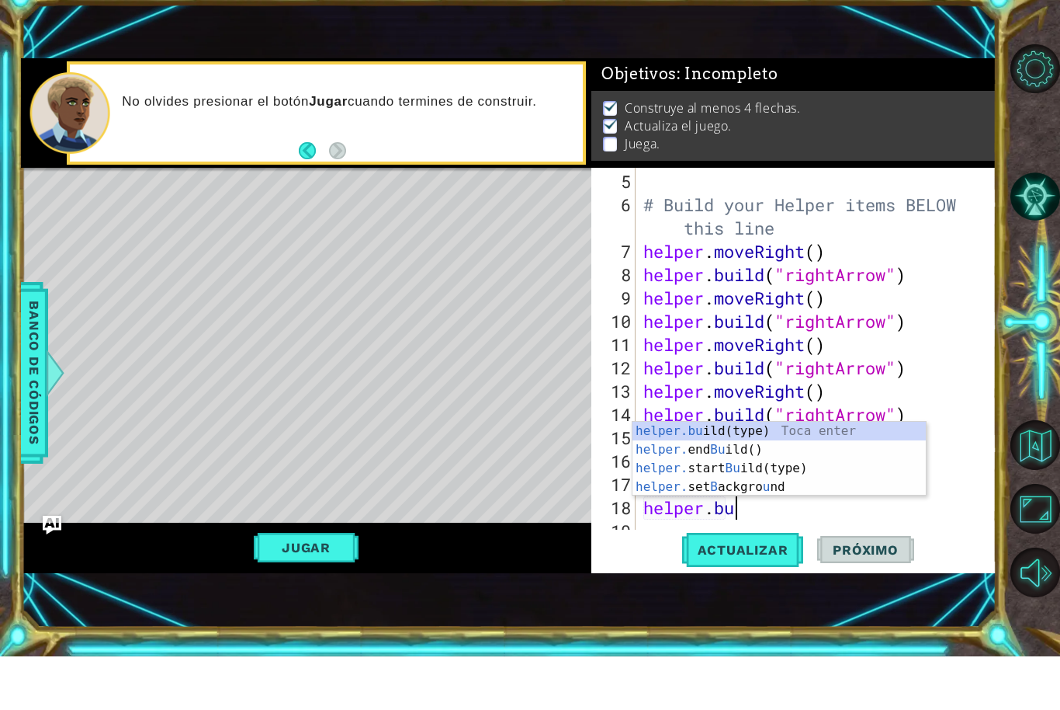
scroll to position [0, 4]
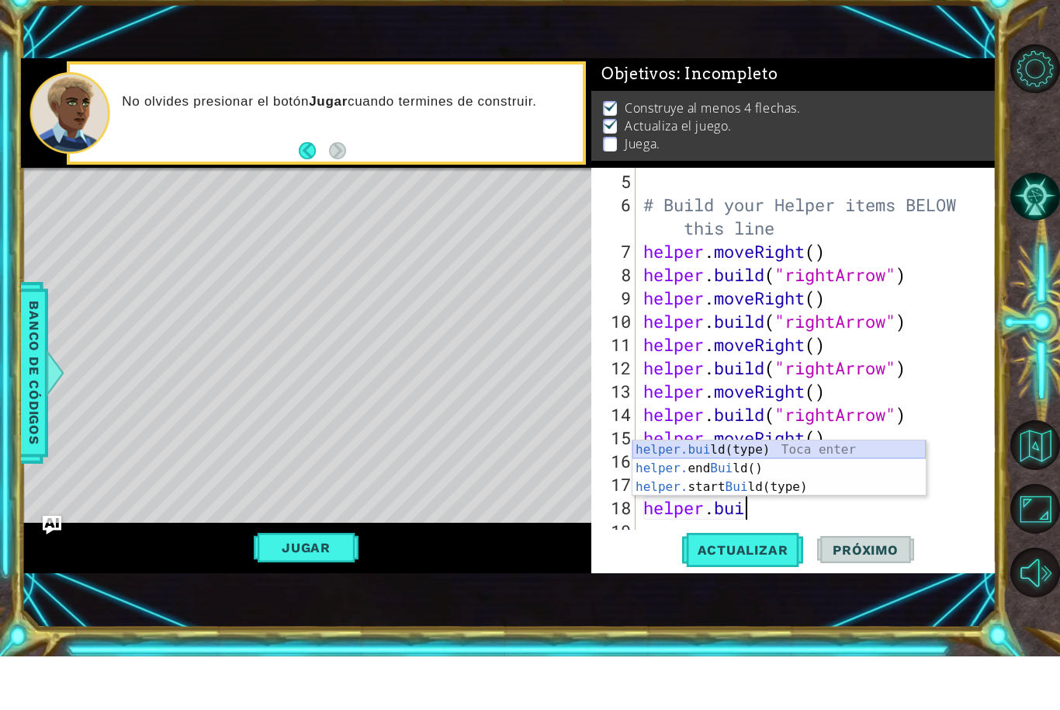
click at [842, 494] on div "helper.[PERSON_NAME](type) Toca enter helper. end [PERSON_NAME]() Toca enter he…" at bounding box center [779, 540] width 293 height 93
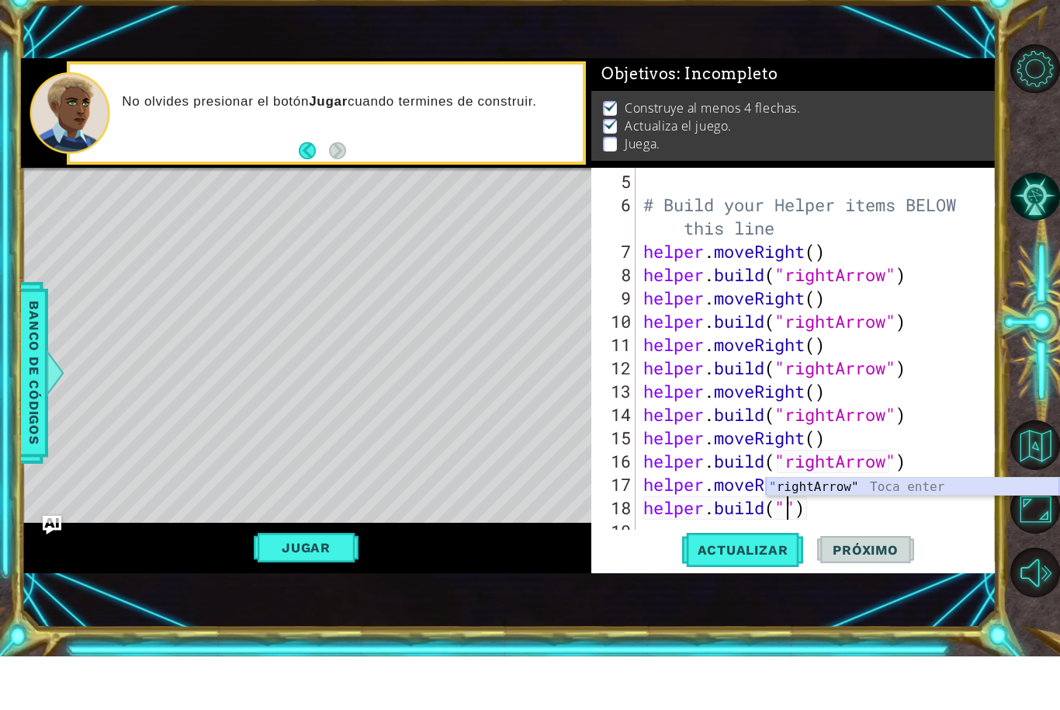
click at [848, 531] on div "" rightArrow" Toca enter" at bounding box center [912, 559] width 293 height 56
click at [918, 512] on div "# Build your Helper items BELOW this line helper . moveRight ( ) helper . build…" at bounding box center [820, 433] width 360 height 419
click at [890, 505] on div "# Build your Helper items BELOW this line helper . moveRight ( ) helper . build…" at bounding box center [820, 433] width 360 height 419
type textarea "[DOMAIN_NAME]("rightdown")"
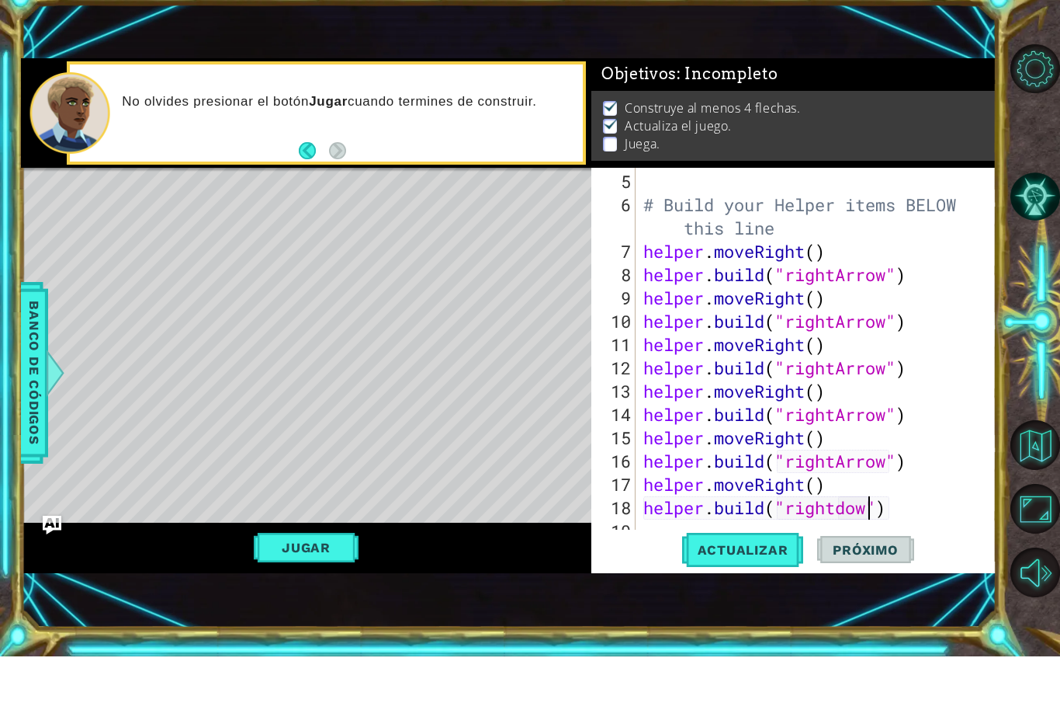
scroll to position [0, 10]
click at [969, 529] on div "# Build your Helper items BELOW this line helper . moveRight ( ) helper . build…" at bounding box center [820, 433] width 360 height 419
click at [779, 595] on span "Actualizar" at bounding box center [743, 603] width 122 height 16
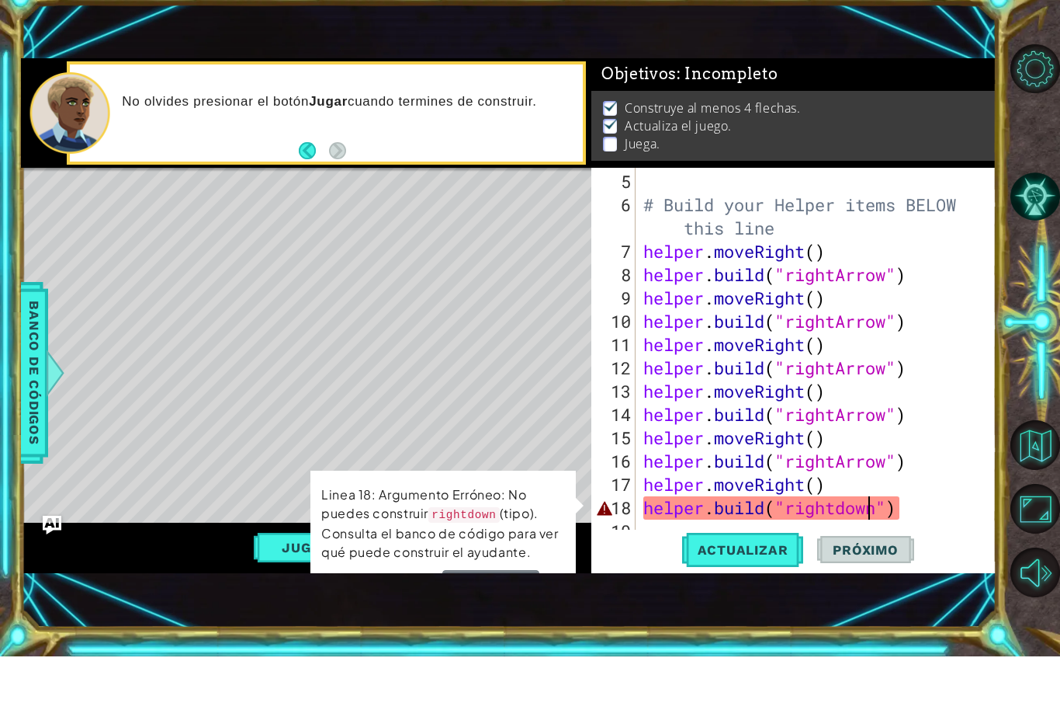
click at [865, 507] on div "# Build your Helper items BELOW this line helper . moveRight ( ) helper . build…" at bounding box center [820, 433] width 360 height 419
click at [875, 510] on div "# Build your Helper items BELOW this line helper . moveRight ( ) helper . build…" at bounding box center [820, 433] width 360 height 419
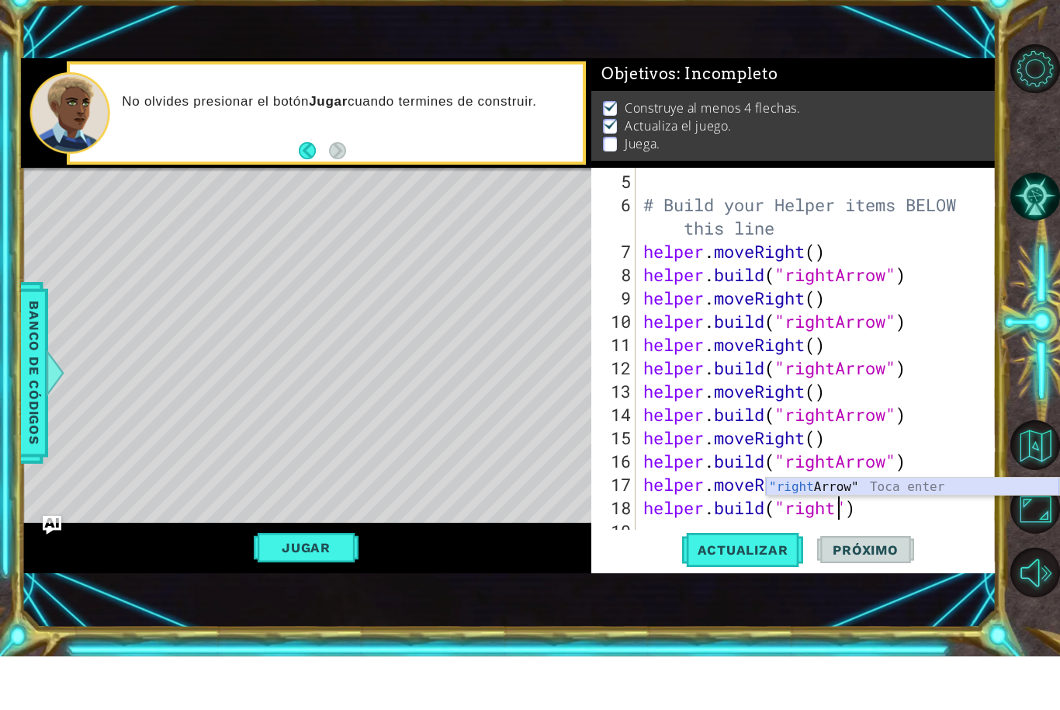
click at [890, 531] on div ""right Arrow" Toca enter" at bounding box center [912, 559] width 293 height 56
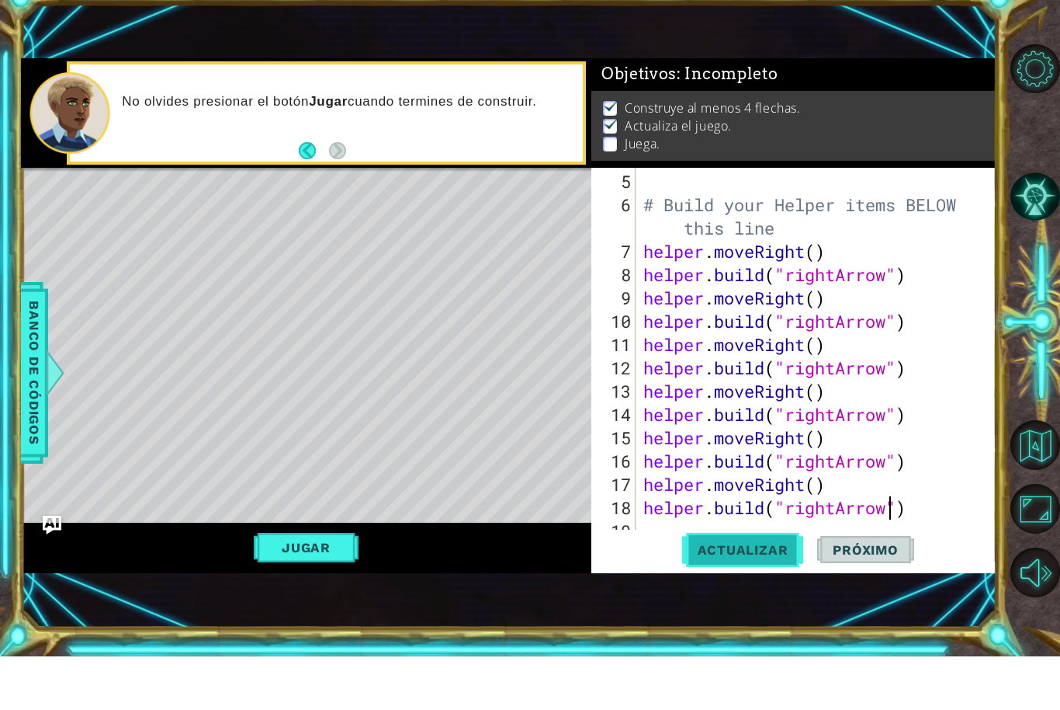
click at [761, 583] on button "Actualizar" at bounding box center [743, 603] width 122 height 40
click at [831, 506] on div "# Build your Helper items BELOW this line helper . moveRight ( ) helper . build…" at bounding box center [820, 433] width 360 height 419
click at [836, 505] on div "# Build your Helper items BELOW this line helper . moveRight ( ) helper . build…" at bounding box center [820, 433] width 360 height 419
type textarea "[DOMAIN_NAME]("downArrow")"
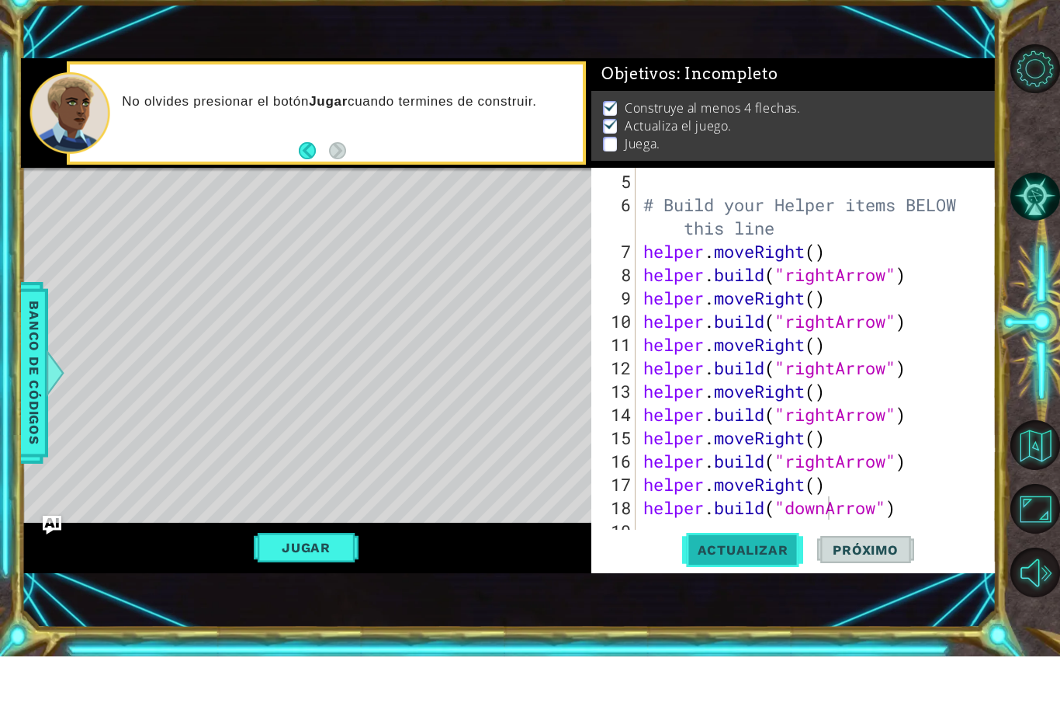
click at [786, 583] on button "Actualizar" at bounding box center [743, 603] width 122 height 40
click at [928, 510] on div "# Build your Helper items BELOW this line helper . moveRight ( ) helper . build…" at bounding box center [820, 433] width 360 height 419
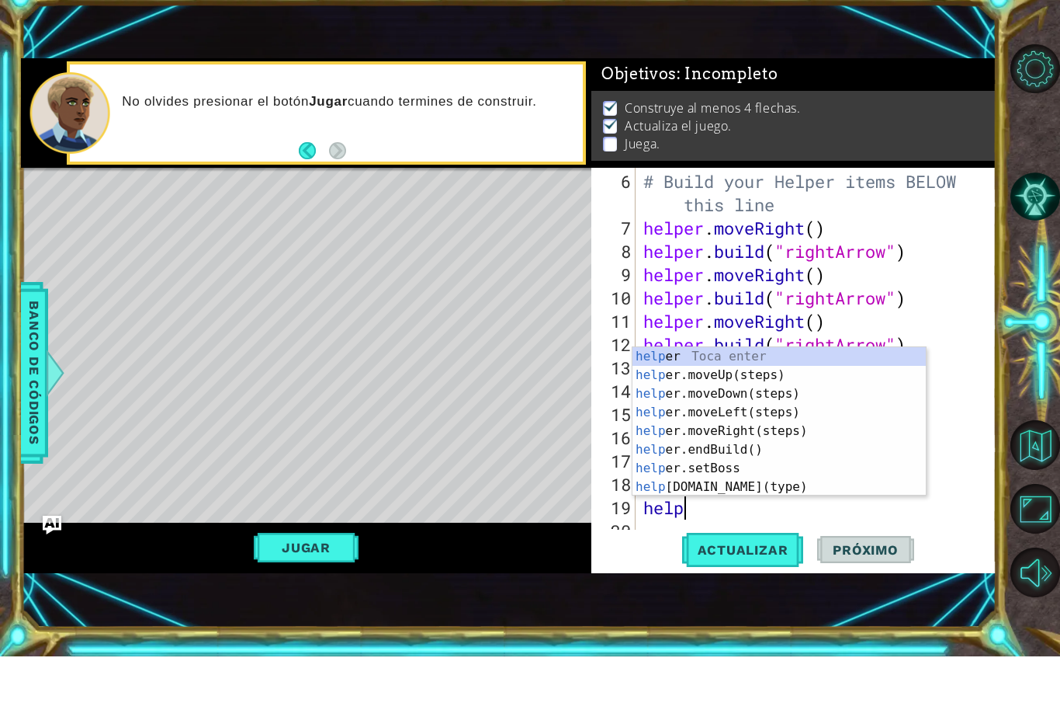
scroll to position [0, 2]
type textarea "helper"
click at [864, 401] on div "helper Toca enter helper .moveUp(steps) Toca enter helper .moveDown(steps) Toca…" at bounding box center [779, 494] width 293 height 186
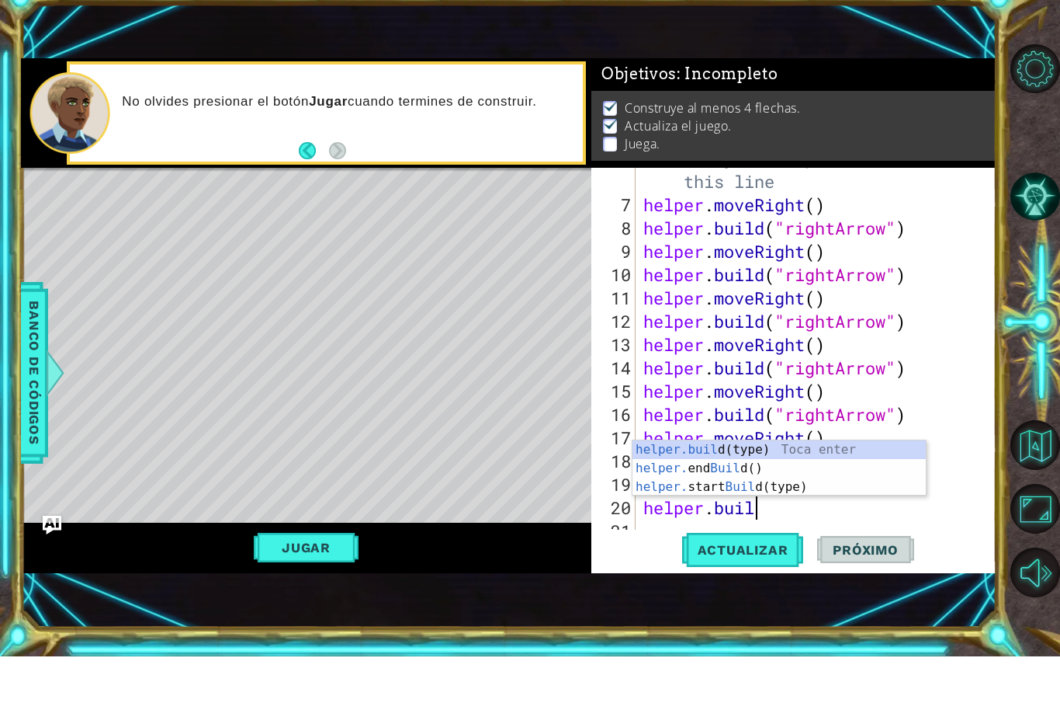
scroll to position [0, 5]
click at [837, 494] on div "[DOMAIN_NAME] (type) Toca enter helper. end Build () Toca enter helper. start B…" at bounding box center [779, 540] width 293 height 93
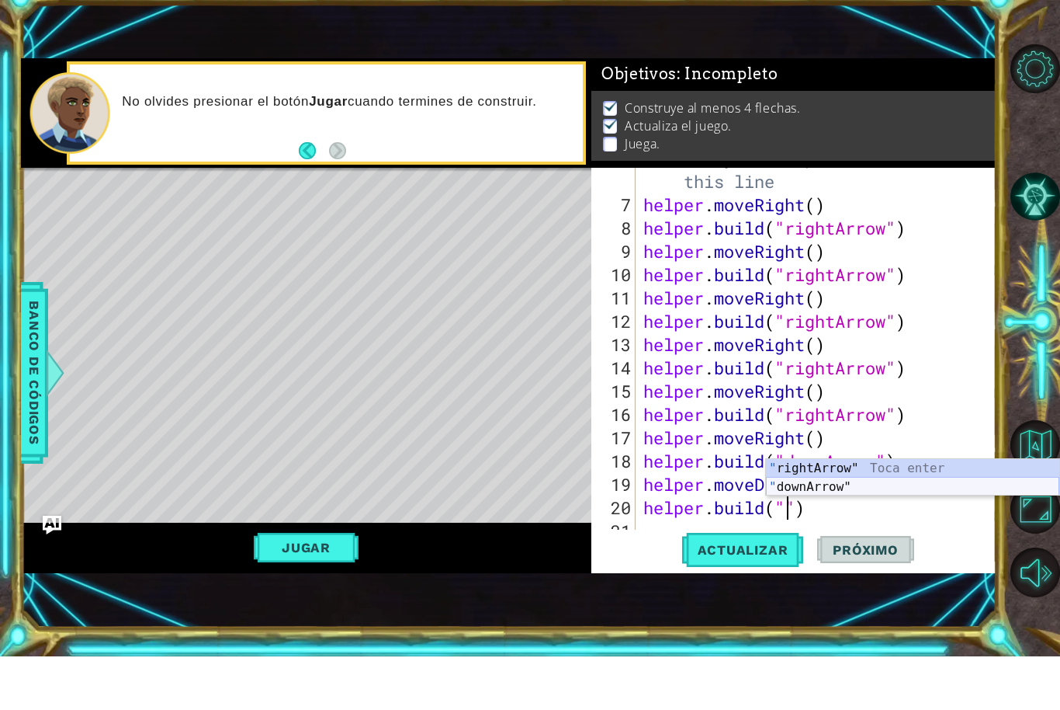
click at [824, 512] on div "" rightArrow" Toca enter " downArrow" Toca enter" at bounding box center [912, 549] width 293 height 75
type textarea "[DOMAIN_NAME]("downArrow")"
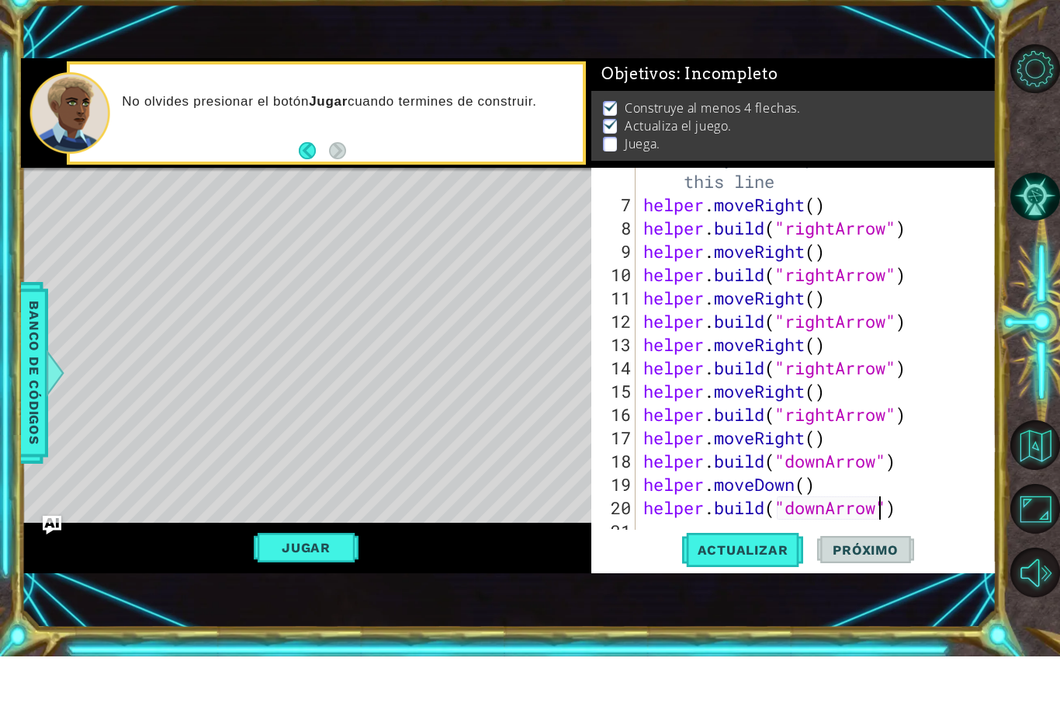
click at [935, 520] on div "# Build your Helper items BELOW this line helper . moveRight ( ) helper . build…" at bounding box center [820, 421] width 360 height 442
click at [915, 512] on div "# Build your Helper items BELOW this line helper . moveRight ( ) helper . build…" at bounding box center [820, 421] width 360 height 442
type textarea "[DOMAIN_NAME]("downArrow")"
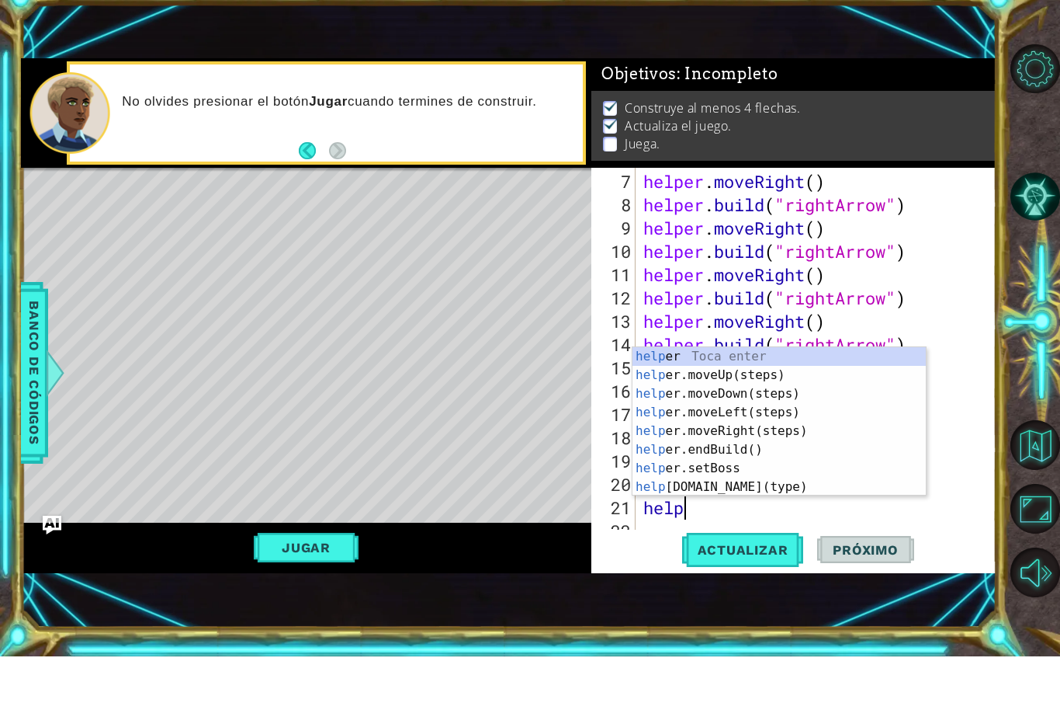
scroll to position [0, 2]
type textarea "helper"
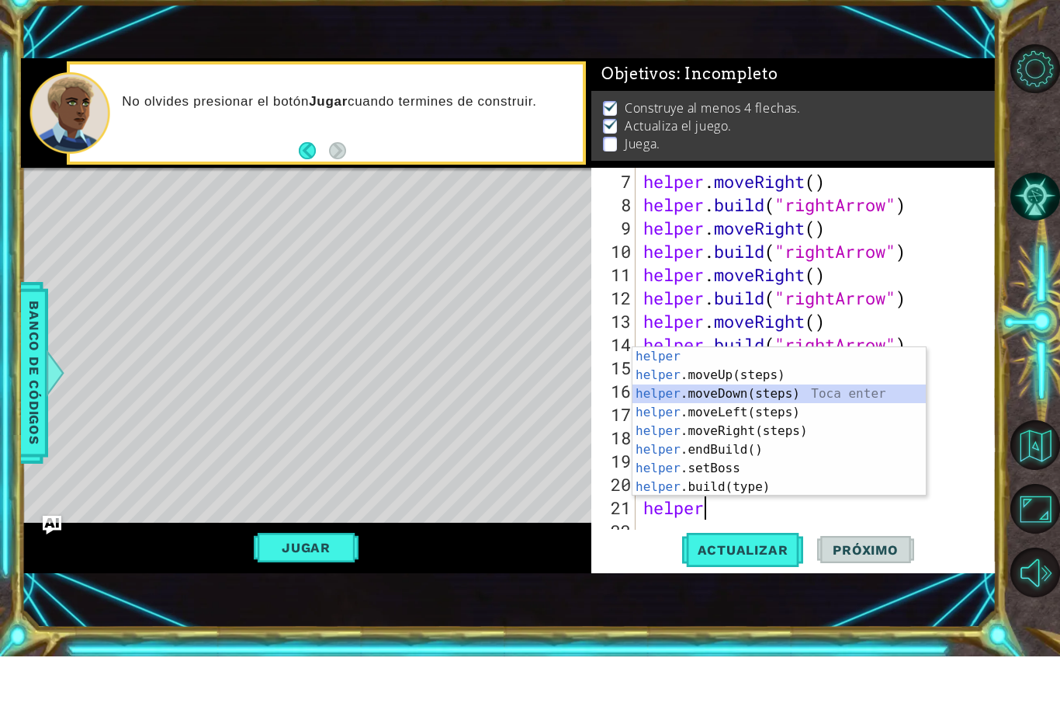
click at [873, 401] on div "helper Toca enter helper .moveUp(steps) Toca enter helper .moveDown(steps) Toca…" at bounding box center [779, 494] width 293 height 186
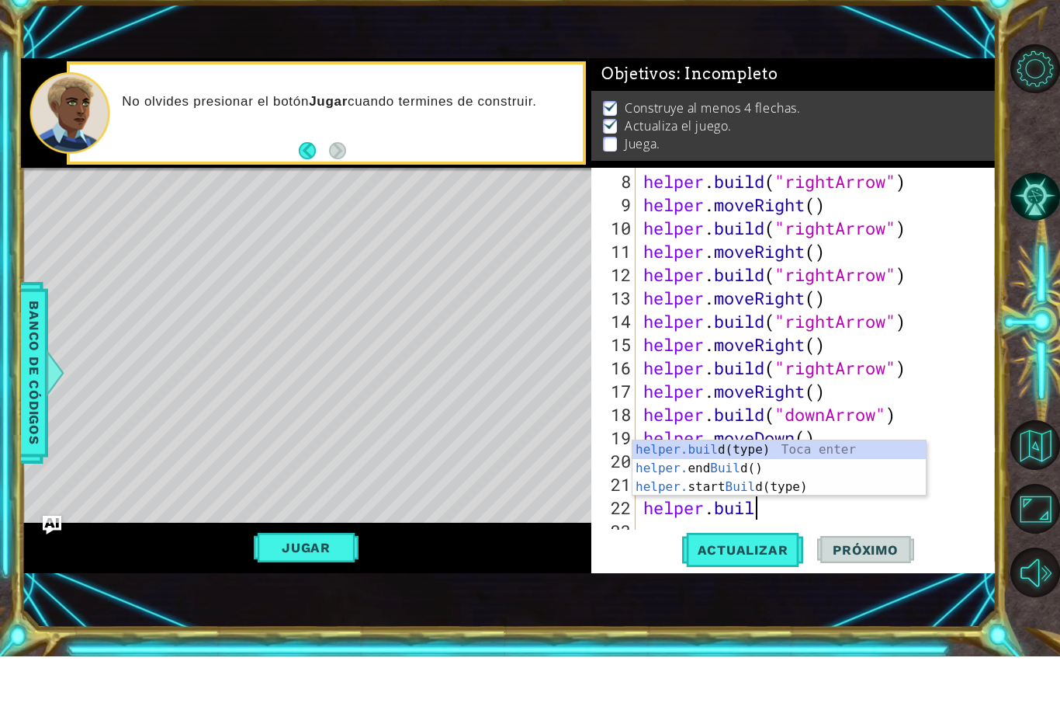
scroll to position [0, 5]
click at [790, 494] on div "[DOMAIN_NAME] (type) Toca enter helper. end Build () Toca enter helper. start B…" at bounding box center [779, 540] width 293 height 93
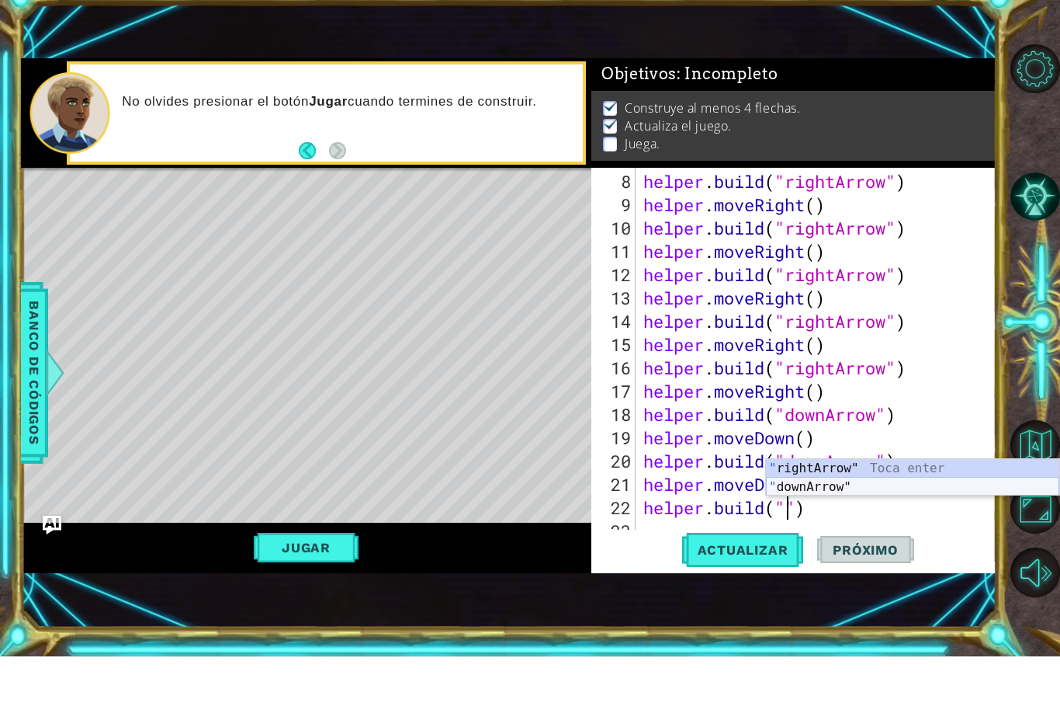
click at [835, 512] on div "" rightArrow" Toca enter " downArrow" Toca enter" at bounding box center [912, 549] width 293 height 75
type textarea "[DOMAIN_NAME]("downArrow")"
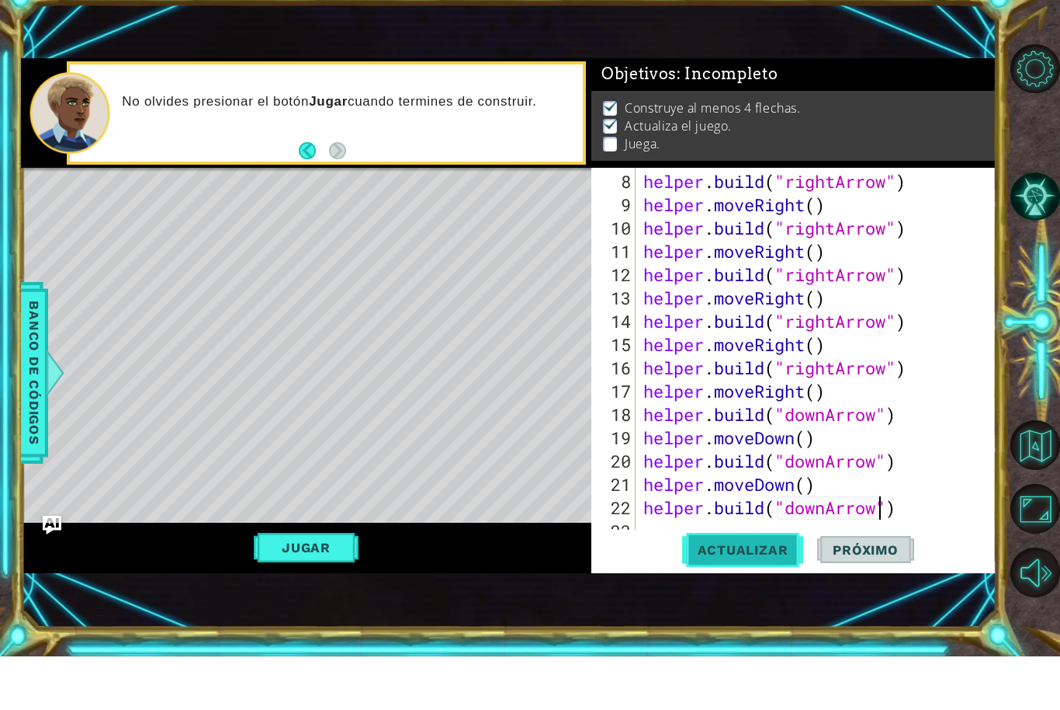
click at [769, 595] on span "Actualizar" at bounding box center [743, 603] width 122 height 16
click at [916, 507] on div "helper . build ( "rightArrow" ) helper . moveRight ( ) helper . build ( "rightA…" at bounding box center [820, 433] width 360 height 419
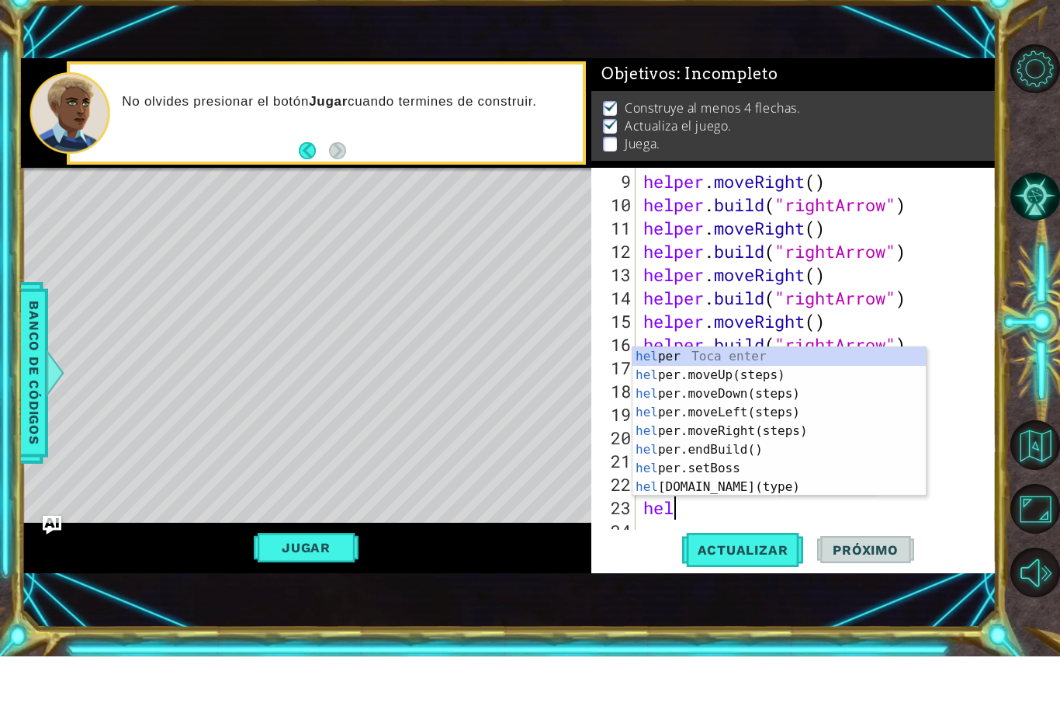
scroll to position [0, 2]
type textarea "helper"
click at [821, 401] on div "helper Toca enter helper .moveUp(steps) Toca enter helper .moveDown(steps) Toca…" at bounding box center [779, 494] width 293 height 186
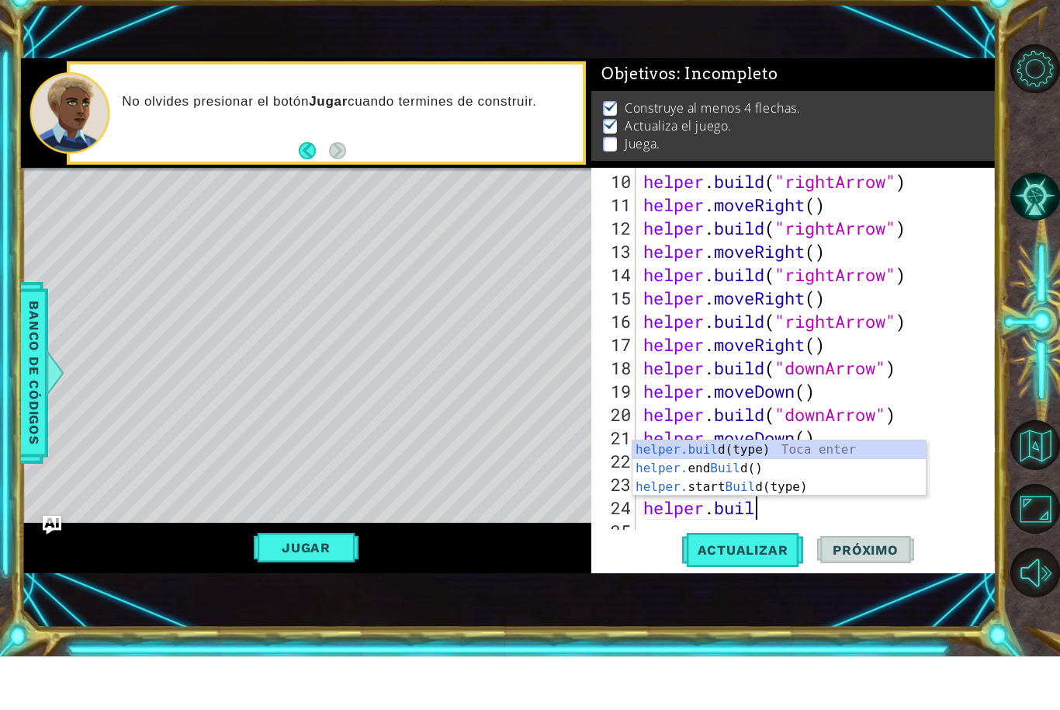
scroll to position [0, 5]
click at [835, 494] on div "[DOMAIN_NAME] (type) Toca enter helper. end Build () Toca enter helper. start B…" at bounding box center [779, 540] width 293 height 93
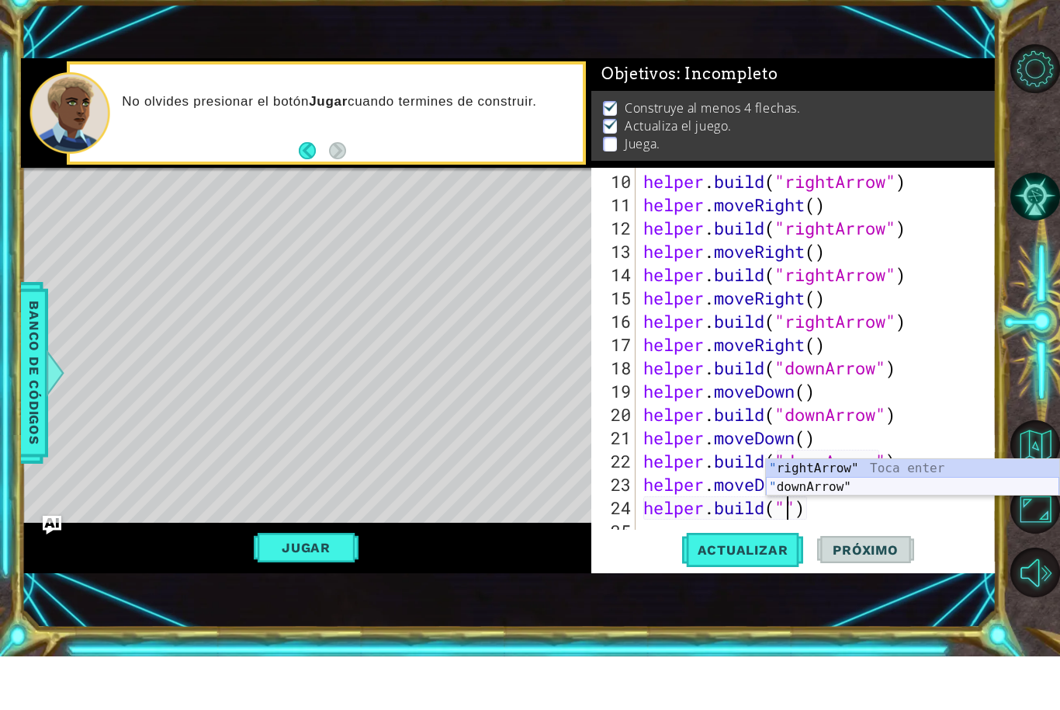
click at [862, 512] on div "" rightArrow" Toca enter " downArrow" Toca enter" at bounding box center [912, 549] width 293 height 75
type textarea "[DOMAIN_NAME]("downArrow")"
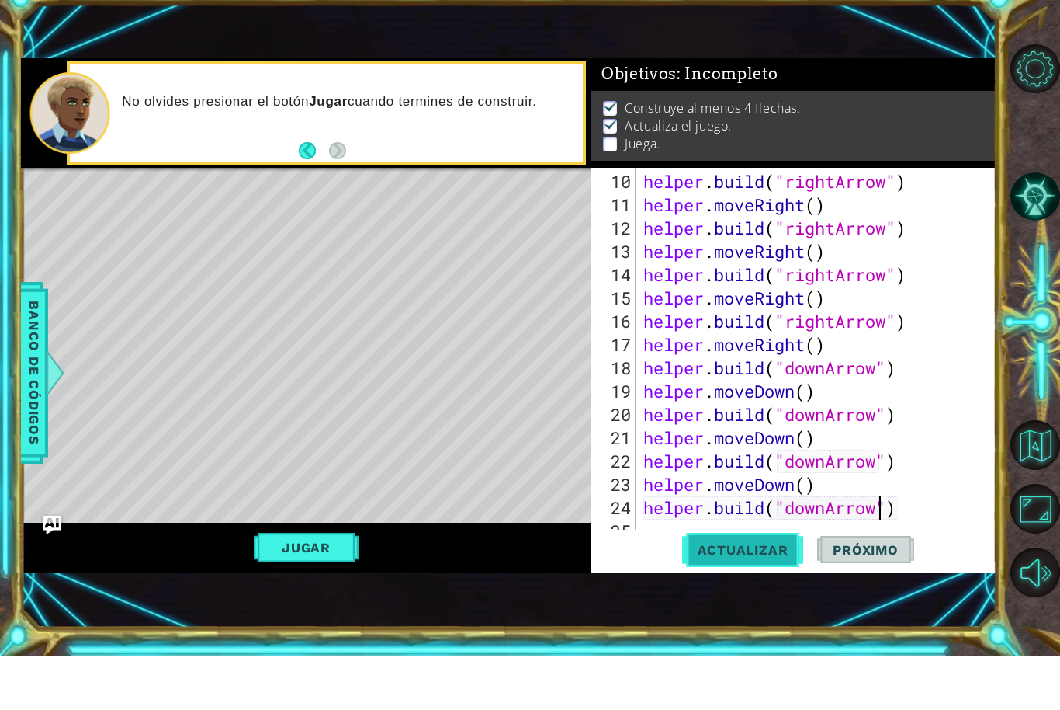
click at [770, 595] on span "Actualizar" at bounding box center [743, 603] width 122 height 16
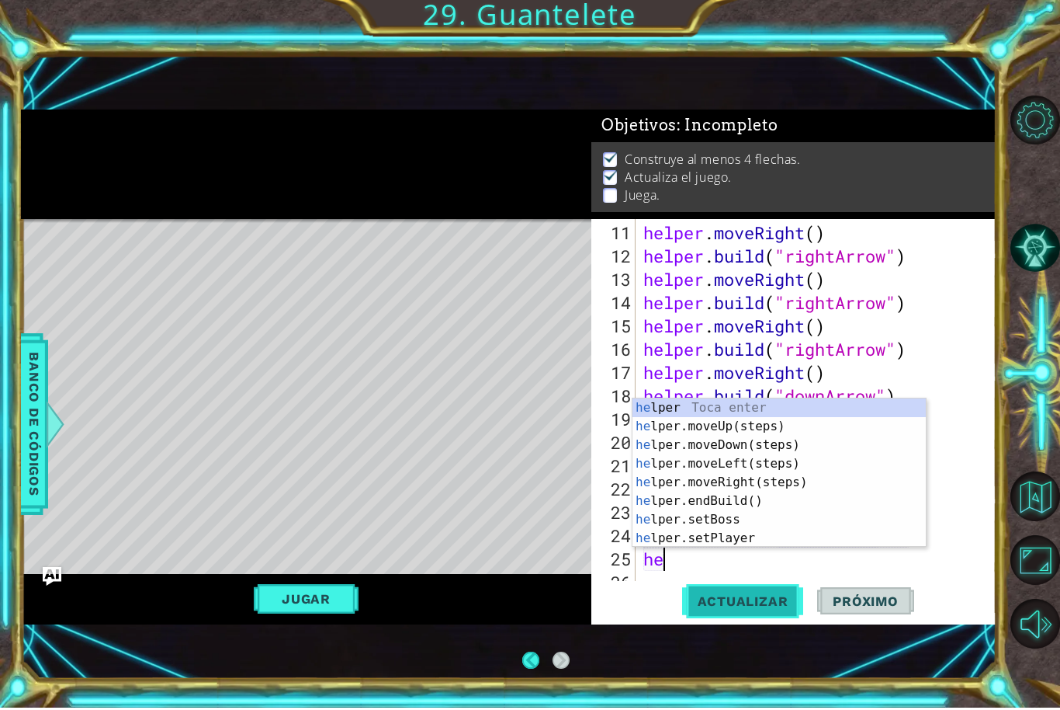
scroll to position [0, 0]
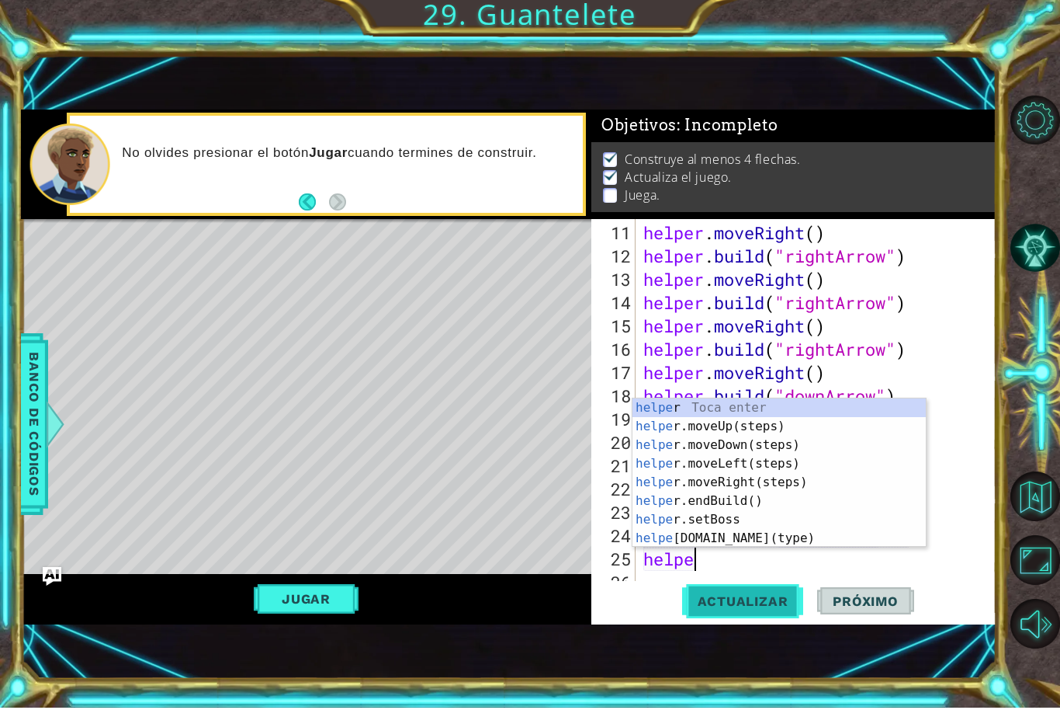
type textarea "helper"
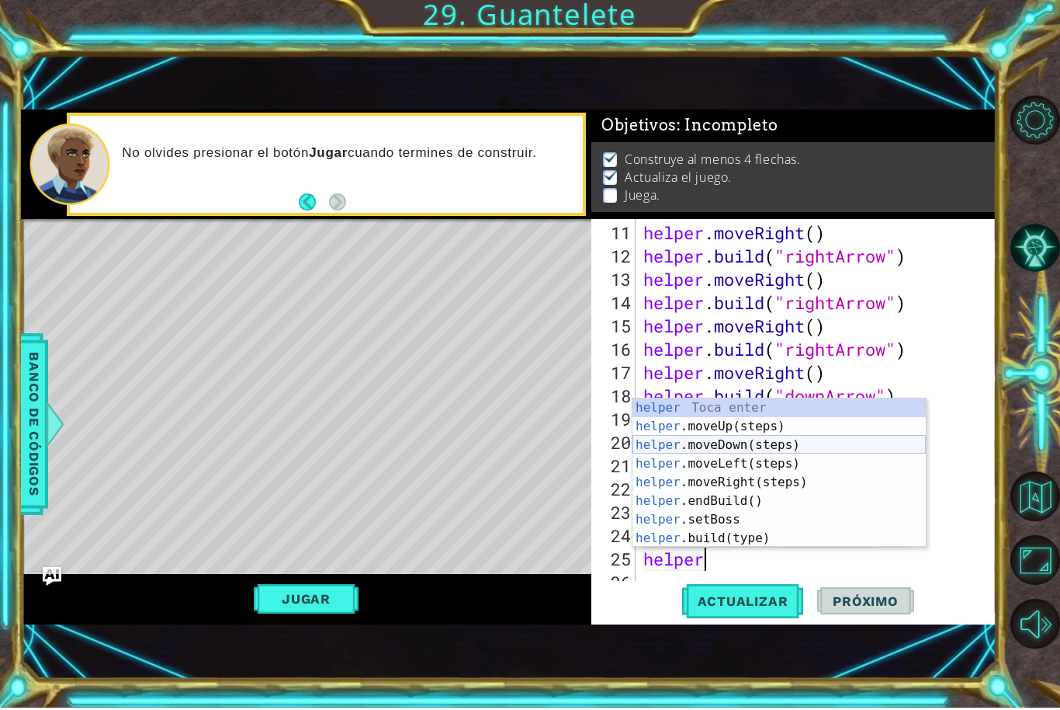
click at [788, 445] on div "helper Toca enter helper .moveUp(steps) Toca enter helper .moveDown(steps) Toca…" at bounding box center [779, 494] width 293 height 186
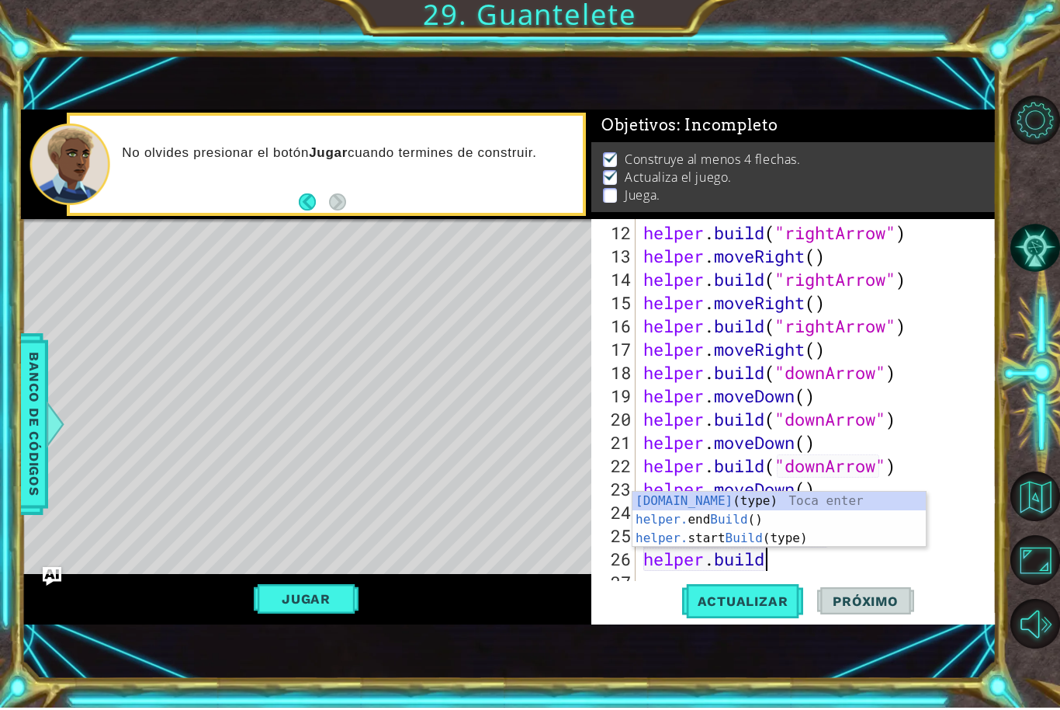
scroll to position [0, 5]
click at [822, 494] on div "[DOMAIN_NAME] (type) Toca enter helper. end Build () Toca enter helper. start B…" at bounding box center [779, 540] width 293 height 93
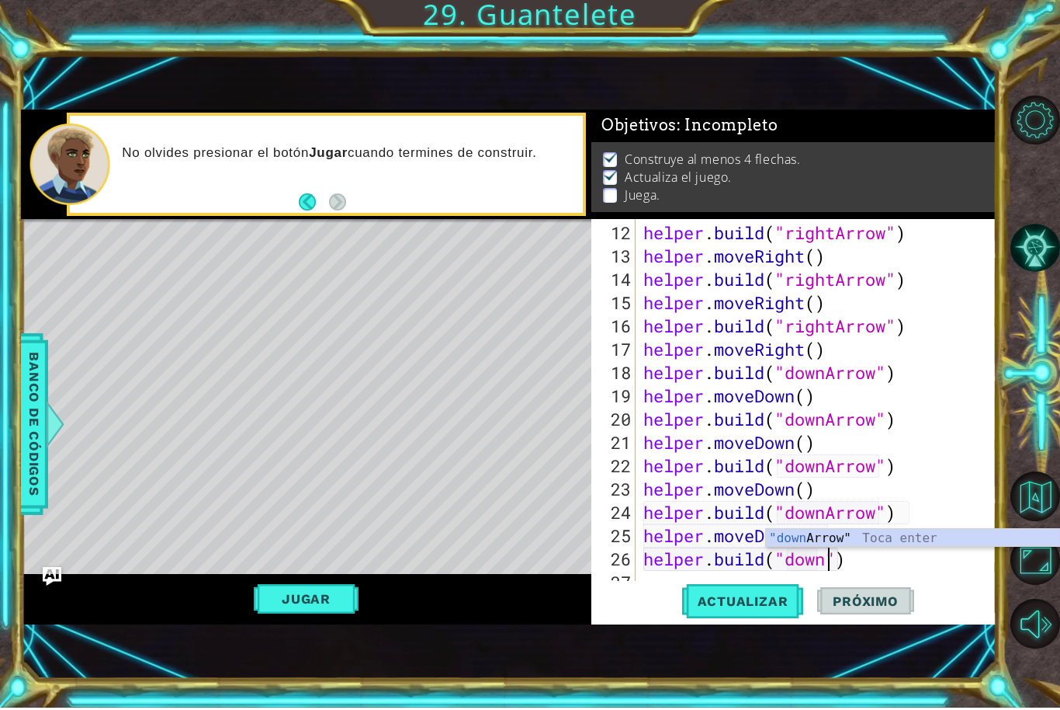
scroll to position [0, 8]
click at [864, 535] on div ""down Arrow" Toca enter" at bounding box center [912, 559] width 293 height 56
type textarea "[DOMAIN_NAME]("downArrow")"
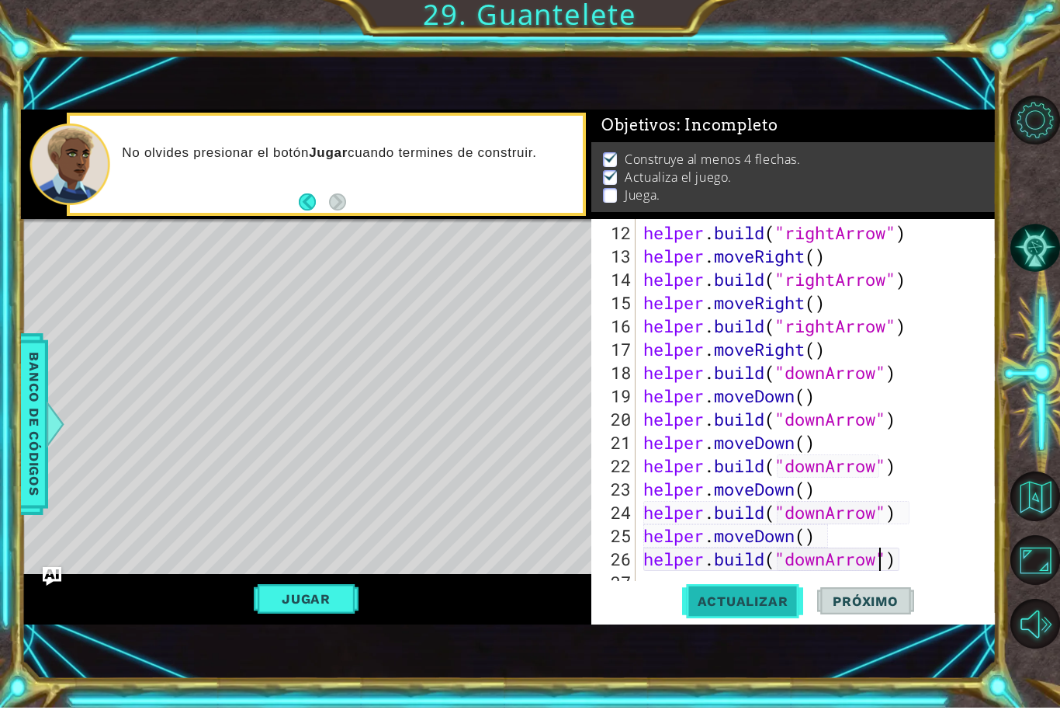
click at [765, 606] on span "Actualizar" at bounding box center [743, 603] width 122 height 16
click at [921, 562] on div "helper . build ( "rightArrow" ) helper . moveRight ( ) helper . build ( "rightA…" at bounding box center [820, 433] width 360 height 419
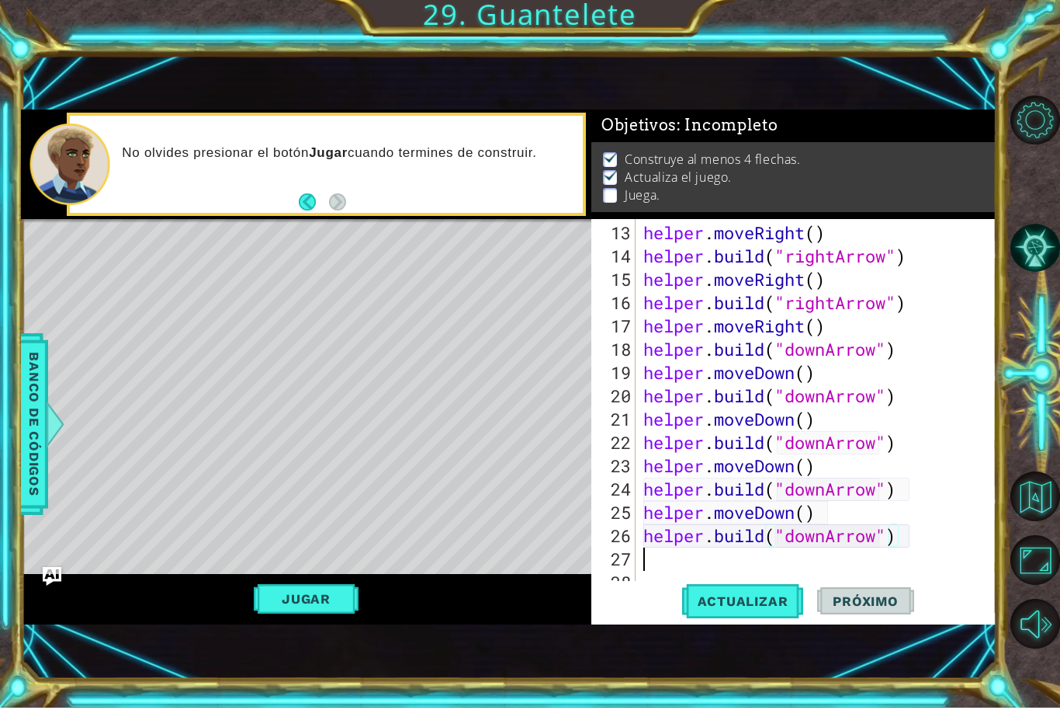
scroll to position [0, 0]
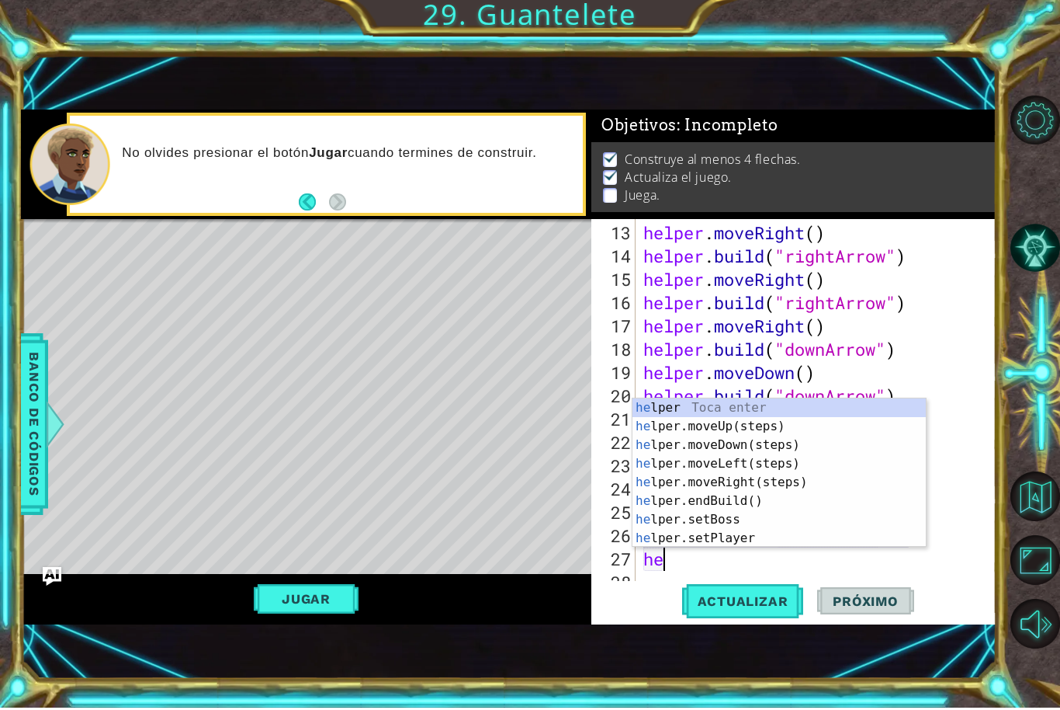
type textarea "hel"
click at [803, 444] on div "hel per Toca enter hel per.moveUp(steps) Toca enter hel per.moveDown(steps) Toc…" at bounding box center [779, 494] width 293 height 186
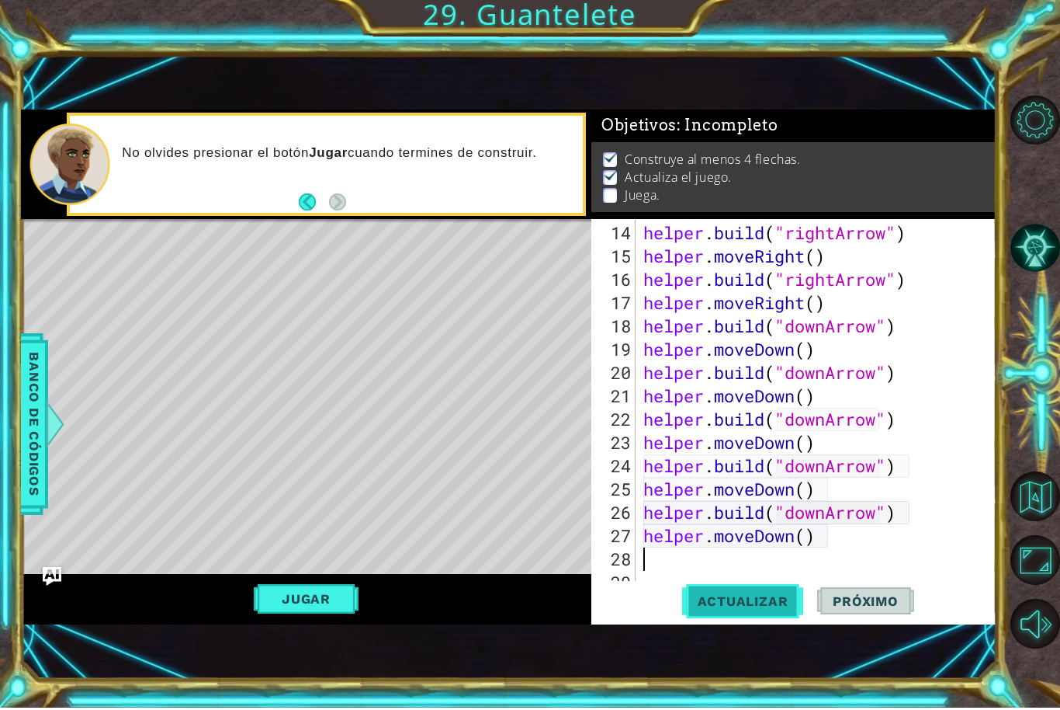
click at [760, 595] on span "Actualizar" at bounding box center [743, 603] width 122 height 16
click at [316, 600] on button "Jugar" at bounding box center [306, 600] width 105 height 29
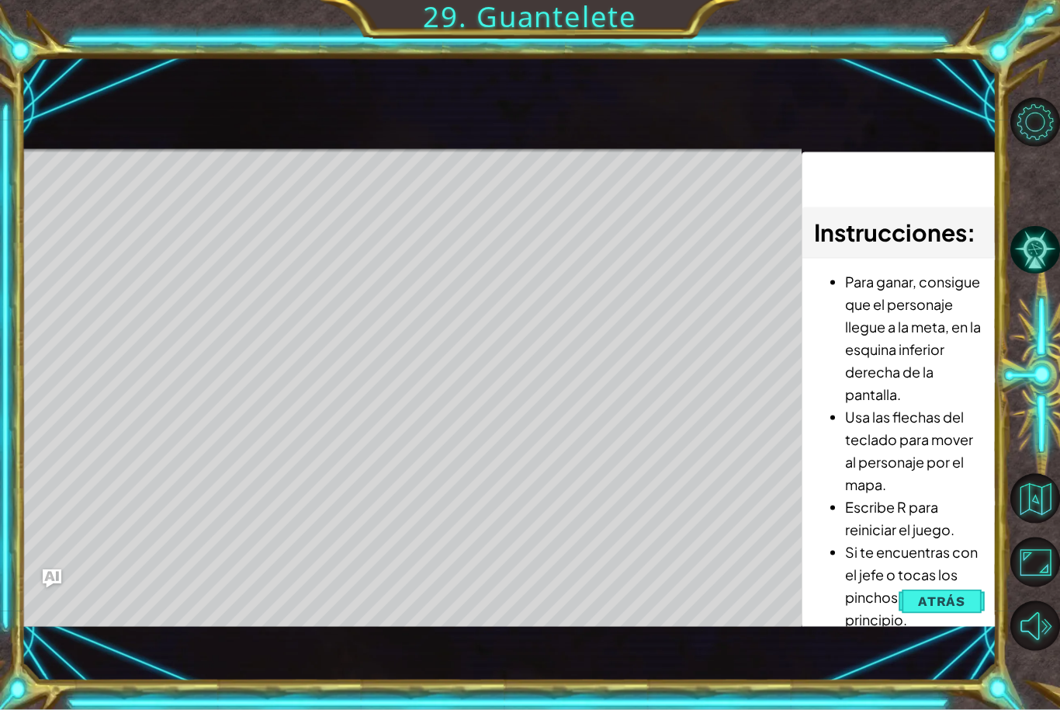
scroll to position [19, 0]
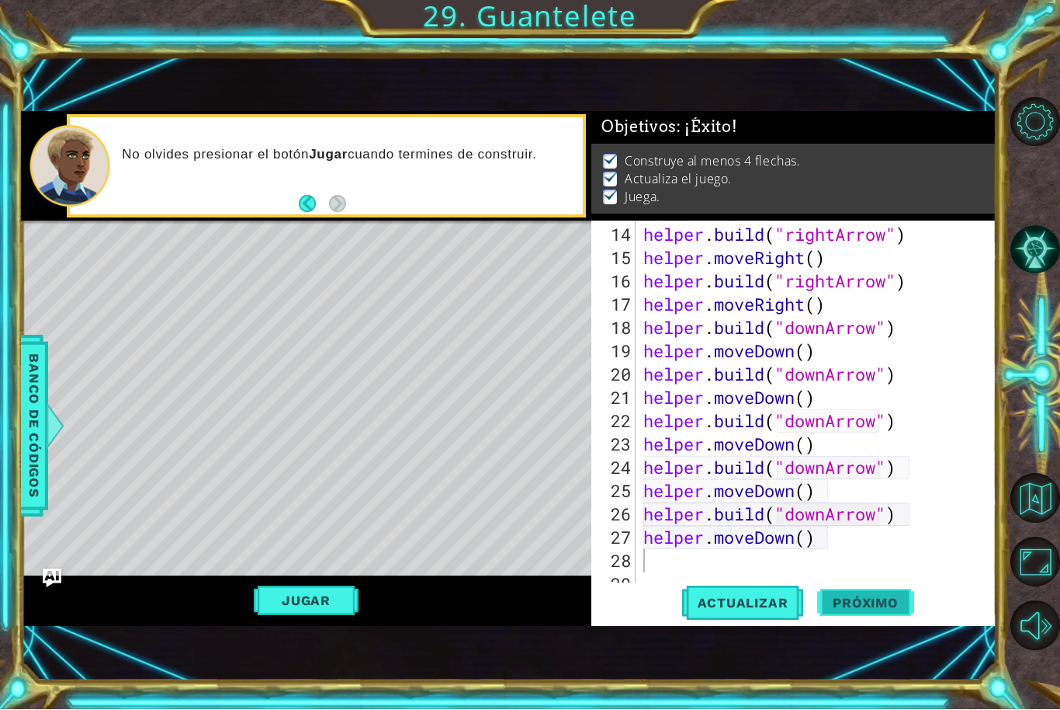
click at [861, 611] on span "Próximo" at bounding box center [865, 603] width 96 height 16
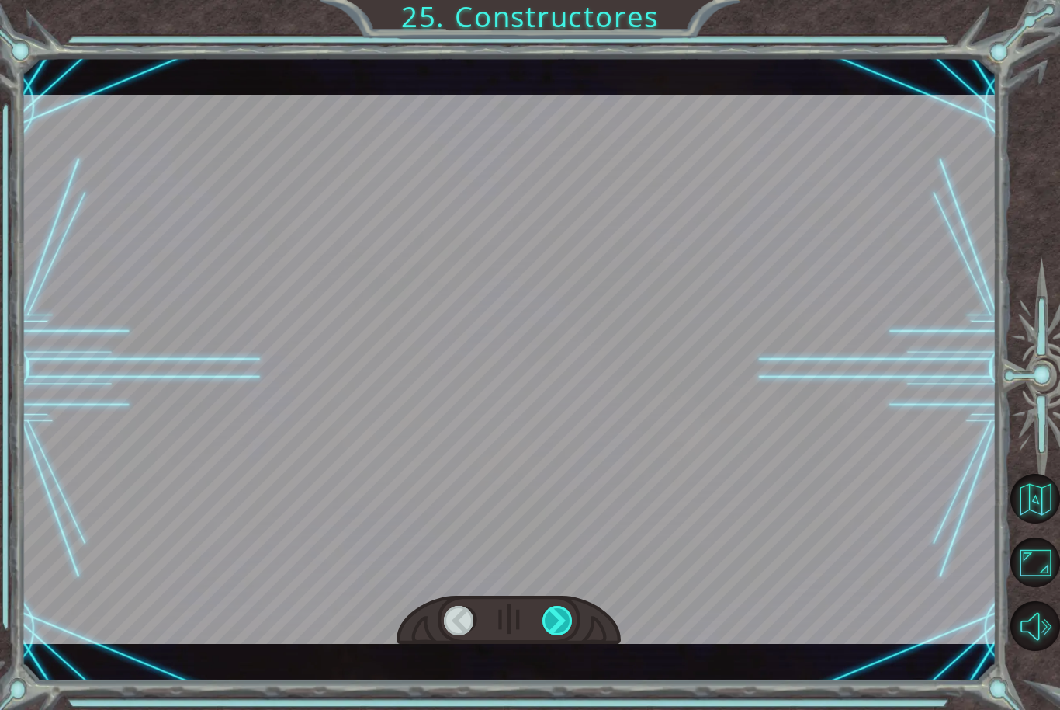
click at [549, 635] on div at bounding box center [558, 620] width 31 height 29
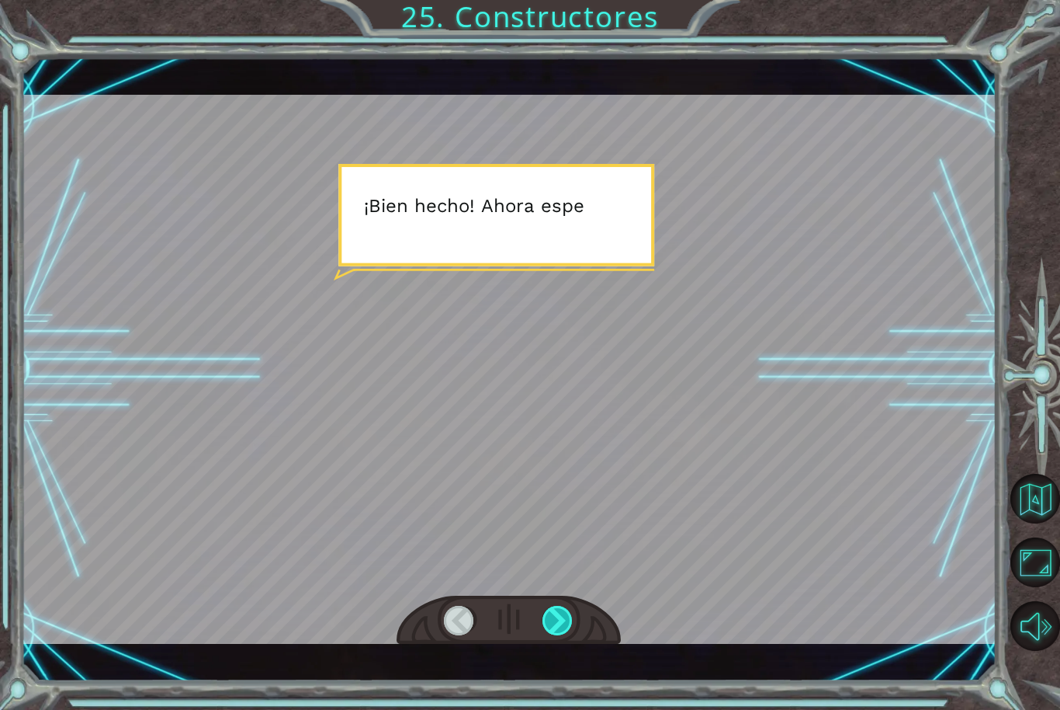
click at [550, 635] on div at bounding box center [558, 620] width 31 height 29
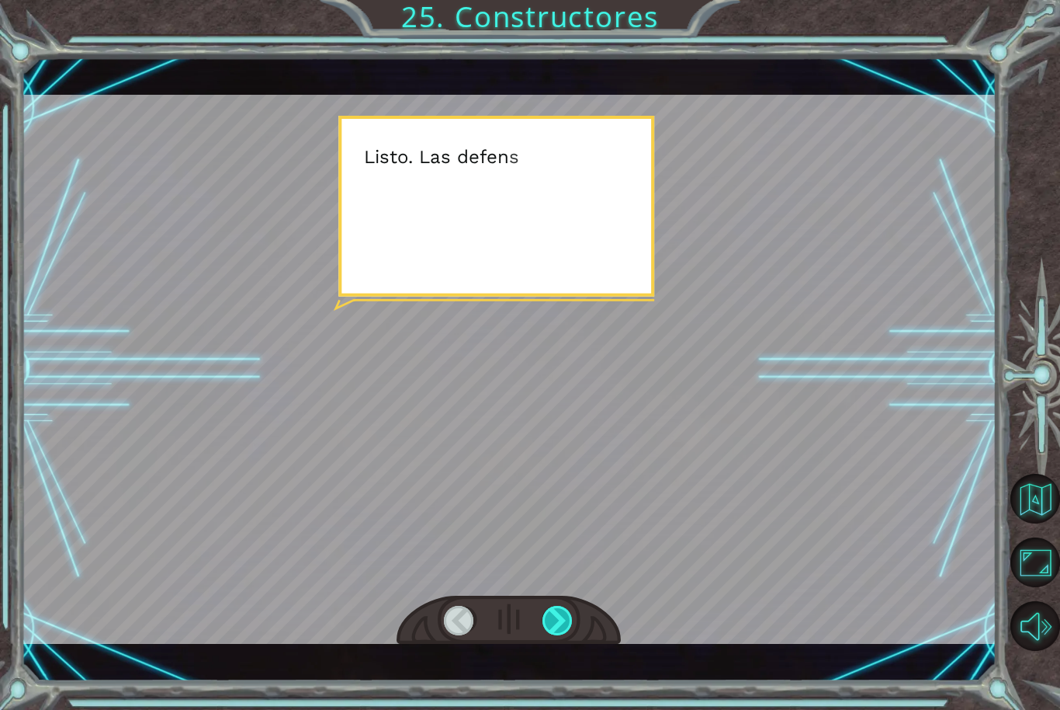
click at [560, 635] on div at bounding box center [558, 620] width 31 height 29
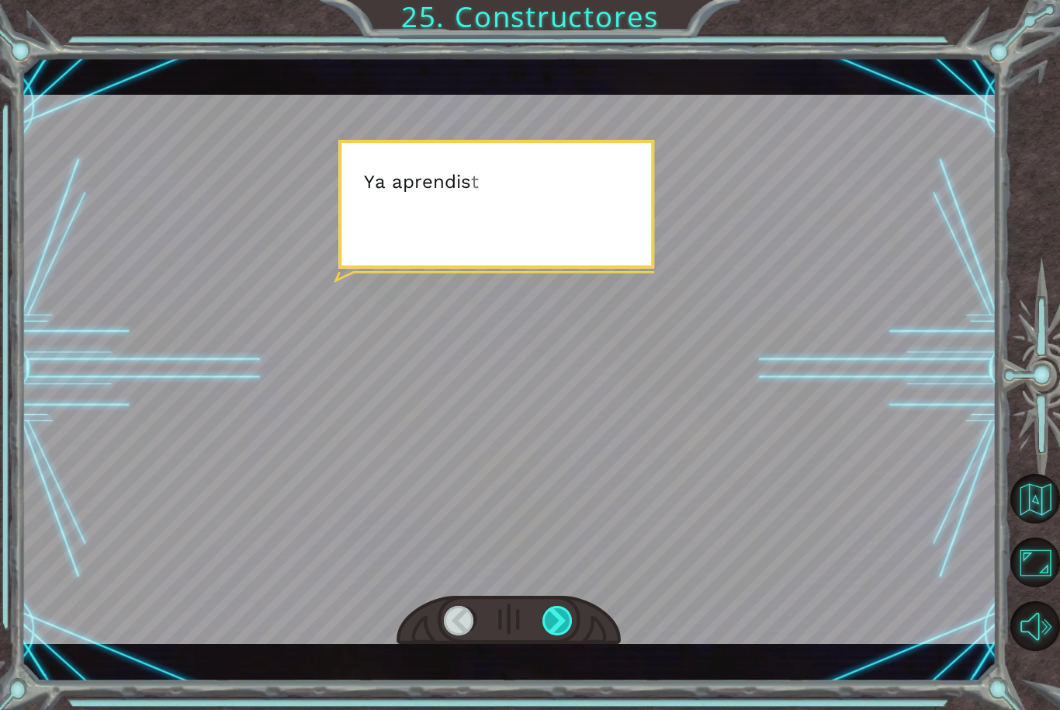
click at [557, 635] on div at bounding box center [558, 620] width 31 height 29
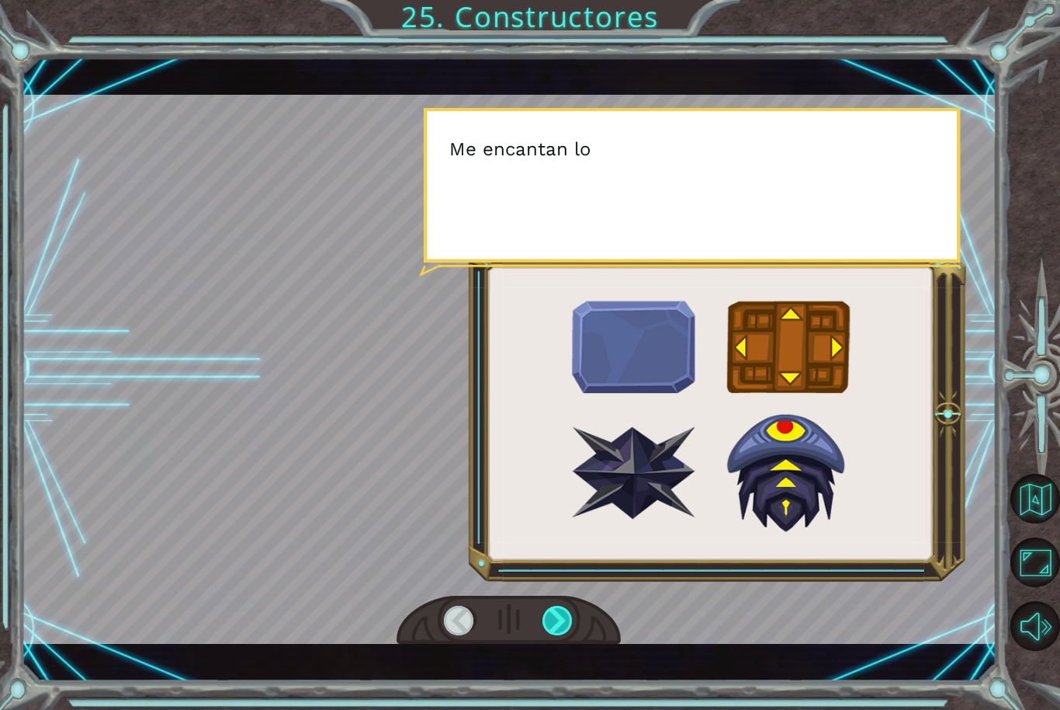
click at [562, 633] on div at bounding box center [558, 620] width 31 height 29
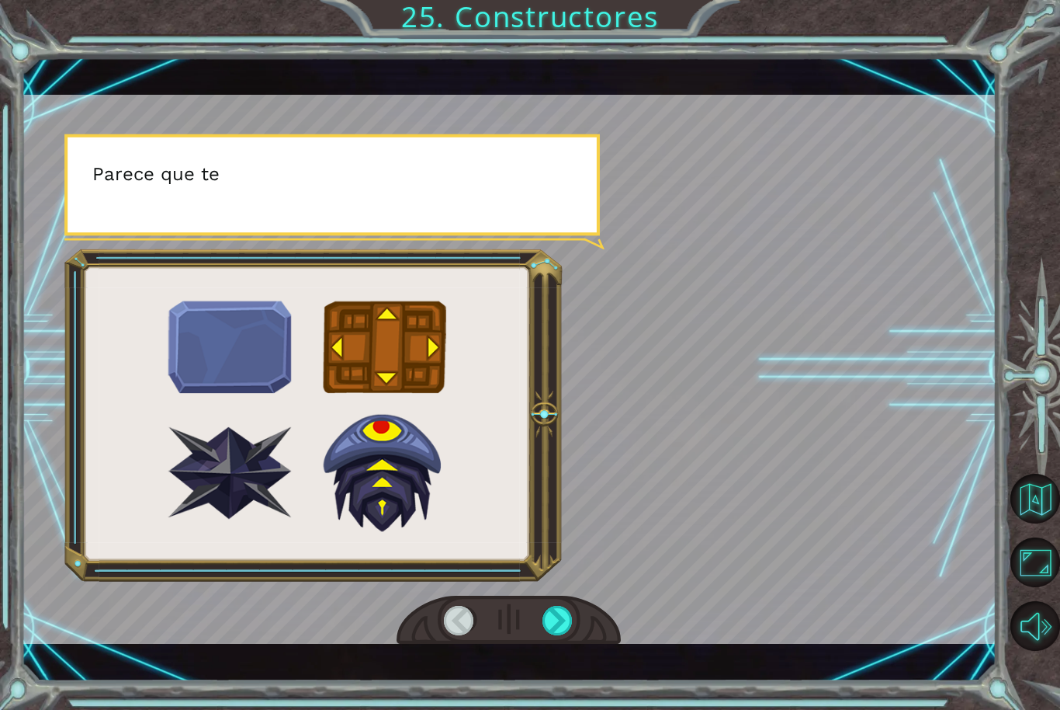
click at [570, 615] on div at bounding box center [509, 620] width 224 height 50
click at [574, 627] on div at bounding box center [558, 620] width 31 height 29
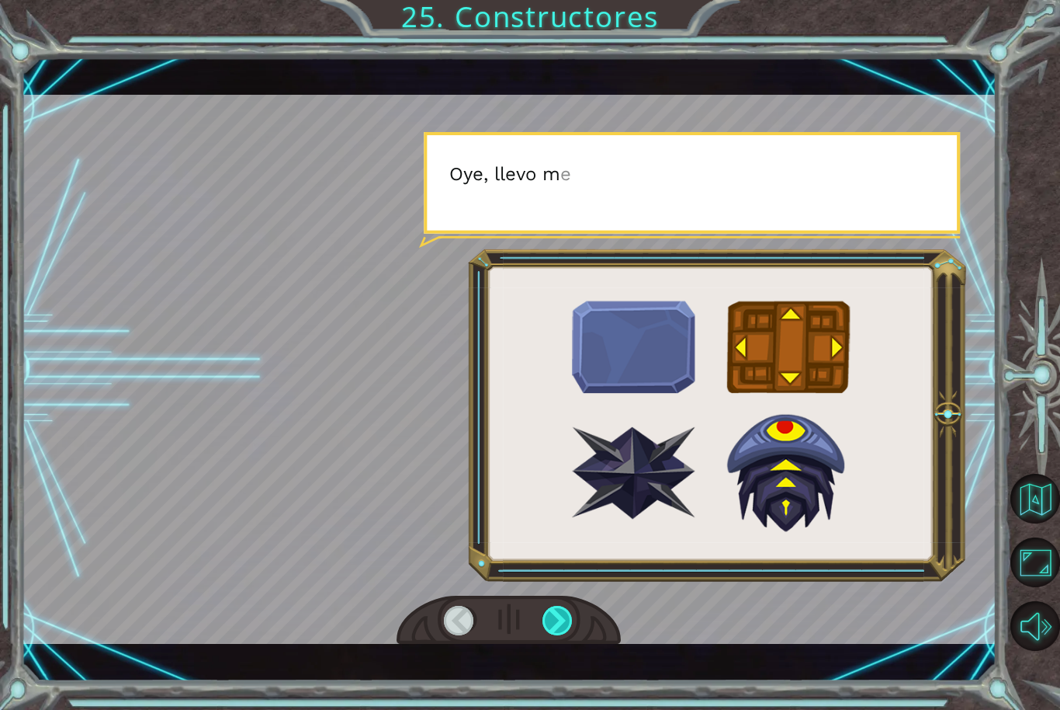
click at [566, 635] on div at bounding box center [558, 620] width 31 height 29
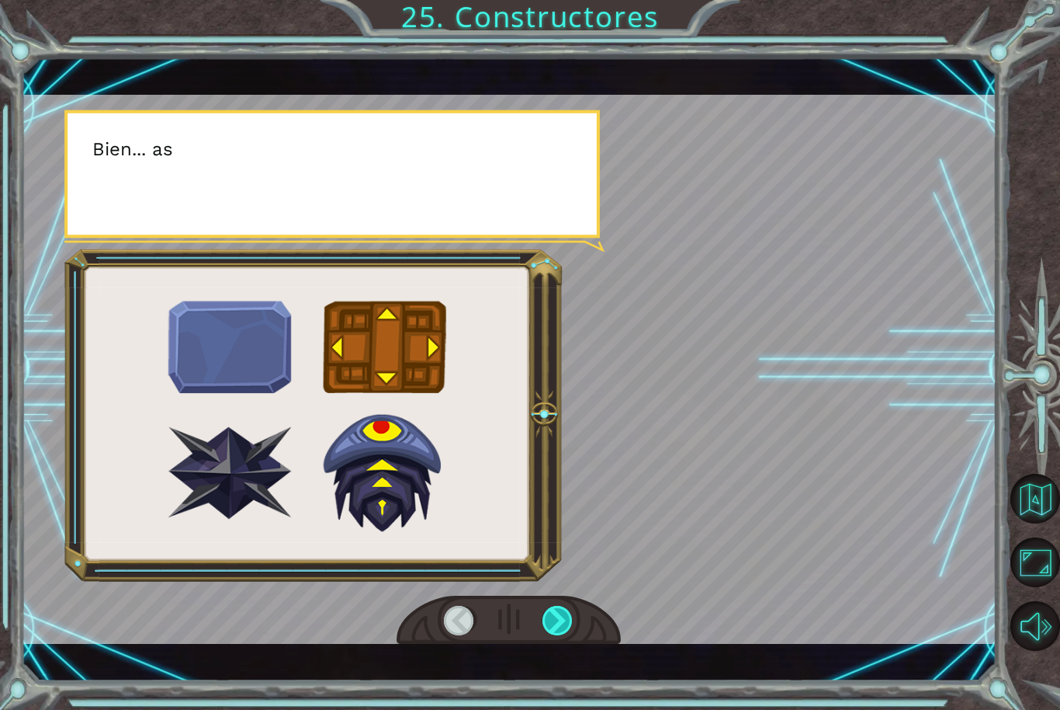
click at [567, 635] on div at bounding box center [558, 620] width 31 height 29
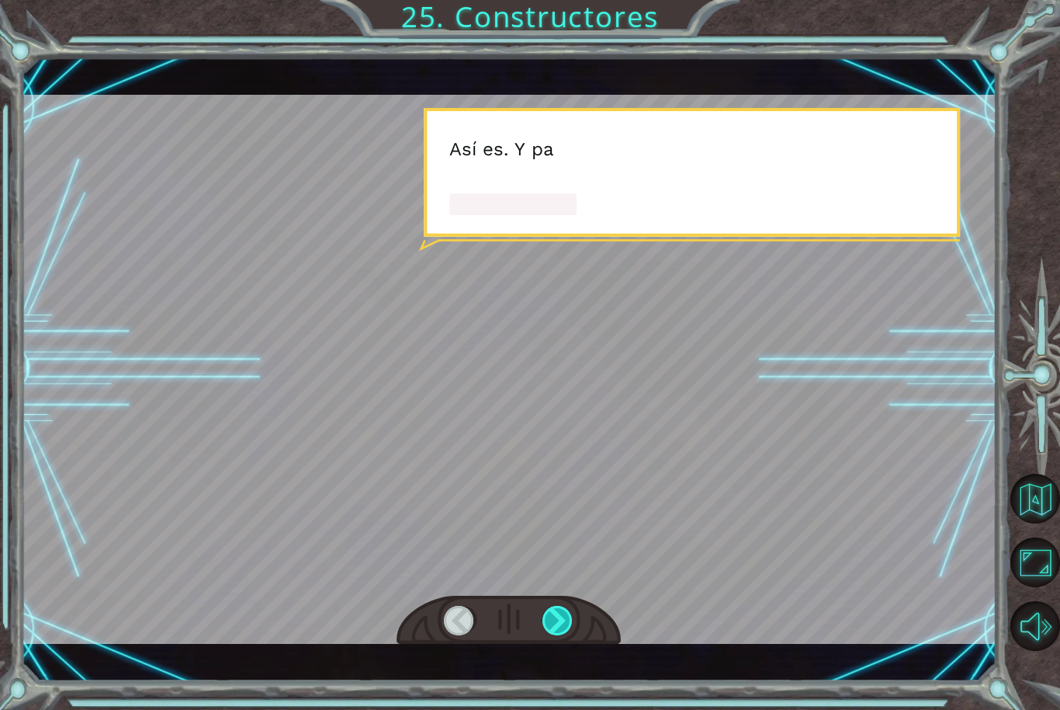
click at [574, 633] on div at bounding box center [558, 620] width 31 height 29
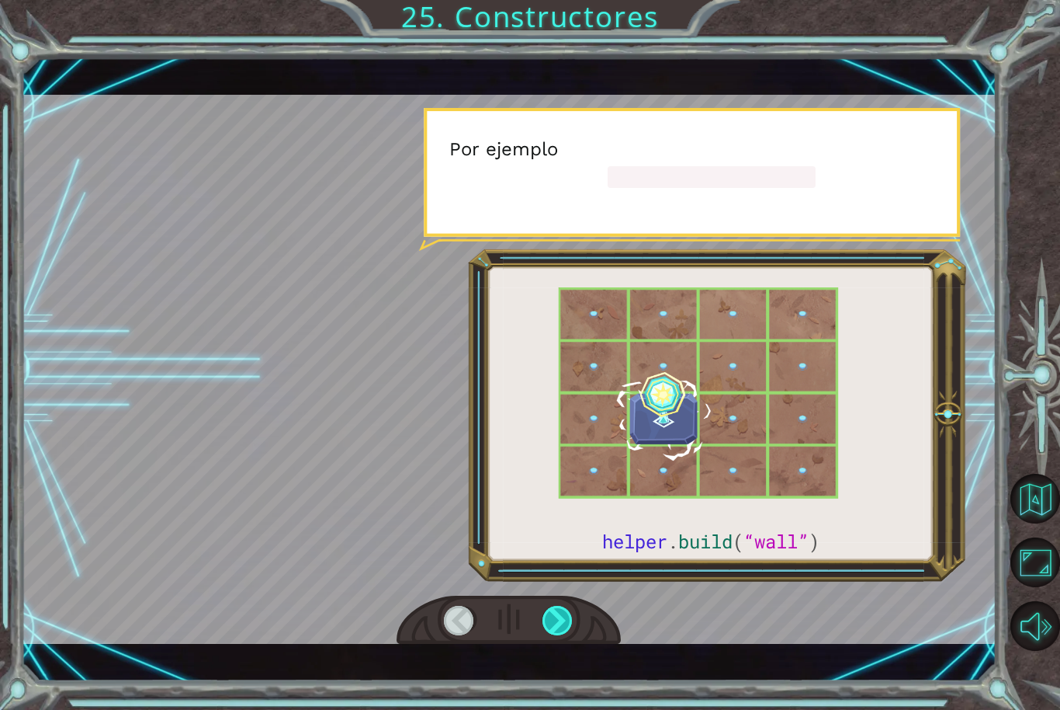
click at [573, 632] on div at bounding box center [558, 620] width 31 height 29
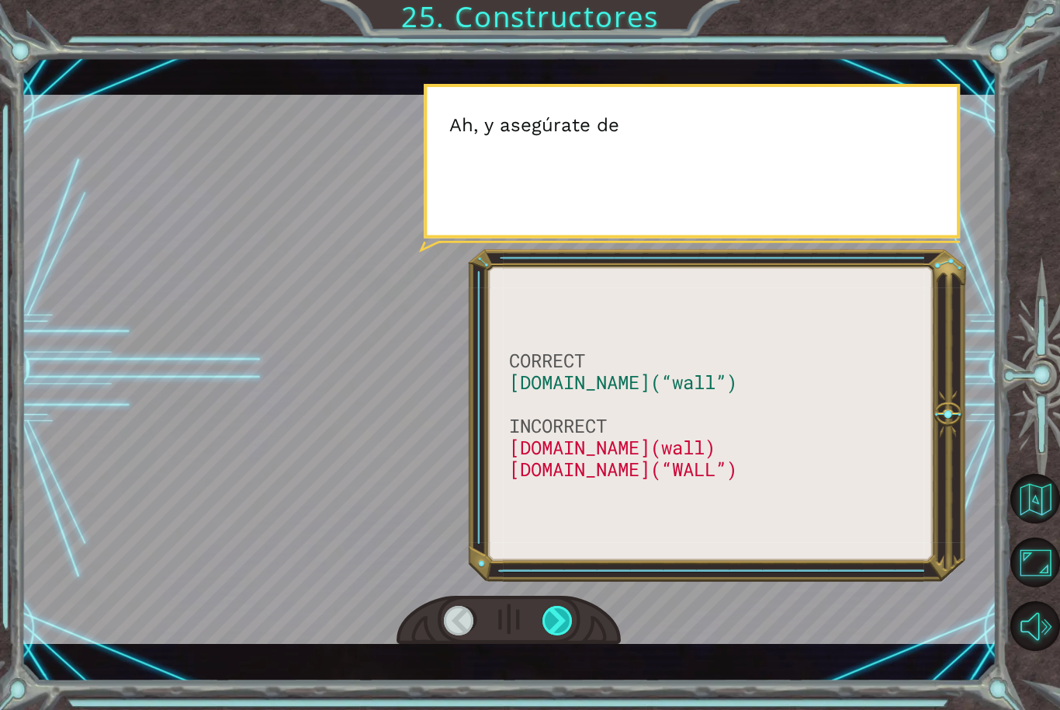
click at [556, 635] on div at bounding box center [558, 620] width 31 height 29
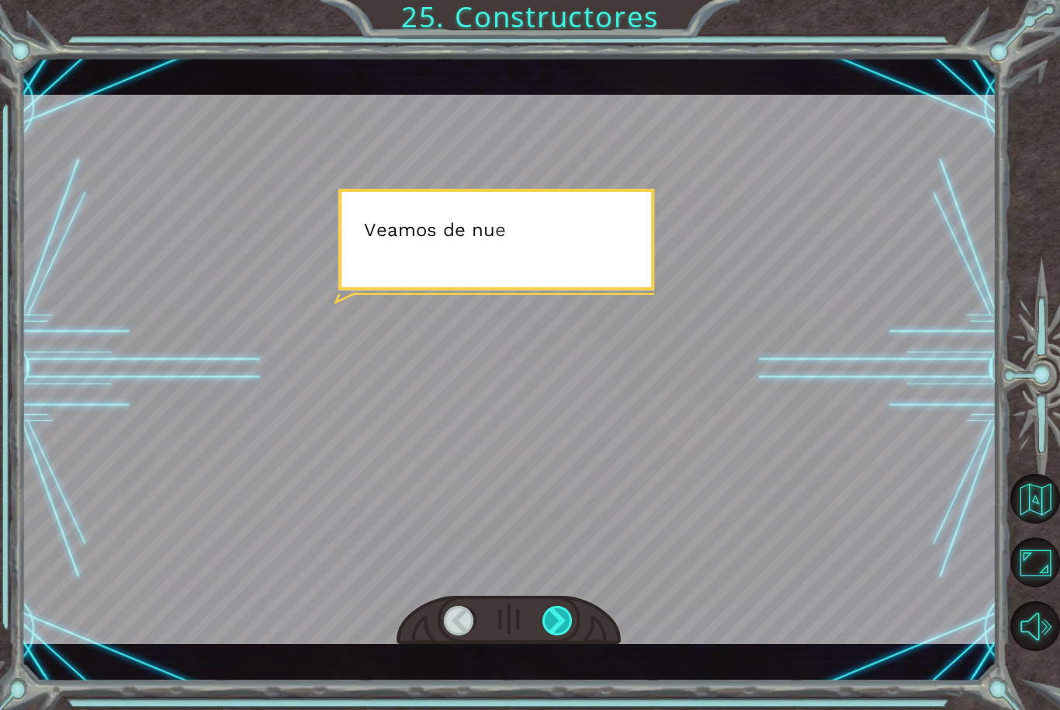
click at [564, 635] on div at bounding box center [558, 620] width 31 height 29
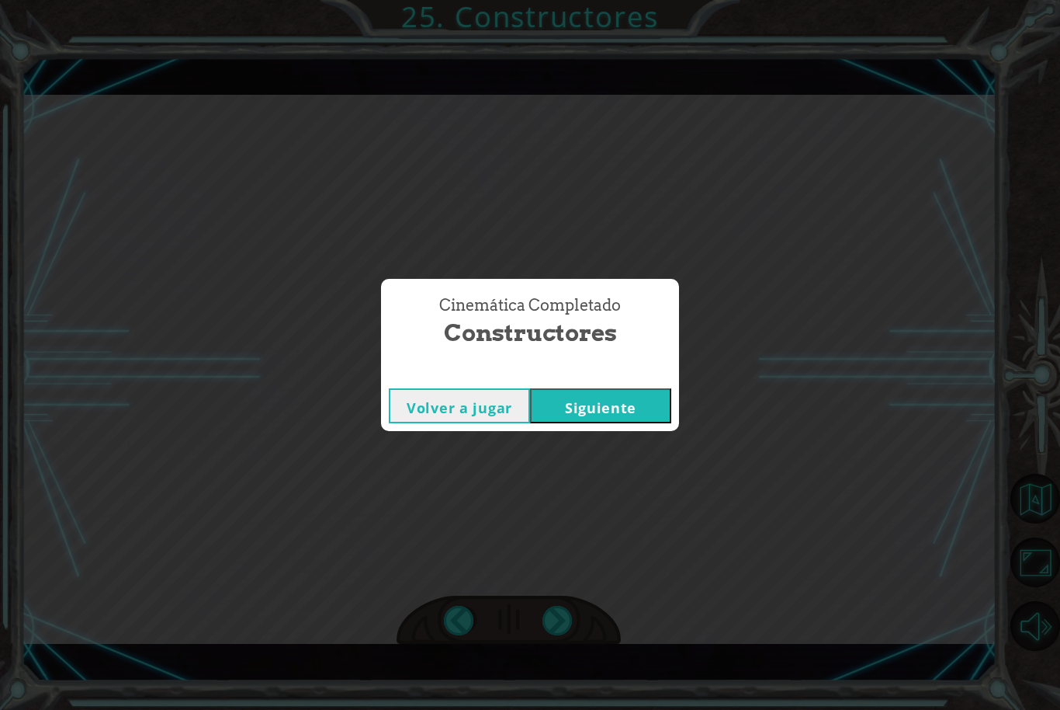
click at [562, 639] on div "Cinemática Completado Constructores Volver a jugar [GEOGRAPHIC_DATA]" at bounding box center [530, 355] width 1060 height 710
click at [638, 423] on button "Siguiente" at bounding box center [600, 405] width 141 height 35
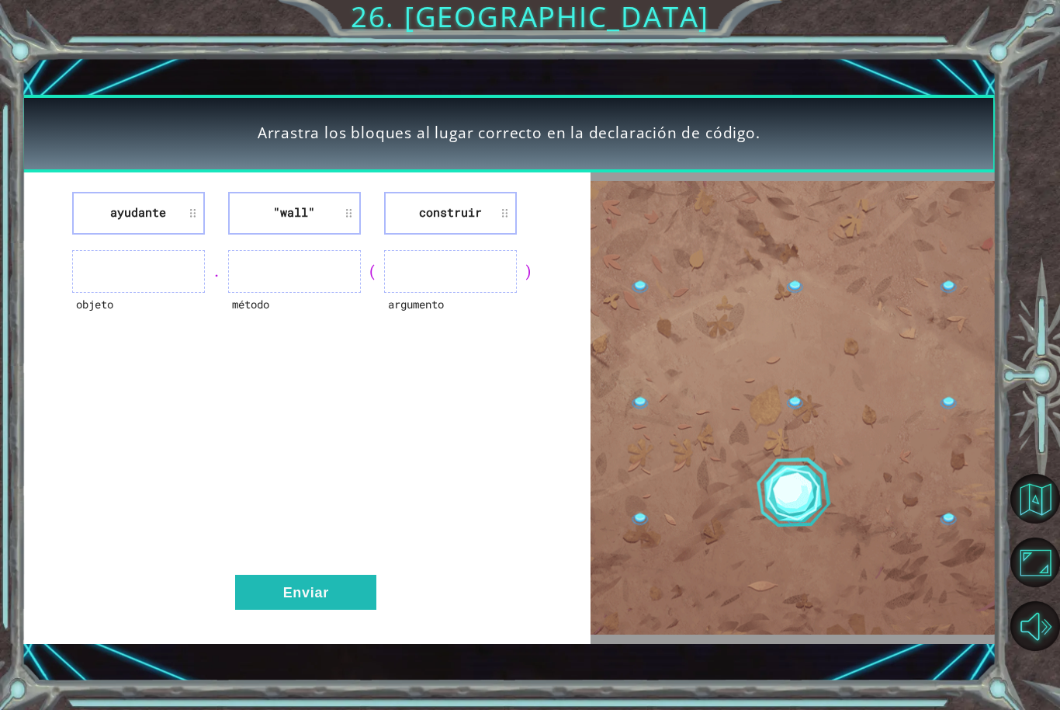
scroll to position [19, 0]
